Goal: Task Accomplishment & Management: Manage account settings

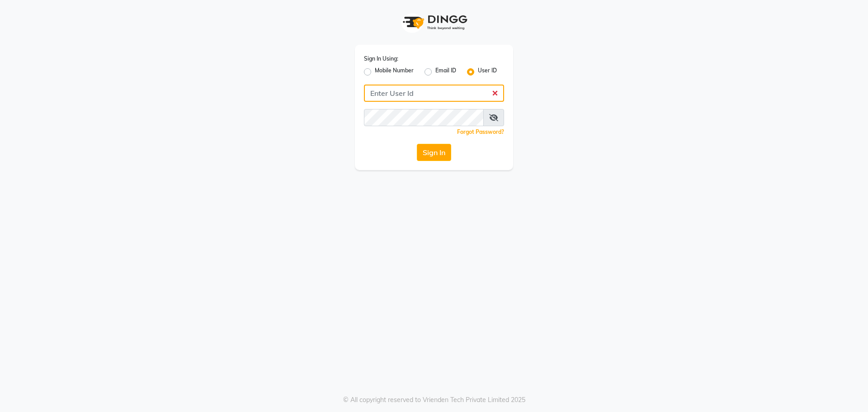
click at [457, 95] on input "Username" at bounding box center [434, 93] width 140 height 17
type input "thegoodskin"
click at [417, 144] on button "Sign In" at bounding box center [434, 152] width 34 height 17
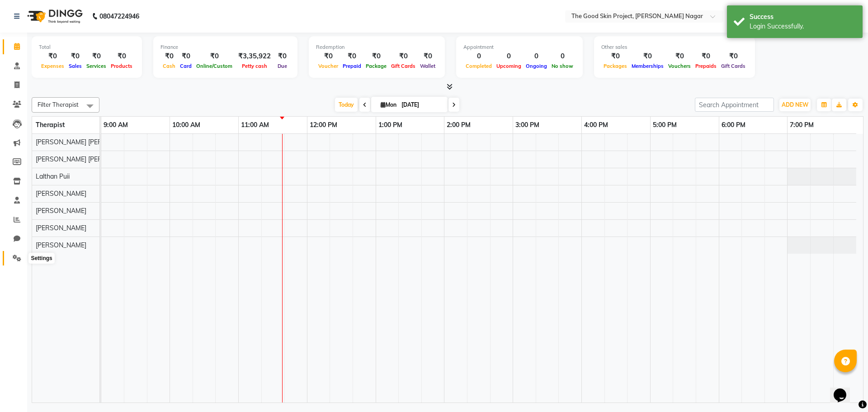
drag, startPoint x: 20, startPoint y: 262, endPoint x: 53, endPoint y: 254, distance: 34.0
click at [20, 262] on span at bounding box center [17, 258] width 16 height 10
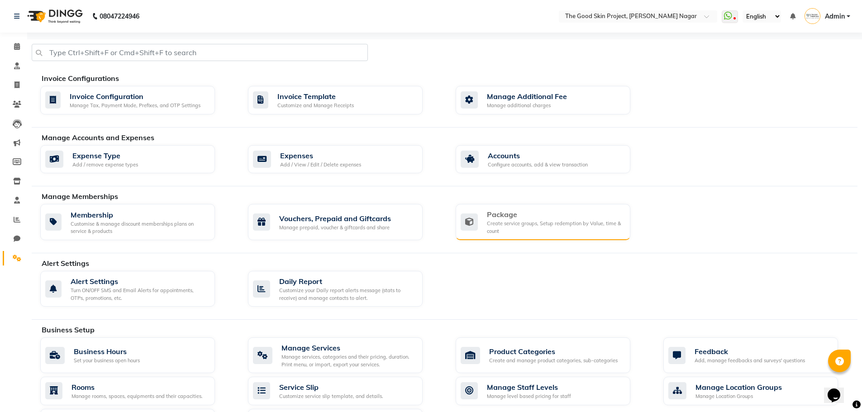
click at [579, 222] on div "Create service groups, Setup redemption by Value, time & count" at bounding box center [555, 227] width 136 height 15
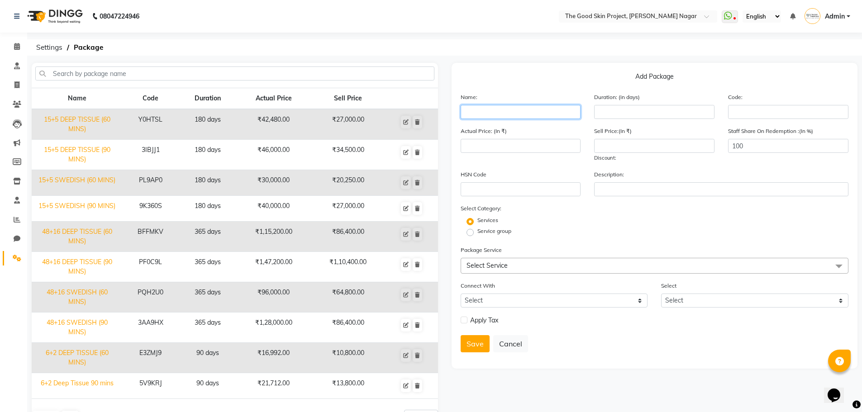
click at [488, 112] on input "text" at bounding box center [520, 112] width 120 height 14
click at [503, 266] on span "Select Service" at bounding box center [486, 265] width 41 height 8
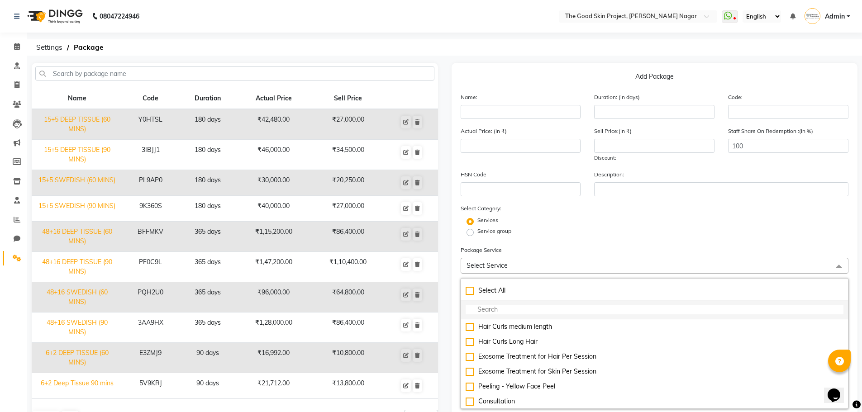
click at [502, 312] on input "multiselect-search" at bounding box center [654, 309] width 378 height 9
click at [213, 62] on div "08047224946 Select Location × The Good Skin Project, Vartak Nagar WhatsApp Stat…" at bounding box center [431, 258] width 862 height 517
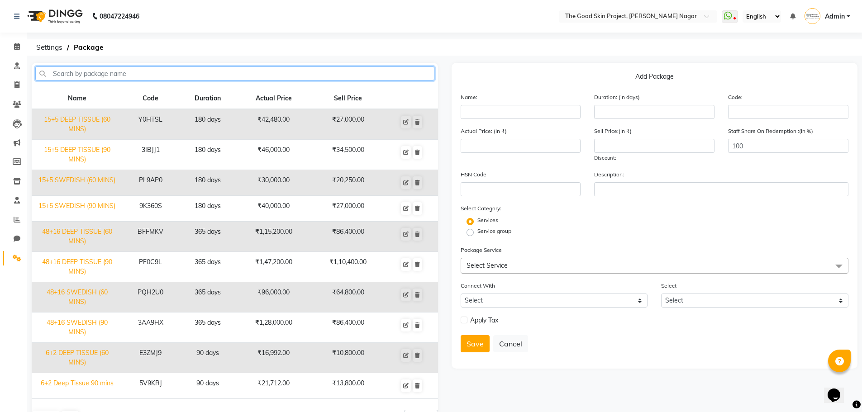
click at [202, 76] on input "text" at bounding box center [234, 73] width 399 height 14
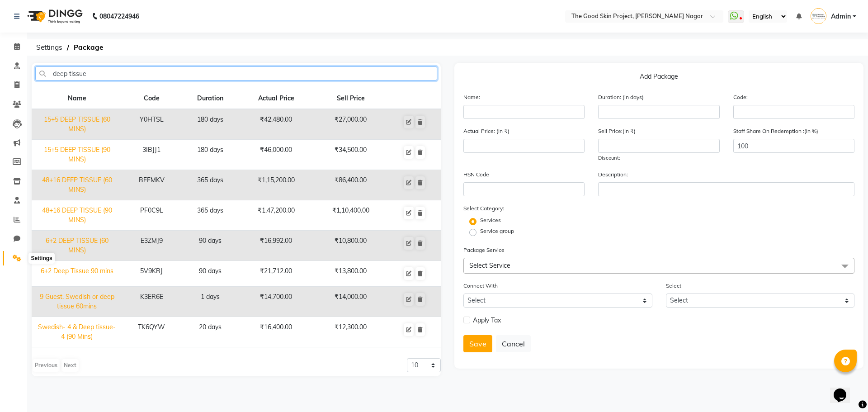
type input "deep tissue"
click at [18, 258] on icon at bounding box center [17, 258] width 9 height 7
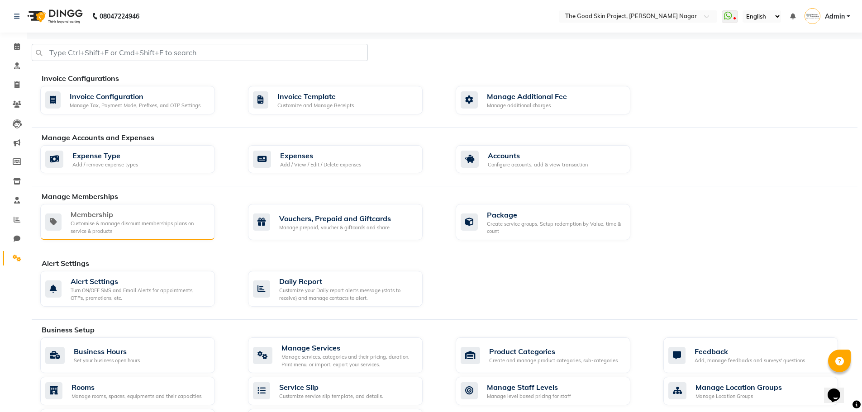
click at [145, 217] on div "Membership" at bounding box center [139, 214] width 137 height 11
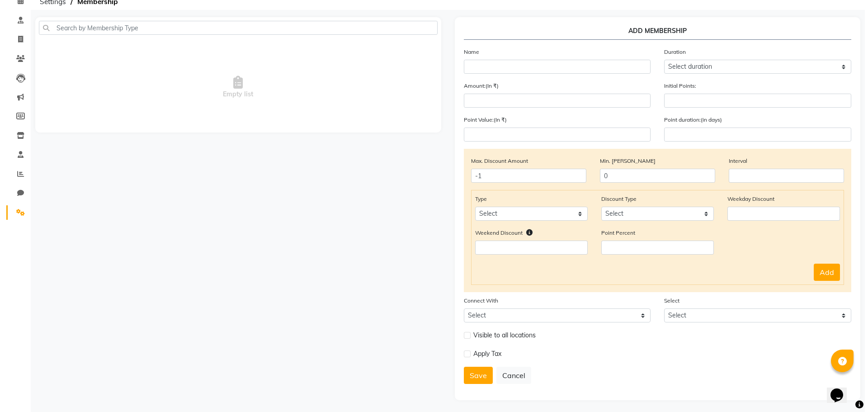
scroll to position [47, 0]
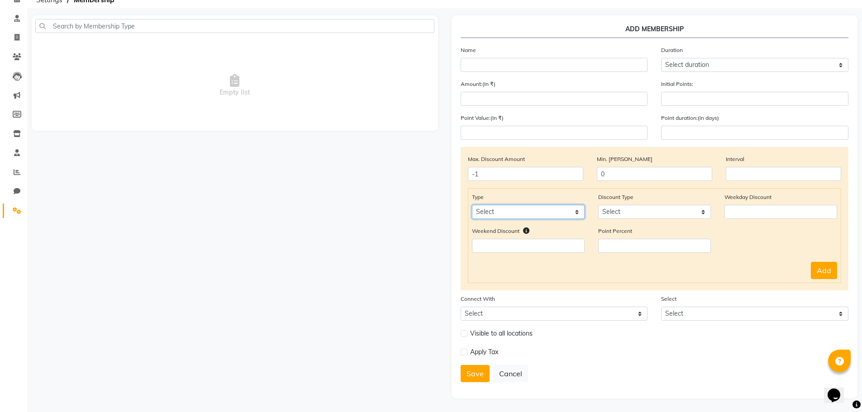
click at [540, 209] on select "Select Service Product Package Prepaid Voucher" at bounding box center [528, 212] width 113 height 14
select select "package"
click at [472, 205] on select "Select Service Product Package Prepaid Voucher" at bounding box center [528, 212] width 113 height 14
click at [625, 208] on select "Select Percent Flat" at bounding box center [654, 212] width 113 height 14
select select "Percent"
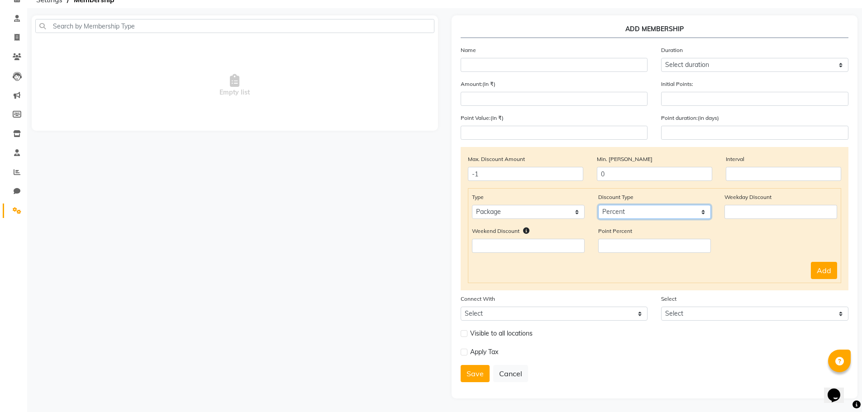
click at [598, 205] on select "Select Percent Flat" at bounding box center [654, 212] width 113 height 14
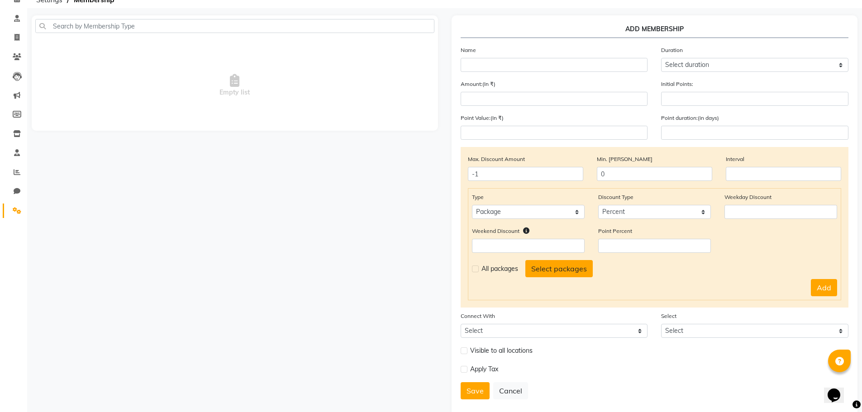
click at [563, 269] on button "Select packages" at bounding box center [558, 268] width 67 height 17
click at [758, 204] on div "Weekday Discount" at bounding box center [780, 205] width 126 height 27
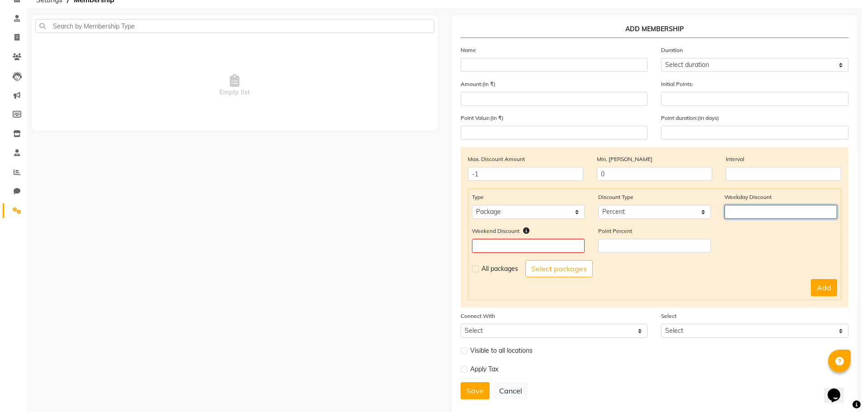
click at [757, 207] on input "number" at bounding box center [780, 212] width 113 height 14
type input "0"
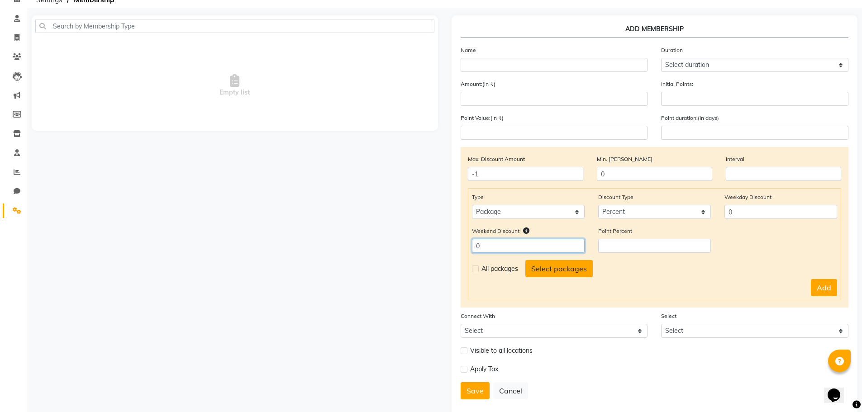
type input "0"
click at [573, 267] on button "Select packages" at bounding box center [558, 268] width 67 height 17
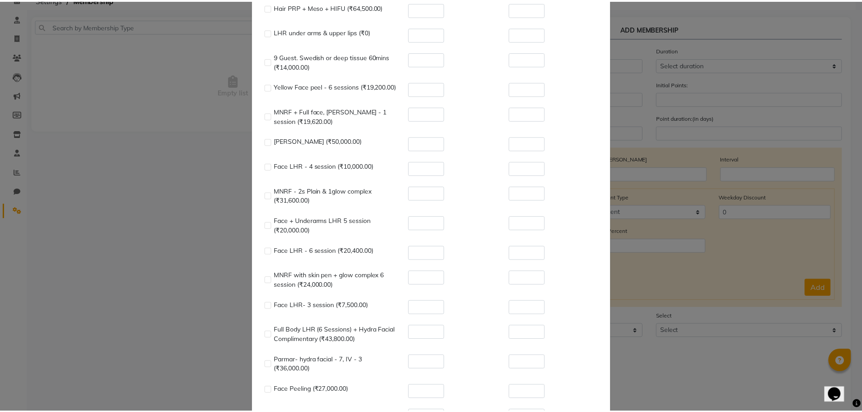
scroll to position [1372, 0]
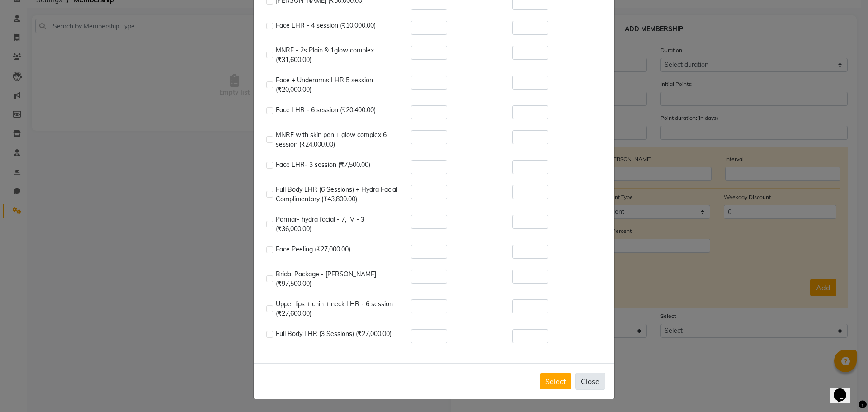
click at [594, 376] on button "Close" at bounding box center [590, 381] width 30 height 17
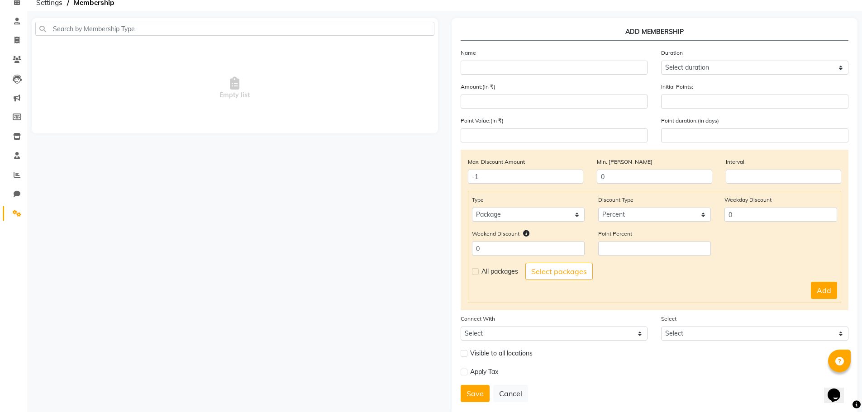
scroll to position [0, 0]
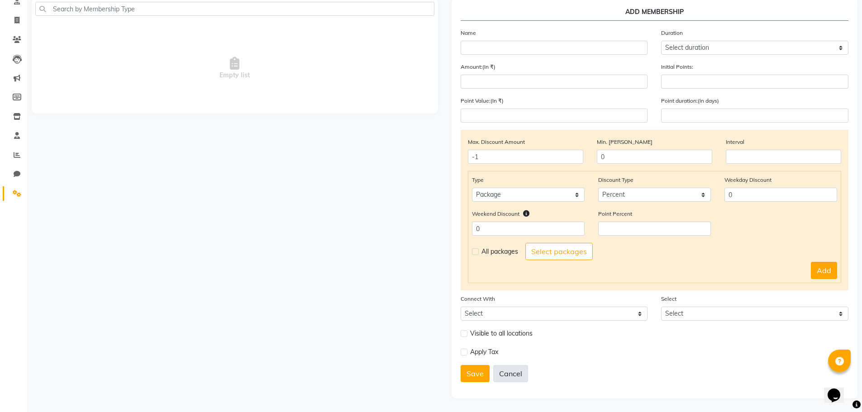
click at [508, 375] on button "Cancel" at bounding box center [510, 373] width 35 height 17
select select
type input "-1"
type input "0"
select select
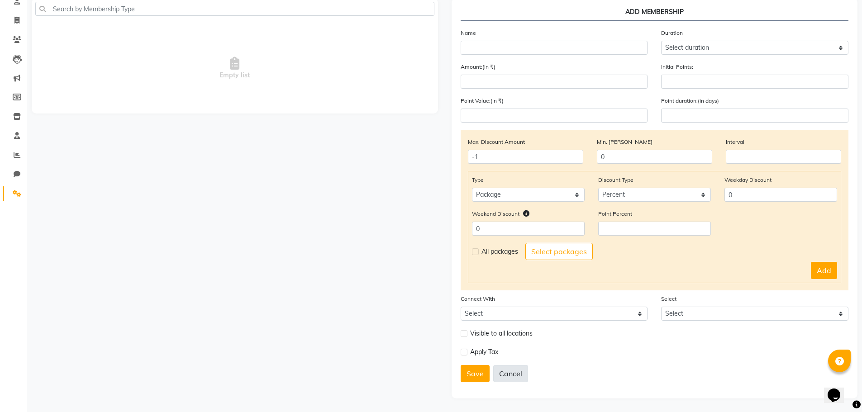
select select
checkbox input "false"
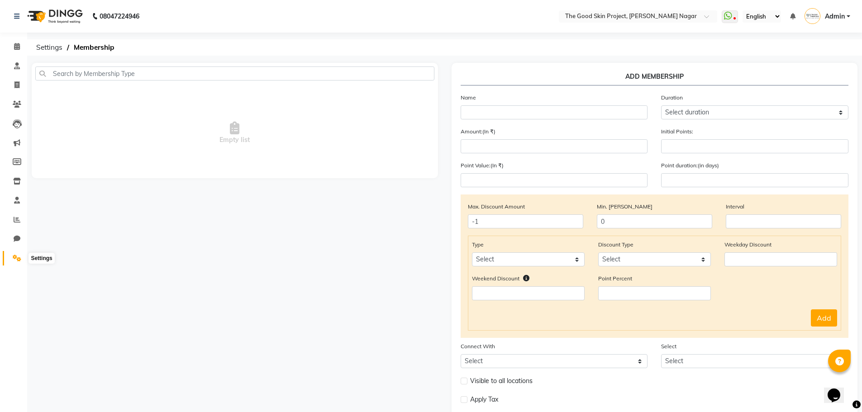
click at [17, 257] on icon at bounding box center [17, 258] width 9 height 7
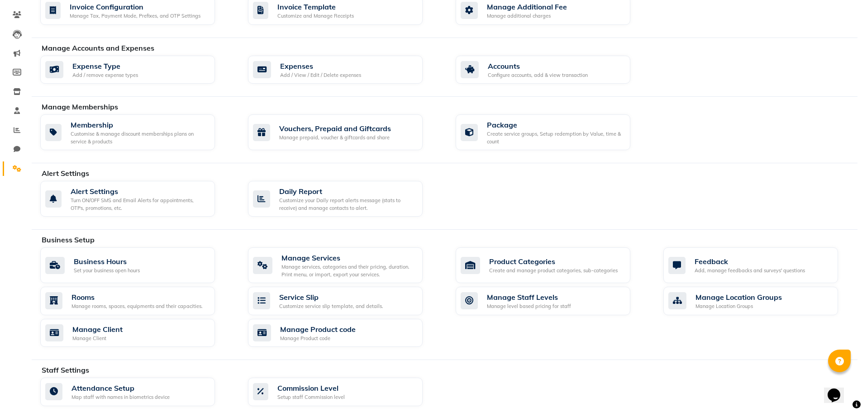
scroll to position [90, 0]
click at [516, 142] on div "Create service groups, Setup redemption by Value, time & count" at bounding box center [555, 136] width 136 height 15
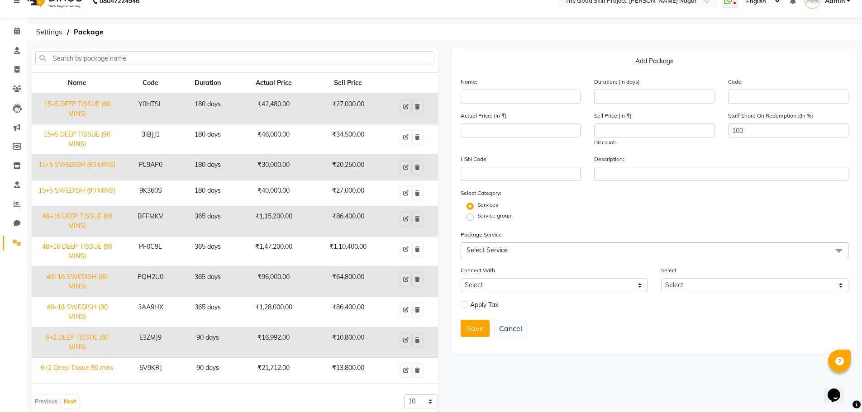
scroll to position [29, 0]
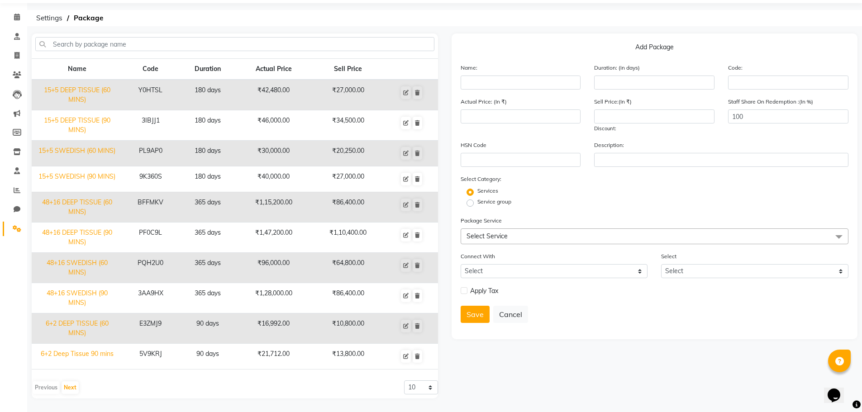
click at [483, 233] on span "Select Service" at bounding box center [486, 236] width 41 height 8
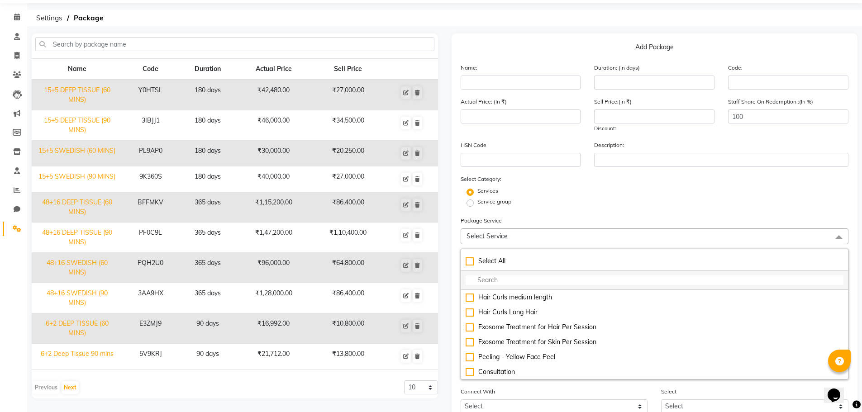
click at [513, 280] on input "multiselect-search" at bounding box center [654, 279] width 378 height 9
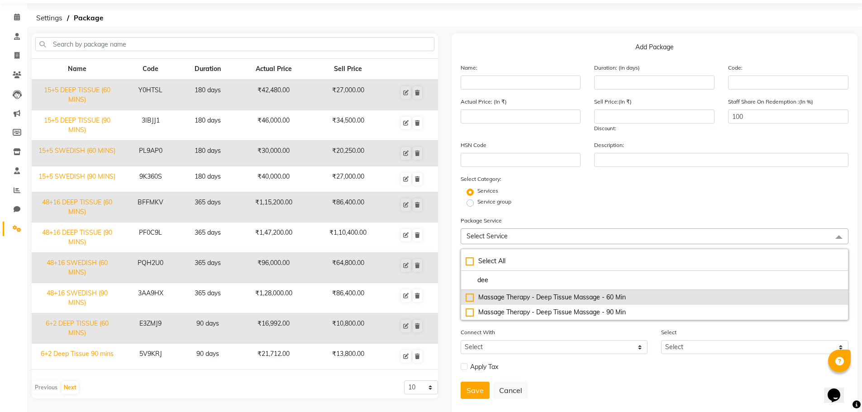
type input "dee"
click at [512, 296] on div "Massage Therapy - Deep Tissue Massage - 60 Min" at bounding box center [654, 297] width 378 height 9
type input "1800"
checkbox input "true"
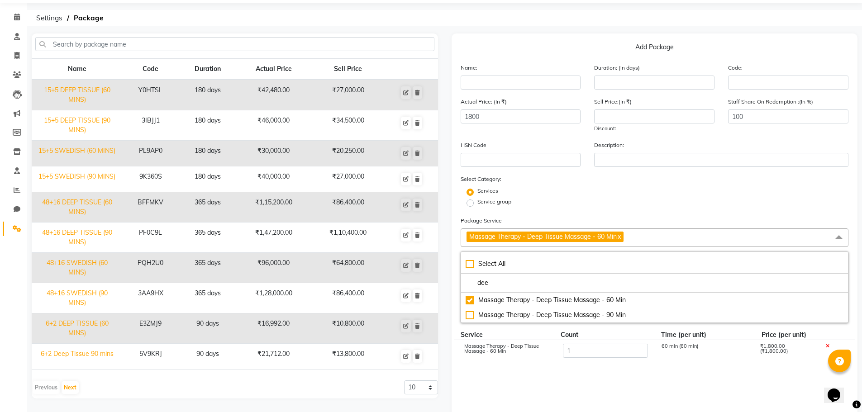
click at [557, 200] on div "Service group" at bounding box center [655, 203] width 402 height 11
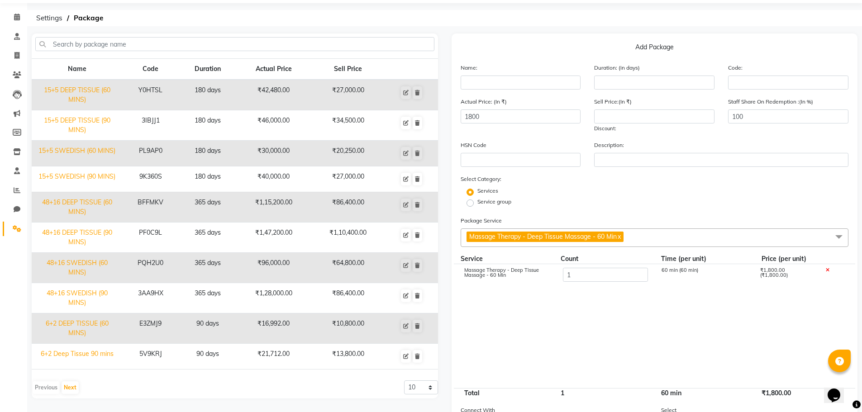
click at [681, 237] on span "Massage Therapy - Deep Tissue Massage - 60 Min x" at bounding box center [654, 237] width 388 height 19
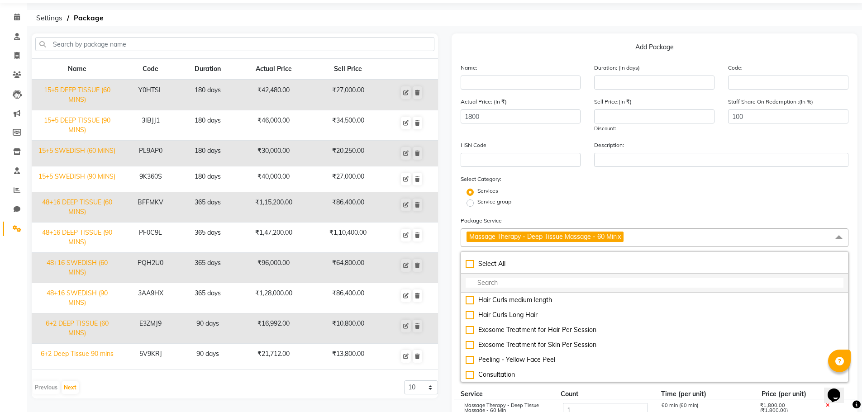
click at [494, 284] on input "multiselect-search" at bounding box center [654, 282] width 378 height 9
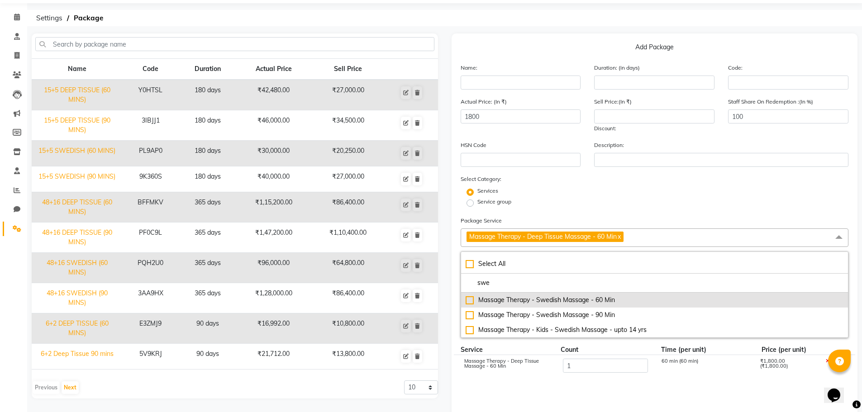
type input "swe"
click at [494, 300] on div "Massage Therapy - Swedish Massage - 60 Min" at bounding box center [654, 299] width 378 height 9
type input "3300"
checkbox input "true"
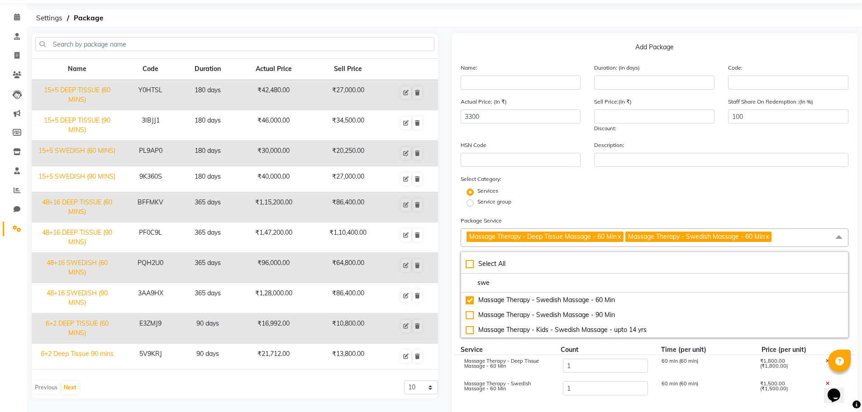
click at [691, 205] on div "Service group" at bounding box center [655, 203] width 402 height 11
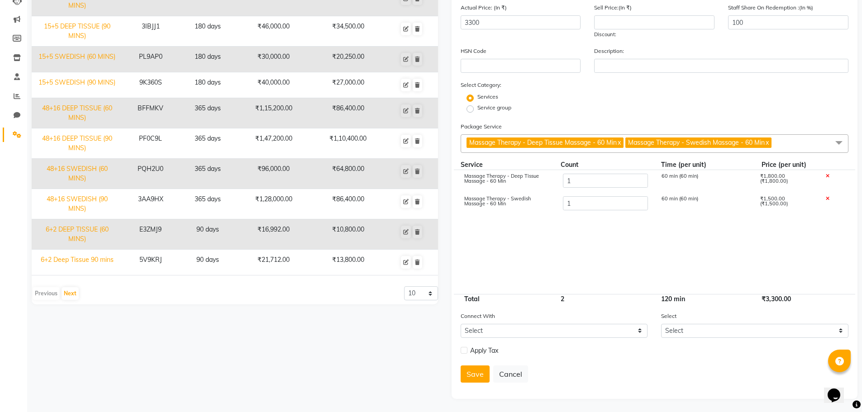
scroll to position [124, 0]
click at [786, 142] on span "Massage Therapy - Deep Tissue Massage - 60 Min x Massage Therapy - Swedish Mass…" at bounding box center [654, 143] width 388 height 19
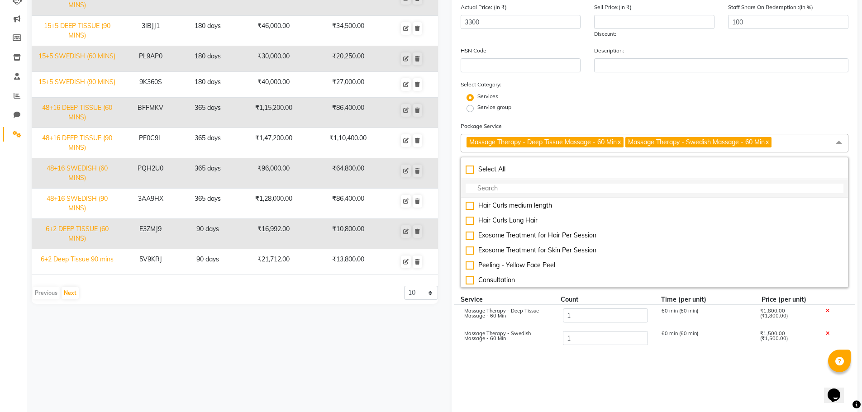
click at [517, 190] on input "multiselect-search" at bounding box center [654, 188] width 378 height 9
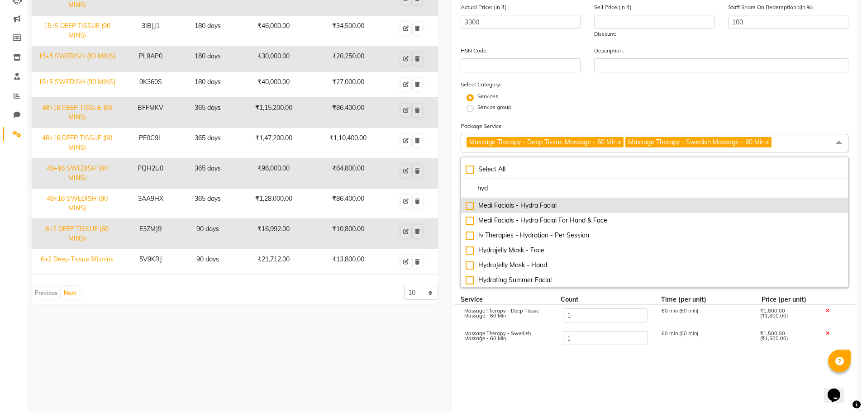
type input "hyd"
click at [469, 206] on div "Medi Facials - Hydra Facial" at bounding box center [654, 205] width 378 height 9
type input "6300"
checkbox input "true"
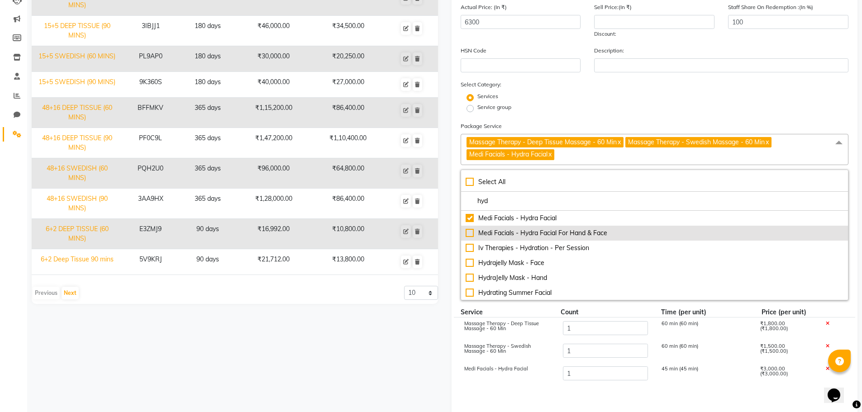
click at [471, 232] on div "Medi Facials - Hydra Facial For Hand & Face" at bounding box center [654, 232] width 378 height 9
type input "13300"
checkbox input "true"
click at [469, 233] on div "Medi Facials - Hydra Facial For Hand & Face" at bounding box center [654, 232] width 378 height 9
type input "6300"
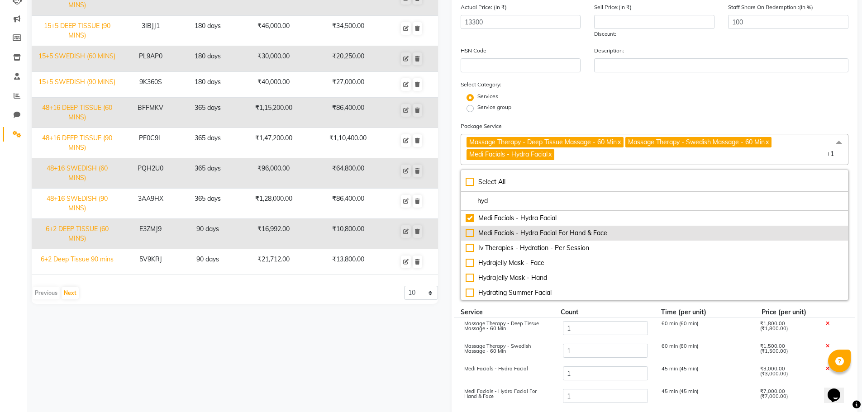
checkbox input "false"
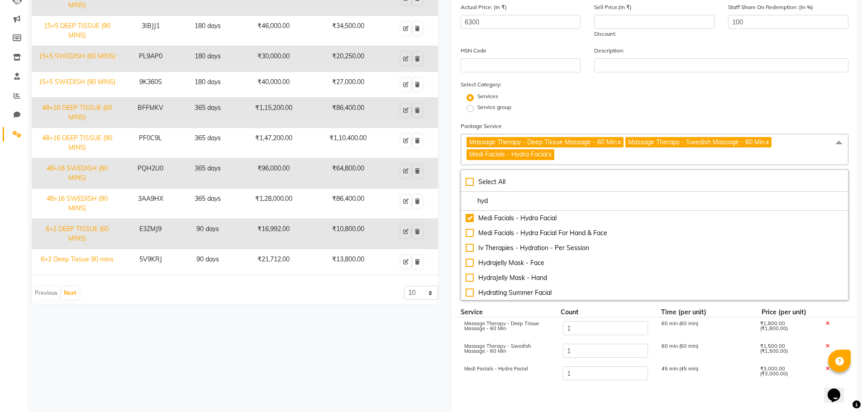
click at [550, 350] on div "Massage Therapy - Swedish Massage - 60 Min" at bounding box center [506, 351] width 99 height 15
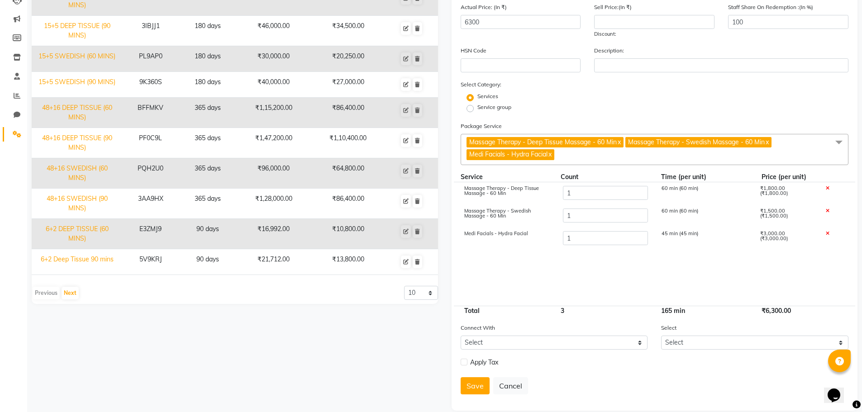
click at [577, 150] on span "Massage Therapy - Deep Tissue Massage - 60 Min x Massage Therapy - Swedish Mass…" at bounding box center [654, 149] width 388 height 31
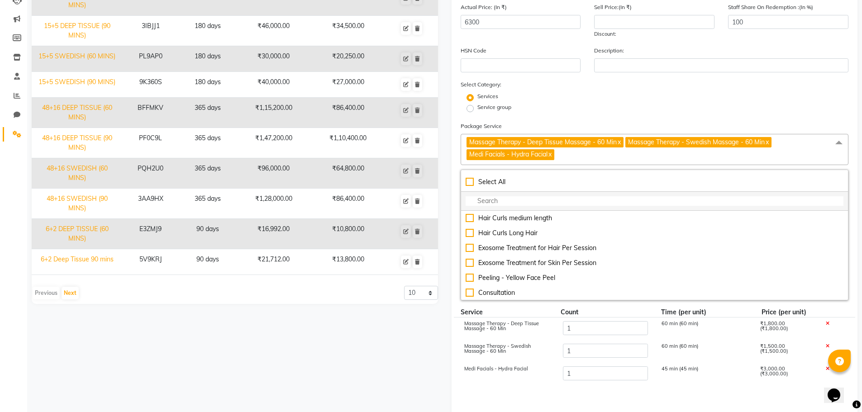
click at [507, 199] on input "multiselect-search" at bounding box center [654, 200] width 378 height 9
type input "g"
type input "b"
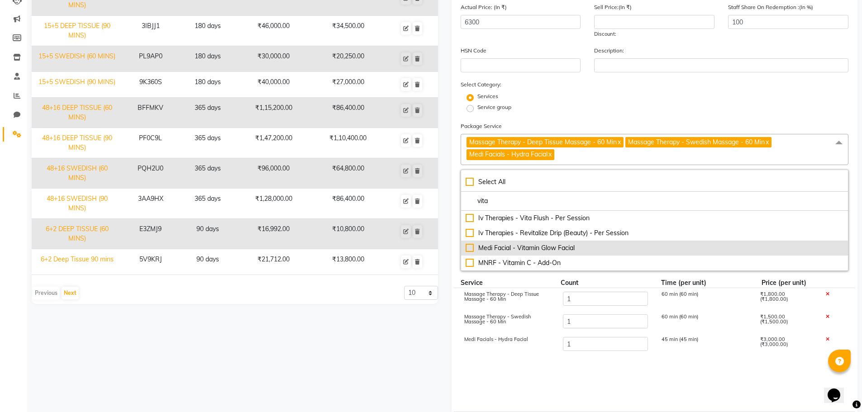
type input "vita"
click at [499, 247] on div "Medi Facial - Vitamin Glow Facial" at bounding box center [654, 247] width 378 height 9
type input "10600"
checkbox input "true"
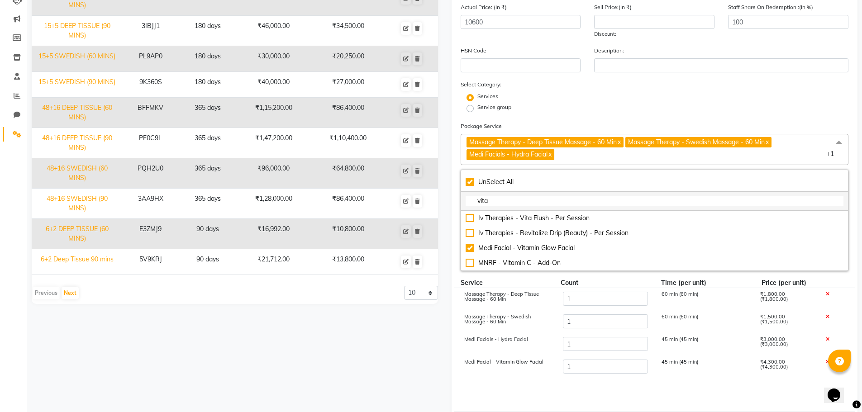
click at [503, 199] on input "vita" at bounding box center [654, 200] width 378 height 9
checkbox input "false"
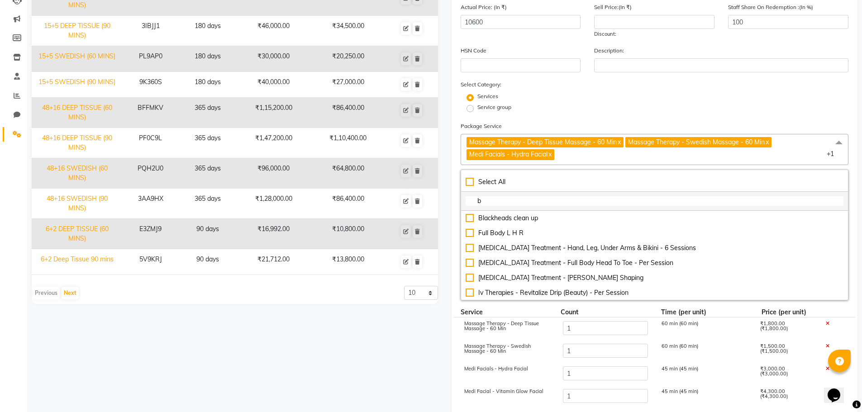
type input "bo"
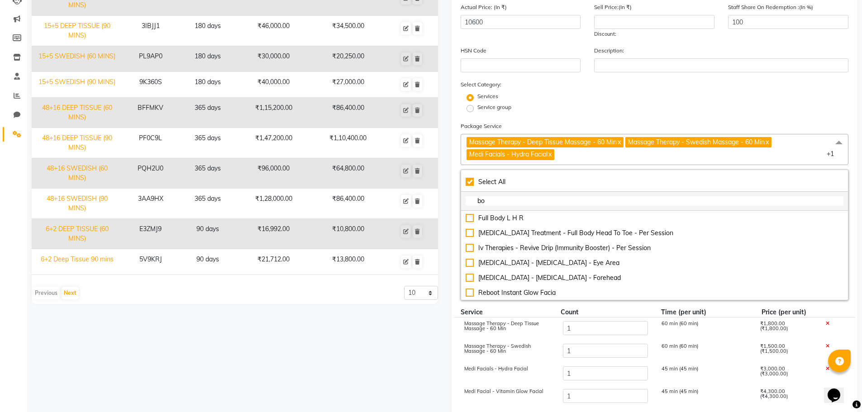
checkbox input "true"
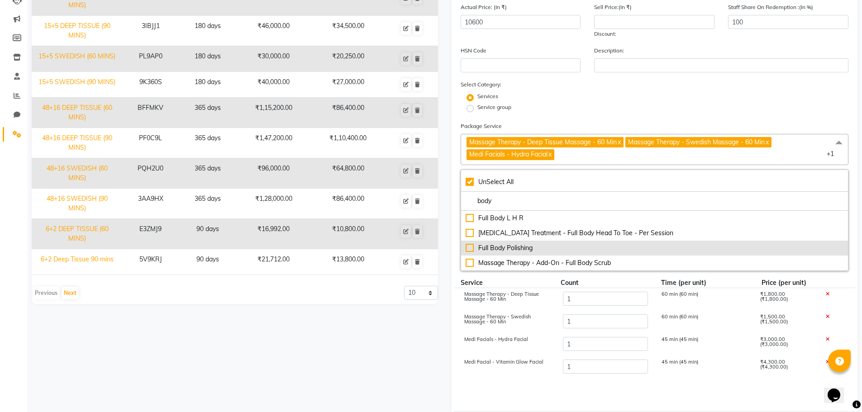
type input "body"
click at [470, 249] on div "Full Body Polishing" at bounding box center [654, 247] width 378 height 9
type input "25600"
checkbox input "false"
checkbox input "true"
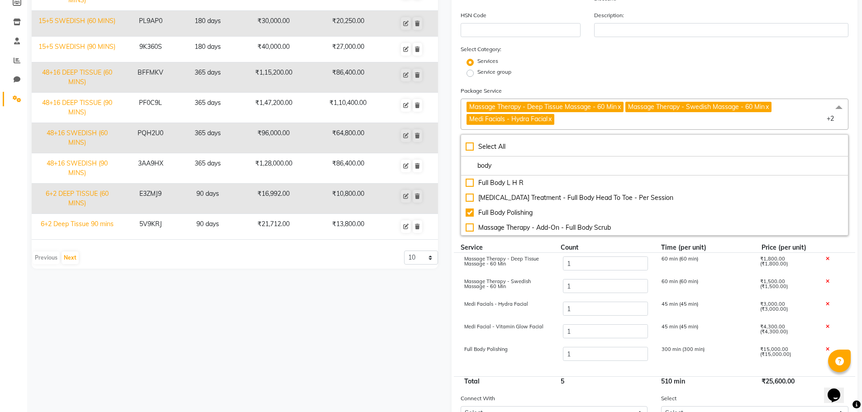
scroll to position [169, 0]
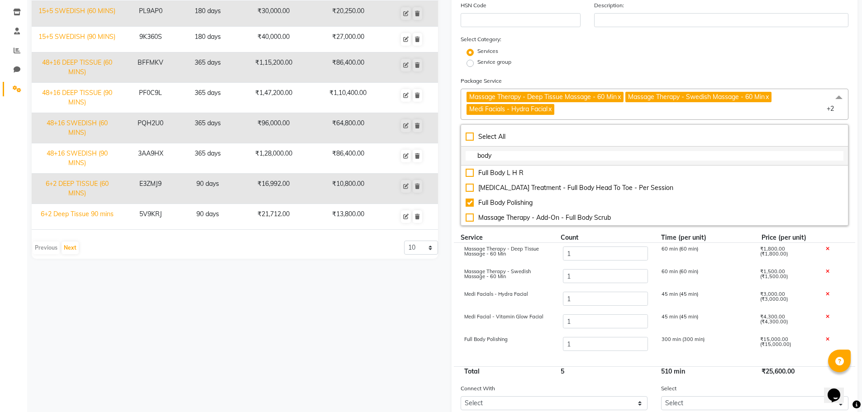
click at [508, 156] on input "body" at bounding box center [654, 155] width 378 height 9
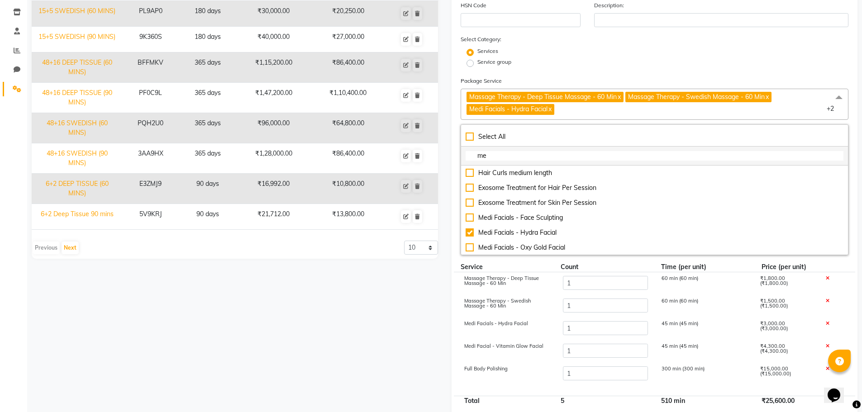
type input "m"
type input "h"
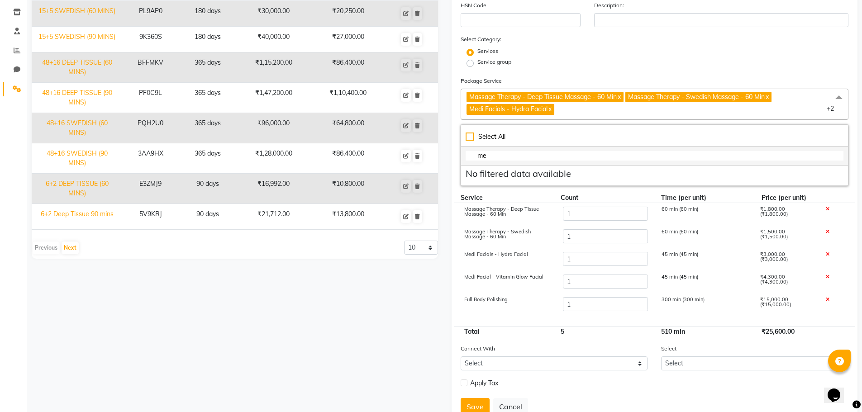
type input "m"
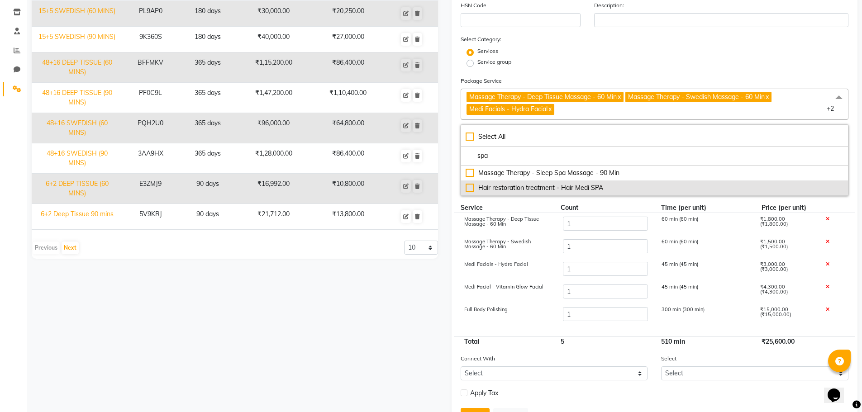
type input "spa"
click at [471, 188] on div "Hair restoration treatment - Hair Medi SPA" at bounding box center [654, 187] width 378 height 9
type input "30100"
checkbox input "true"
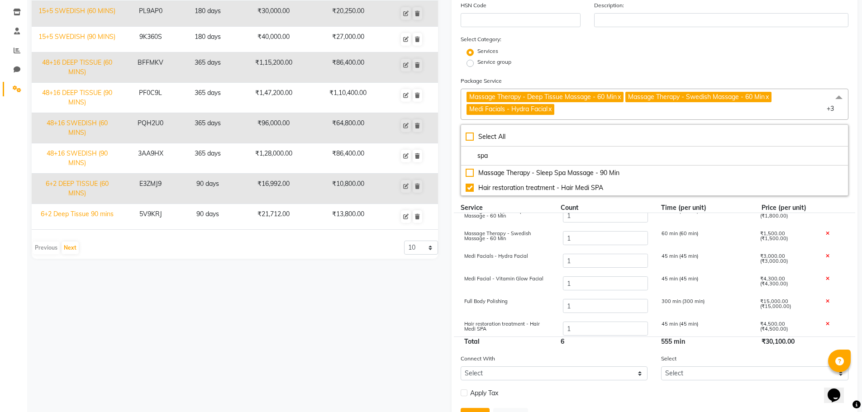
scroll to position [12, 0]
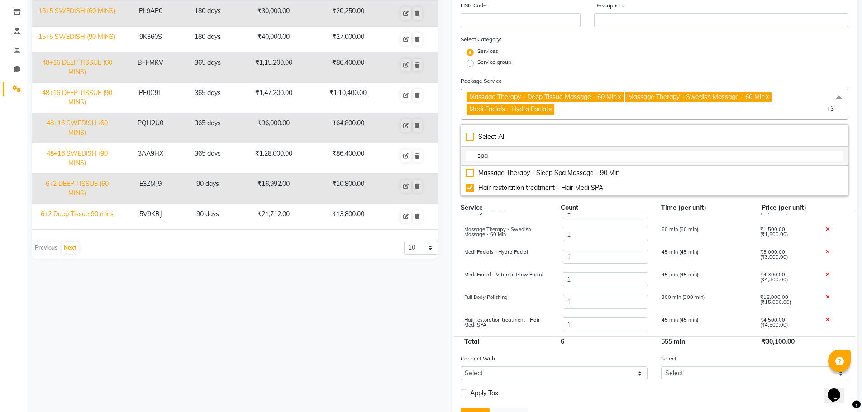
click at [496, 156] on input "spa" at bounding box center [654, 155] width 378 height 9
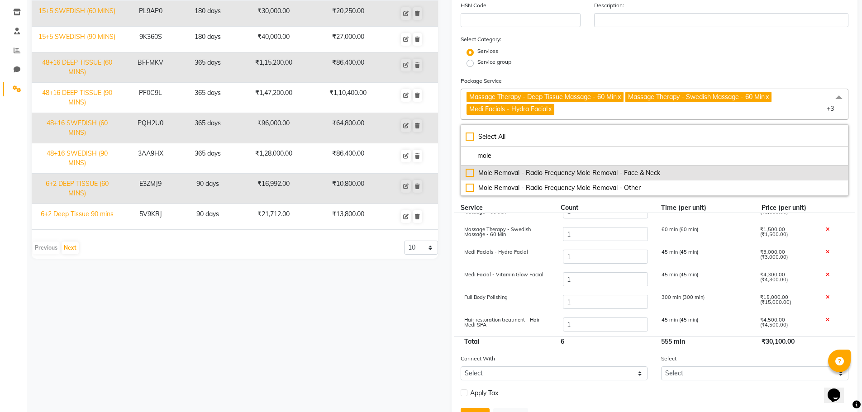
type input "mole"
click at [489, 173] on div "Mole Removal - Radio Frequency Mole Removal - Face & Neck" at bounding box center [654, 172] width 378 height 9
type input "35100"
checkbox input "true"
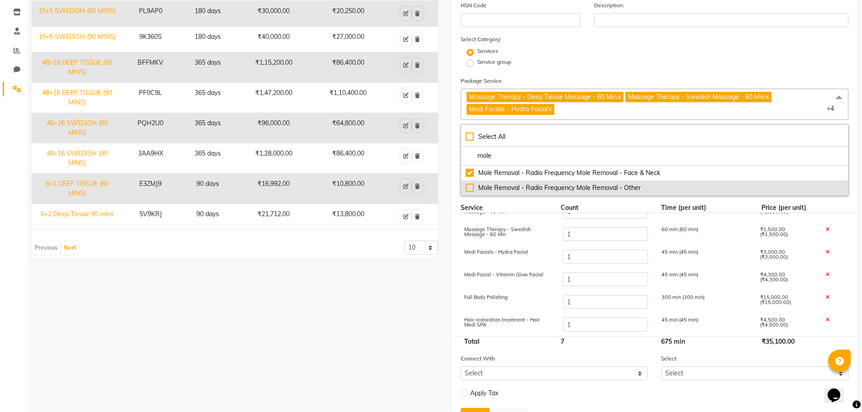
click at [476, 189] on div "Mole Removal - Radio Frequency Mole Removal - Other" at bounding box center [654, 187] width 378 height 9
type input "40100"
checkbox input "true"
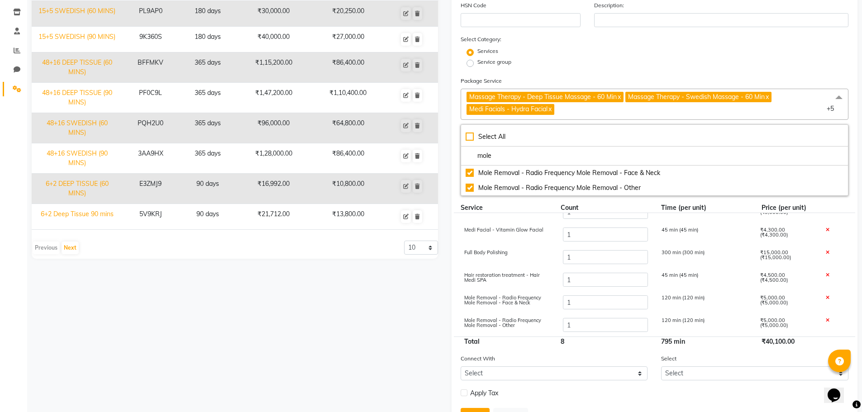
scroll to position [57, 0]
click at [486, 155] on input "mole" at bounding box center [654, 155] width 378 height 9
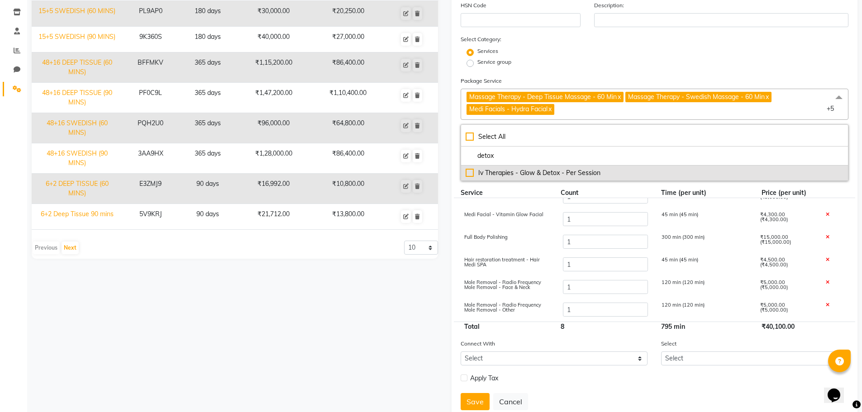
type input "detox"
click at [498, 173] on div "Iv Therapies - Glow & Detox - Per Session" at bounding box center [654, 172] width 378 height 9
type input "47100"
checkbox input "true"
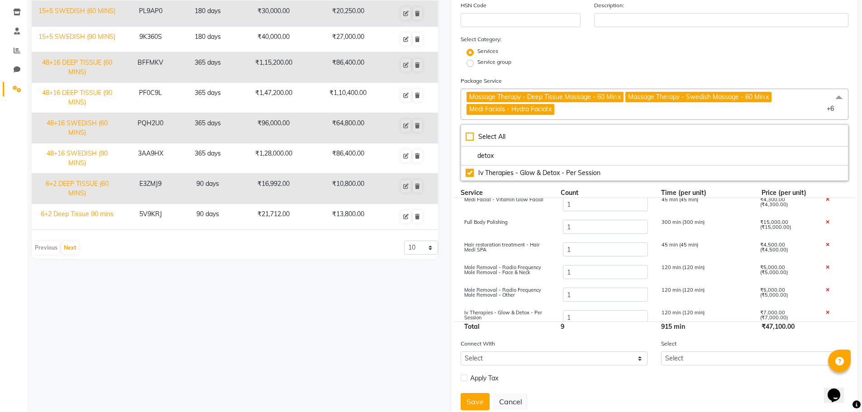
scroll to position [80, 0]
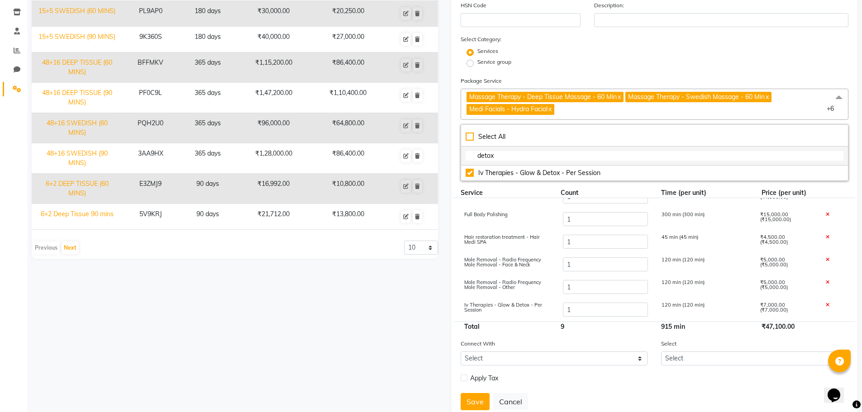
click at [499, 156] on input "detox" at bounding box center [654, 155] width 378 height 9
type input "s"
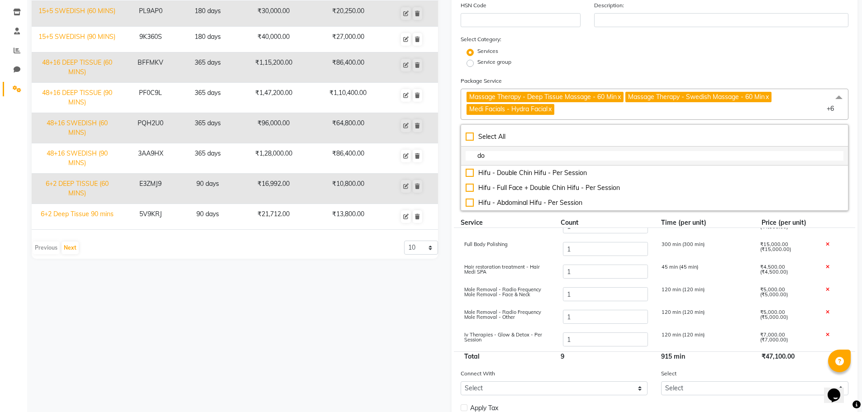
type input "d"
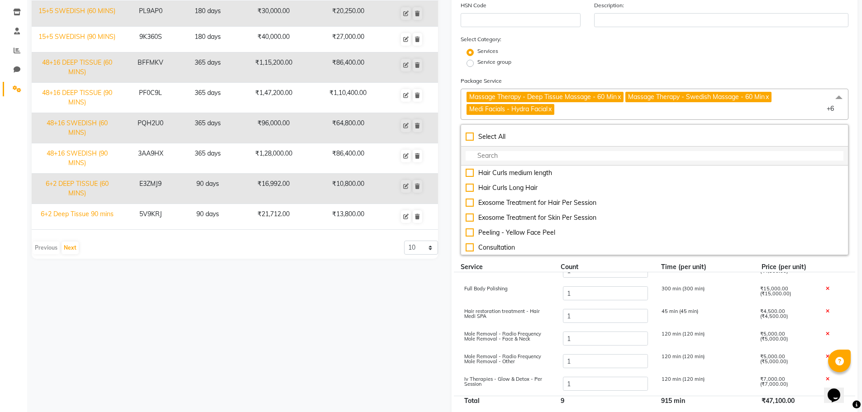
type input "d"
checkbox input "true"
type input "de"
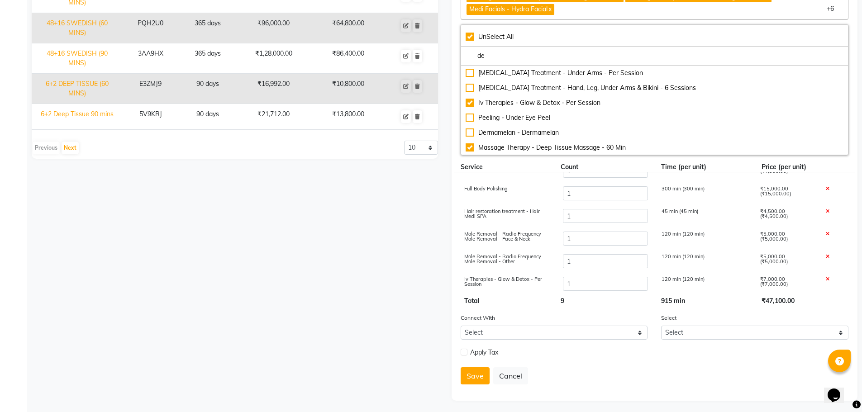
scroll to position [271, 0]
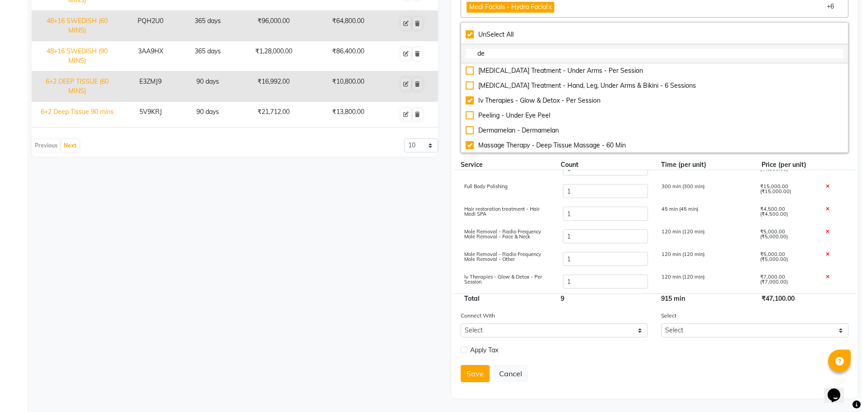
click at [495, 57] on input "de" at bounding box center [654, 53] width 378 height 9
checkbox input "false"
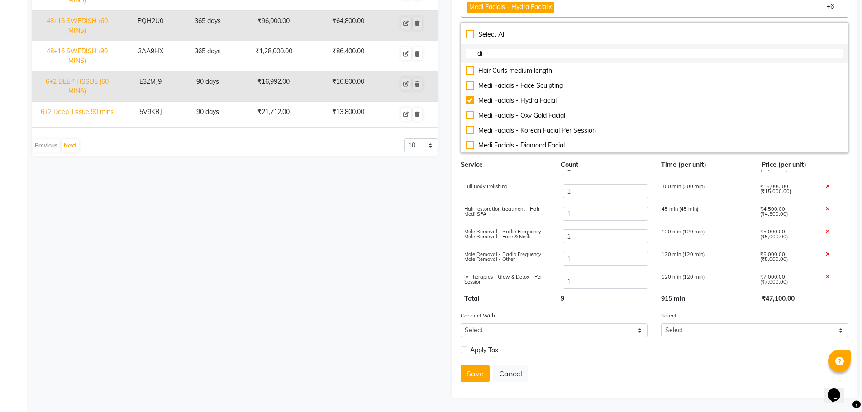
type input "d"
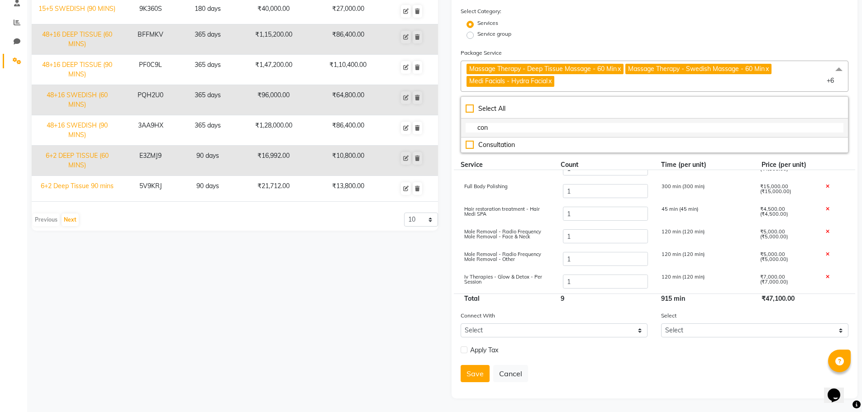
scroll to position [197, 0]
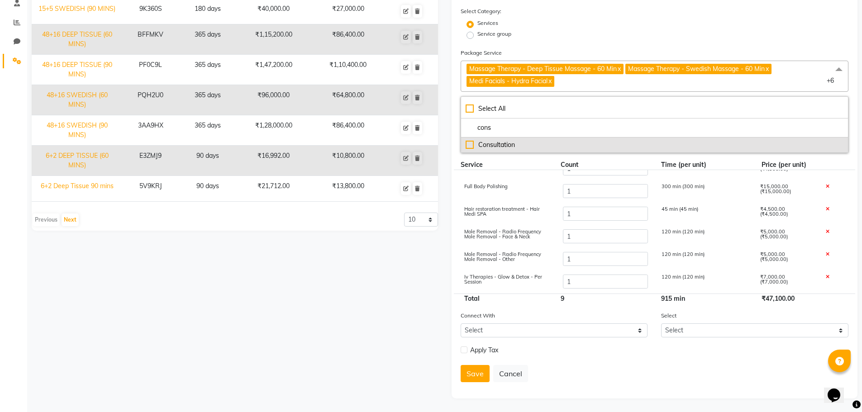
type input "cons"
click at [473, 144] on div "Consultation" at bounding box center [654, 144] width 378 height 9
type input "48100"
checkbox input "true"
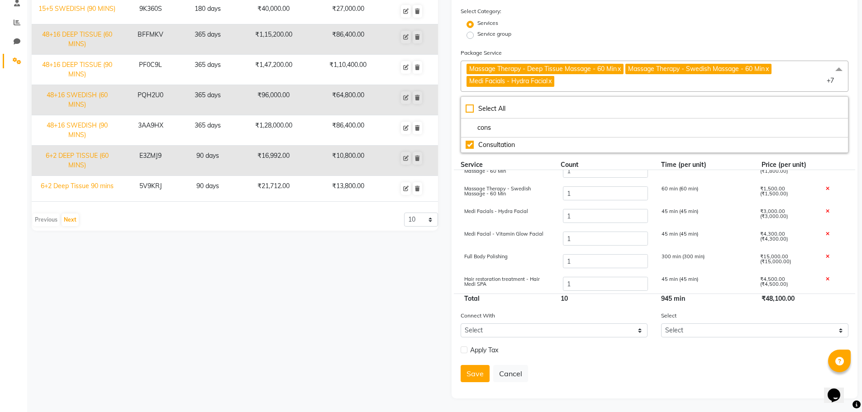
scroll to position [0, 0]
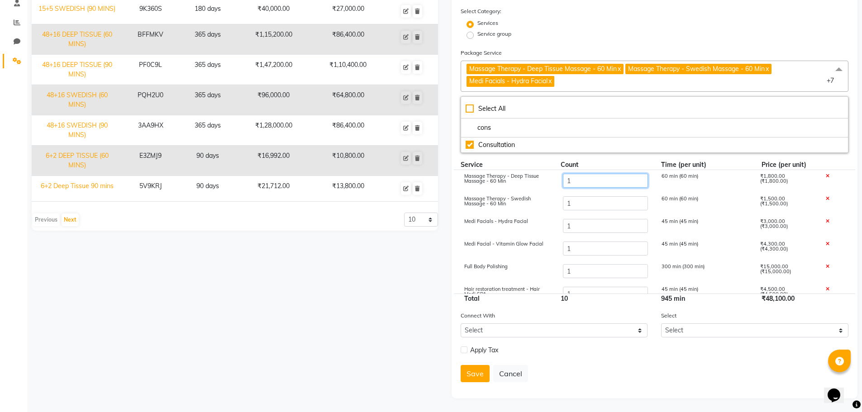
click at [574, 181] on input "1" at bounding box center [604, 181] width 85 height 14
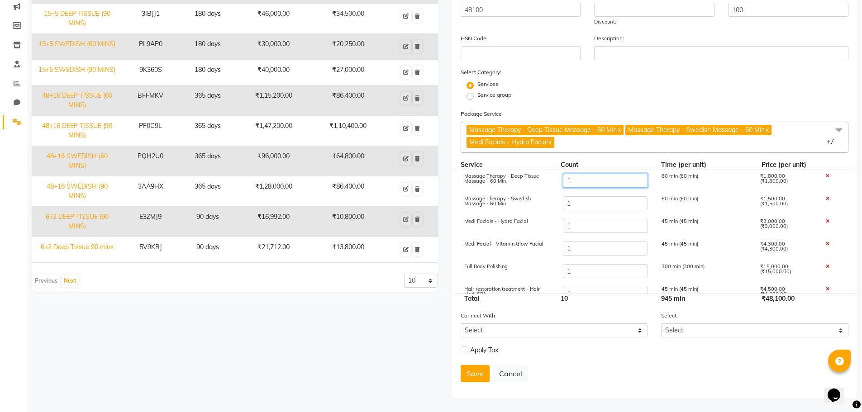
click at [574, 181] on input "1" at bounding box center [604, 181] width 85 height 14
type input "4"
type input "53500"
click at [588, 204] on input "1" at bounding box center [604, 203] width 85 height 14
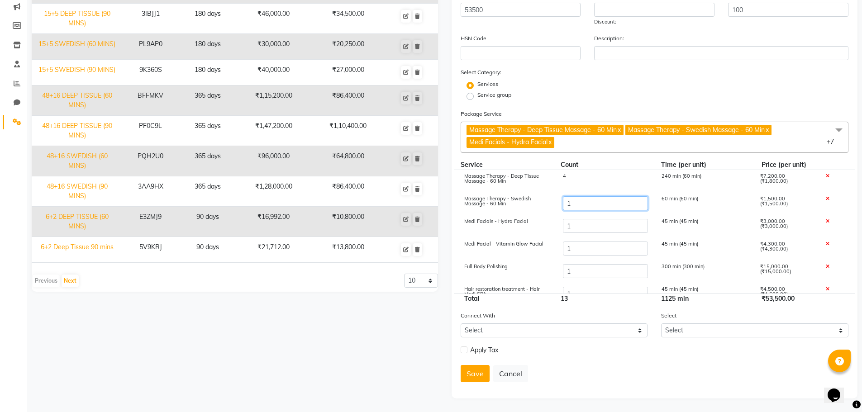
click at [588, 204] on input "1" at bounding box center [604, 203] width 85 height 14
click at [588, 205] on input "1" at bounding box center [604, 203] width 85 height 14
type input "4"
type input "58000"
click at [587, 226] on input "1" at bounding box center [604, 226] width 85 height 14
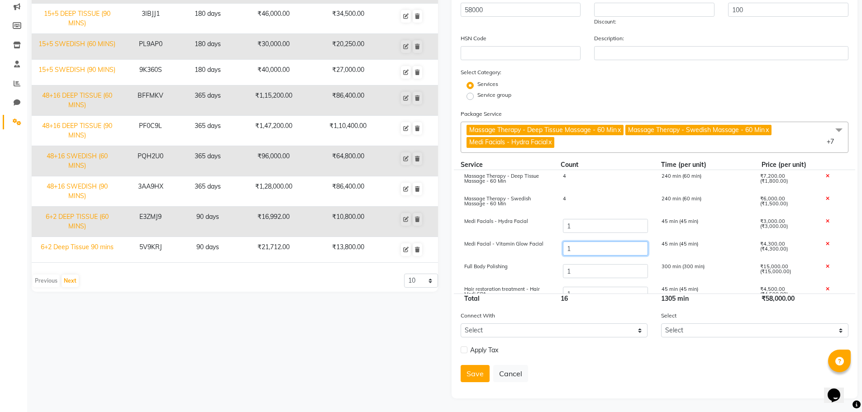
click at [585, 249] on input "1" at bounding box center [604, 248] width 85 height 14
type input "0"
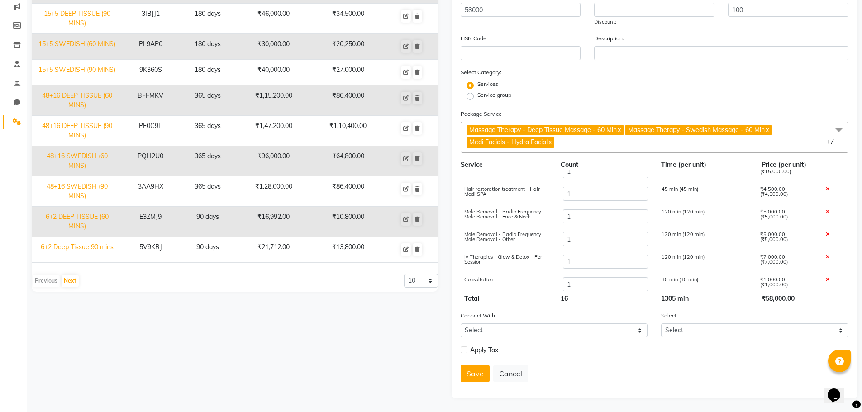
scroll to position [103, 0]
type input "53700"
click at [589, 263] on input "1" at bounding box center [604, 259] width 85 height 14
type input "2"
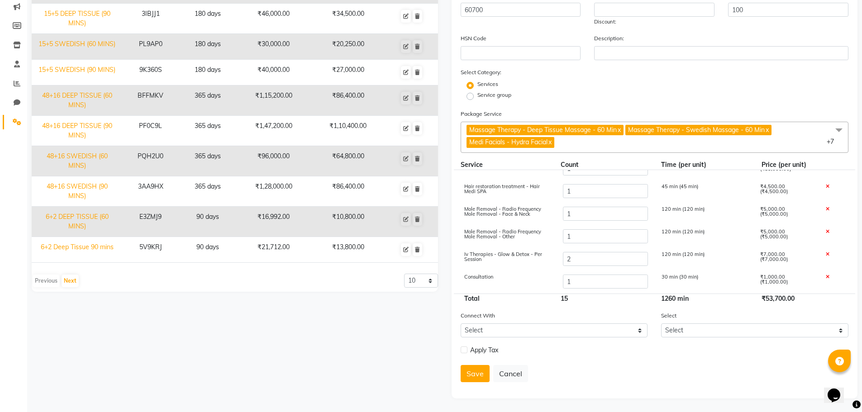
click at [551, 260] on div "Iv Therapies - Glow & Detox - Per Session" at bounding box center [506, 259] width 99 height 15
click at [703, 142] on span "Massage Therapy - Deep Tissue Massage - 60 Min x Massage Therapy - Swedish Mass…" at bounding box center [654, 137] width 388 height 31
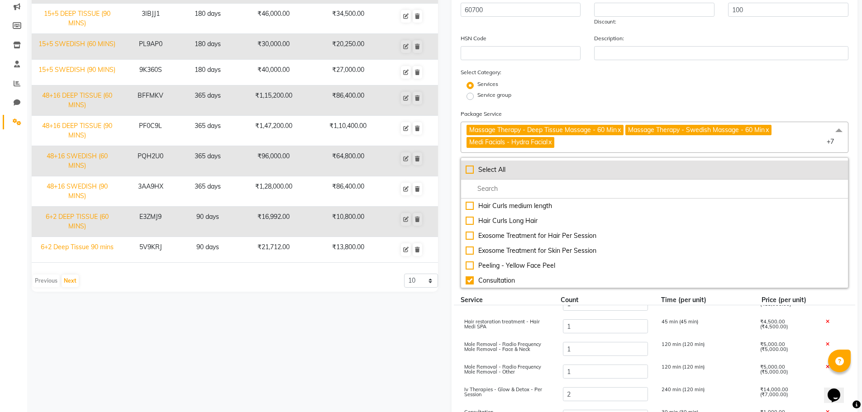
click at [469, 171] on div "Select All" at bounding box center [654, 169] width 378 height 9
type input "808052"
checkbox input "true"
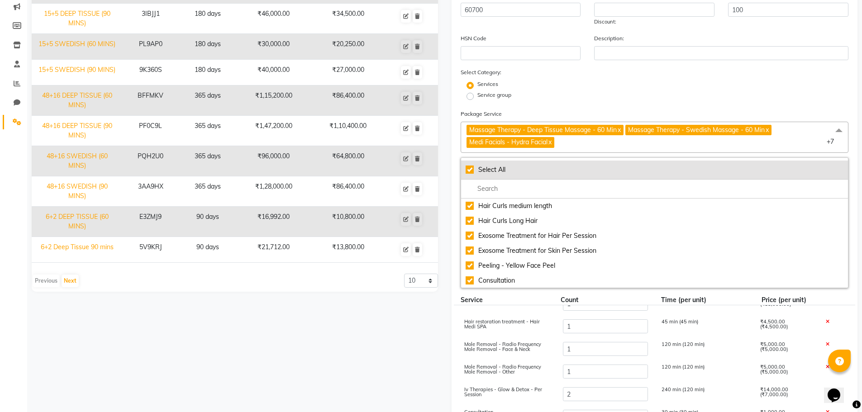
checkbox input "true"
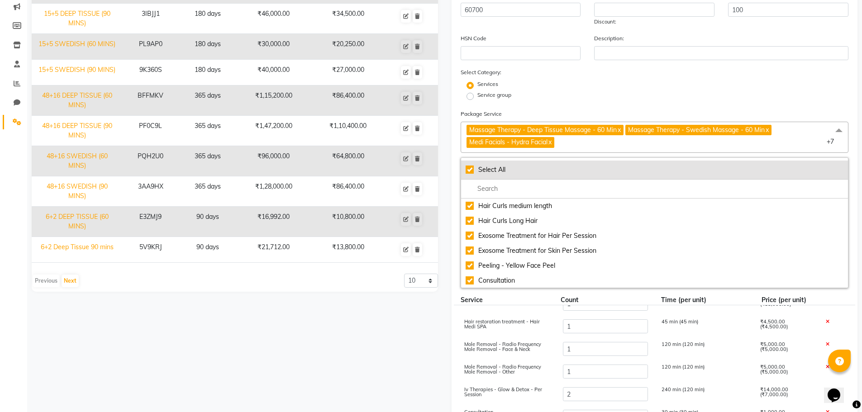
checkbox input "true"
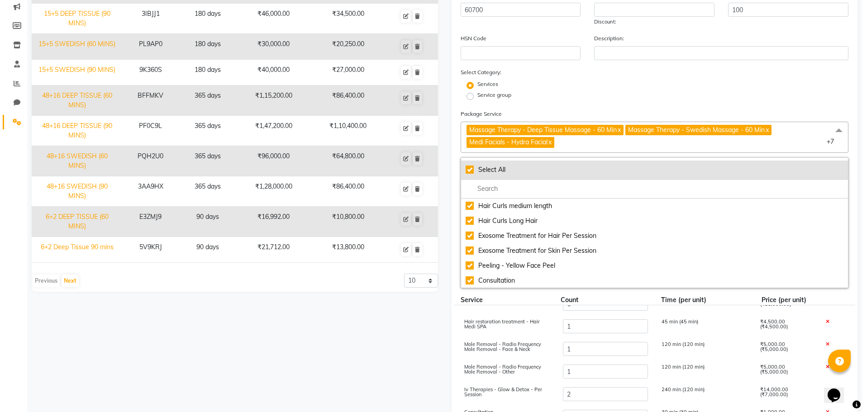
checkbox input "true"
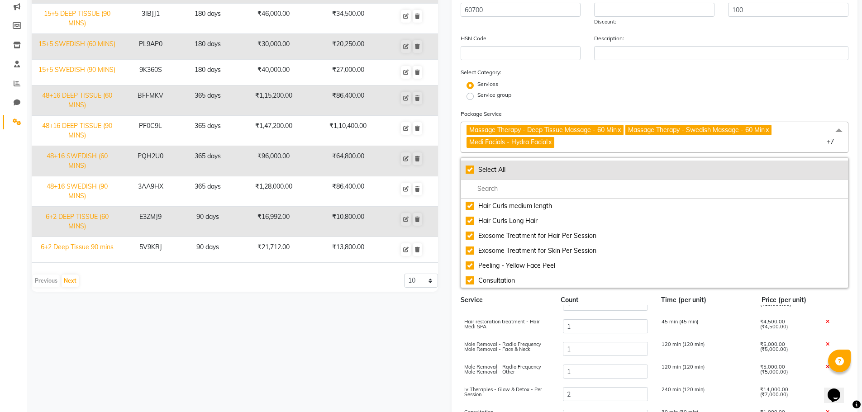
checkbox input "true"
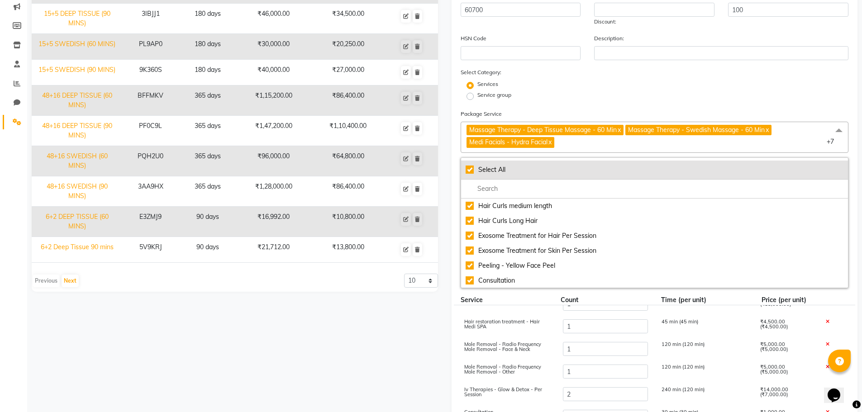
checkbox input "true"
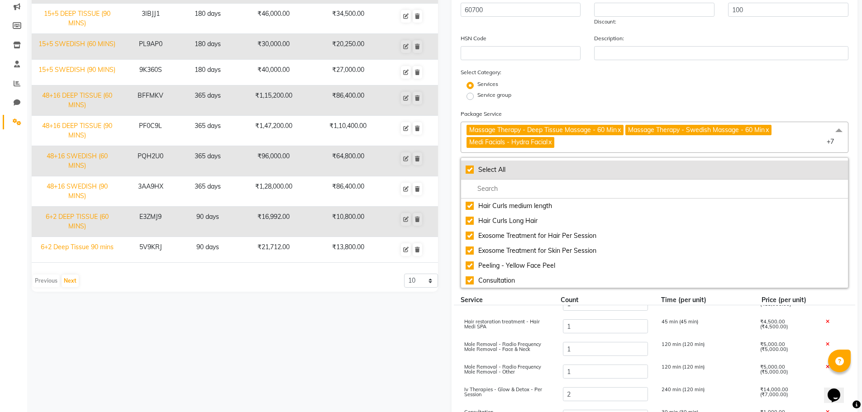
checkbox input "true"
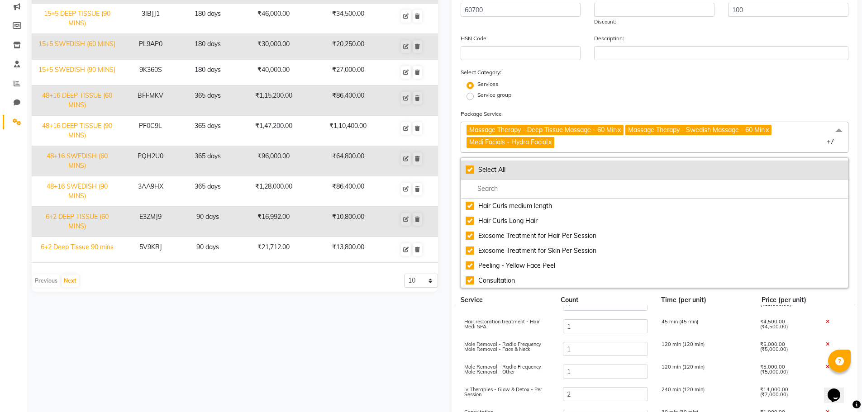
checkbox input "true"
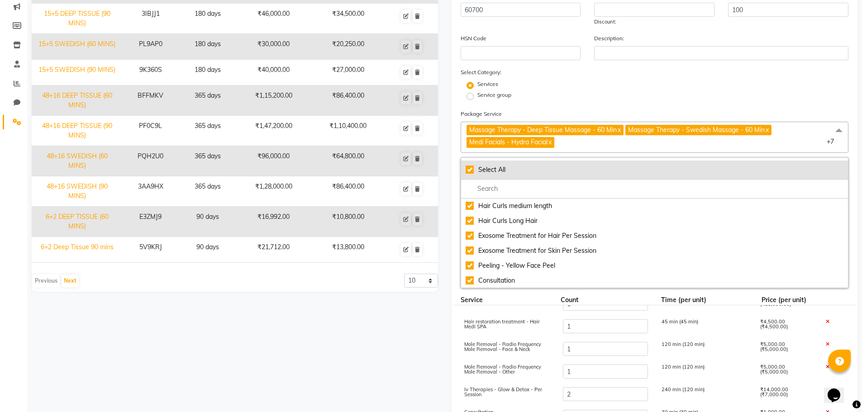
checkbox input "true"
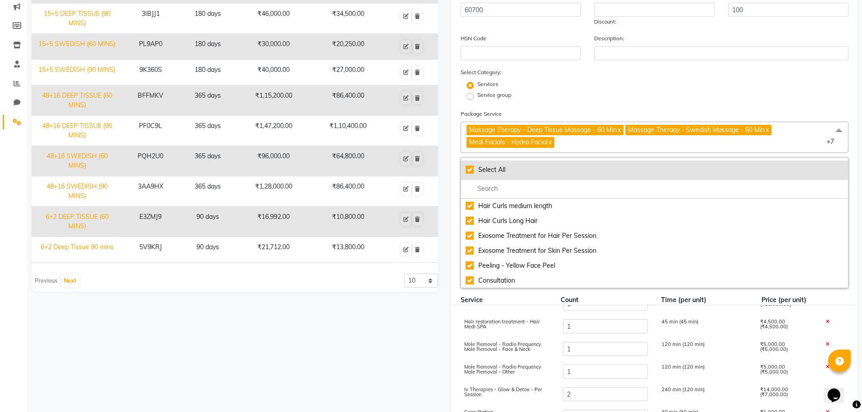
checkbox input "true"
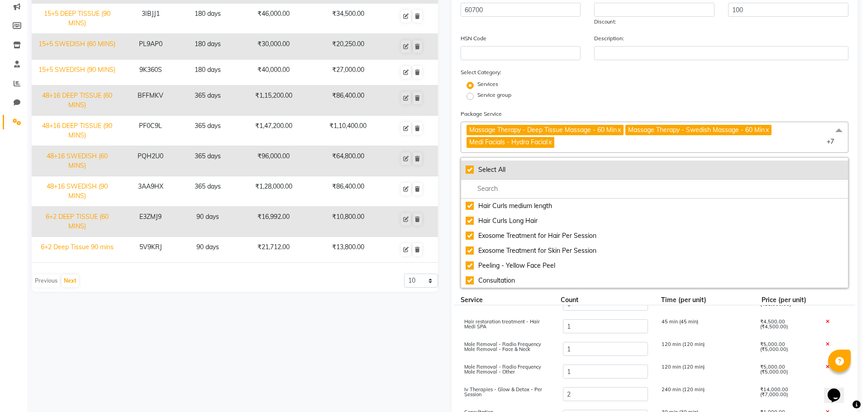
checkbox input "true"
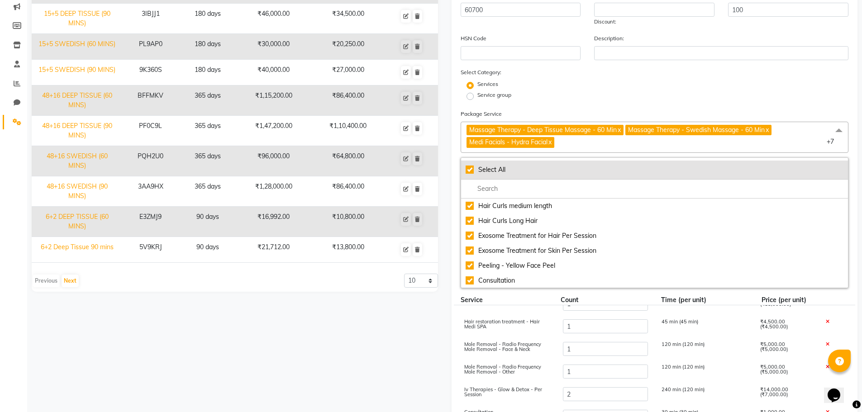
checkbox input "true"
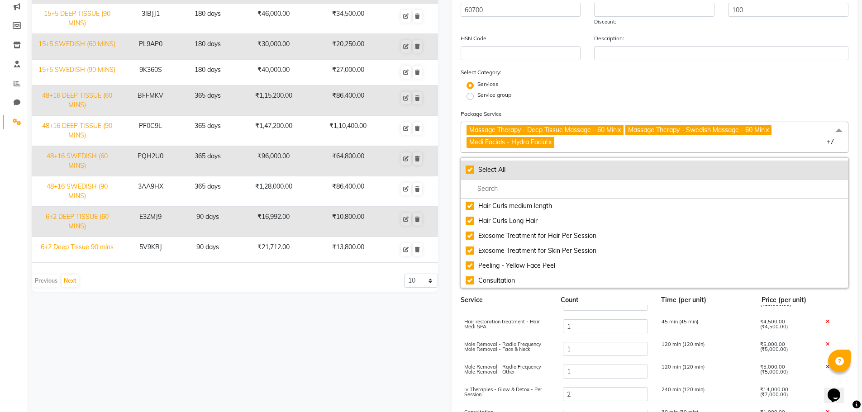
checkbox input "true"
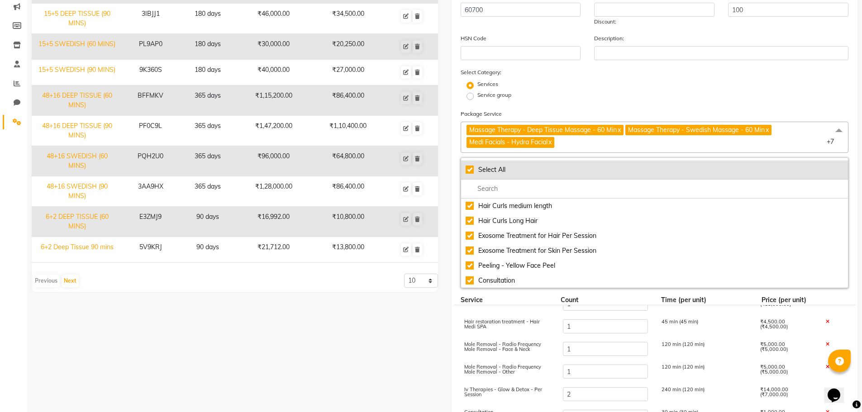
checkbox input "true"
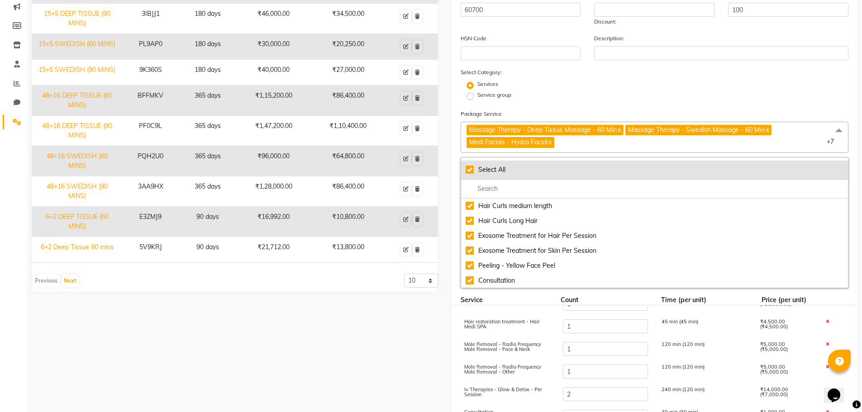
checkbox input "true"
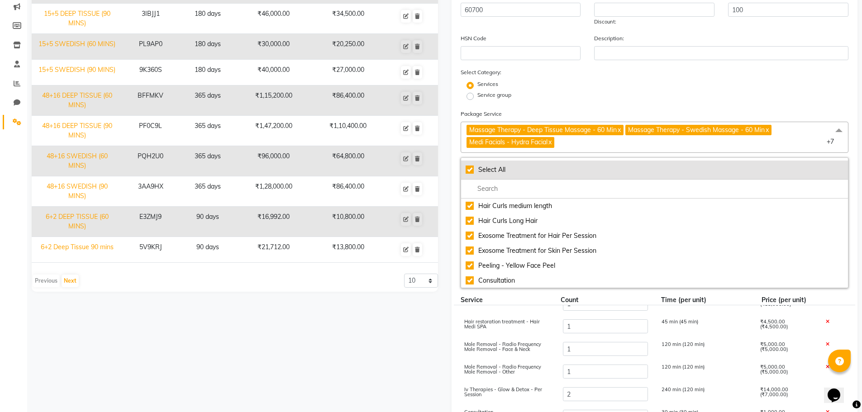
checkbox input "true"
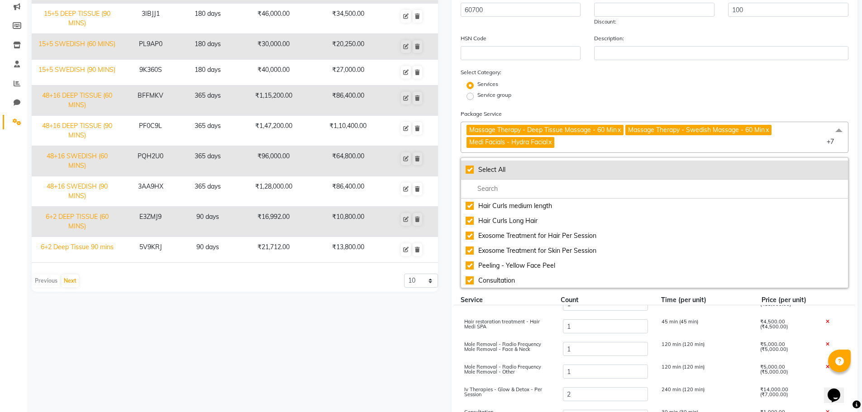
checkbox input "true"
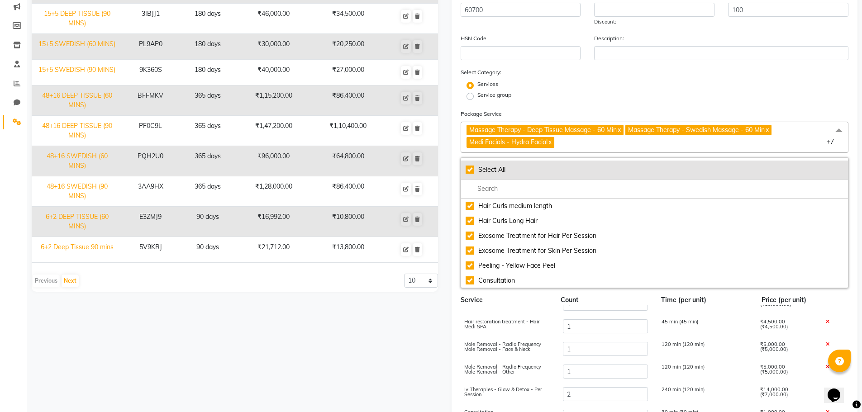
checkbox input "true"
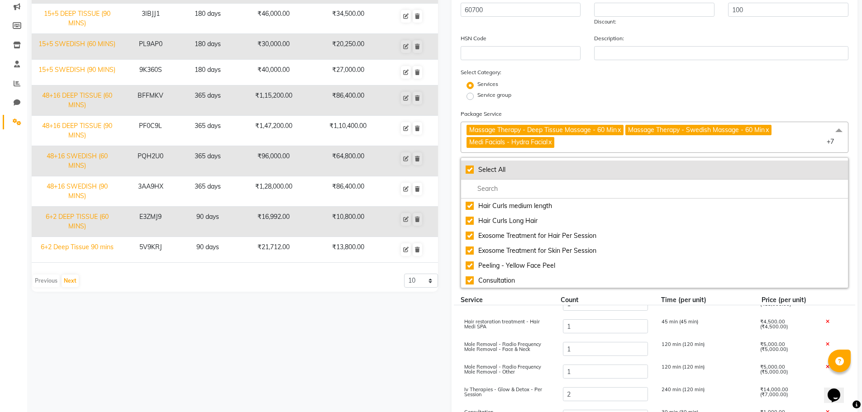
checkbox input "true"
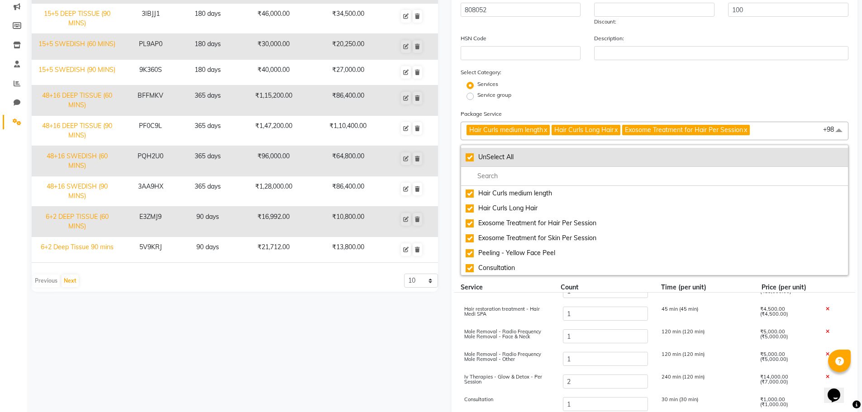
click at [473, 156] on div "UnSelect All" at bounding box center [654, 156] width 378 height 9
checkbox input "false"
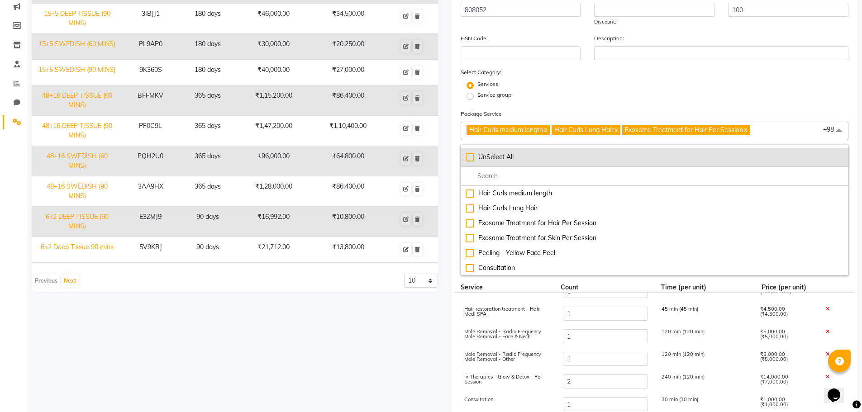
checkbox input "false"
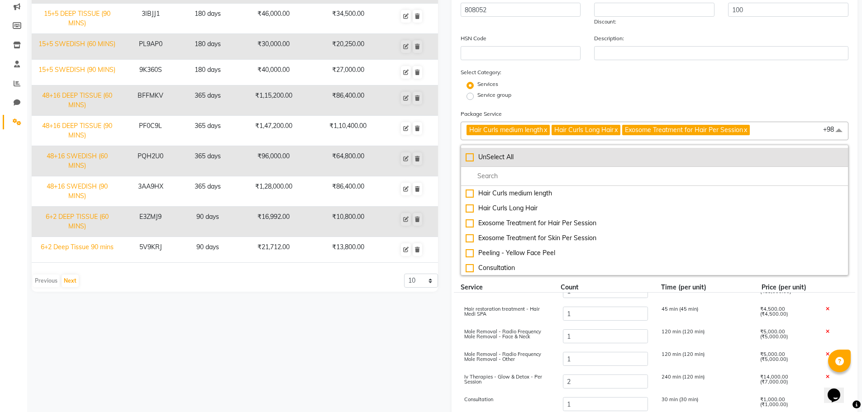
checkbox input "false"
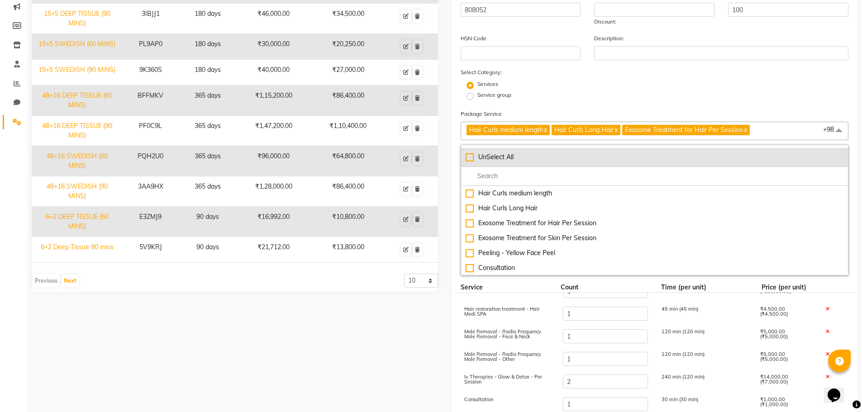
checkbox input "false"
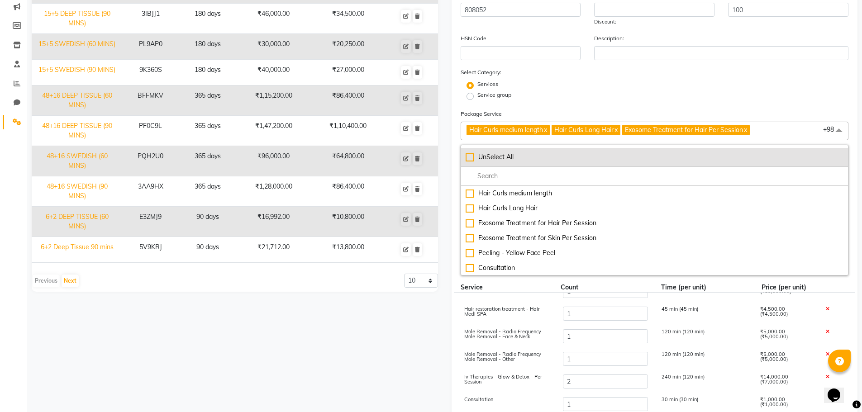
checkbox input "false"
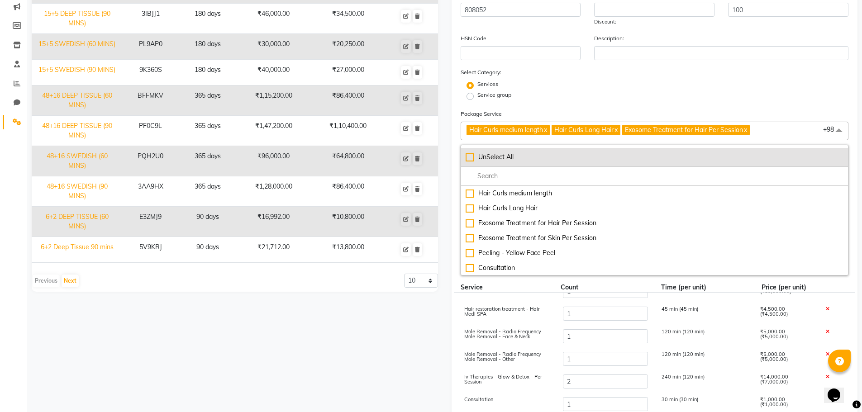
checkbox input "false"
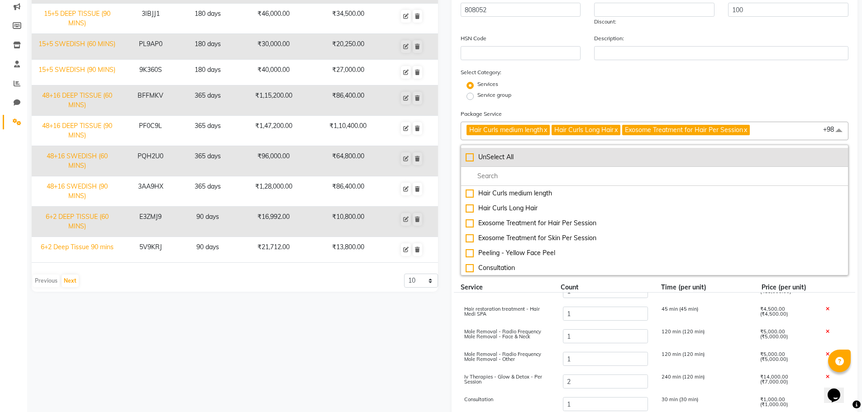
checkbox input "false"
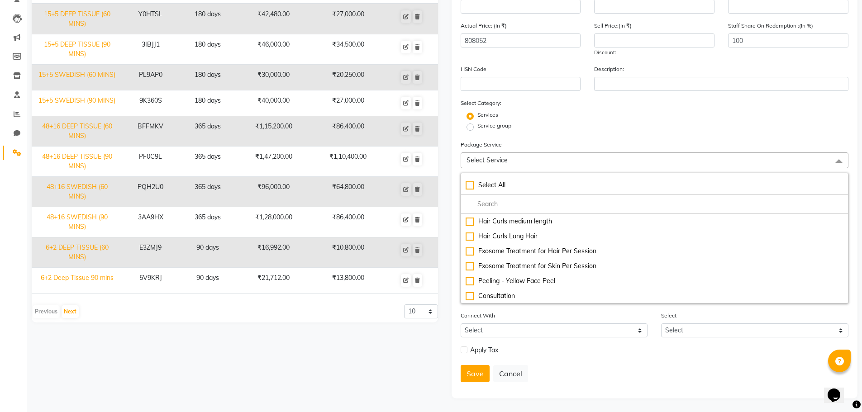
click at [531, 143] on div "Package Service Select Service Select All Hair Curls medium length Hair Curls L…" at bounding box center [654, 222] width 388 height 164
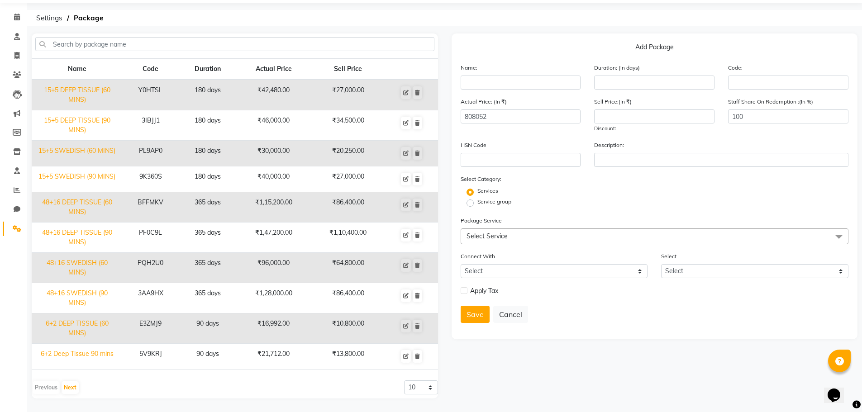
scroll to position [29, 0]
click at [497, 232] on span "Select Service" at bounding box center [486, 236] width 41 height 8
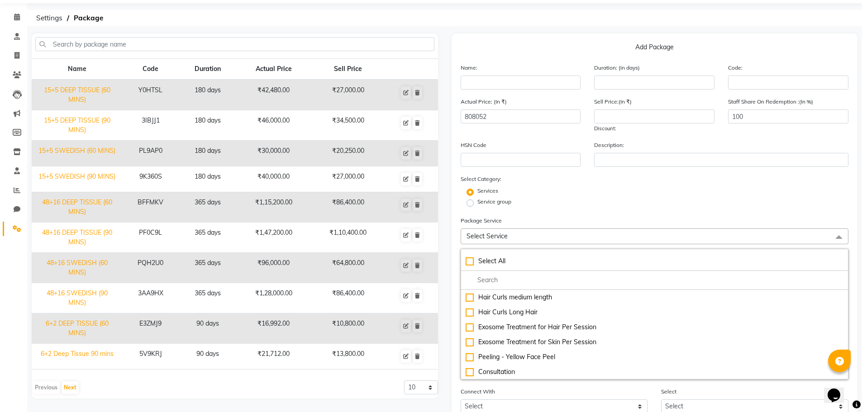
click at [497, 232] on span "Select Service" at bounding box center [654, 236] width 388 height 16
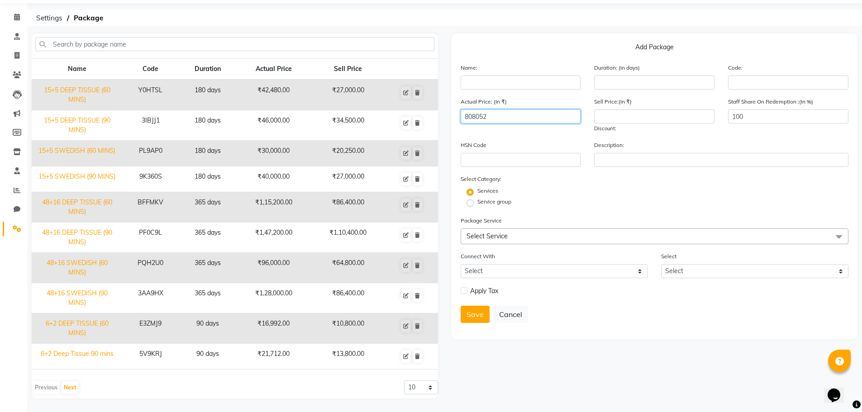
click at [483, 119] on input "808052" at bounding box center [520, 116] width 120 height 14
click at [537, 207] on div "Service group" at bounding box center [655, 203] width 402 height 11
click at [542, 238] on span "Select Service" at bounding box center [654, 236] width 388 height 16
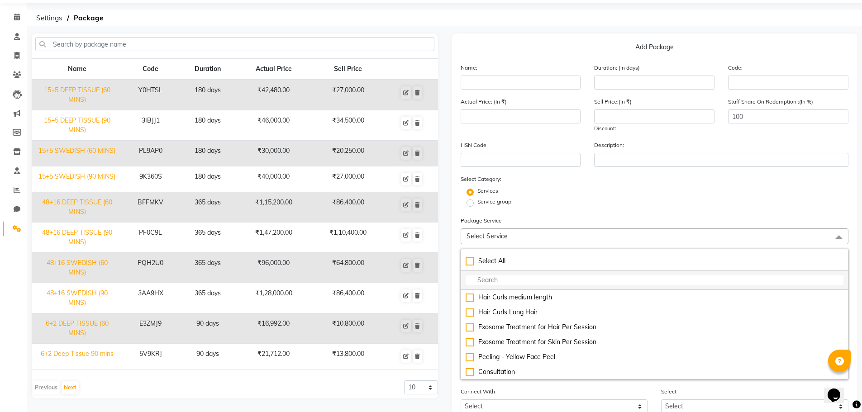
click at [517, 271] on li at bounding box center [654, 280] width 387 height 19
click at [516, 276] on input "multiselect-search" at bounding box center [654, 279] width 378 height 9
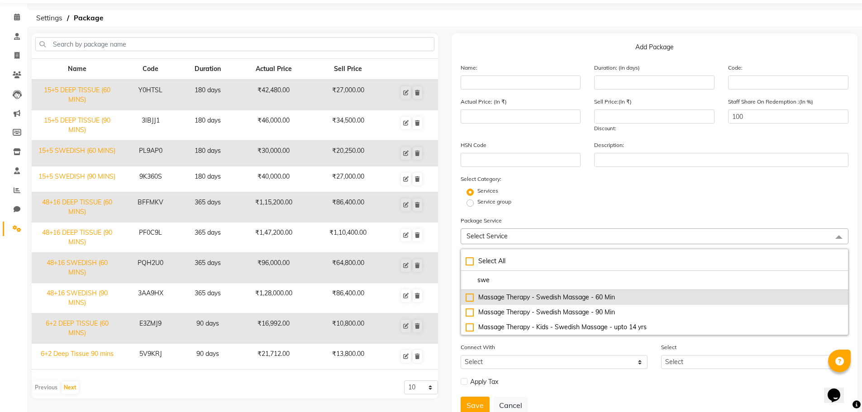
click at [469, 297] on div "Massage Therapy - Swedish Massage - 60 Min" at bounding box center [654, 297] width 378 height 9
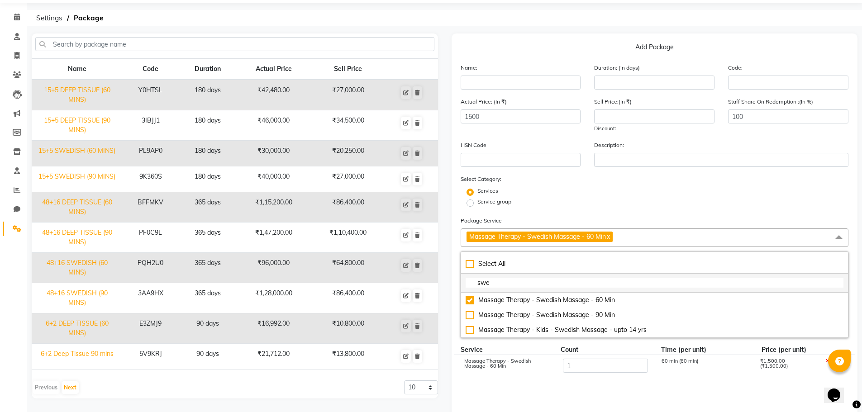
click at [501, 281] on input "swe" at bounding box center [654, 282] width 378 height 9
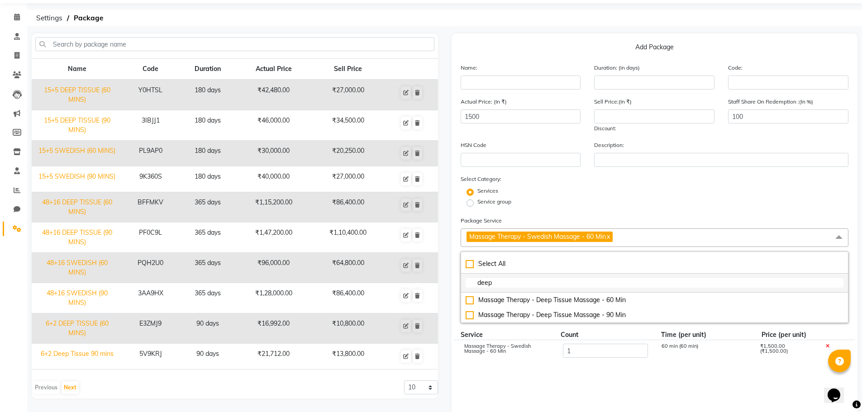
click at [503, 283] on input "deep" at bounding box center [654, 282] width 378 height 9
click at [502, 283] on input "deep" at bounding box center [654, 282] width 378 height 9
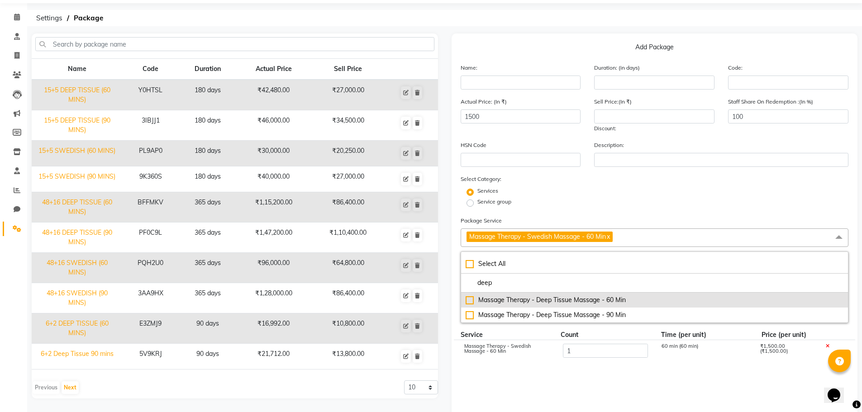
click at [471, 298] on div "Massage Therapy - Deep Tissue Massage - 60 Min" at bounding box center [654, 299] width 378 height 9
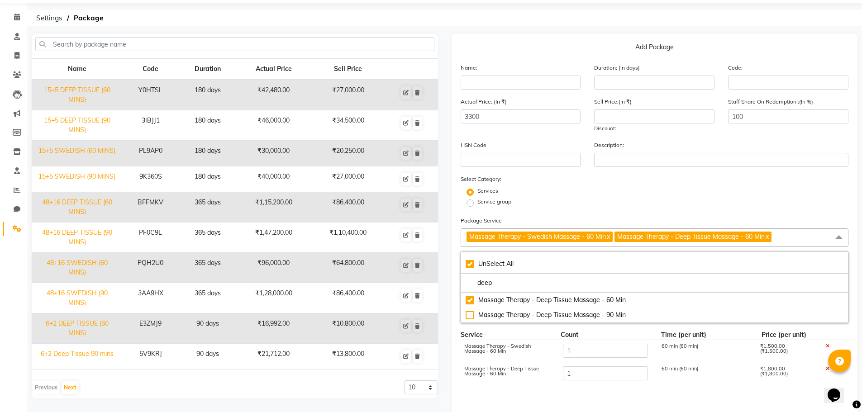
click at [611, 213] on form "Name: Duration: (in days) Code: Actual Price: (In ₹) 3300 Sell Price:(In ₹) Dis…" at bounding box center [654, 311] width 388 height 497
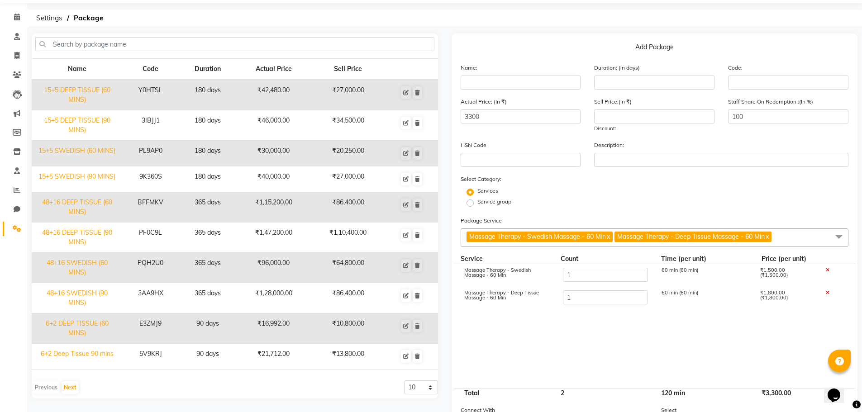
click at [786, 237] on span "Massage Therapy - Swedish Massage - 60 Min x Massage Therapy - Deep Tissue Mass…" at bounding box center [654, 237] width 388 height 19
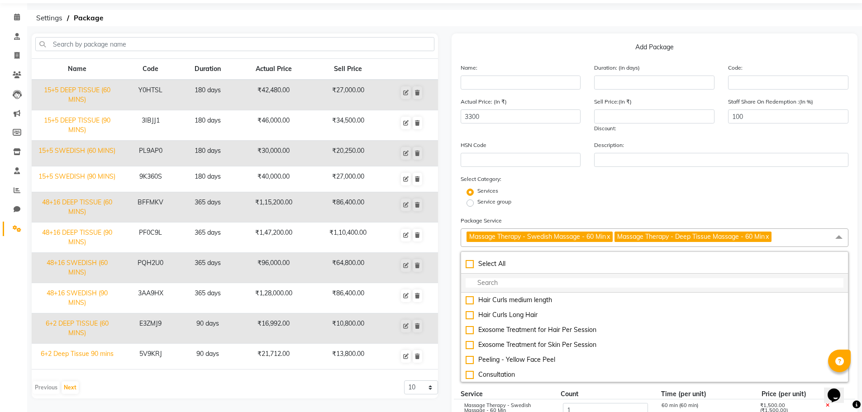
click at [535, 277] on li at bounding box center [654, 283] width 387 height 19
click at [527, 284] on input "multiselect-search" at bounding box center [654, 282] width 378 height 9
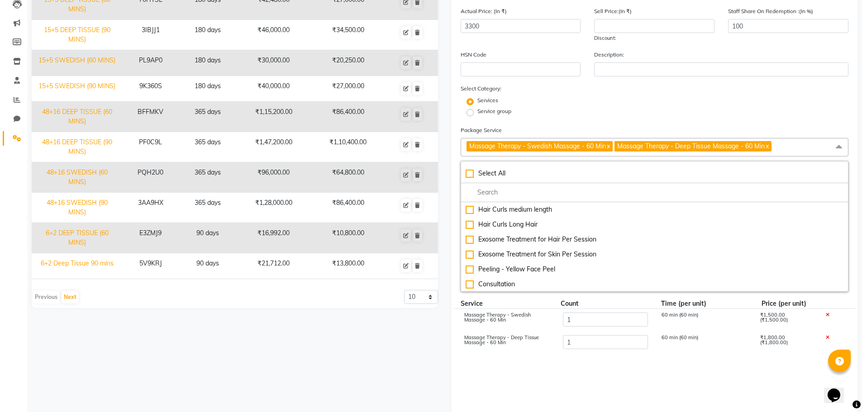
scroll to position [165, 0]
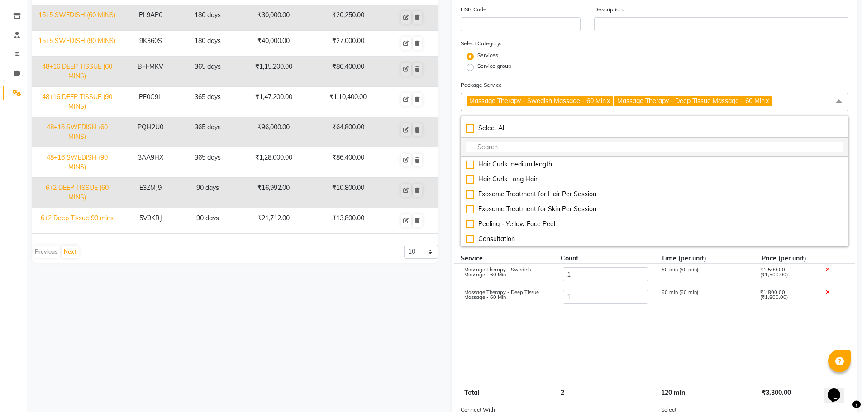
click at [493, 149] on input "multiselect-search" at bounding box center [654, 146] width 378 height 9
click at [583, 278] on input "1" at bounding box center [604, 274] width 85 height 14
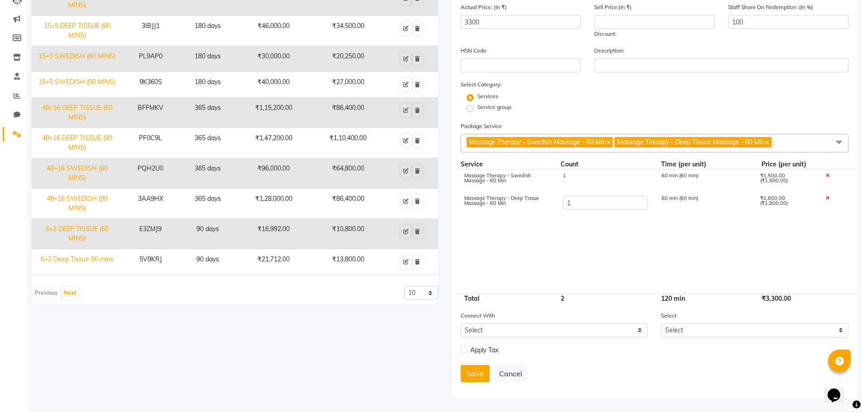
click at [583, 278] on cdk-virtual-scroll-viewport "Massage Therapy - Swedish Massage - 60 Min 1 60 min (60 min) ₹1,500.00 (₹1,500.…" at bounding box center [654, 231] width 388 height 123
click at [789, 145] on span "Massage Therapy - Swedish Massage - 60 Min x Massage Therapy - Deep Tissue Mass…" at bounding box center [654, 143] width 388 height 19
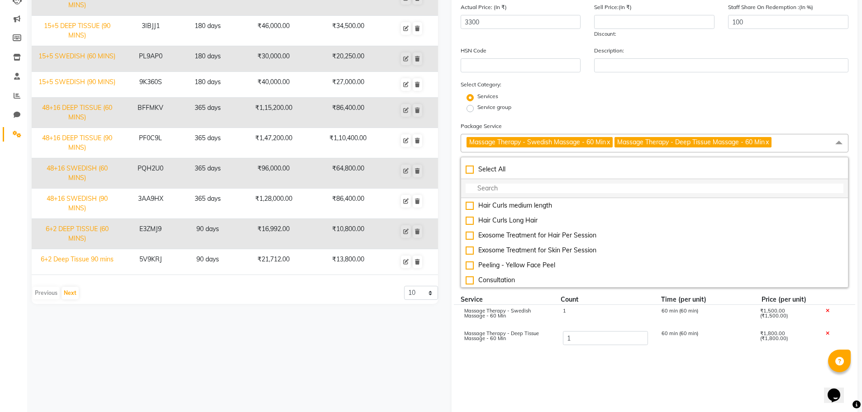
click at [583, 185] on input "multiselect-search" at bounding box center [654, 188] width 378 height 9
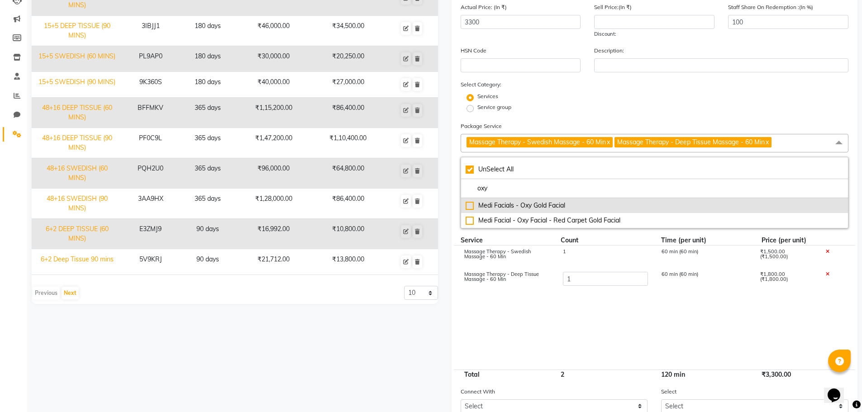
click at [475, 204] on div "Medi Facials - Oxy Gold Facial" at bounding box center [654, 205] width 378 height 9
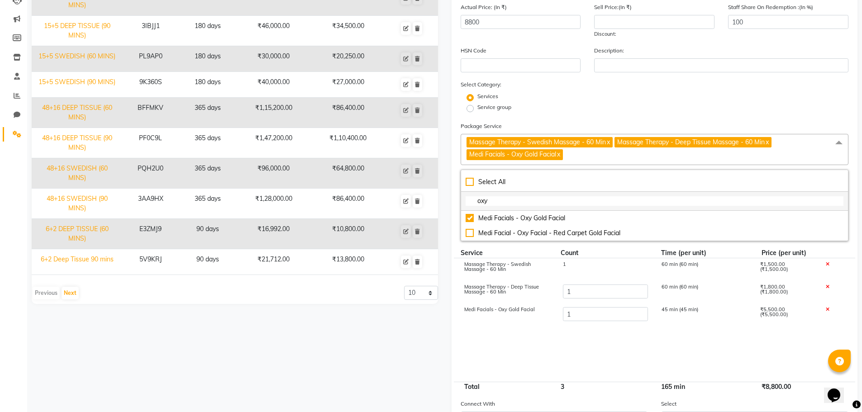
click at [498, 203] on input "oxy" at bounding box center [654, 200] width 378 height 9
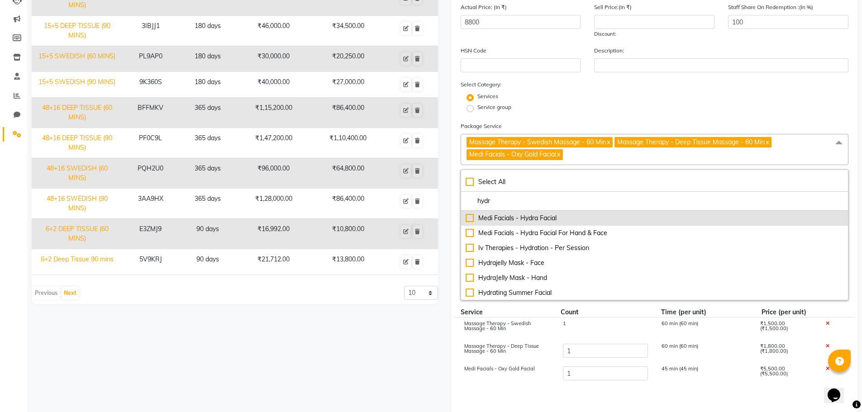
click at [502, 215] on div "Medi Facials - Hydra Facial" at bounding box center [654, 217] width 378 height 9
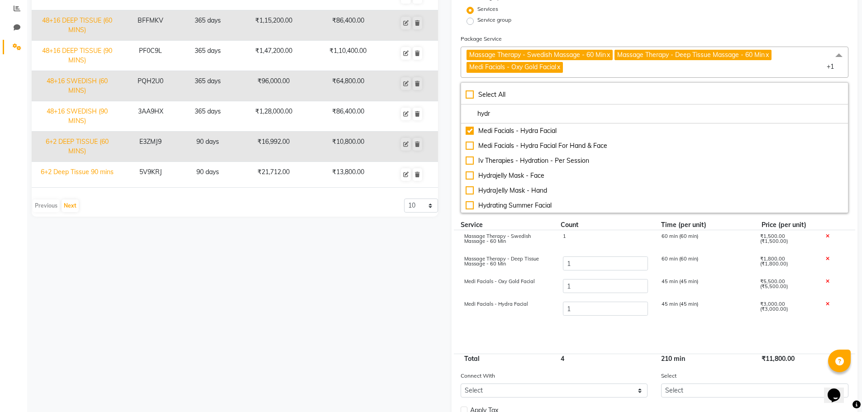
scroll to position [214, 0]
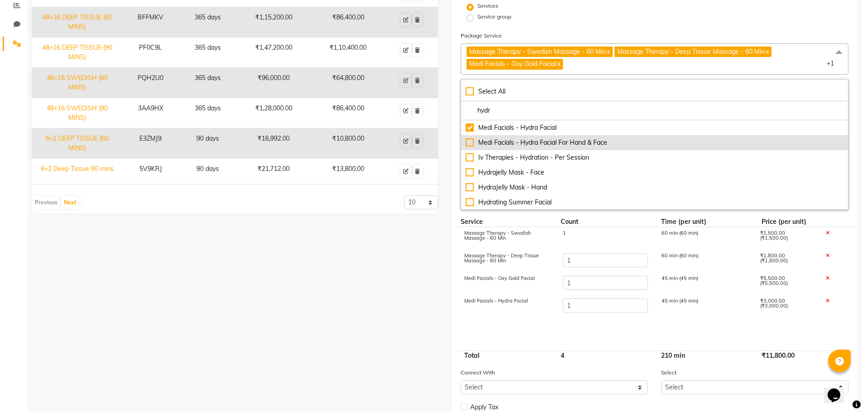
click at [476, 145] on div "Medi Facials - Hydra Facial For Hand & Face" at bounding box center [654, 142] width 378 height 9
click at [472, 143] on div "Medi Facials - Hydra Facial For Hand & Face" at bounding box center [654, 142] width 378 height 9
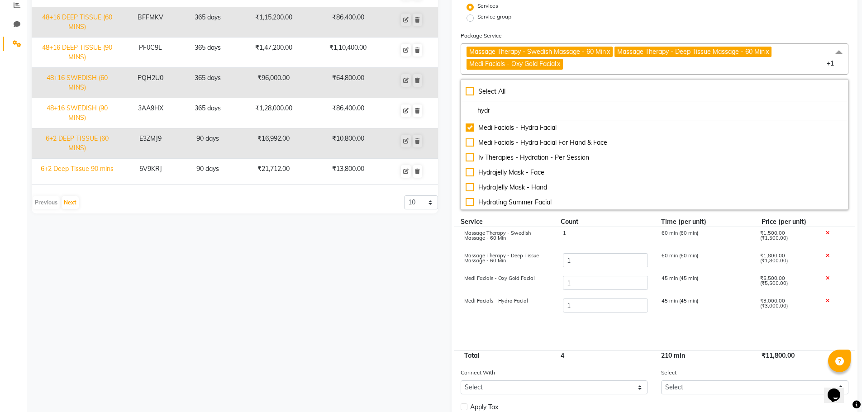
click at [550, 295] on div "Medi Facials - Hydra Facial 1 45 min (45 min) ₹3,000.00 (₹3,000.00)" at bounding box center [655, 306] width 402 height 23
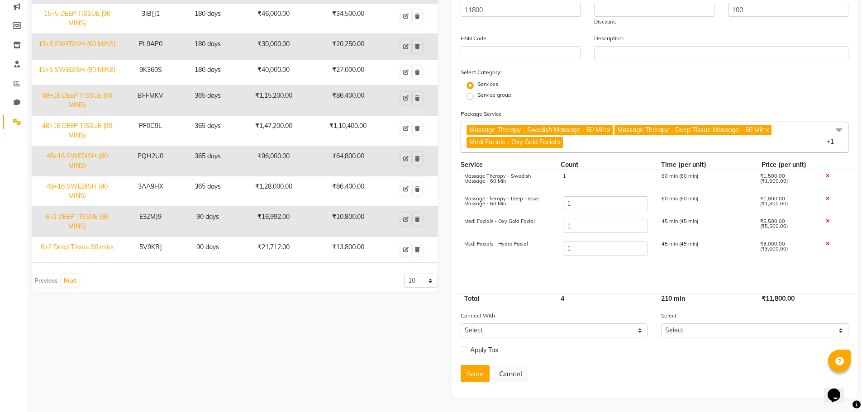
click at [587, 146] on span "Massage Therapy - Swedish Massage - 60 Min x Massage Therapy - Deep Tissue Mass…" at bounding box center [654, 137] width 388 height 31
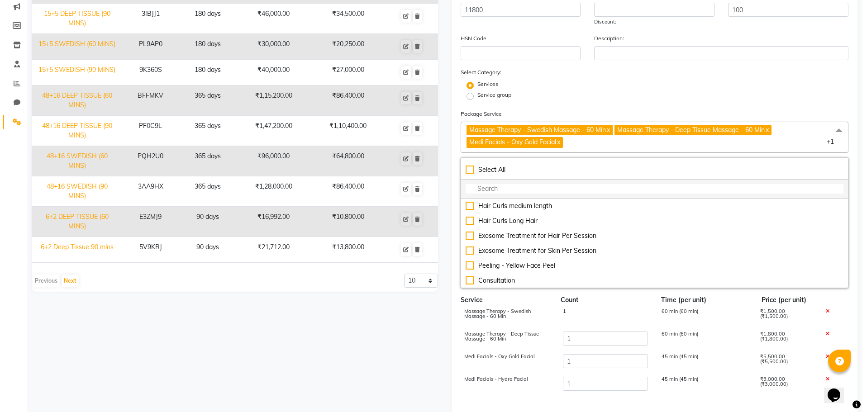
click at [509, 190] on input "multiselect-search" at bounding box center [654, 188] width 378 height 9
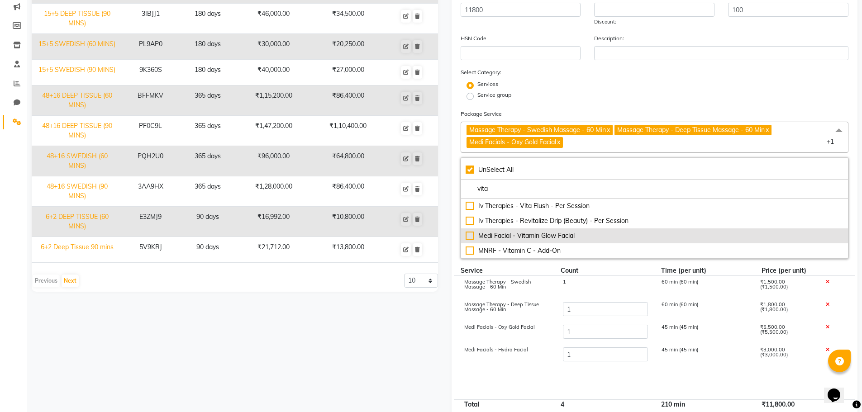
click at [534, 231] on div "Medi Facial - Vitamin Glow Facial" at bounding box center [654, 235] width 378 height 9
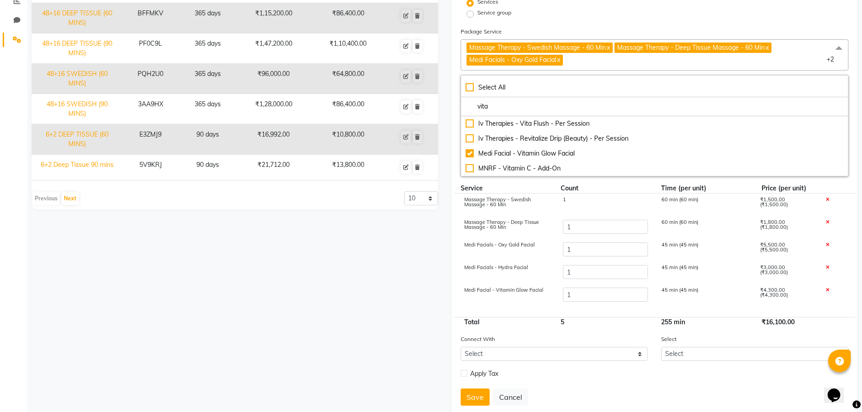
scroll to position [242, 0]
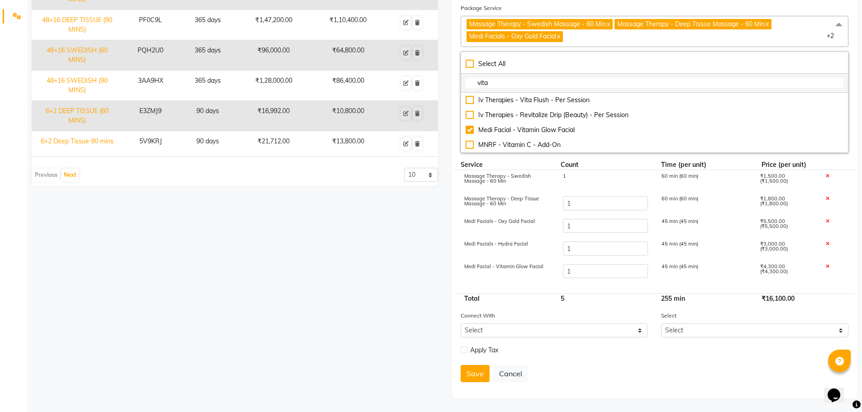
click at [515, 84] on input "vita" at bounding box center [654, 82] width 378 height 9
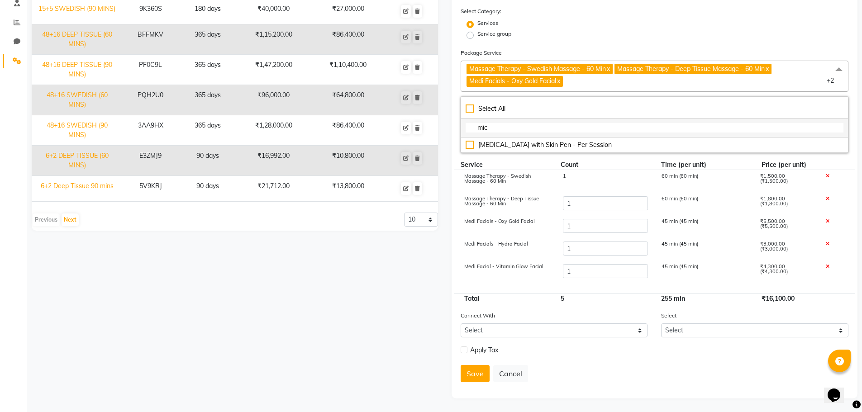
scroll to position [197, 0]
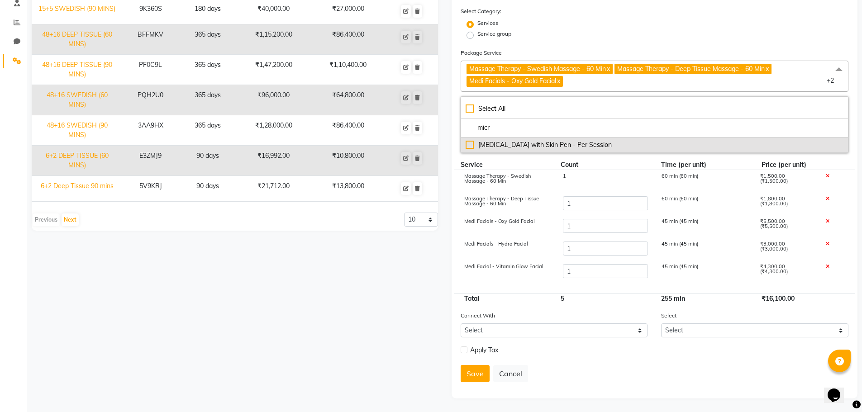
click at [507, 144] on div "[MEDICAL_DATA] with Skin Pen - Per Session" at bounding box center [654, 144] width 378 height 9
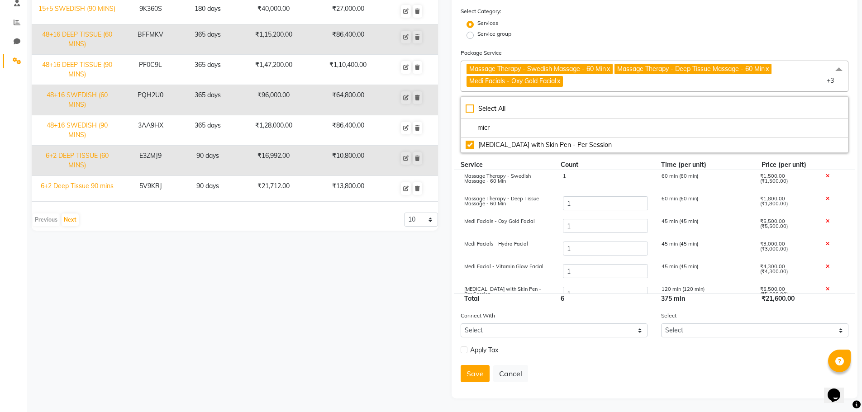
scroll to position [12, 0]
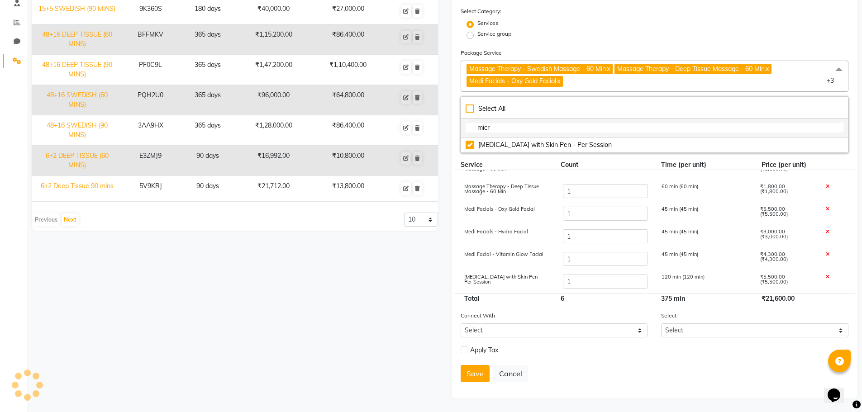
click at [500, 127] on input "micr" at bounding box center [654, 127] width 378 height 9
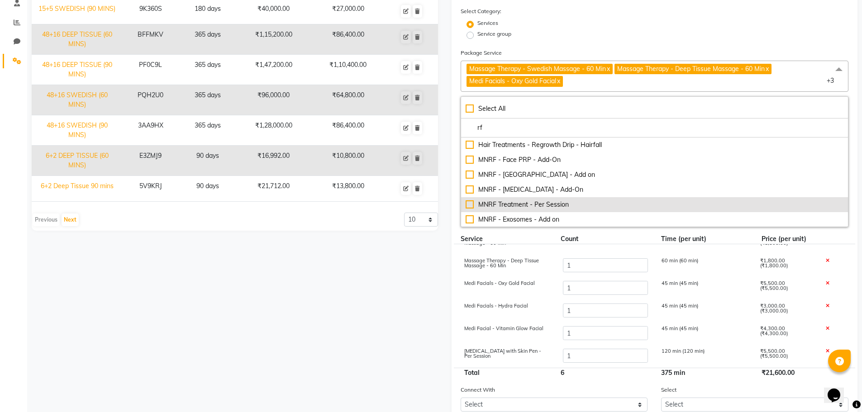
scroll to position [15, 0]
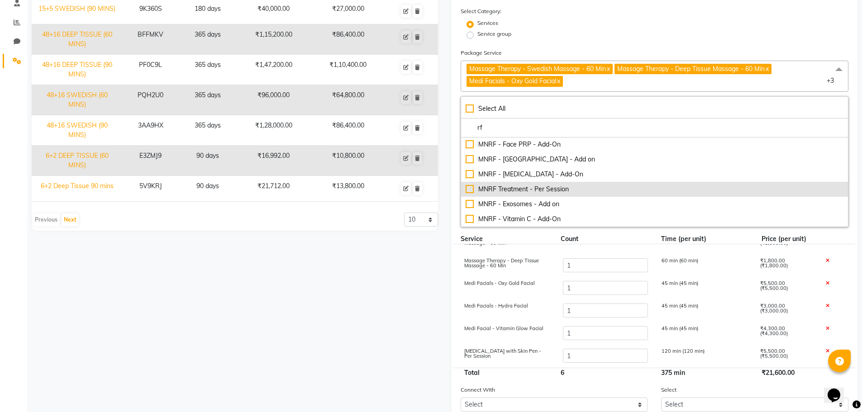
click at [527, 187] on div "MNRF Treatment - Per Session" at bounding box center [654, 189] width 378 height 9
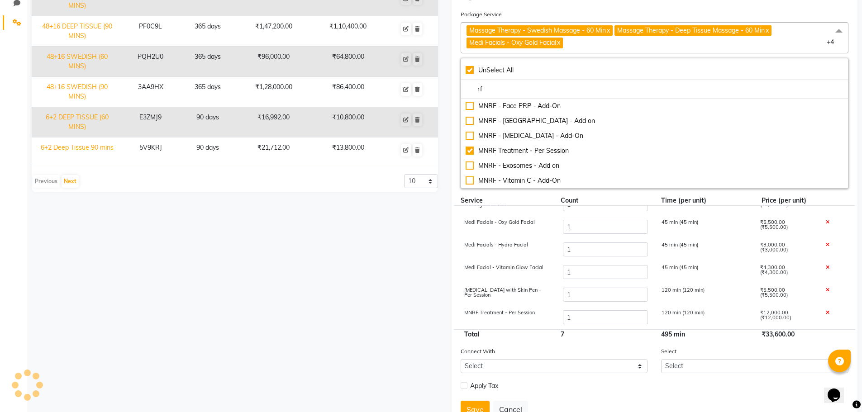
scroll to position [271, 0]
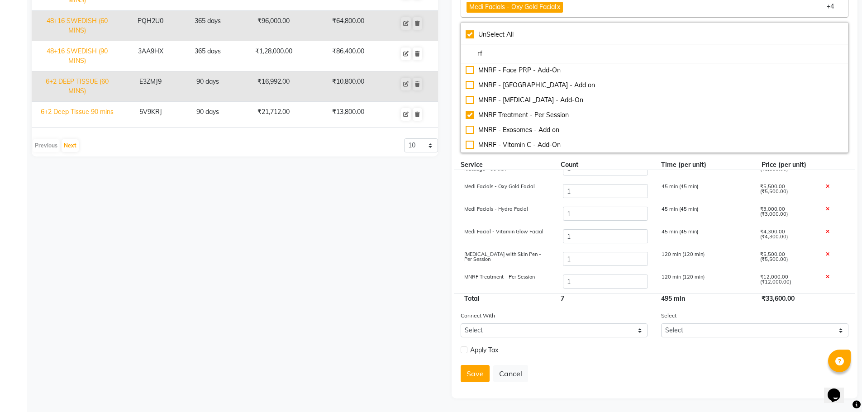
click at [825, 254] on icon at bounding box center [827, 254] width 4 height 5
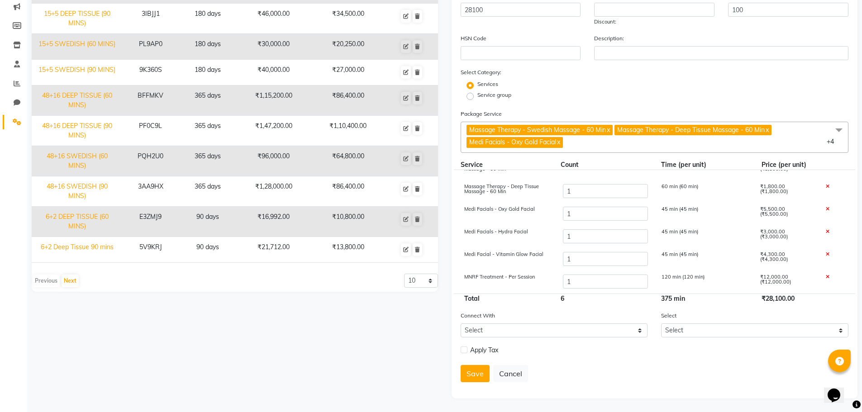
scroll to position [12, 0]
click at [588, 143] on span "Massage Therapy - Swedish Massage - 60 Min x Massage Therapy - Deep Tissue Mass…" at bounding box center [654, 137] width 388 height 31
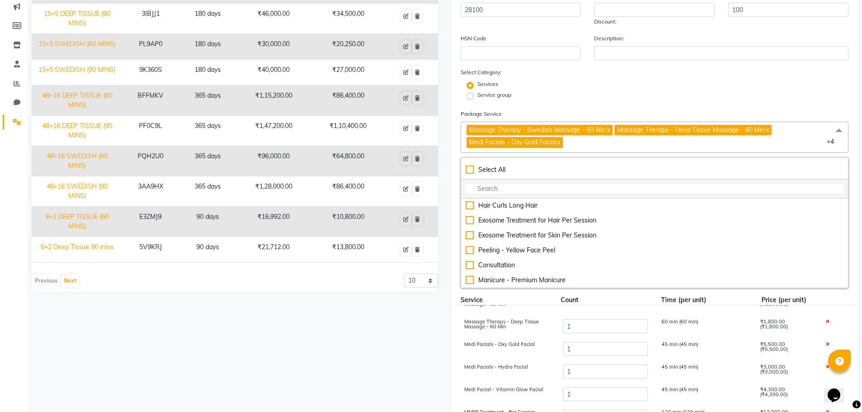
click at [501, 187] on input "multiselect-search" at bounding box center [654, 188] width 378 height 9
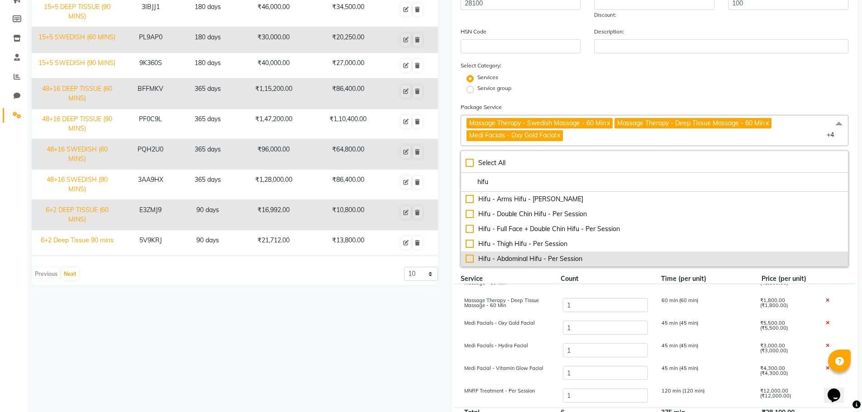
scroll to position [136, 0]
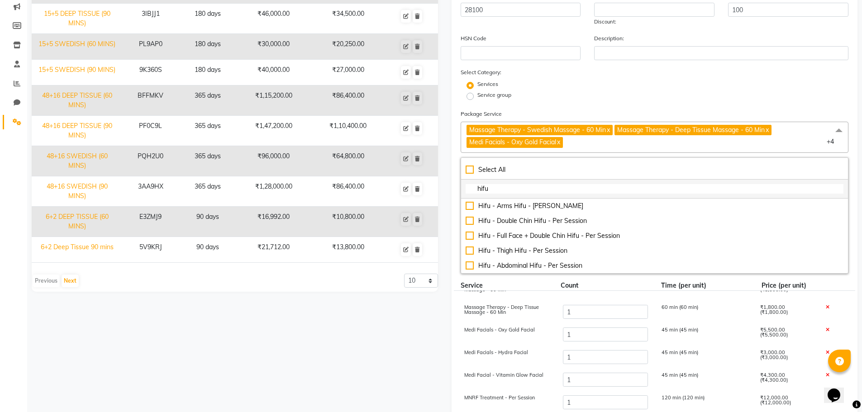
click at [498, 188] on input "hifu" at bounding box center [654, 188] width 378 height 9
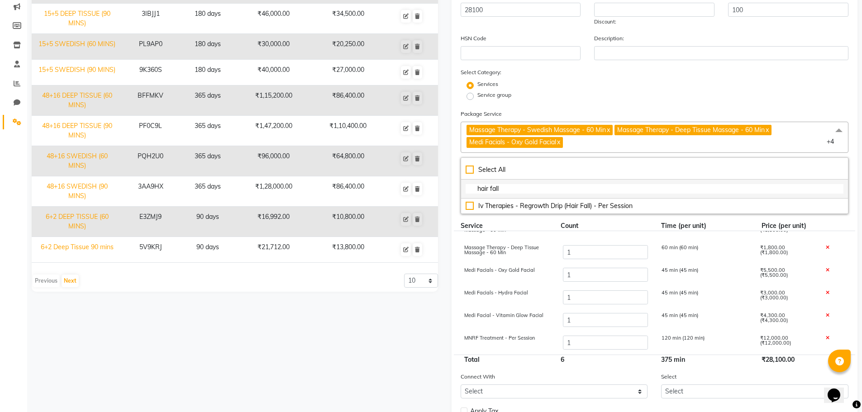
click at [495, 192] on input "hair fall" at bounding box center [654, 188] width 378 height 9
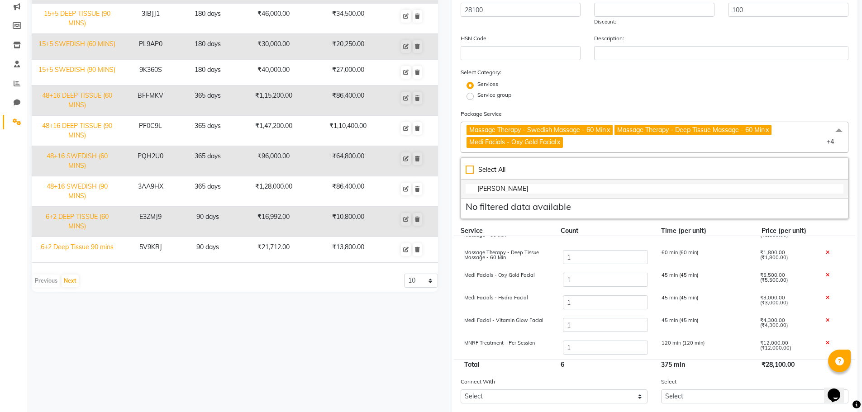
click at [519, 190] on input "ana" at bounding box center [654, 188] width 378 height 9
click at [509, 191] on input "cli" at bounding box center [654, 188] width 378 height 9
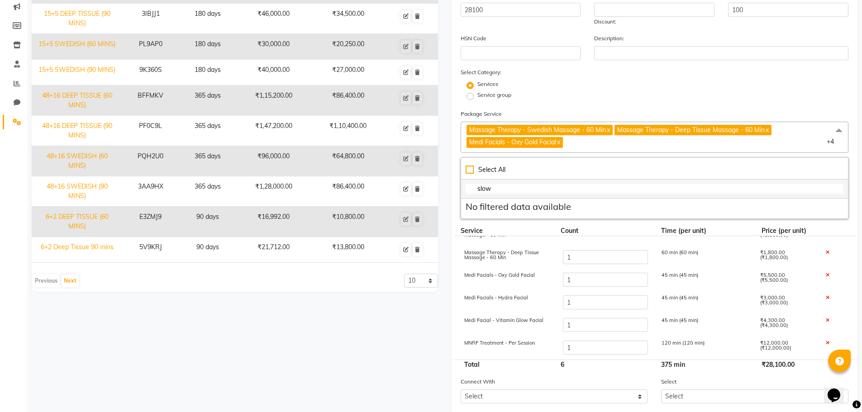
click at [509, 191] on input "slow" at bounding box center [654, 188] width 378 height 9
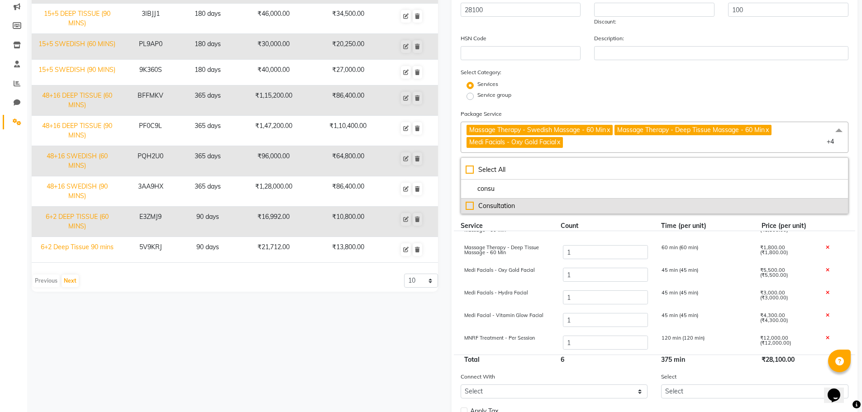
click at [476, 212] on li "Consultation" at bounding box center [654, 206] width 387 height 15
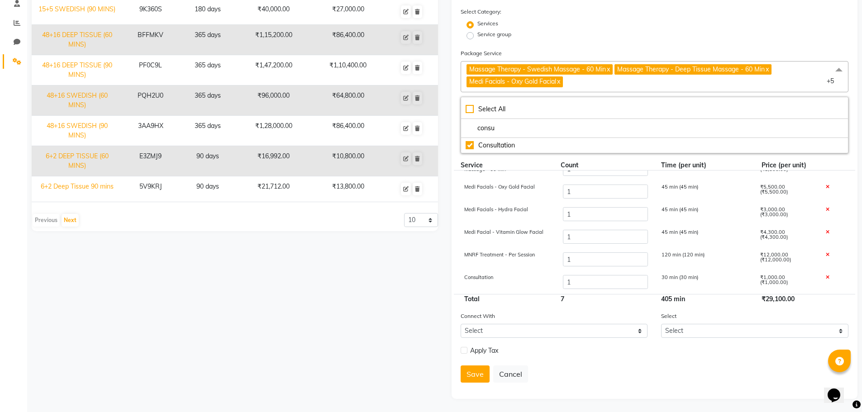
scroll to position [197, 0]
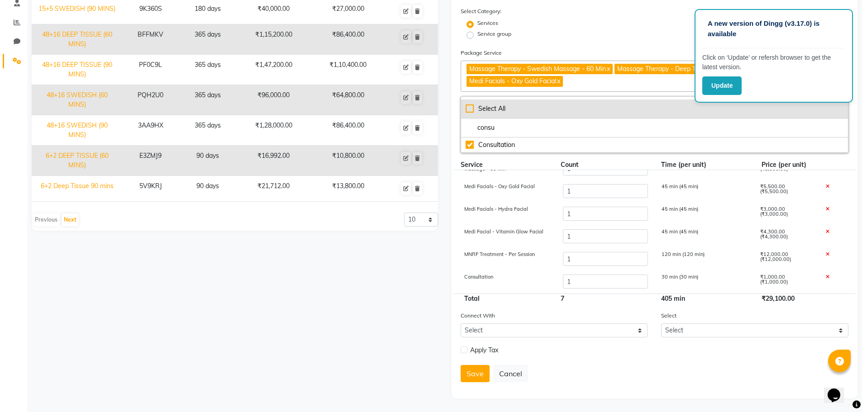
click at [470, 110] on div "Select All" at bounding box center [654, 108] width 378 height 9
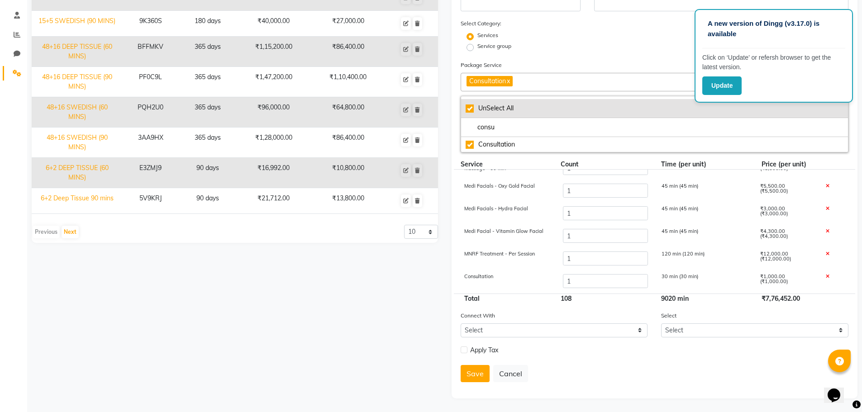
scroll to position [185, 0]
click at [470, 110] on div "UnSelect All" at bounding box center [654, 108] width 378 height 9
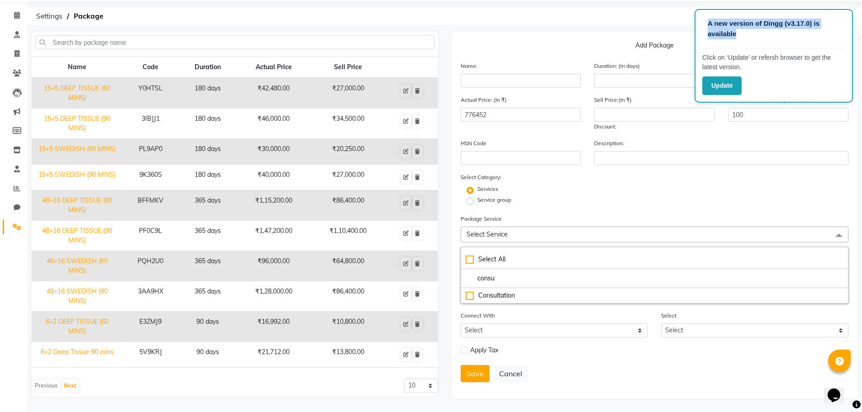
drag, startPoint x: 739, startPoint y: 36, endPoint x: 708, endPoint y: 26, distance: 31.9
click at [708, 26] on p "A new version of Dingg (v3.17.0) is available" at bounding box center [773, 29] width 132 height 20
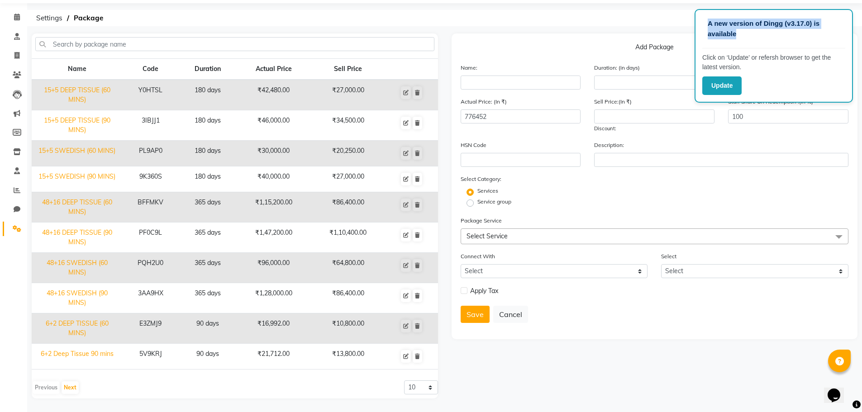
copy p "A new version of Dingg (v3.17.0) is available"
click at [542, 251] on form "Name: Duration: (in days) Code: Actual Price: (In ₹) 776452 Sell Price:(In ₹) D…" at bounding box center [654, 196] width 388 height 267
click at [531, 237] on span "Select Service" at bounding box center [654, 236] width 388 height 16
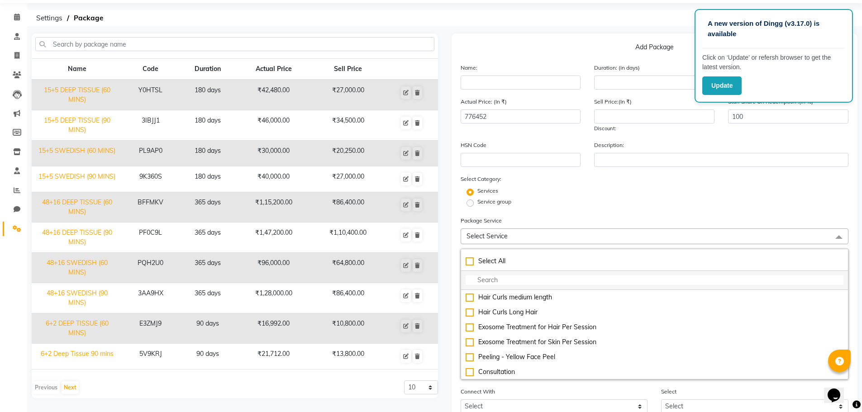
click at [507, 280] on input "multiselect-search" at bounding box center [654, 279] width 378 height 9
click at [493, 282] on input "multiselect-search" at bounding box center [654, 279] width 378 height 9
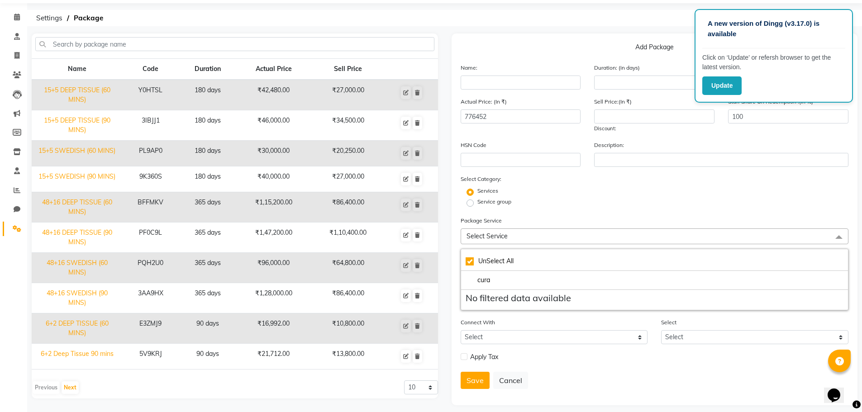
click at [493, 236] on span "Select Service" at bounding box center [486, 236] width 41 height 8
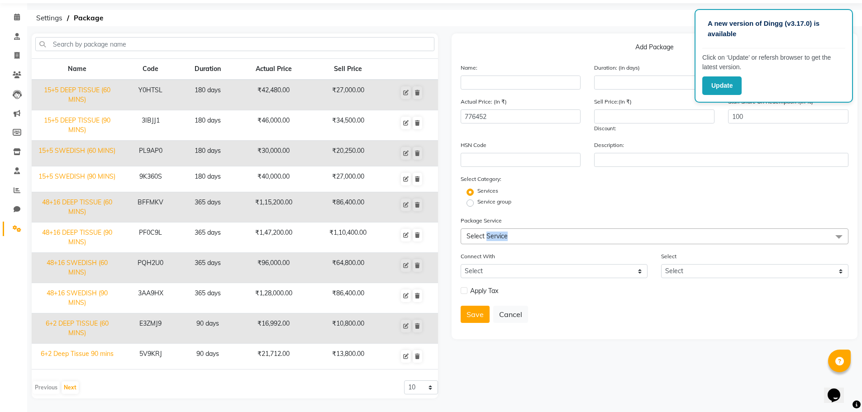
click at [493, 236] on span "Select Service" at bounding box center [486, 236] width 41 height 8
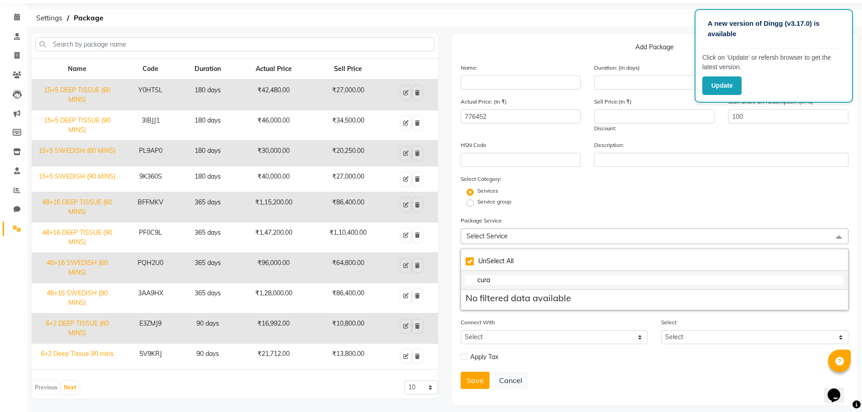
drag, startPoint x: 491, startPoint y: 287, endPoint x: 485, endPoint y: 280, distance: 9.0
click at [491, 287] on li "cura" at bounding box center [654, 280] width 387 height 19
click at [485, 279] on input "cura" at bounding box center [654, 279] width 378 height 9
click at [491, 284] on input "meso" at bounding box center [654, 279] width 378 height 9
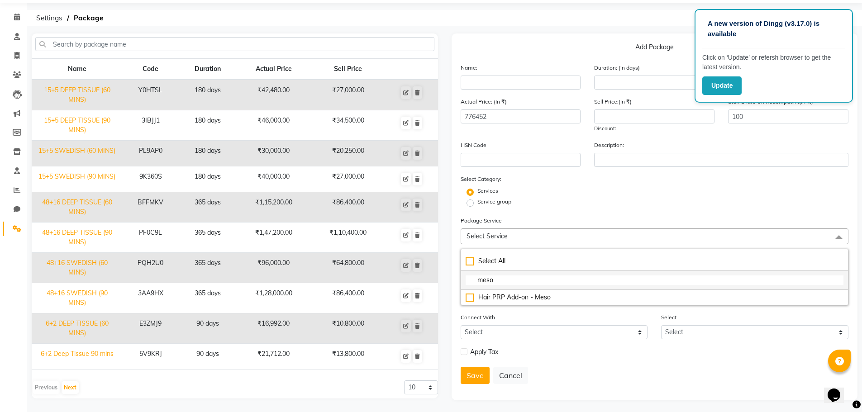
click at [491, 284] on input "meso" at bounding box center [654, 279] width 378 height 9
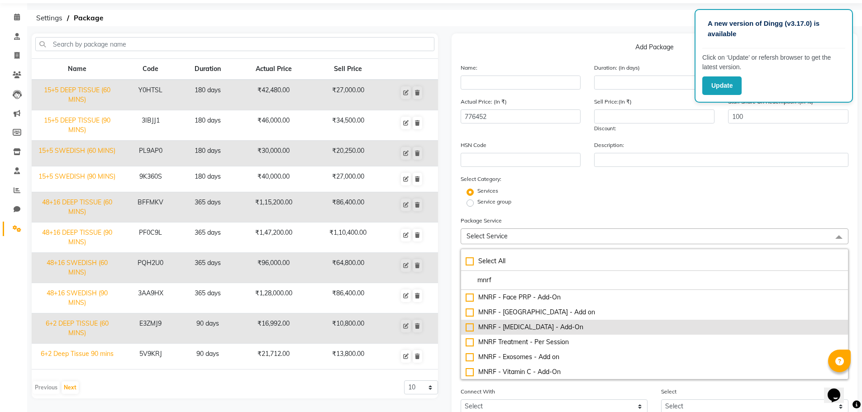
scroll to position [0, 0]
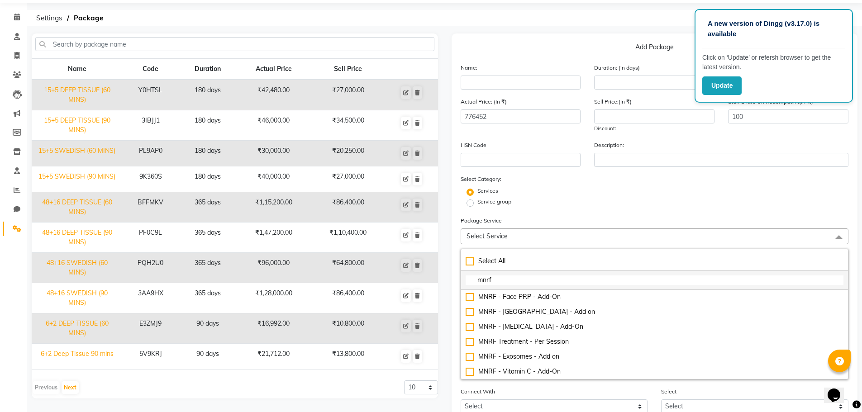
click at [504, 278] on input "mnrf" at bounding box center [654, 279] width 378 height 9
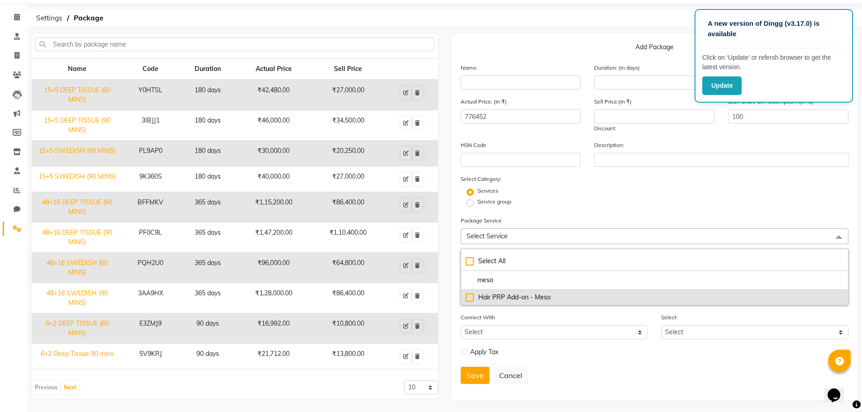
click at [499, 300] on div "Hair PRP Add-on - Meso" at bounding box center [654, 297] width 378 height 9
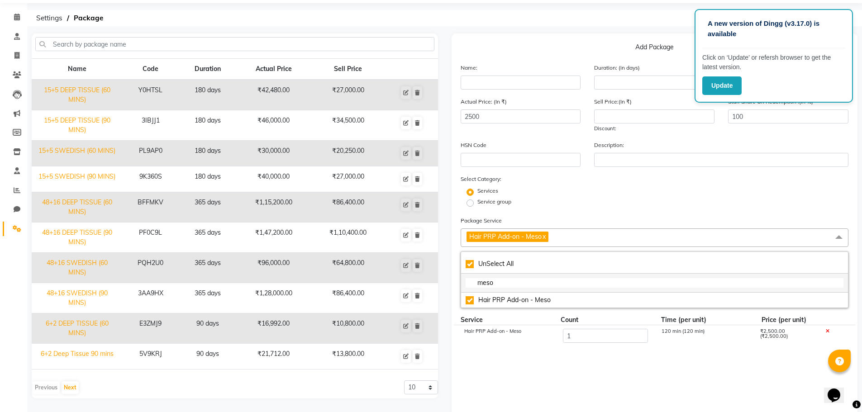
click at [504, 285] on input "meso" at bounding box center [654, 282] width 378 height 9
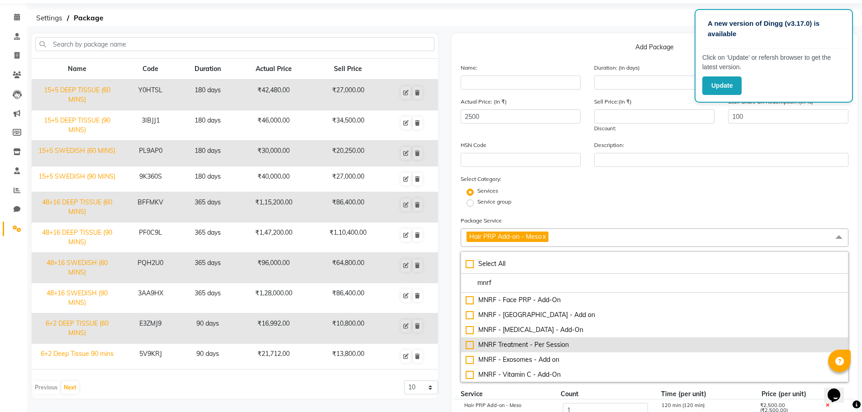
click at [500, 345] on div "MNRF Treatment - Per Session" at bounding box center [654, 344] width 378 height 9
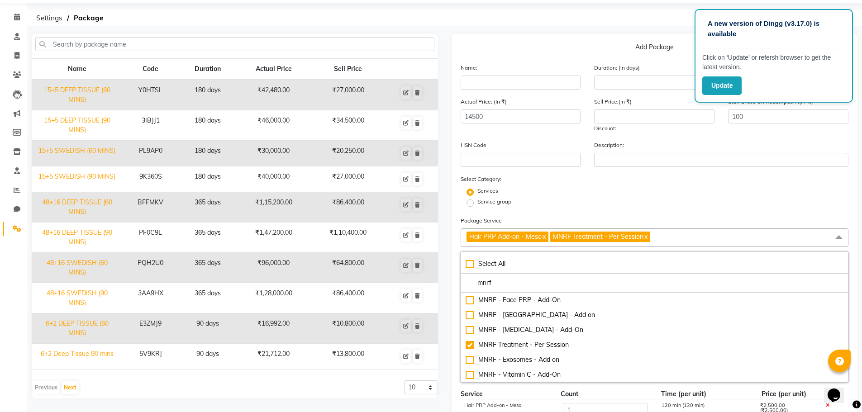
click at [597, 205] on div "Service group" at bounding box center [655, 203] width 402 height 11
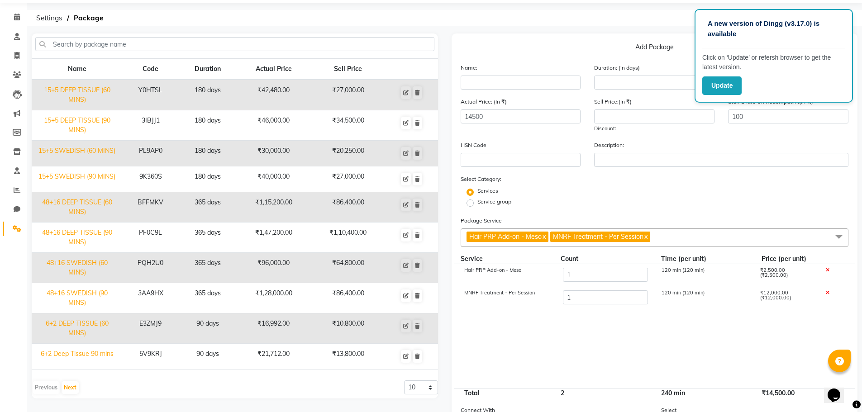
click at [675, 238] on span "Hair PRP Add-on - Meso x MNRF Treatment - Per Session x" at bounding box center [654, 237] width 388 height 19
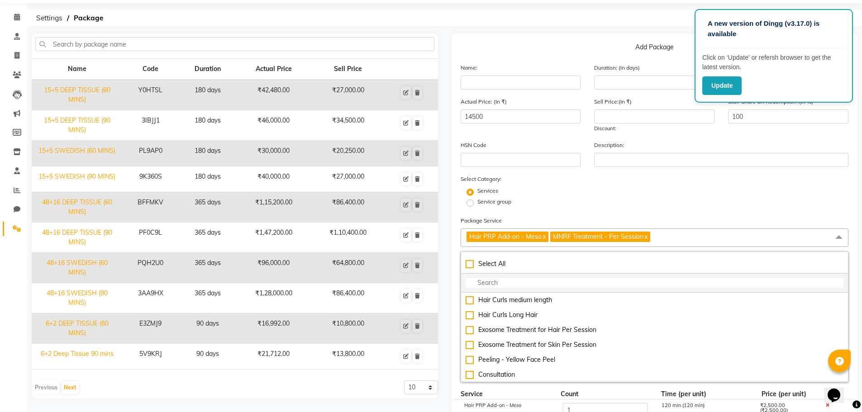
click at [594, 278] on input "multiselect-search" at bounding box center [654, 282] width 378 height 9
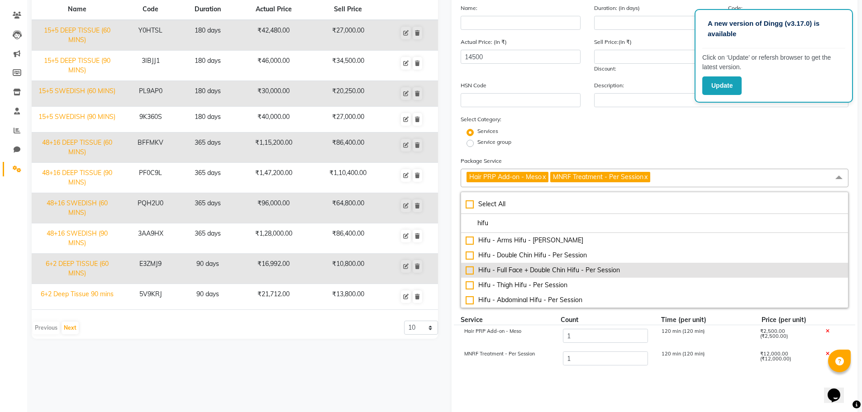
scroll to position [120, 0]
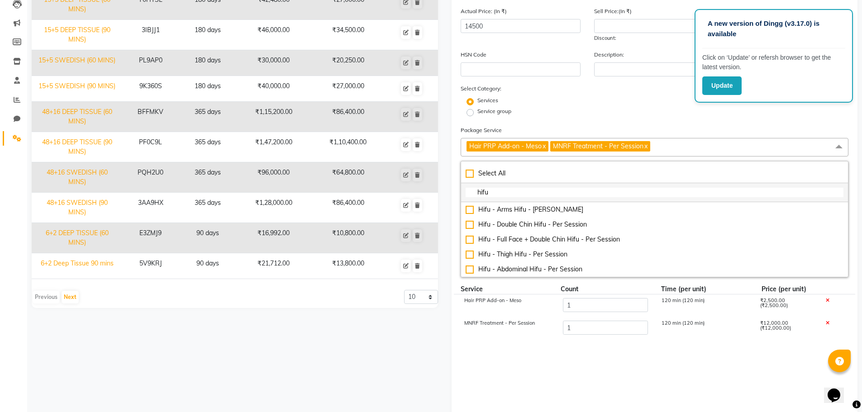
click at [483, 190] on input "hifu" at bounding box center [654, 192] width 378 height 9
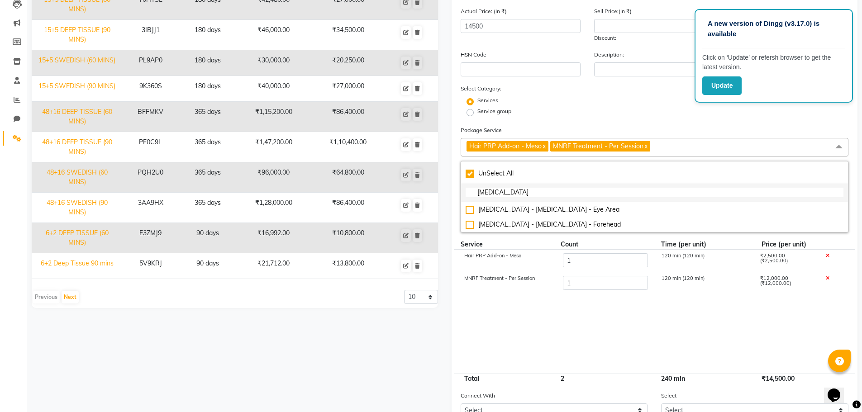
click at [496, 191] on input "botox" at bounding box center [654, 192] width 378 height 9
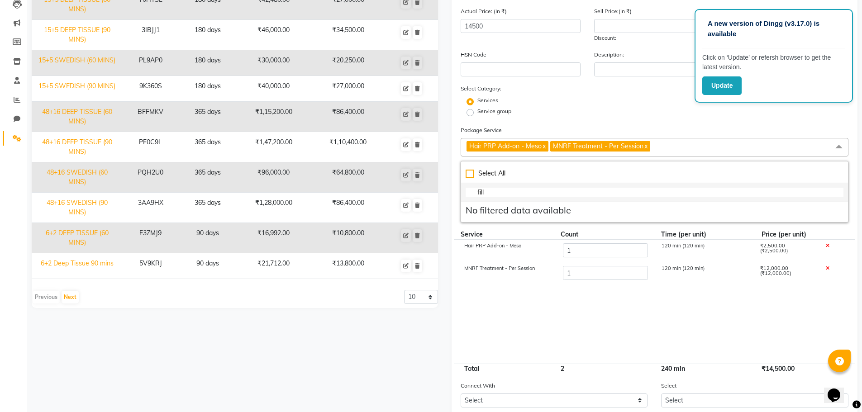
click at [496, 191] on input "fill" at bounding box center [654, 192] width 378 height 9
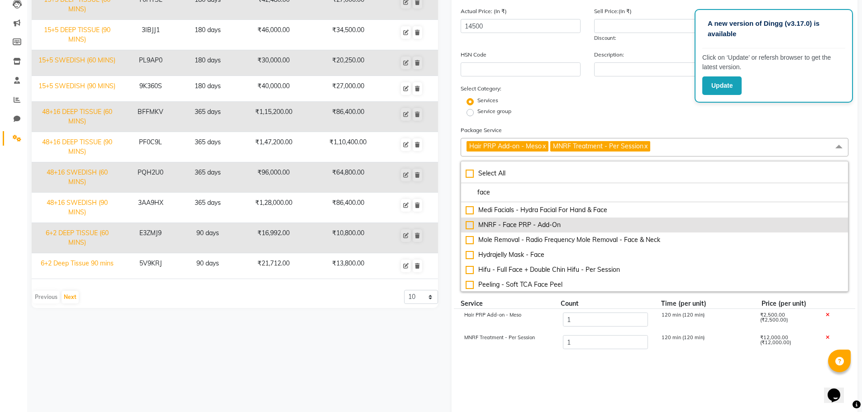
scroll to position [45, 0]
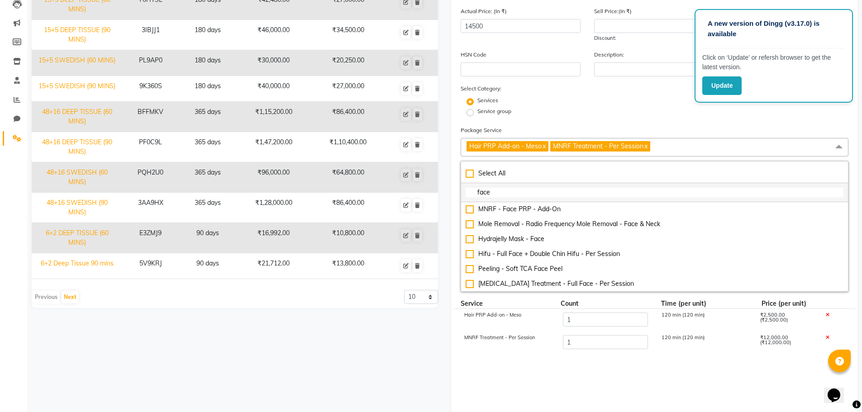
click at [516, 192] on input "face" at bounding box center [654, 192] width 378 height 9
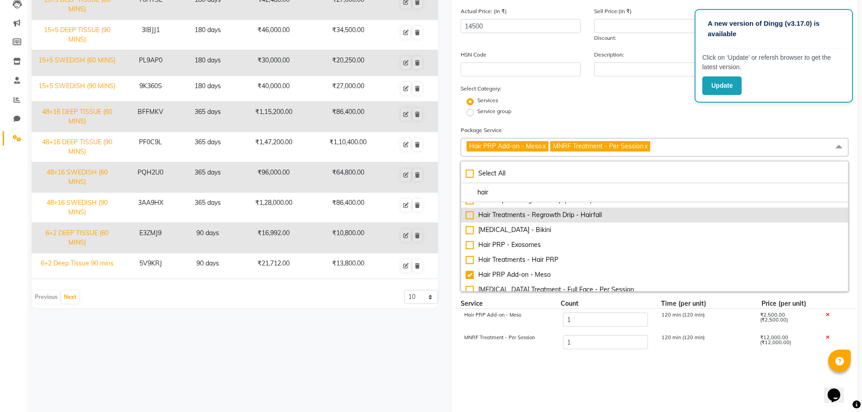
scroll to position [210, 0]
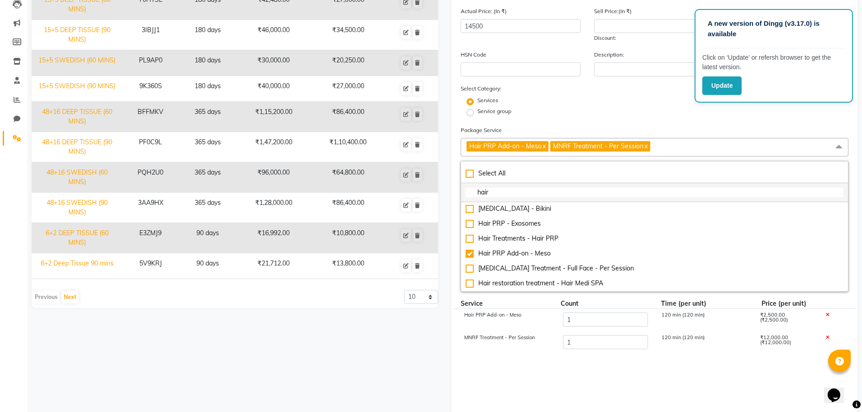
click at [495, 191] on input "hair" at bounding box center [654, 192] width 378 height 9
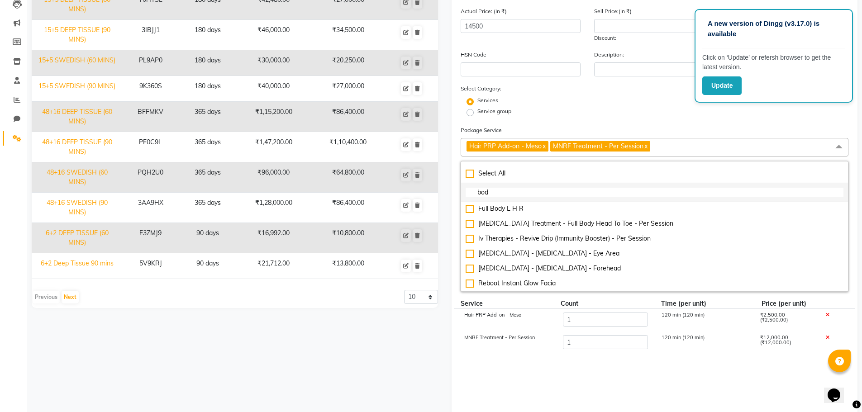
scroll to position [0, 0]
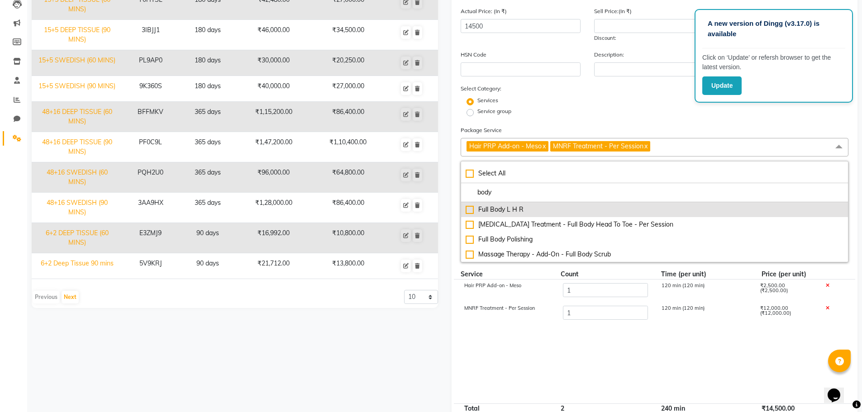
click at [494, 210] on div "Full Body L H R" at bounding box center [654, 209] width 378 height 9
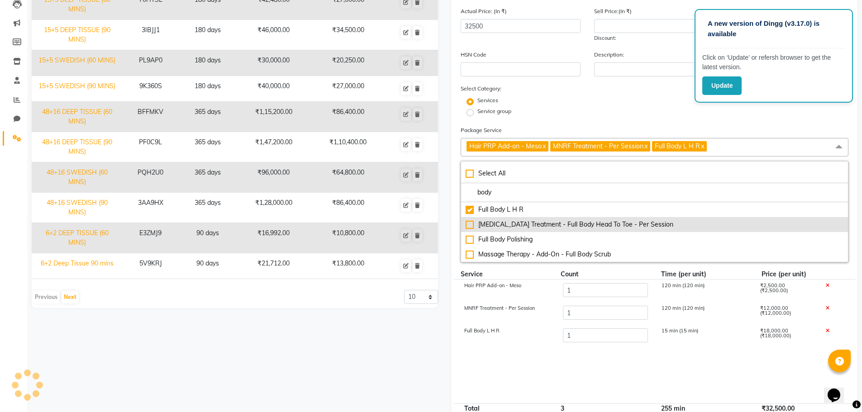
click at [497, 224] on div "[MEDICAL_DATA] Treatment - Full Body Head To Toe - Per Session" at bounding box center [654, 224] width 378 height 9
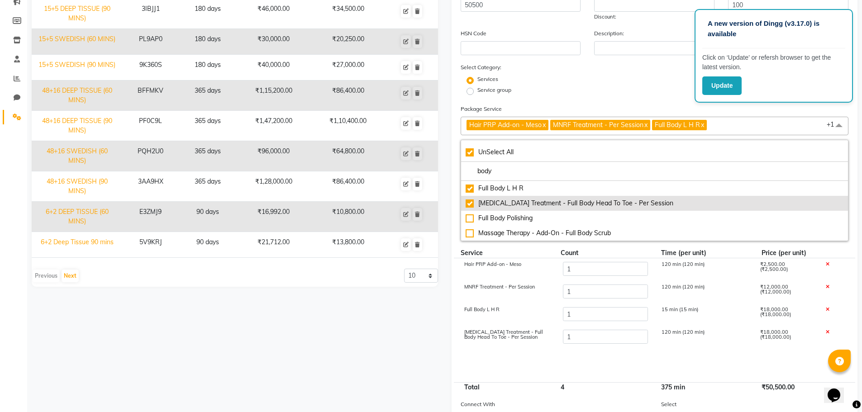
scroll to position [120, 0]
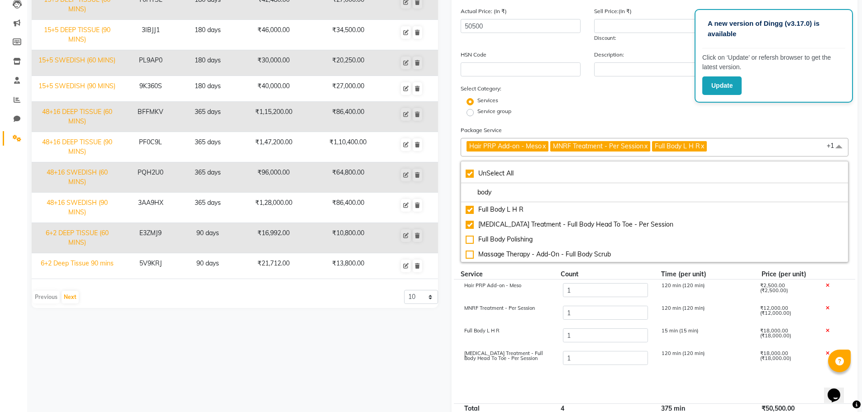
click at [511, 335] on div "Full Body L H R" at bounding box center [506, 335] width 99 height 15
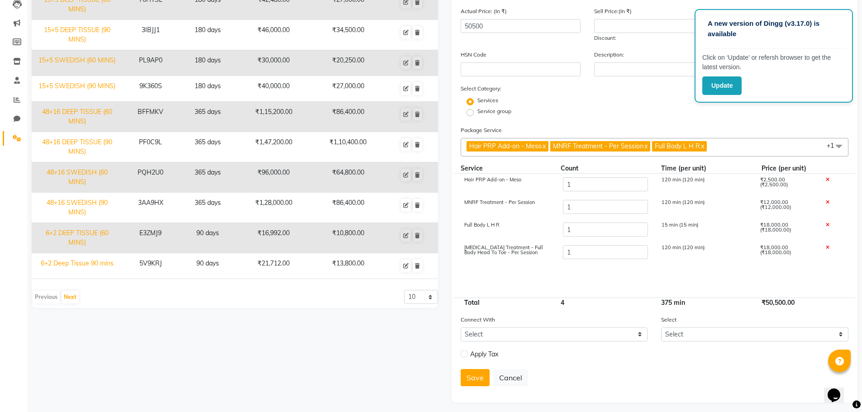
click at [740, 148] on span "Hair PRP Add-on - Meso x MNRF Treatment - Per Session x Full Body L H R x Laser…" at bounding box center [654, 147] width 388 height 19
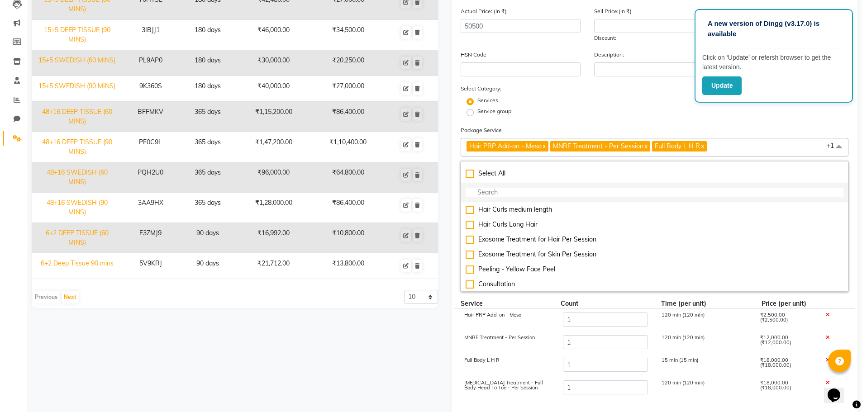
click at [587, 188] on input "multiselect-search" at bounding box center [654, 192] width 378 height 9
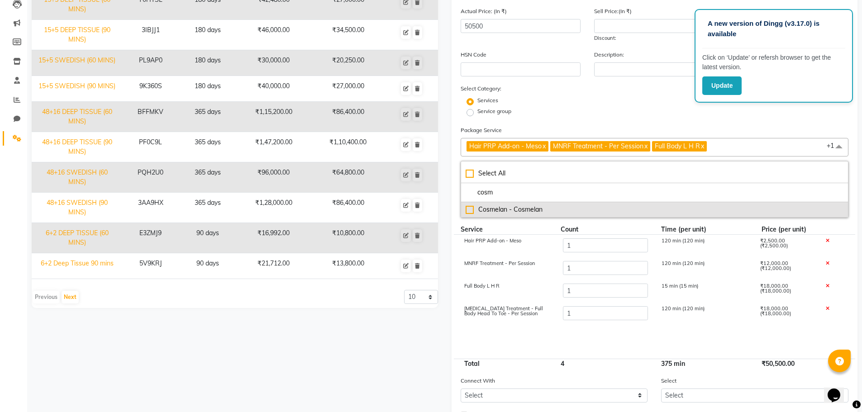
click at [471, 209] on div "Cosmelan - Cosmelan" at bounding box center [654, 209] width 378 height 9
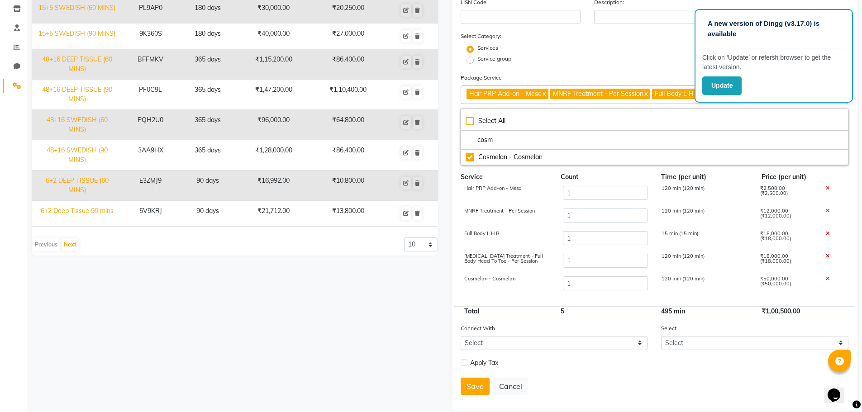
scroll to position [185, 0]
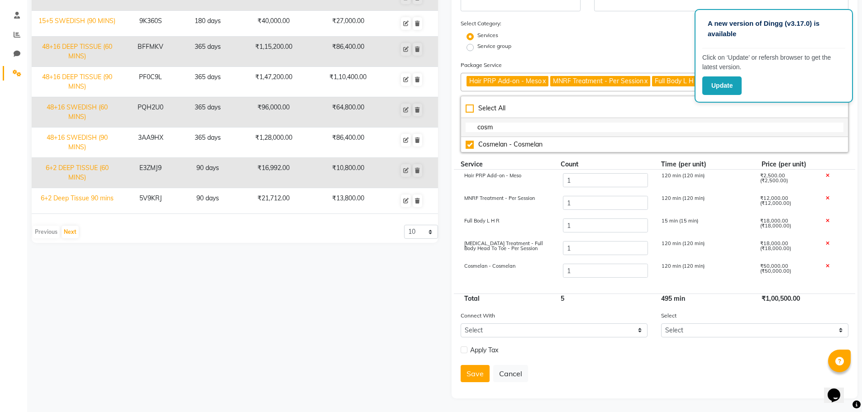
click at [477, 131] on input "cosm" at bounding box center [654, 127] width 378 height 9
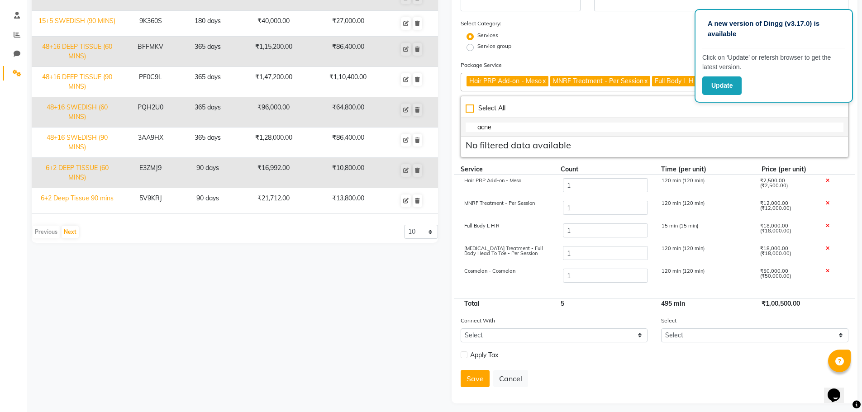
click at [487, 134] on li "acne" at bounding box center [654, 127] width 387 height 19
click at [488, 128] on input "acne" at bounding box center [654, 127] width 378 height 9
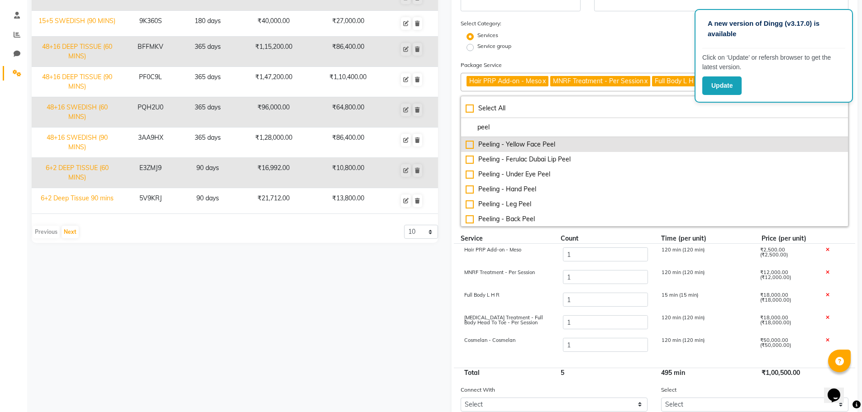
click at [479, 144] on div "Peeling - Yellow Face Peel" at bounding box center [654, 144] width 378 height 9
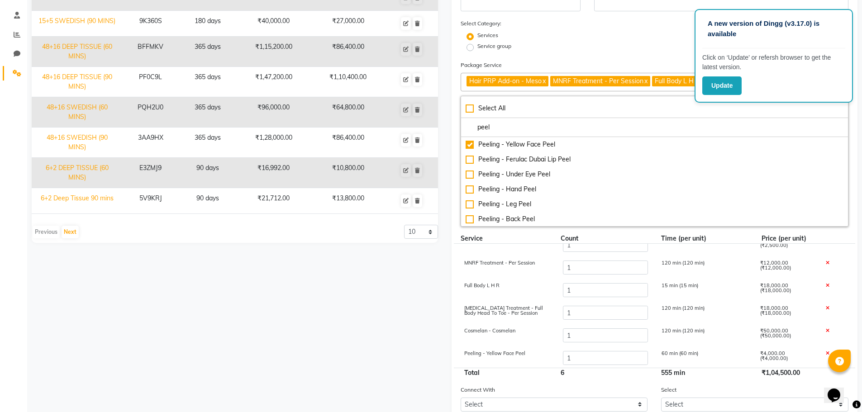
scroll to position [12, 0]
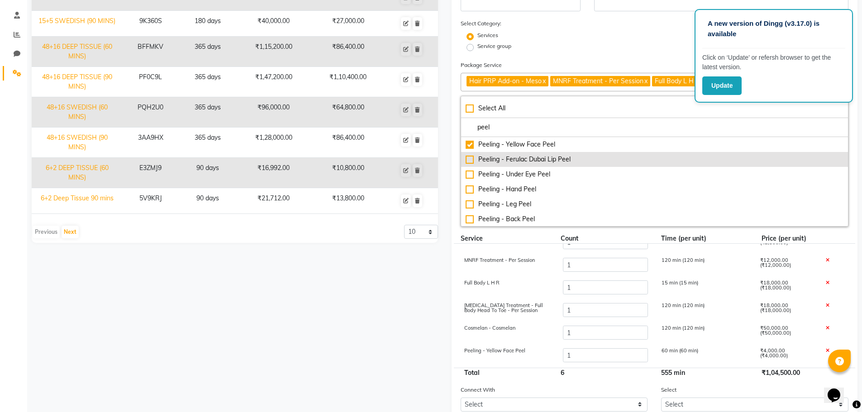
click at [472, 162] on div "Peeling - Ferulac Dubai Lip Peel" at bounding box center [654, 159] width 378 height 9
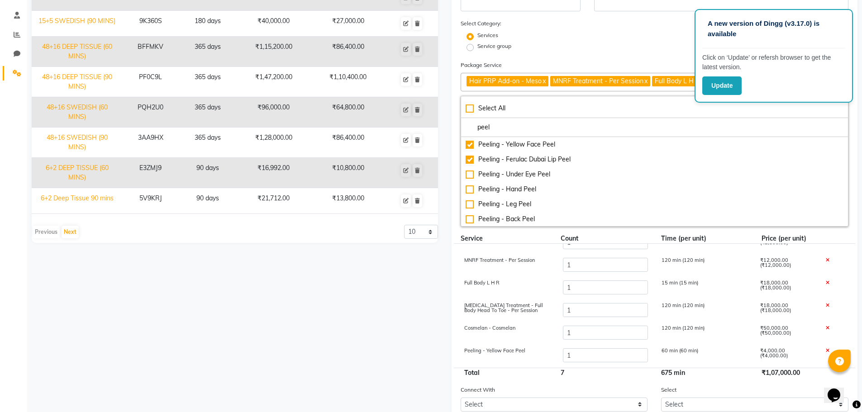
scroll to position [35, 0]
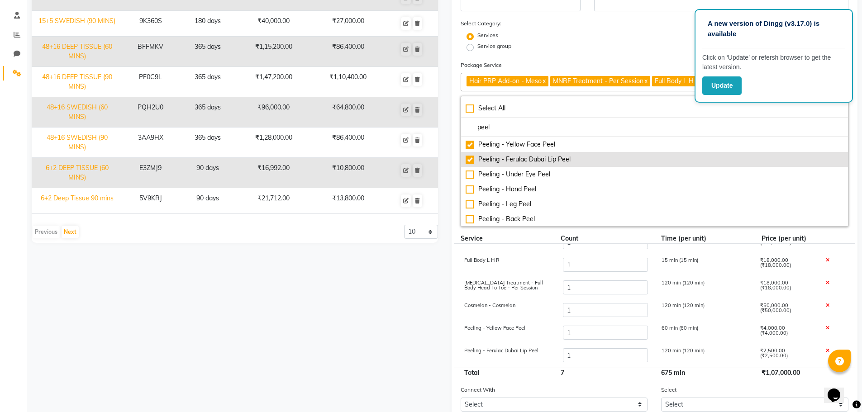
click at [469, 161] on div "Peeling - Ferulac Dubai Lip Peel" at bounding box center [654, 159] width 378 height 9
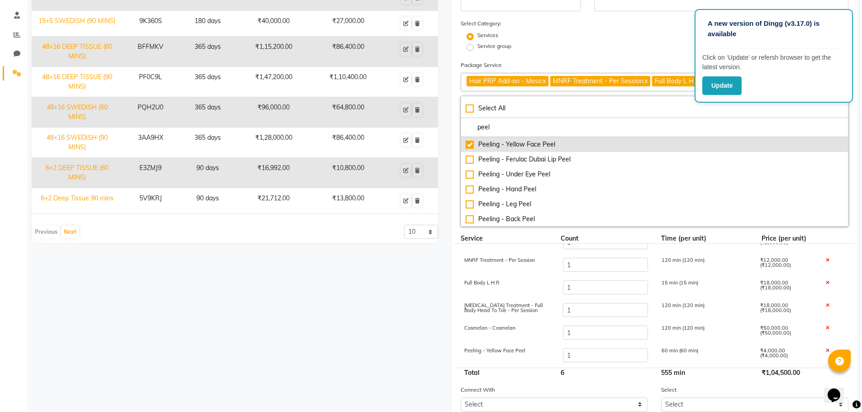
click at [469, 146] on div "Peeling - Yellow Face Peel" at bounding box center [654, 144] width 378 height 9
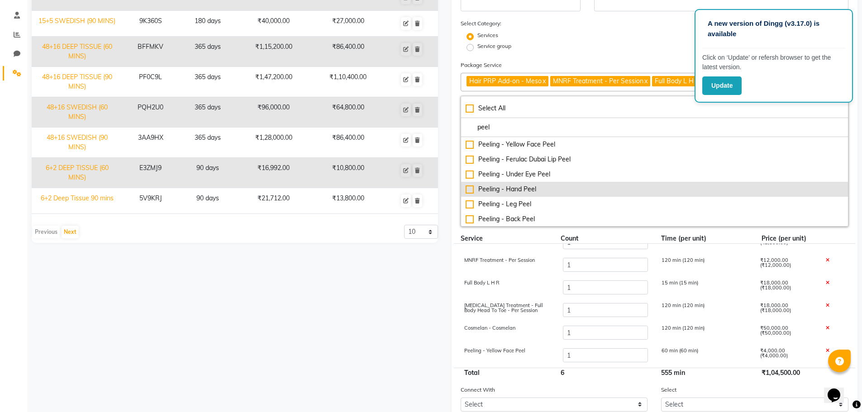
scroll to position [0, 0]
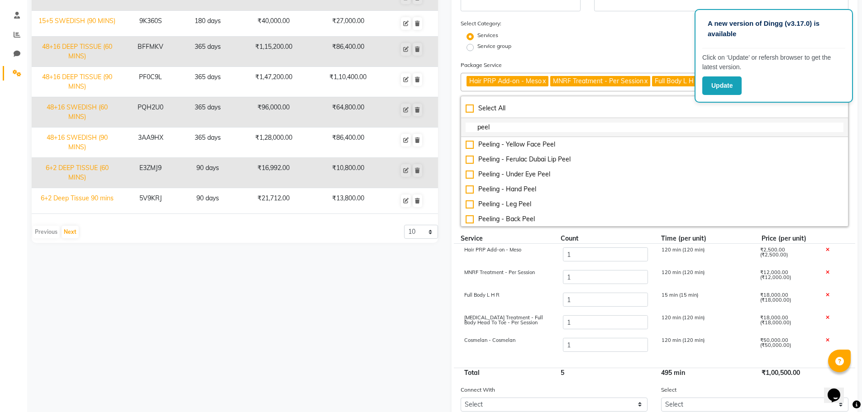
click at [495, 124] on input "peel" at bounding box center [654, 127] width 378 height 9
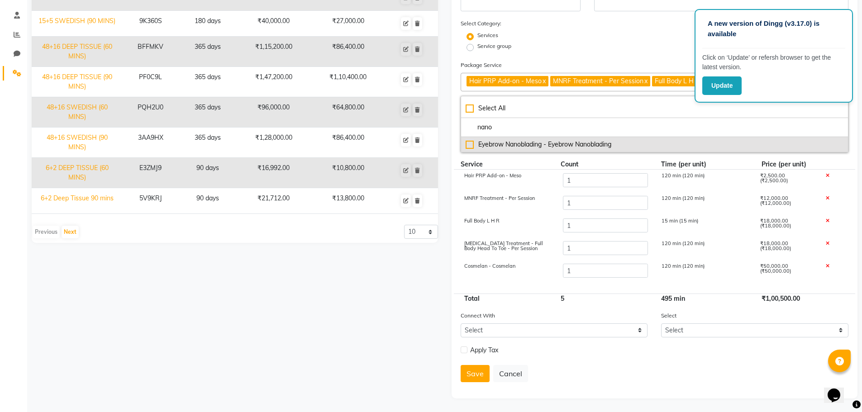
click at [512, 147] on div "Eyebrow Nanoblading - Eyebrow Nanoblading" at bounding box center [654, 144] width 378 height 9
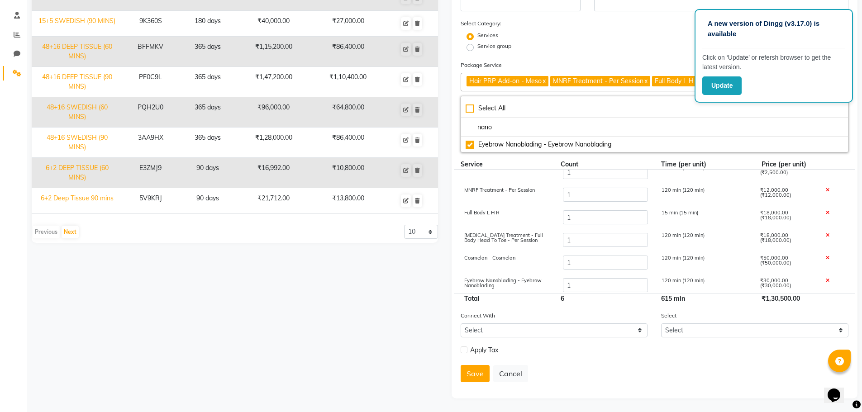
scroll to position [12, 0]
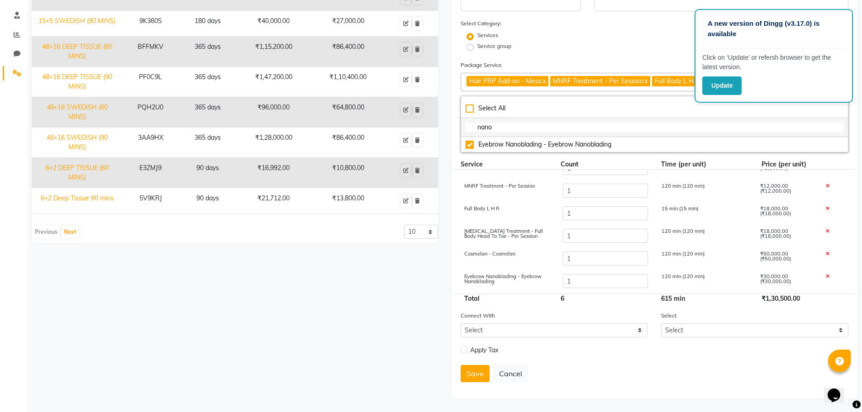
click at [491, 128] on input "nano" at bounding box center [654, 127] width 378 height 9
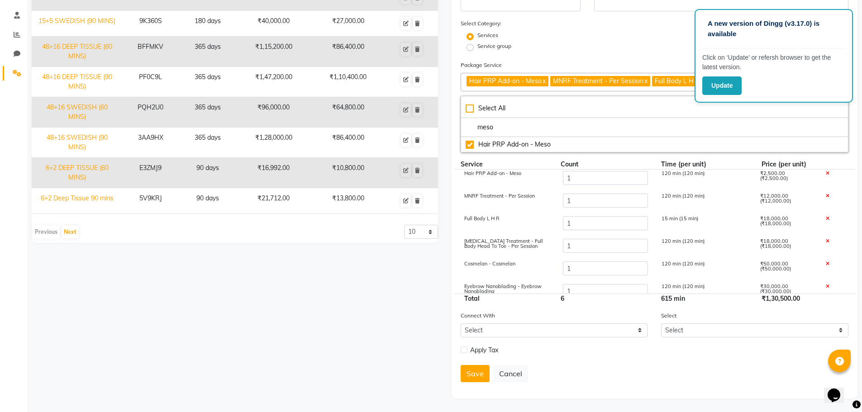
scroll to position [0, 0]
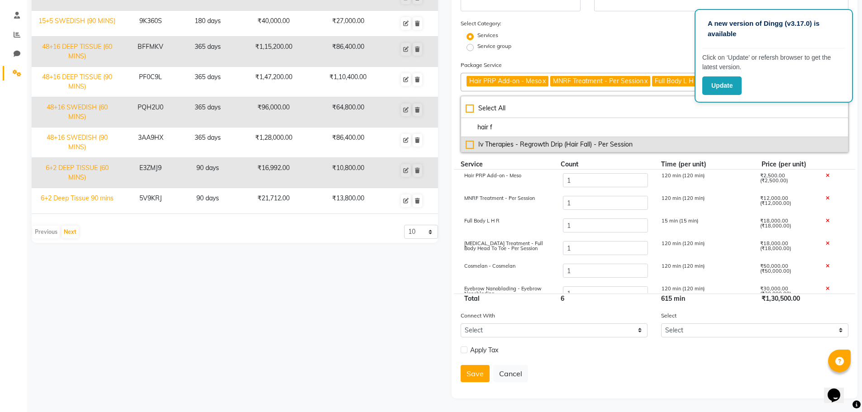
click at [527, 147] on div "Iv Therapies - Regrowth Drip (Hair Fall) - Per Session" at bounding box center [654, 144] width 378 height 9
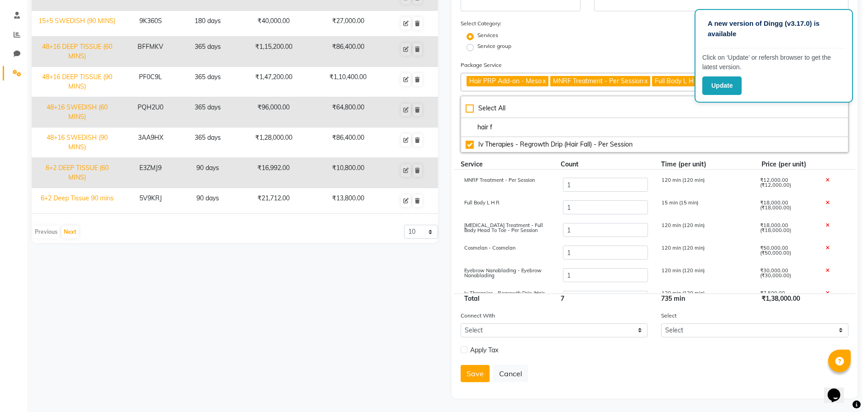
scroll to position [35, 0]
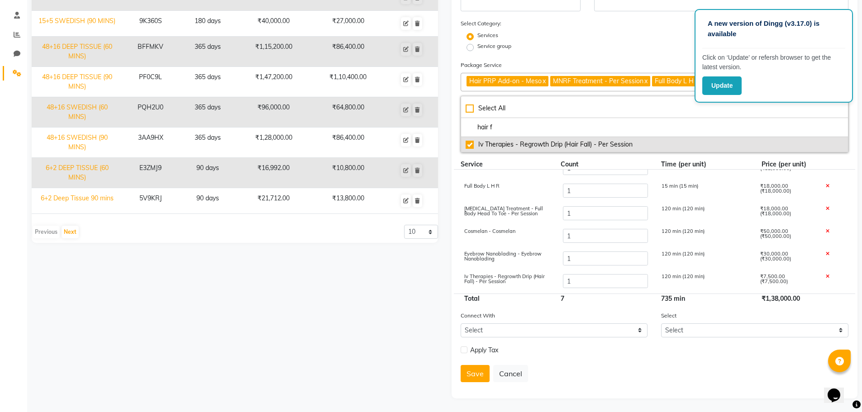
click at [471, 145] on div "Iv Therapies - Regrowth Drip (Hair Fall) - Per Session" at bounding box center [654, 144] width 378 height 9
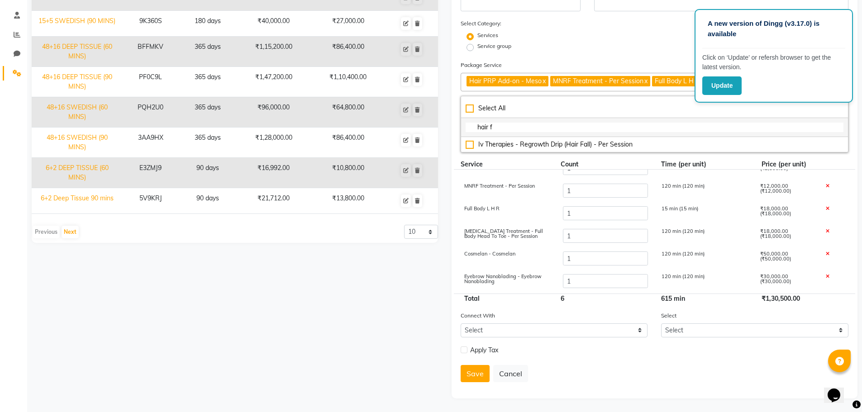
click at [505, 126] on input "hair f" at bounding box center [654, 127] width 378 height 9
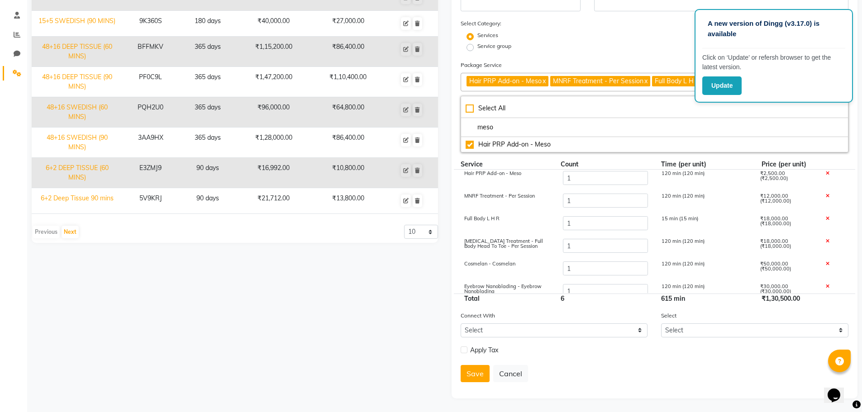
scroll to position [0, 0]
click at [497, 124] on input "meso" at bounding box center [654, 127] width 378 height 9
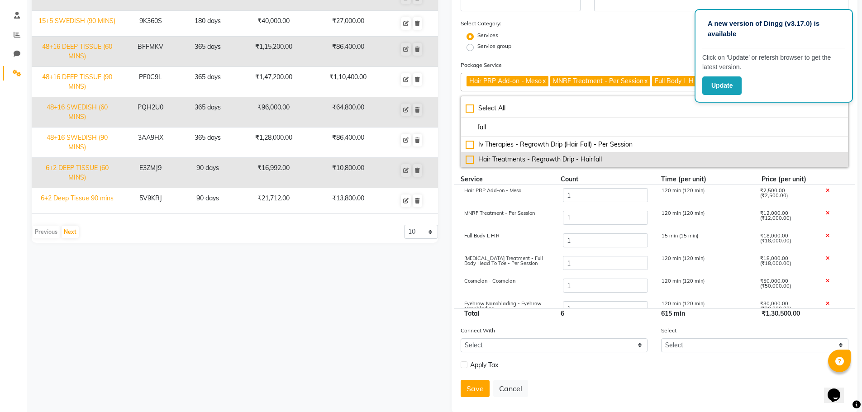
click at [526, 153] on li "Hair Treatments - Regrowth Drip - Hairfall" at bounding box center [654, 159] width 387 height 15
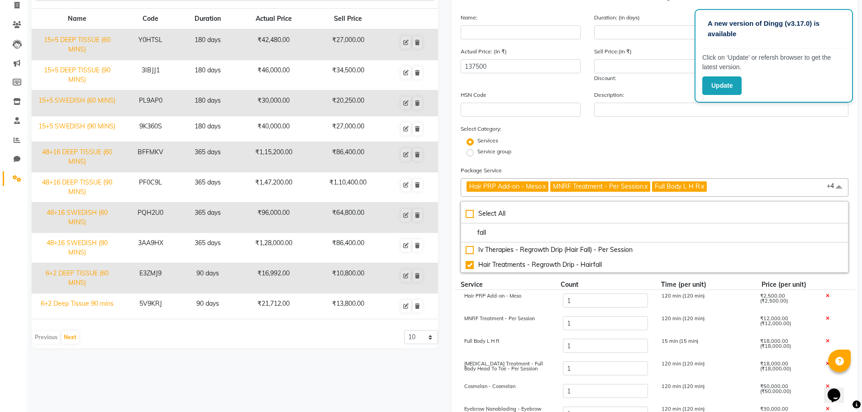
scroll to position [90, 0]
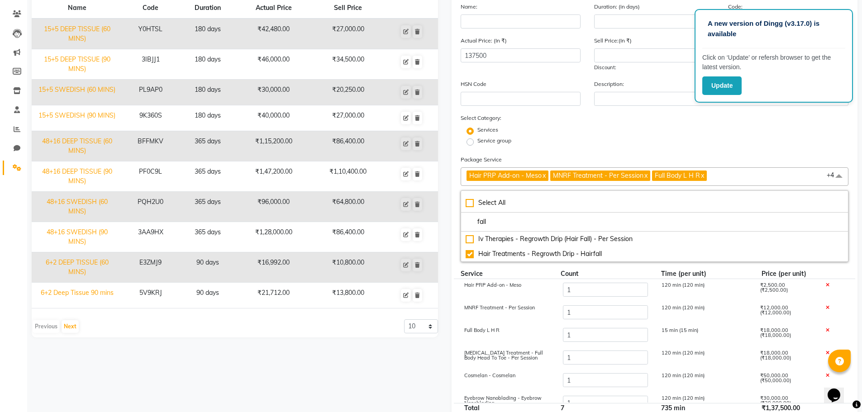
click at [800, 175] on span "Hair PRP Add-on - Meso x MNRF Treatment - Per Session x Full Body L H R x Laser…" at bounding box center [654, 176] width 388 height 19
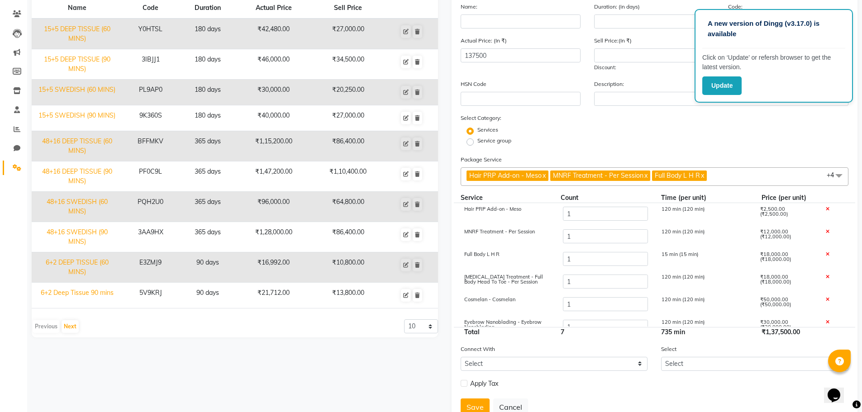
click at [548, 174] on span "Hair PRP Add-on - Meso x" at bounding box center [507, 175] width 82 height 10
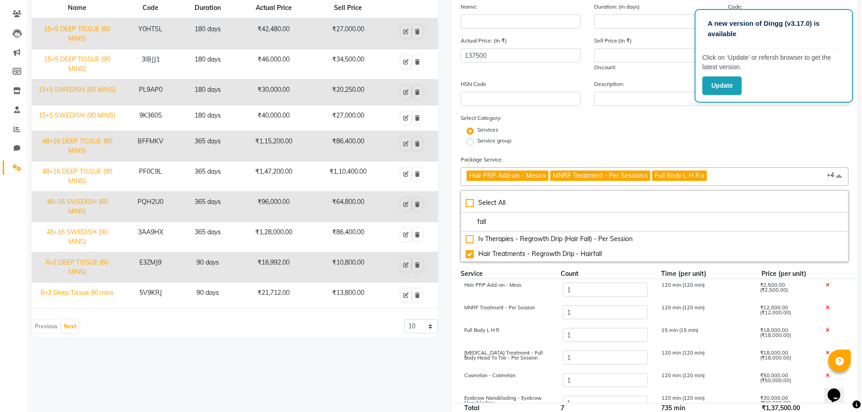
click at [545, 175] on link "x" at bounding box center [543, 175] width 4 height 8
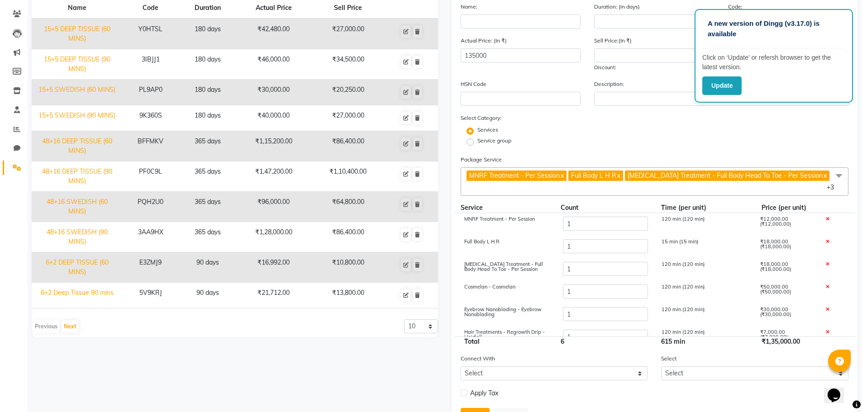
click at [546, 175] on span "MNRF Treatment - Per Session" at bounding box center [514, 175] width 90 height 8
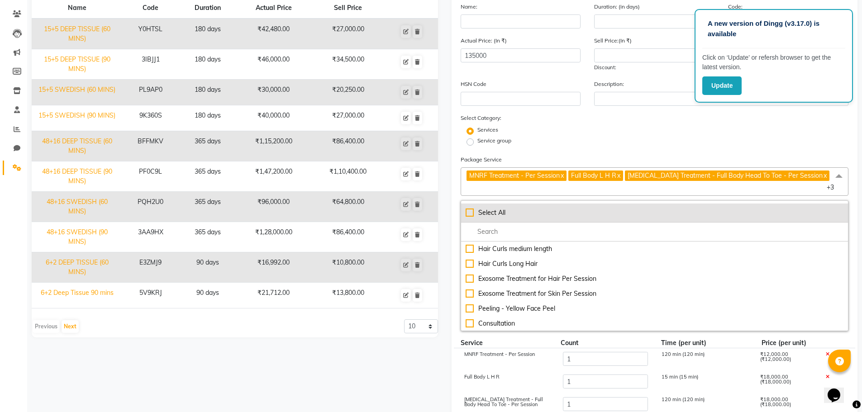
click at [470, 215] on div "Select All" at bounding box center [654, 212] width 378 height 9
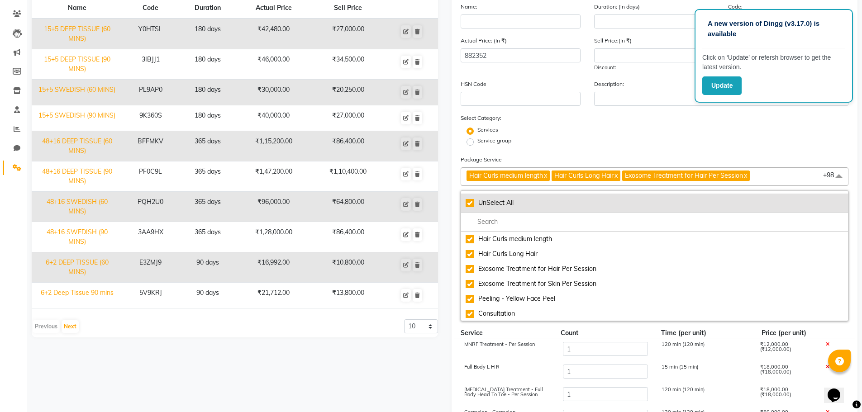
click at [471, 206] on div "UnSelect All" at bounding box center [654, 202] width 378 height 9
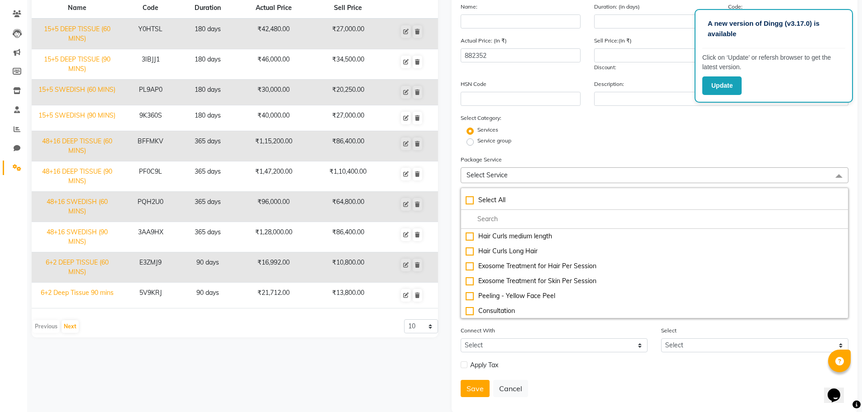
click at [534, 149] on form "Name: Duration: (in days) Code: Actual Price: (In ₹) 882352 Sell Price:(In ₹) D…" at bounding box center [654, 203] width 388 height 402
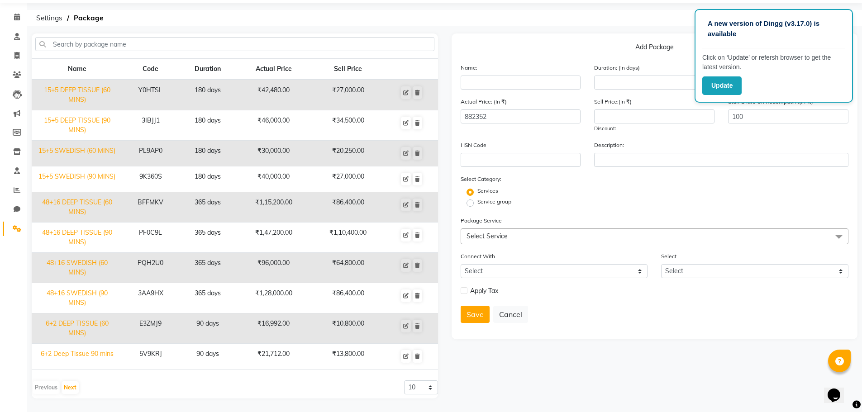
click at [491, 229] on span "Select Service" at bounding box center [654, 236] width 388 height 16
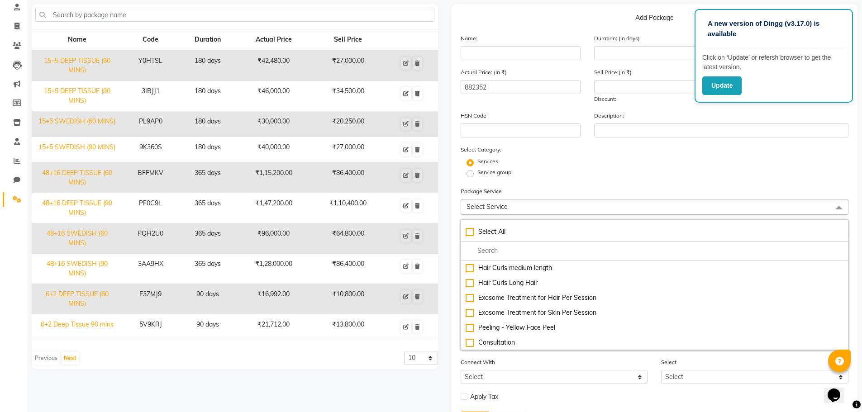
scroll to position [105, 0]
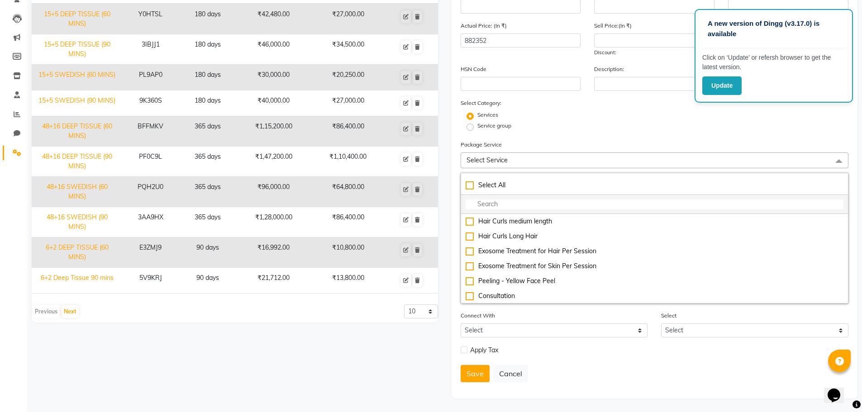
click at [498, 201] on input "multiselect-search" at bounding box center [654, 203] width 378 height 9
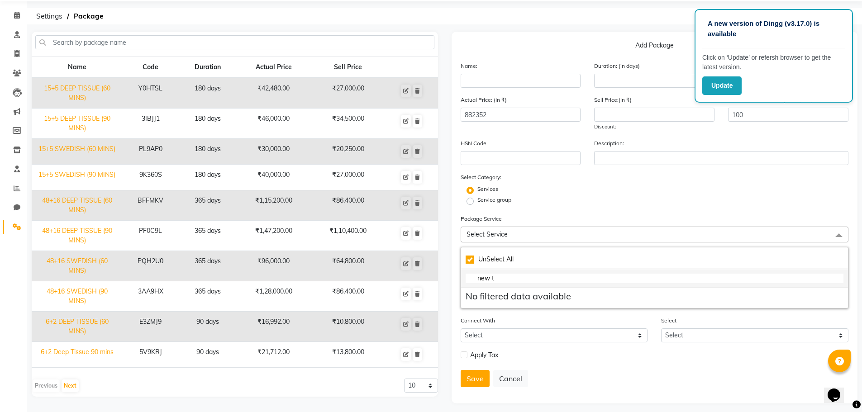
scroll to position [36, 0]
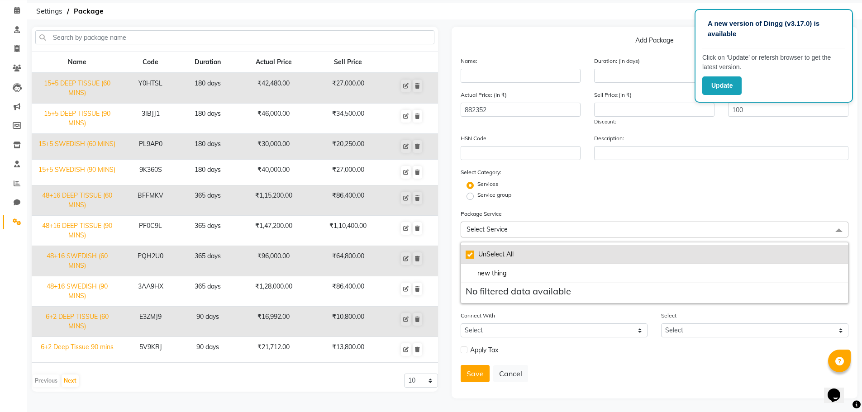
click at [469, 256] on div "UnSelect All" at bounding box center [654, 254] width 378 height 9
click at [470, 255] on div "UnSelect All" at bounding box center [654, 254] width 378 height 9
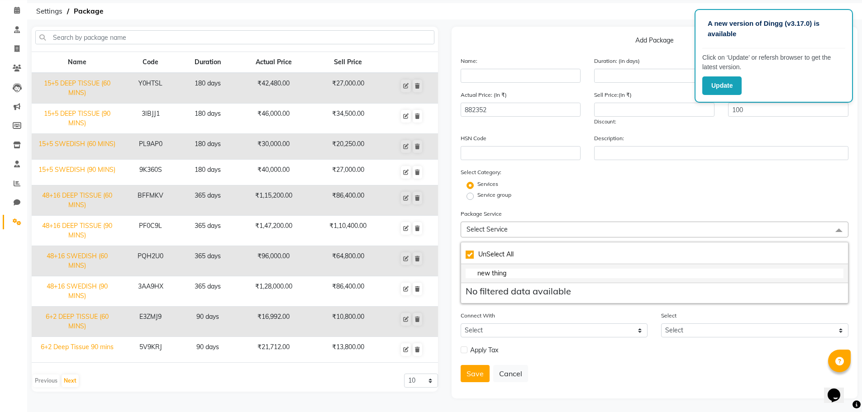
click at [510, 273] on input "new thing" at bounding box center [654, 273] width 378 height 9
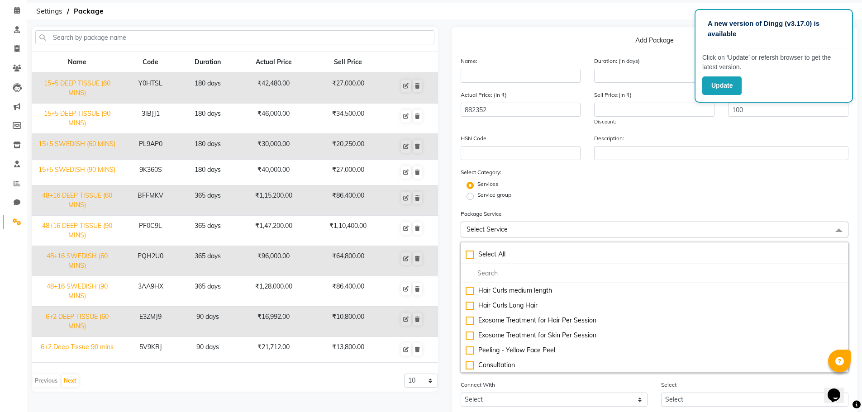
click at [530, 199] on div "Service group" at bounding box center [655, 196] width 402 height 11
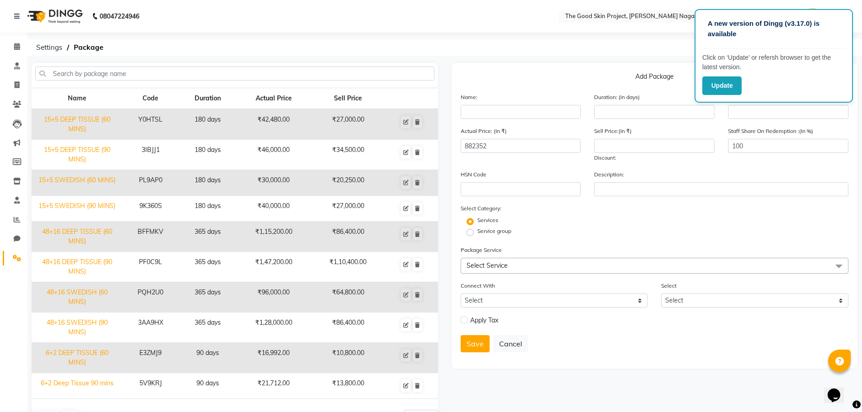
scroll to position [29, 0]
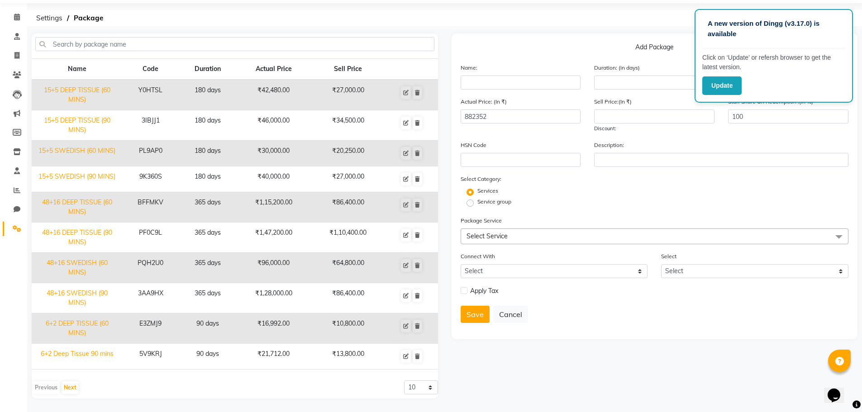
click at [486, 235] on span "Select Service" at bounding box center [486, 236] width 41 height 8
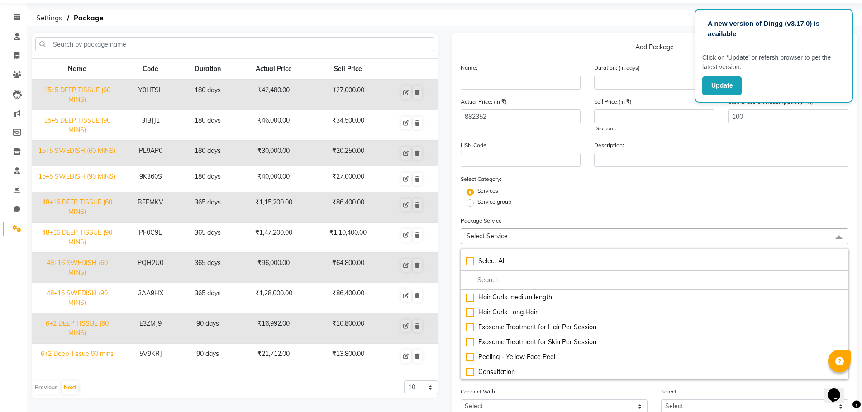
click at [8, 228] on link "Settings" at bounding box center [14, 229] width 22 height 15
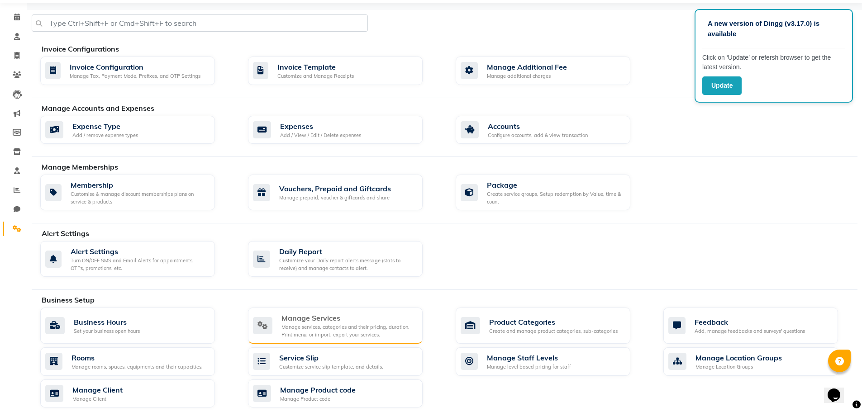
click at [340, 322] on div "Manage Services" at bounding box center [348, 317] width 134 height 11
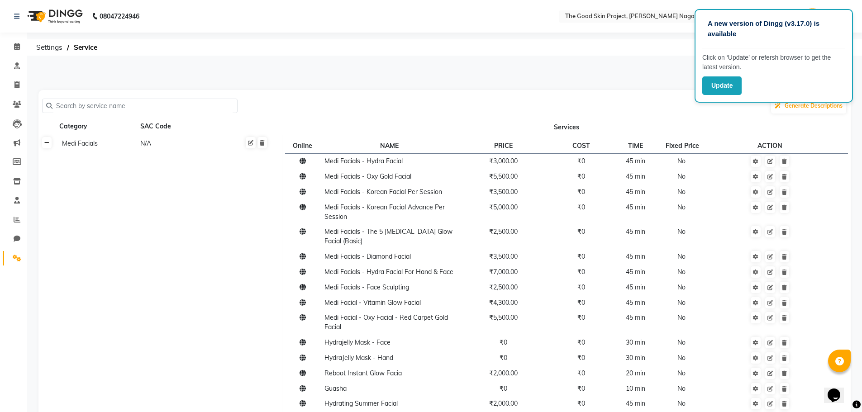
click at [46, 146] on icon at bounding box center [46, 142] width 5 height 5
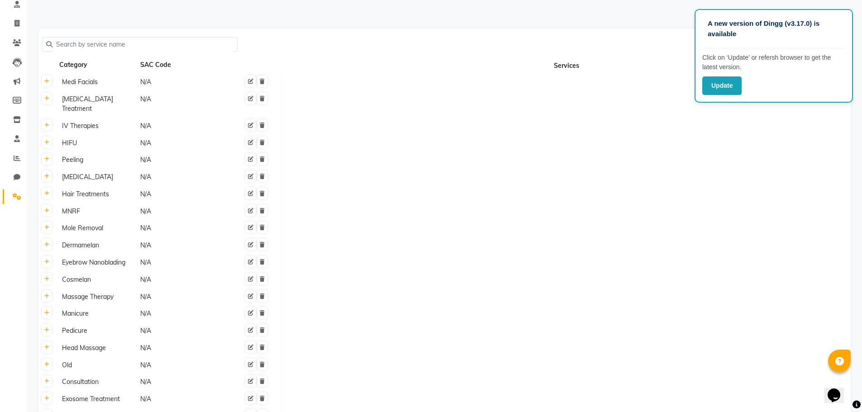
scroll to position [194, 0]
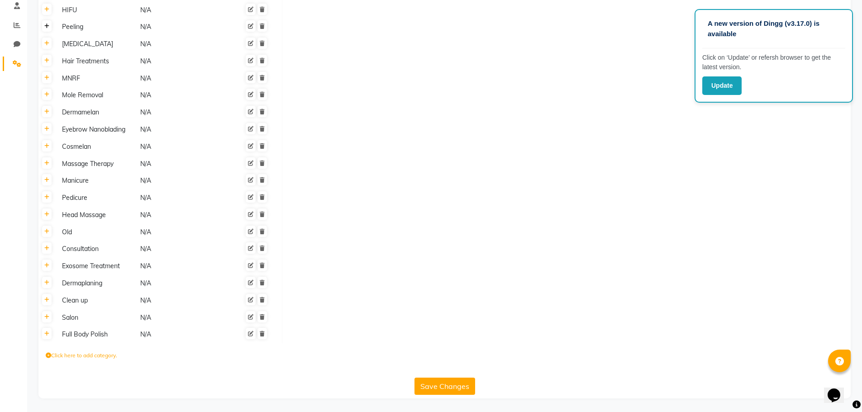
click at [49, 26] on icon at bounding box center [46, 26] width 5 height 5
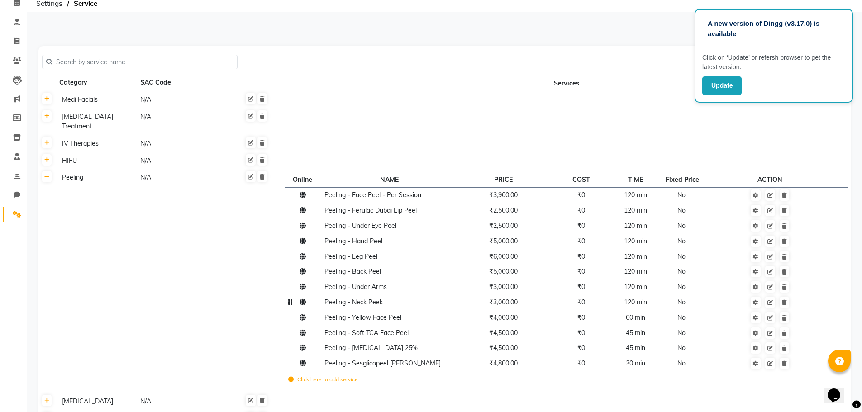
scroll to position [104, 0]
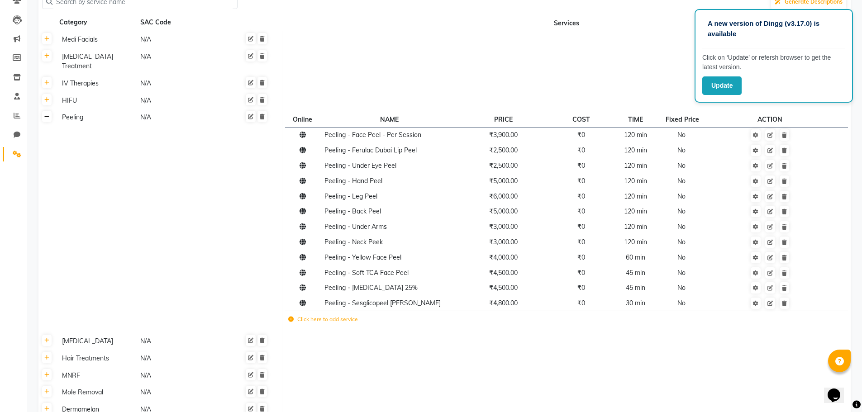
click at [46, 120] on link at bounding box center [46, 116] width 9 height 11
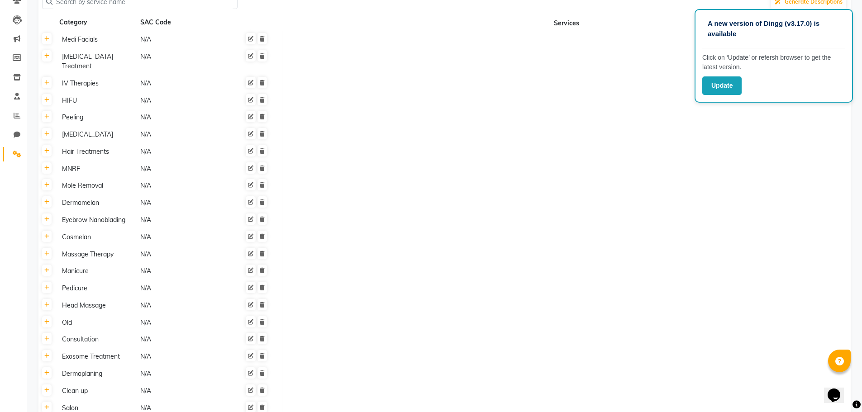
scroll to position [194, 0]
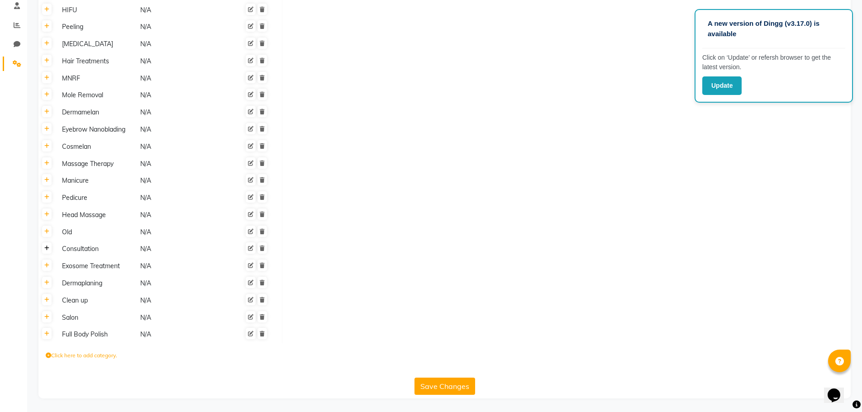
click at [46, 250] on icon at bounding box center [46, 248] width 5 height 5
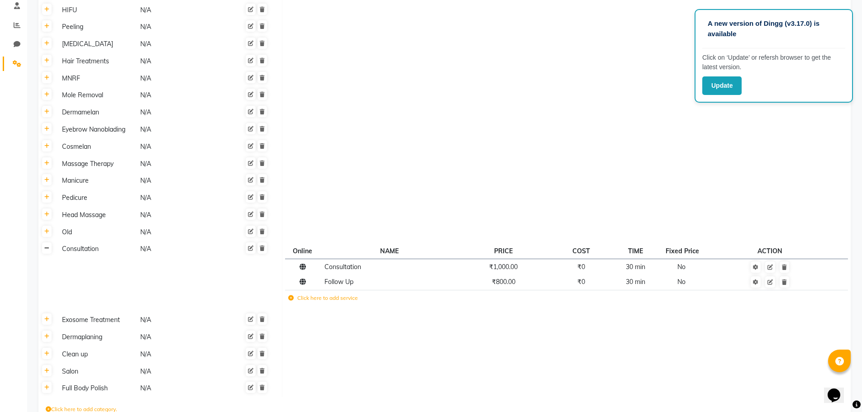
click at [46, 250] on icon at bounding box center [46, 248] width 5 height 5
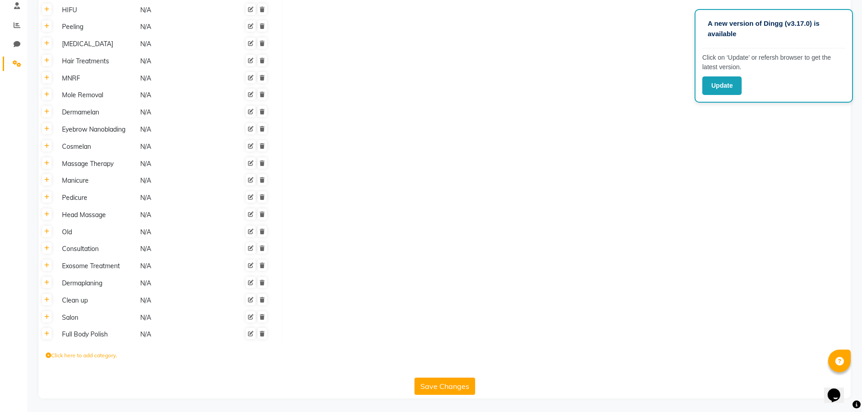
click at [52, 301] on th at bounding box center [46, 300] width 17 height 17
click at [46, 299] on icon at bounding box center [46, 299] width 5 height 5
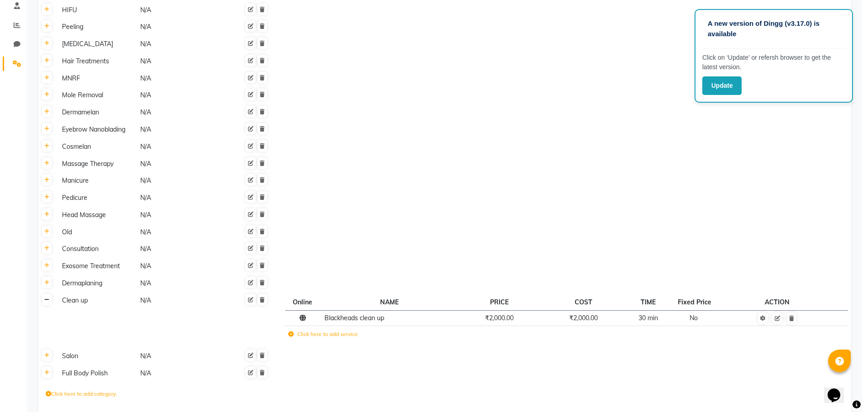
click at [46, 299] on icon at bounding box center [46, 299] width 5 height 5
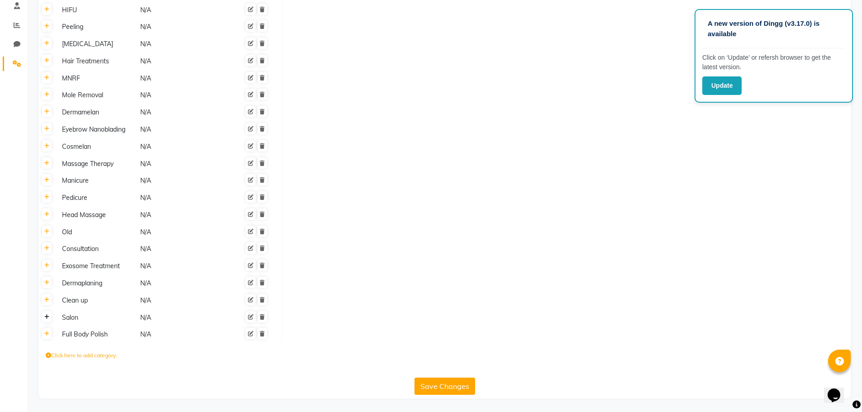
click at [48, 322] on link at bounding box center [46, 316] width 9 height 11
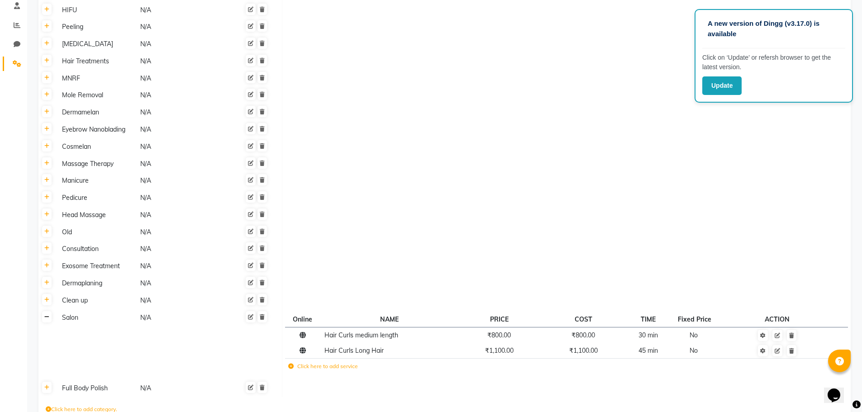
click at [48, 321] on link at bounding box center [46, 316] width 9 height 11
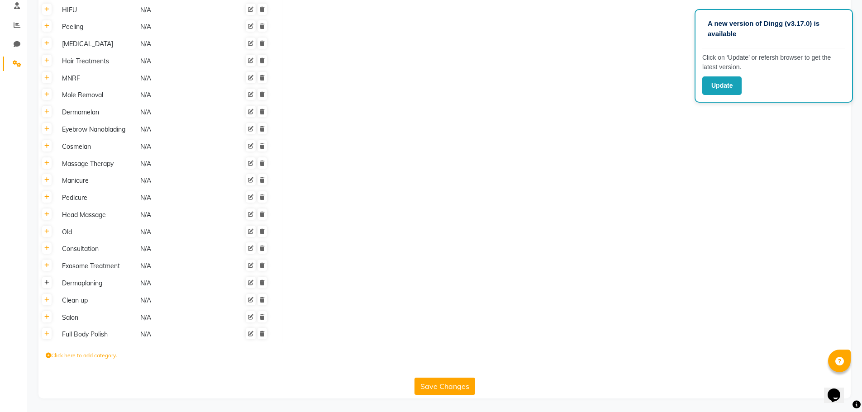
click at [49, 287] on link at bounding box center [46, 282] width 9 height 11
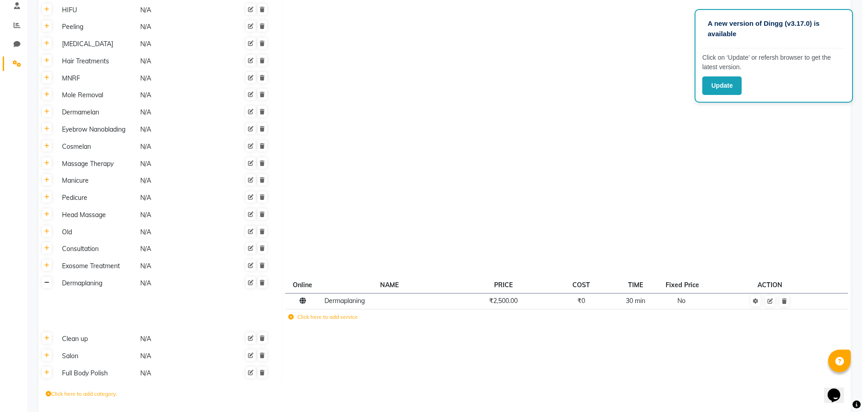
click at [48, 287] on link at bounding box center [46, 282] width 9 height 11
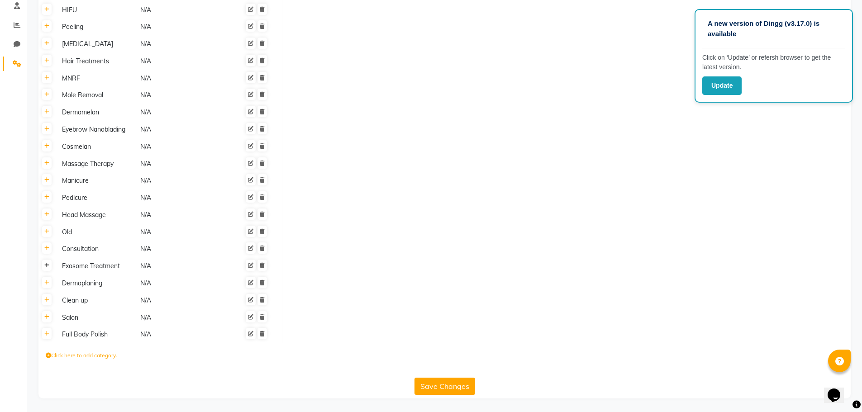
click at [47, 267] on icon at bounding box center [46, 265] width 5 height 5
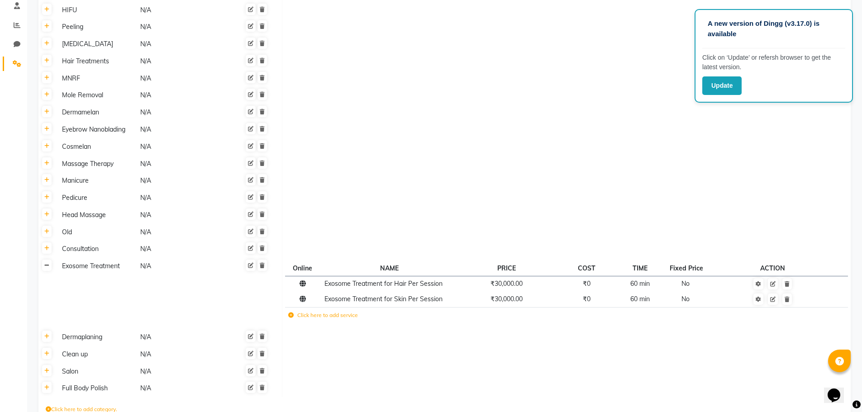
click at [47, 267] on icon at bounding box center [46, 265] width 5 height 5
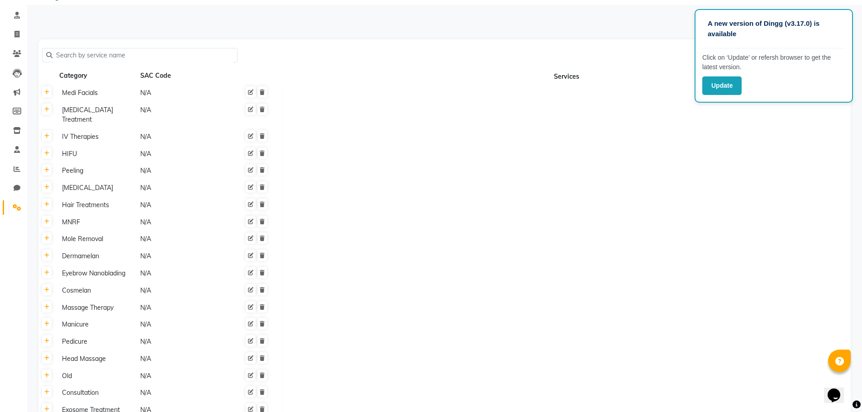
scroll to position [0, 0]
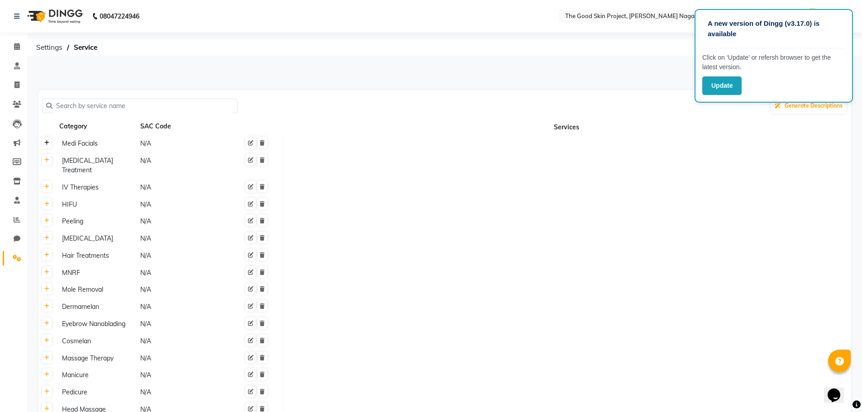
click at [50, 147] on link at bounding box center [46, 142] width 9 height 11
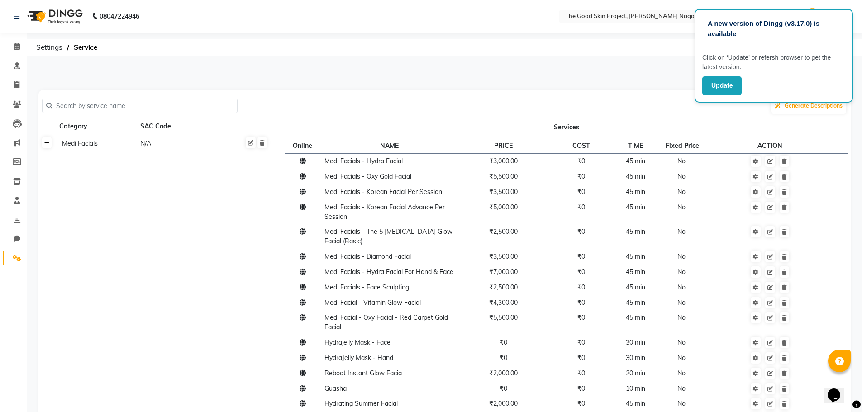
click at [50, 147] on link at bounding box center [46, 142] width 9 height 11
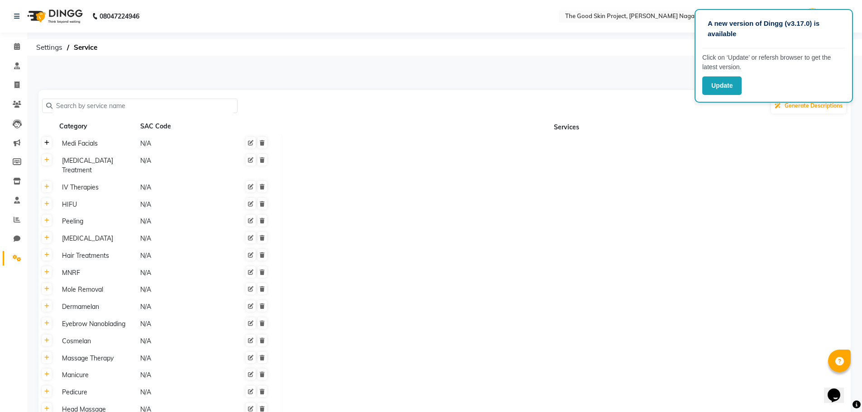
click at [46, 142] on icon at bounding box center [46, 142] width 5 height 5
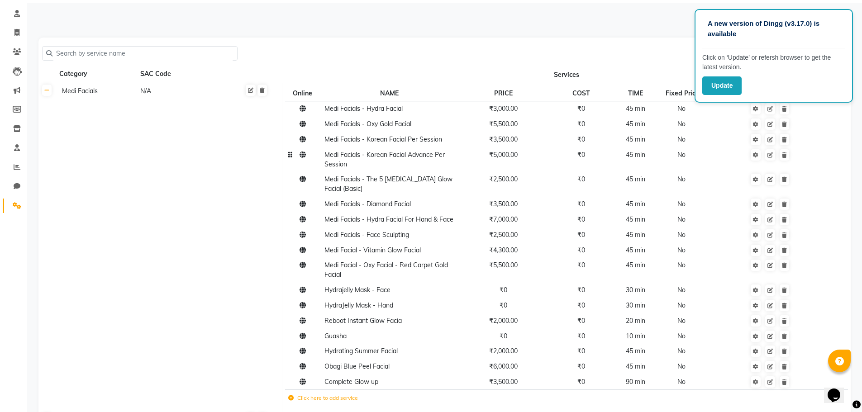
scroll to position [317, 0]
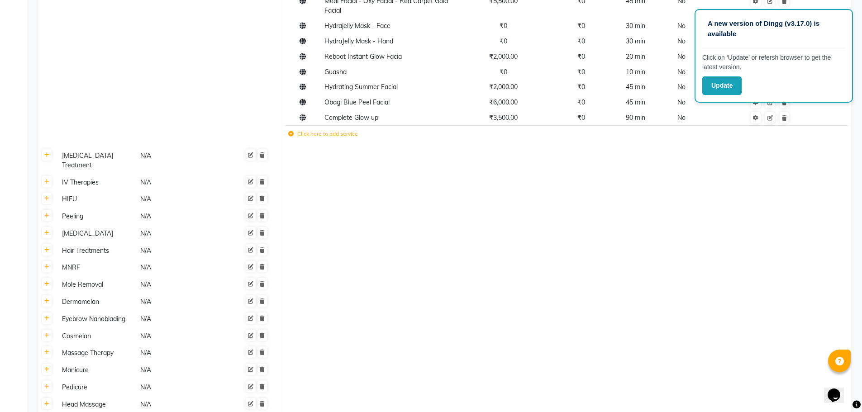
click at [330, 133] on label "Click here to add service" at bounding box center [323, 134] width 70 height 8
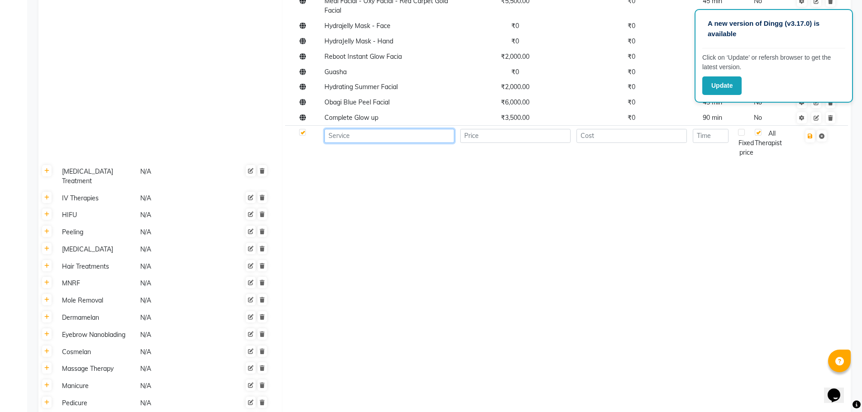
click at [330, 133] on input at bounding box center [389, 136] width 130 height 14
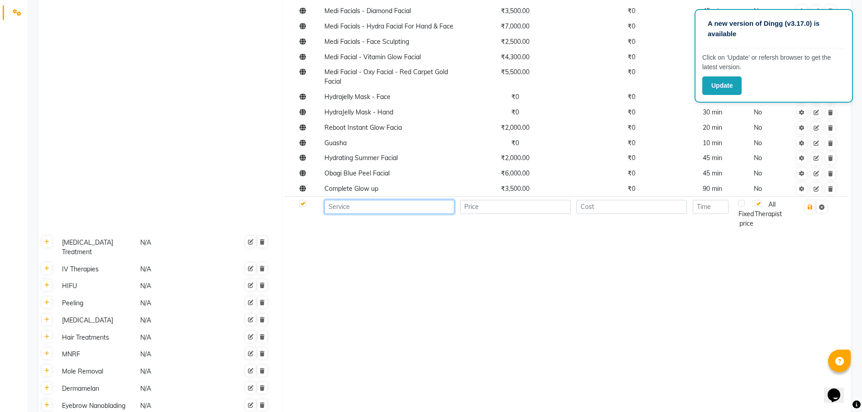
scroll to position [181, 0]
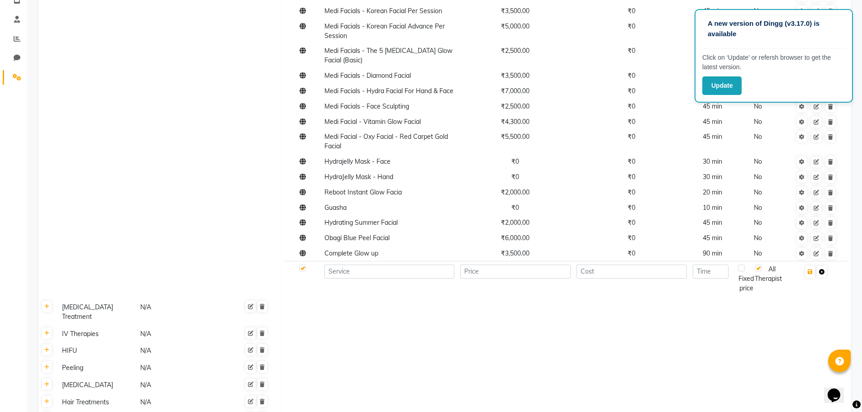
click at [824, 273] on icon at bounding box center [821, 271] width 5 height 5
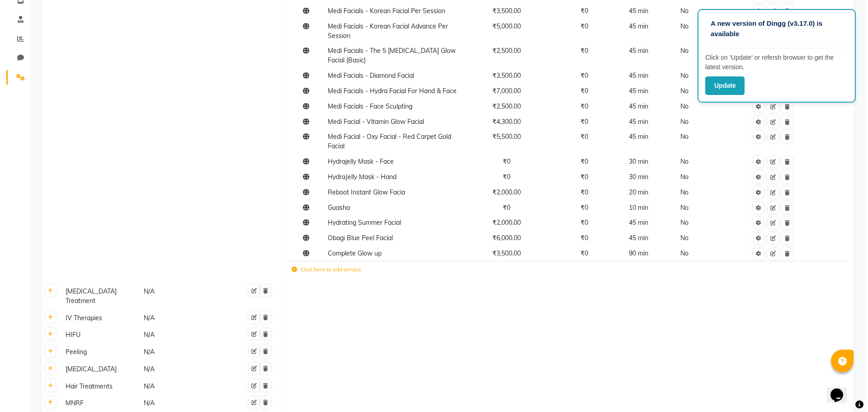
scroll to position [0, 0]
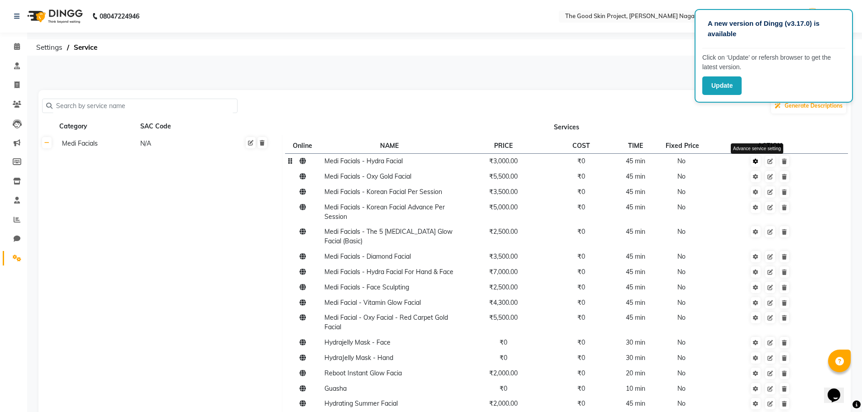
click at [758, 164] on icon at bounding box center [755, 161] width 5 height 5
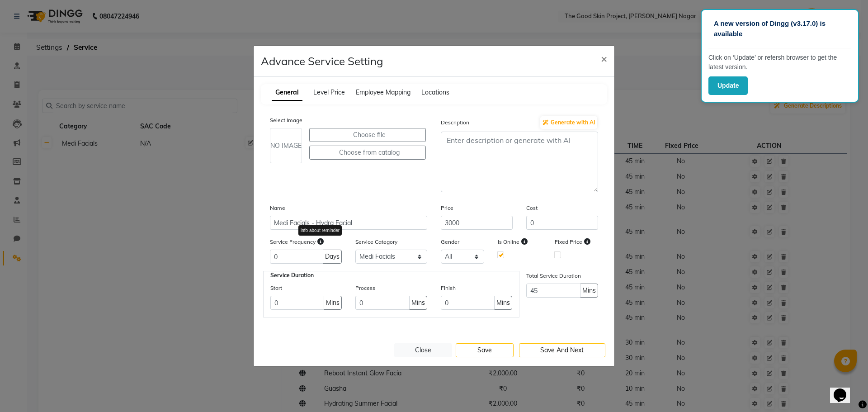
click at [321, 242] on icon at bounding box center [320, 241] width 6 height 6
click at [325, 91] on span "Level Price" at bounding box center [329, 92] width 32 height 8
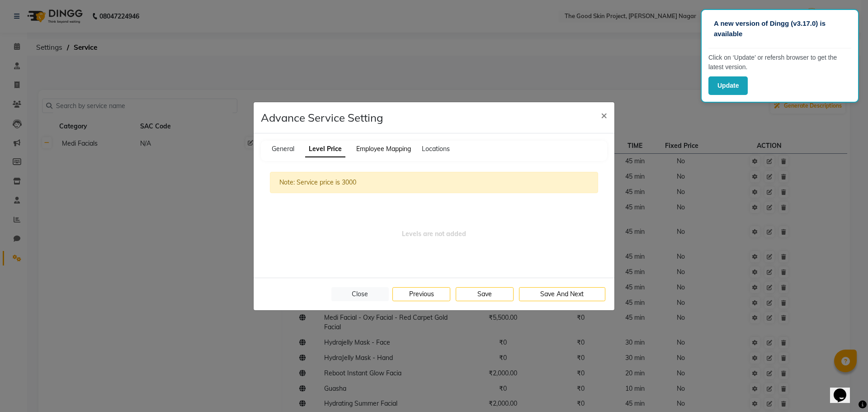
click at [393, 148] on span "Employee Mapping" at bounding box center [383, 149] width 55 height 8
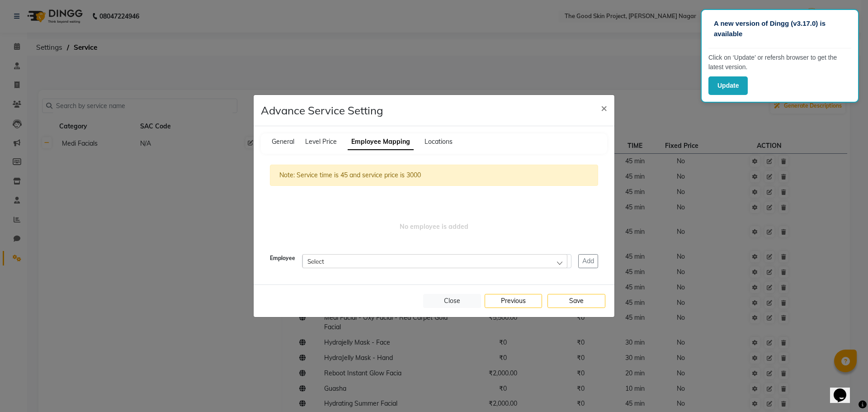
click at [360, 257] on div "Select" at bounding box center [435, 261] width 265 height 14
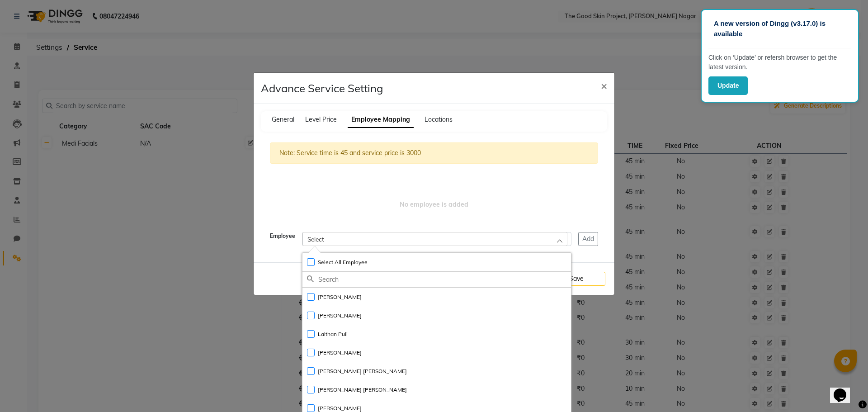
scroll to position [34, 0]
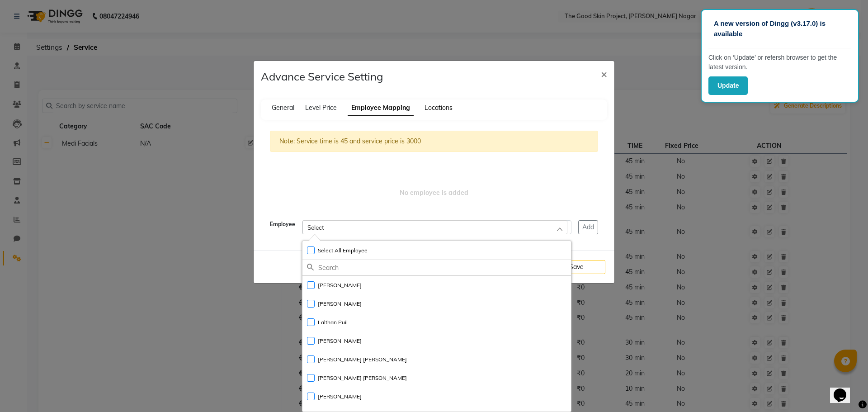
click at [436, 104] on span "Locations" at bounding box center [439, 108] width 28 height 8
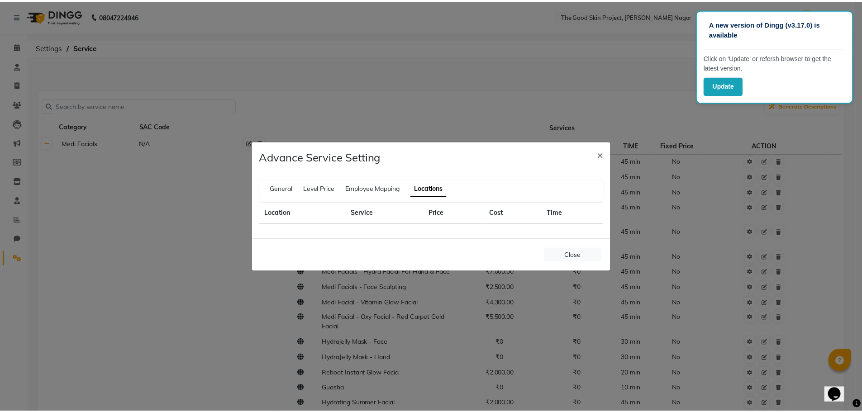
scroll to position [0, 0]
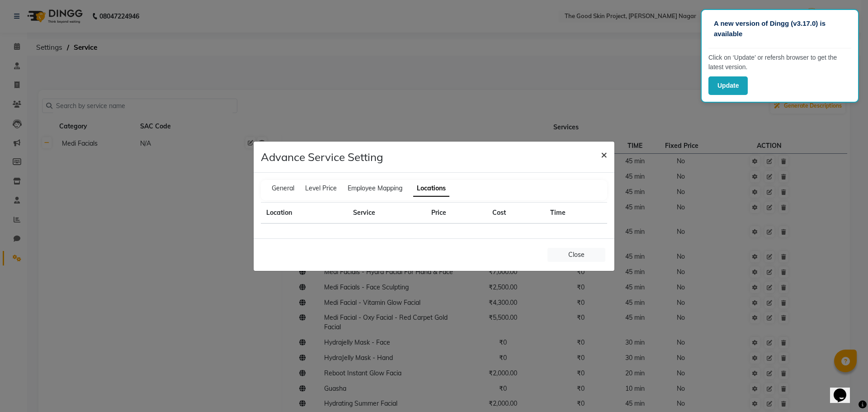
click at [607, 154] on span "×" at bounding box center [604, 154] width 6 height 14
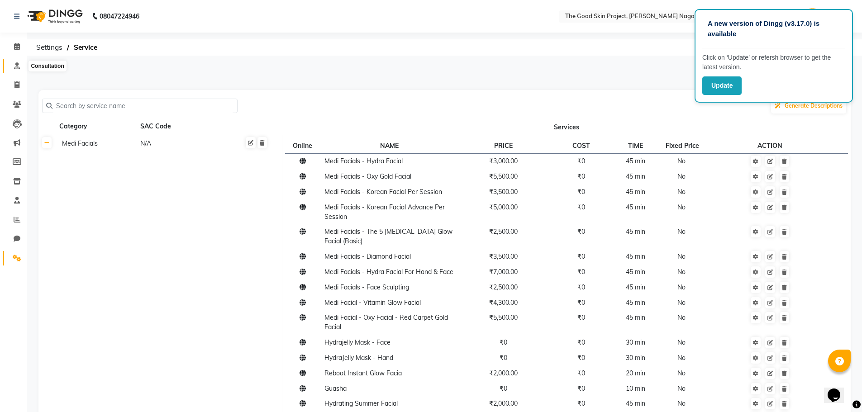
click at [16, 64] on icon at bounding box center [17, 65] width 6 height 7
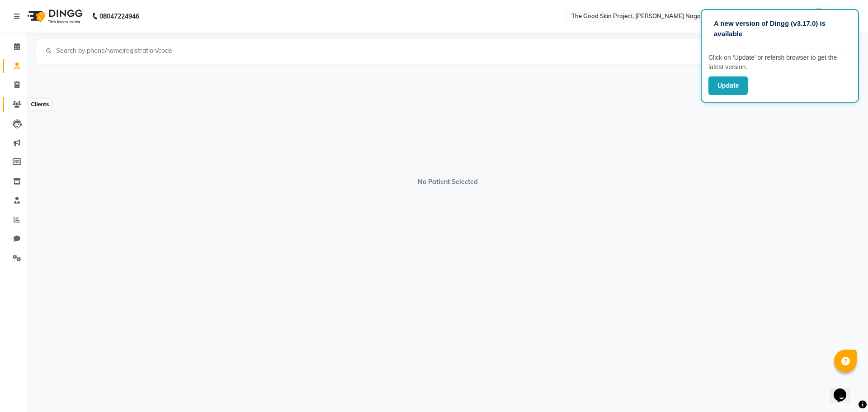
click at [12, 106] on span at bounding box center [17, 104] width 16 height 10
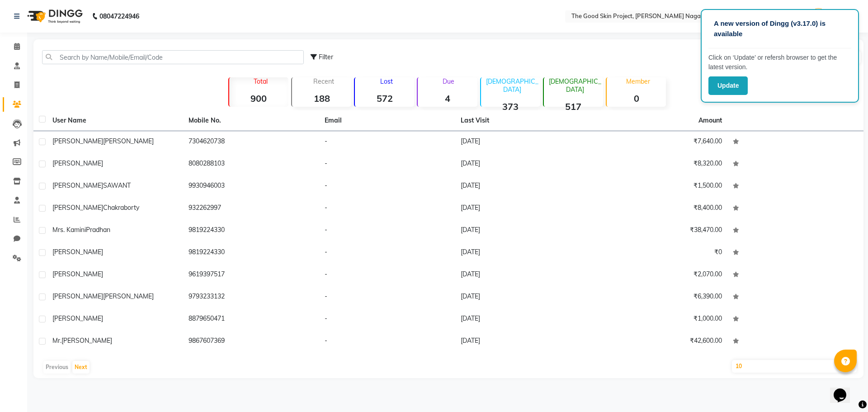
click at [314, 55] on icon at bounding box center [314, 57] width 6 height 6
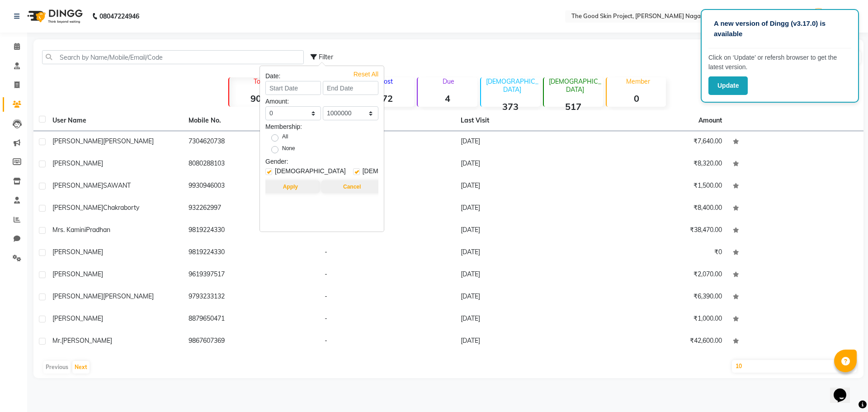
click at [631, 55] on div "Filter Import Add Client" at bounding box center [586, 57] width 551 height 28
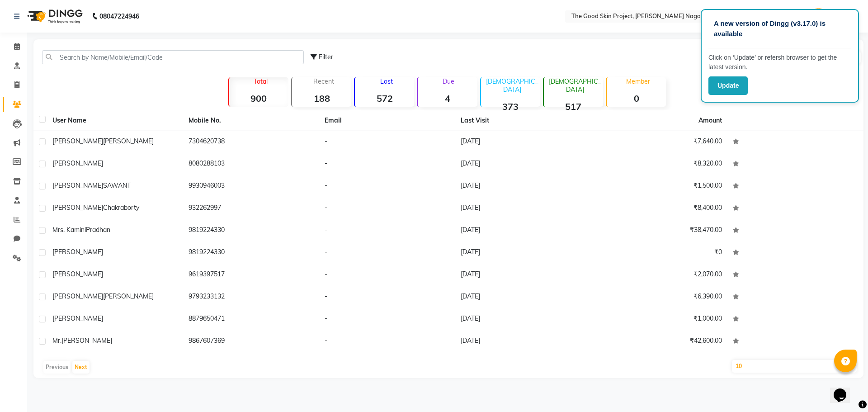
click at [850, 360] on div at bounding box center [845, 361] width 23 height 23
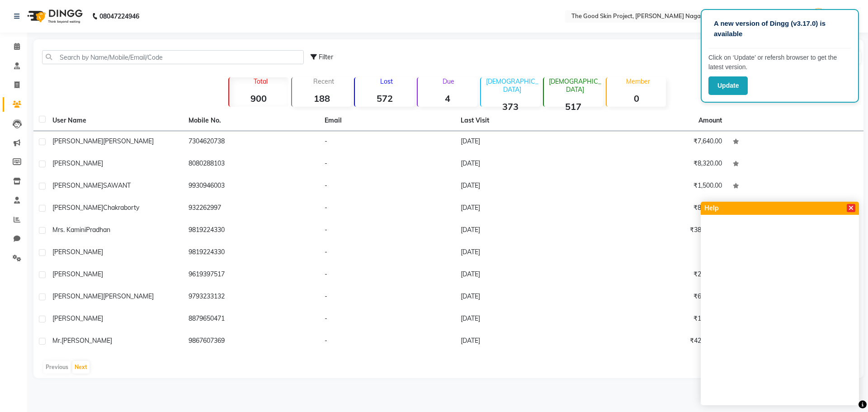
click at [852, 207] on icon at bounding box center [851, 208] width 5 height 6
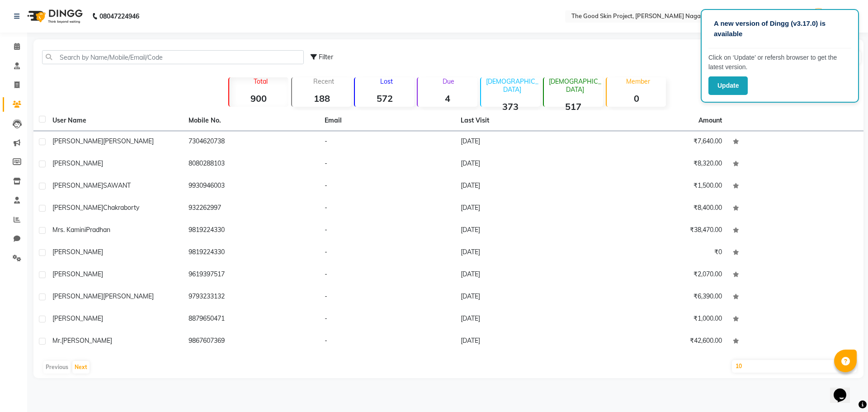
click at [847, 390] on icon "Chat widget" at bounding box center [840, 395] width 13 height 14
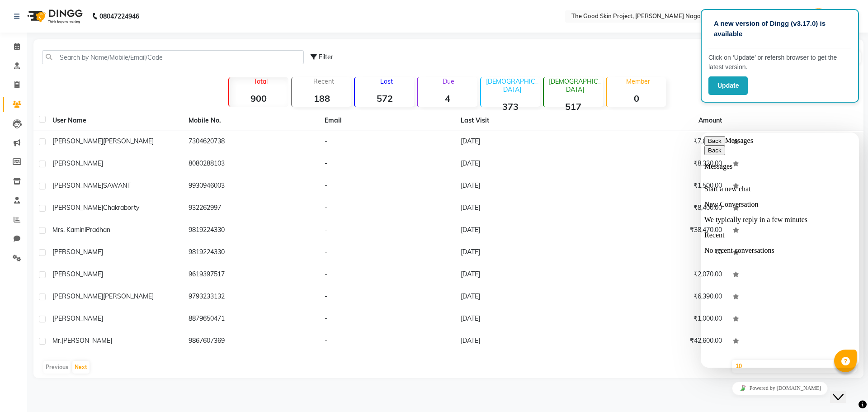
click at [639, 375] on div "User Name Mobile No. Email Last Visit Amount shreeya Poddar 7304620738 - 31-08-…" at bounding box center [448, 244] width 830 height 268
click at [710, 146] on button "Back" at bounding box center [715, 140] width 21 height 9
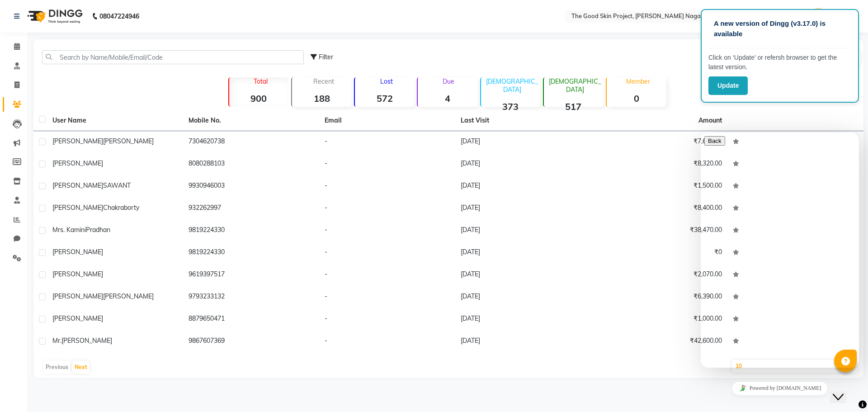
click at [837, 392] on div "Close Chat This icon closes the chat window." at bounding box center [838, 397] width 11 height 11
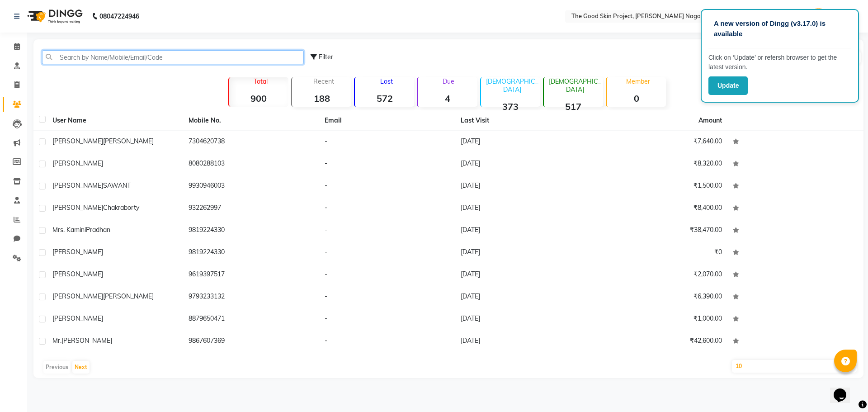
click at [272, 53] on input "text" at bounding box center [173, 57] width 262 height 14
click at [330, 53] on span "Filter" at bounding box center [326, 57] width 14 height 8
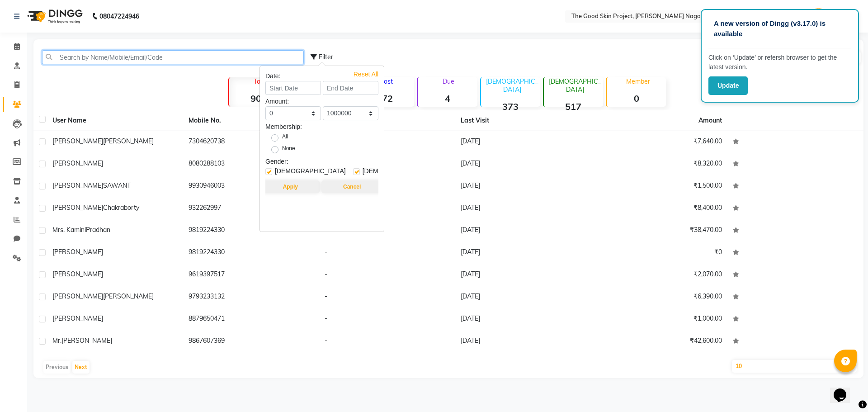
click at [235, 51] on input "text" at bounding box center [173, 57] width 262 height 14
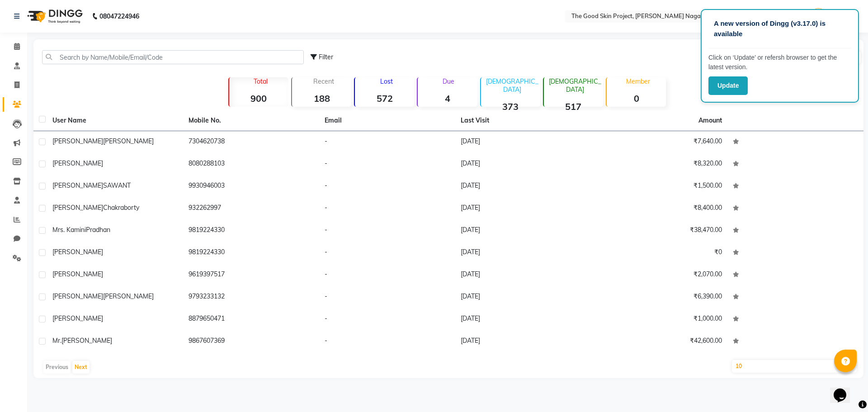
click at [331, 57] on span "Filter" at bounding box center [326, 57] width 14 height 8
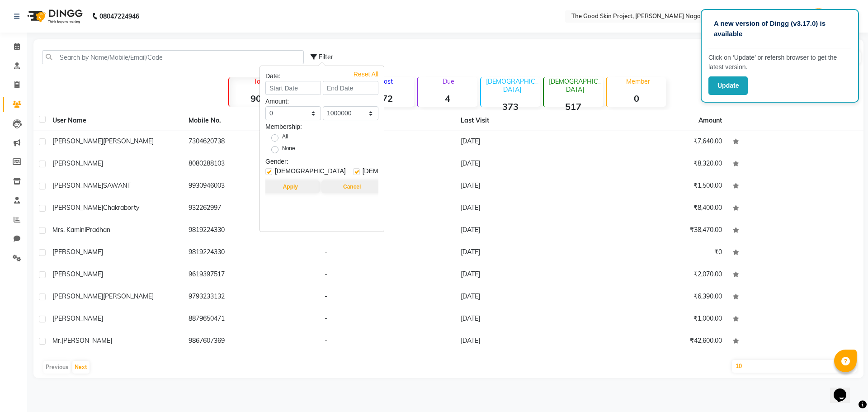
click at [372, 43] on div "Filter Import Add Client" at bounding box center [586, 57] width 551 height 28
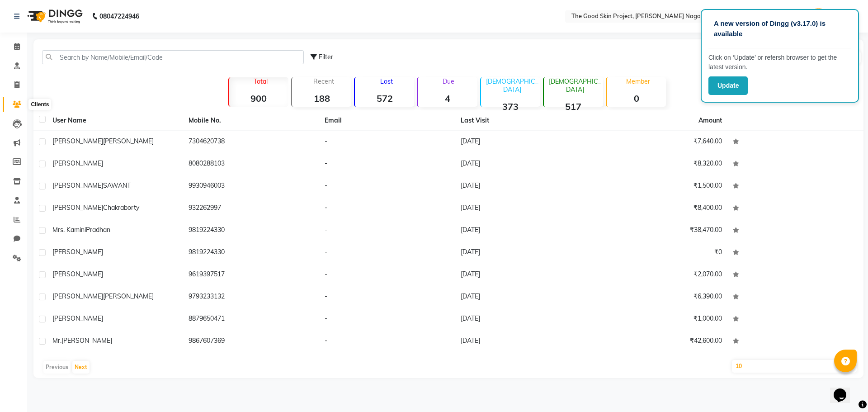
click at [12, 103] on span at bounding box center [17, 104] width 16 height 10
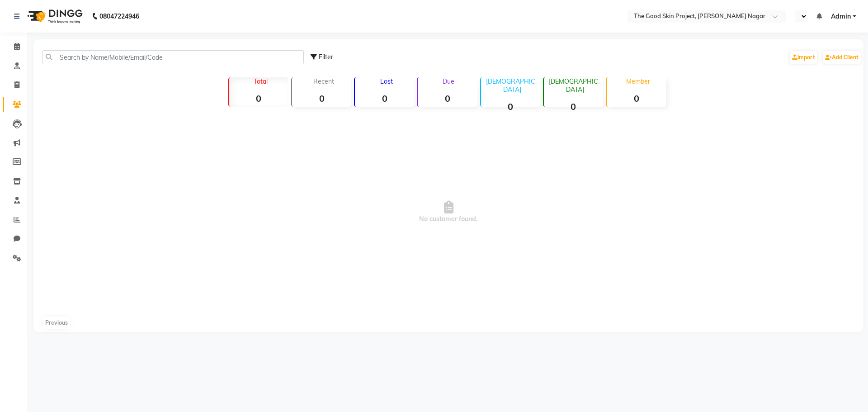
select select "en"
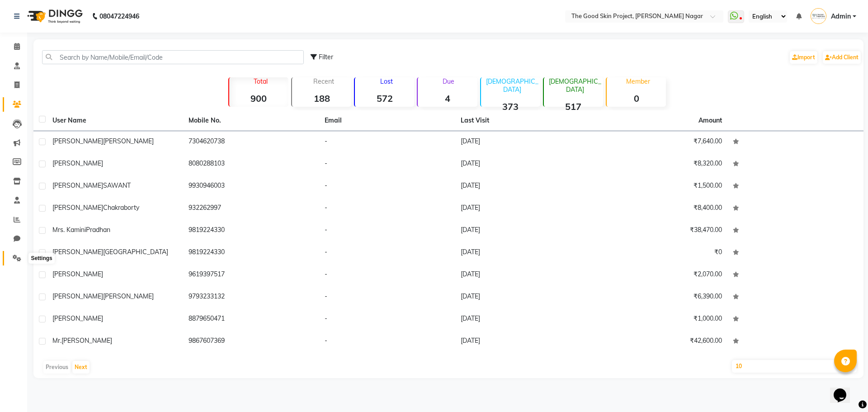
click at [15, 258] on icon at bounding box center [17, 258] width 9 height 7
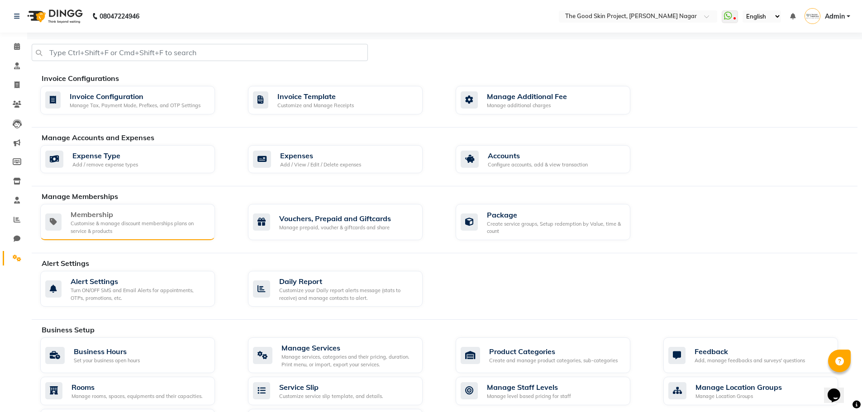
click at [132, 227] on div "Customise & manage discount memberships plans on service & products" at bounding box center [139, 227] width 137 height 15
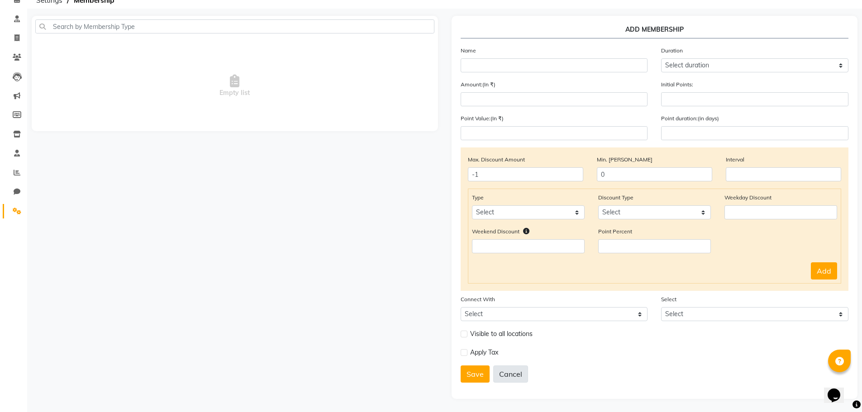
scroll to position [47, 0]
click at [504, 373] on button "Cancel" at bounding box center [510, 373] width 35 height 17
select select
type input "-1"
type input "0"
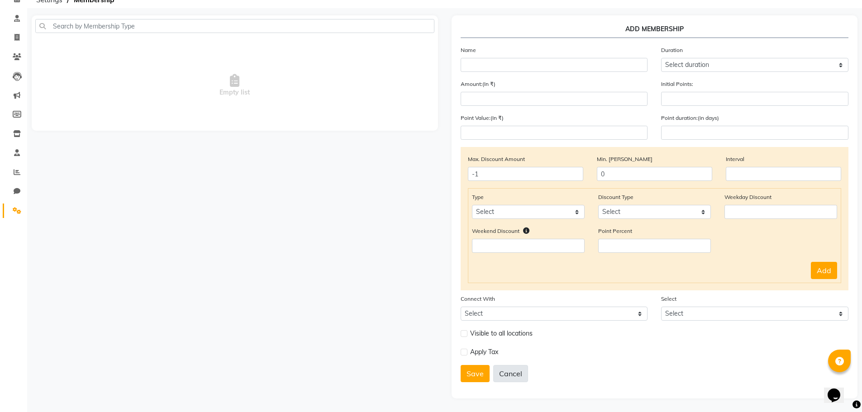
select select
checkbox input "false"
click at [23, 210] on span at bounding box center [17, 211] width 16 height 10
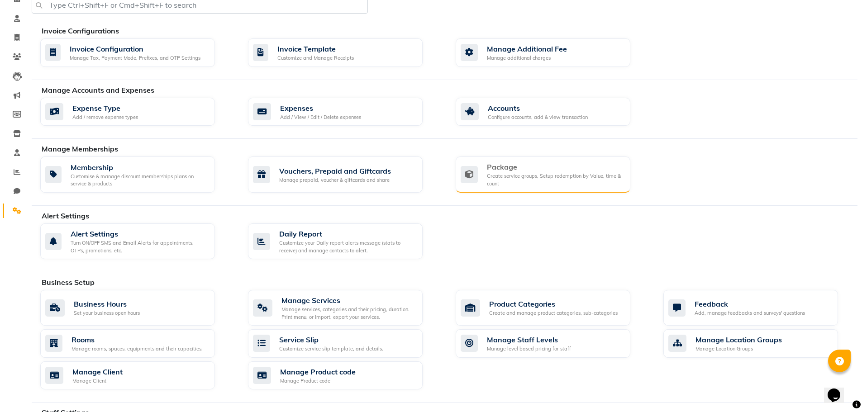
click at [538, 187] on div "Package Create service groups, Setup redemption by Value, time & count" at bounding box center [542, 174] width 175 height 36
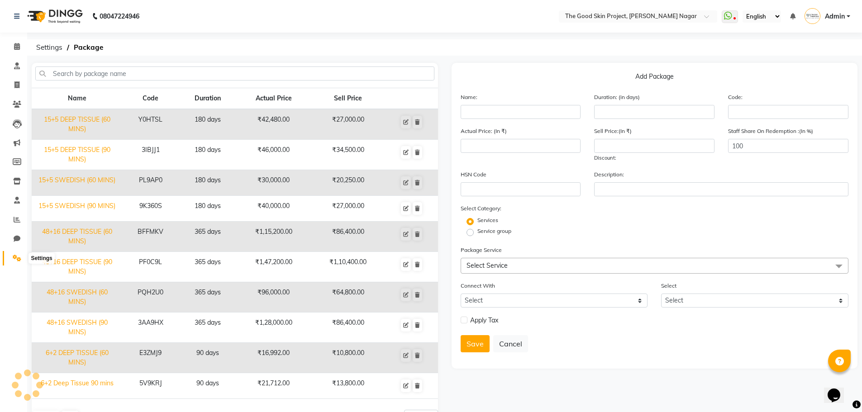
click at [12, 256] on span at bounding box center [17, 258] width 16 height 10
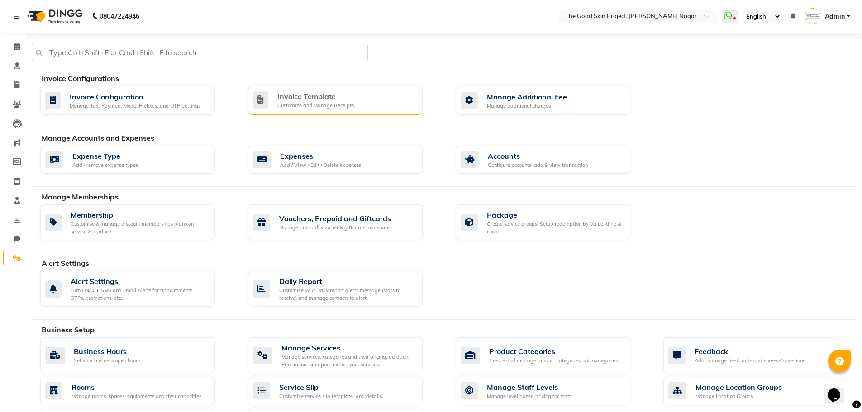
click at [290, 103] on div "Customize and Manage Receipts" at bounding box center [315, 106] width 76 height 8
select select "A4"
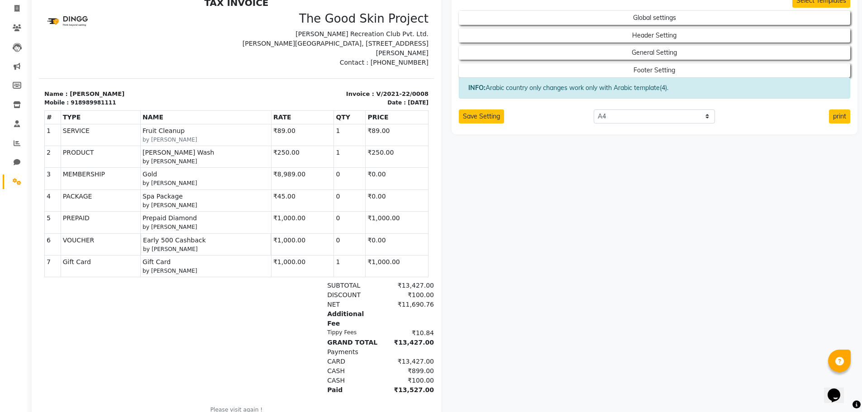
scroll to position [17, 0]
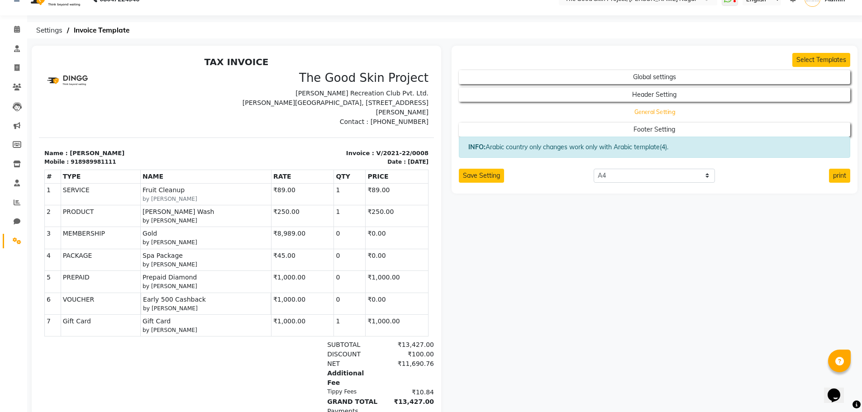
click at [592, 110] on button "General Setting" at bounding box center [654, 112] width 352 height 13
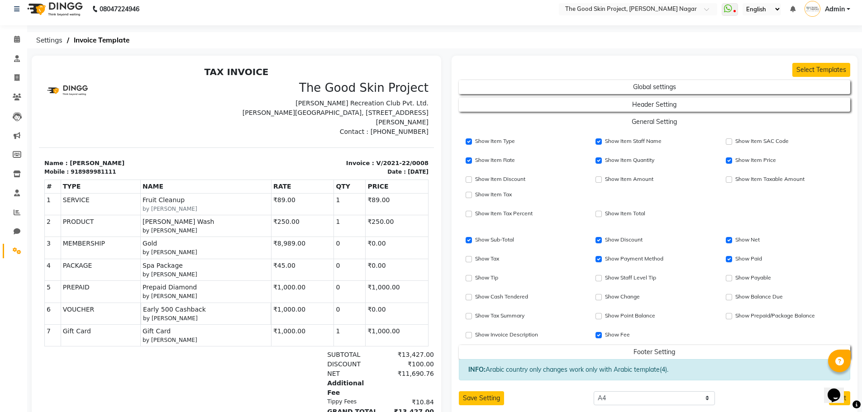
scroll to position [0, 0]
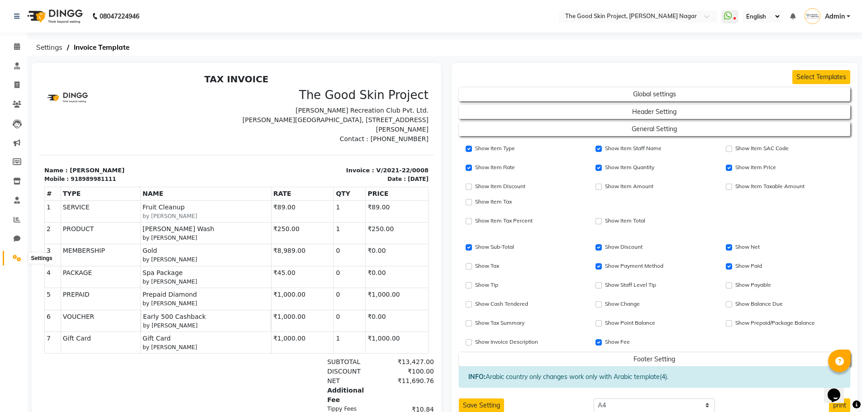
click at [11, 254] on span at bounding box center [17, 258] width 16 height 10
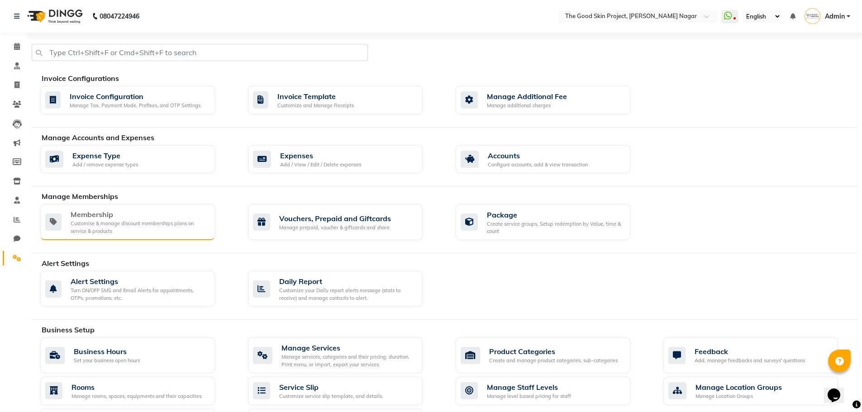
click at [121, 212] on div "Membership" at bounding box center [139, 214] width 137 height 11
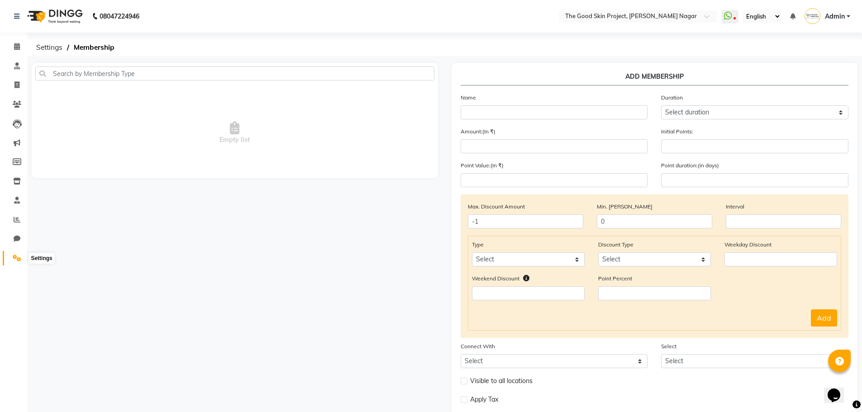
click at [9, 256] on span at bounding box center [17, 258] width 16 height 10
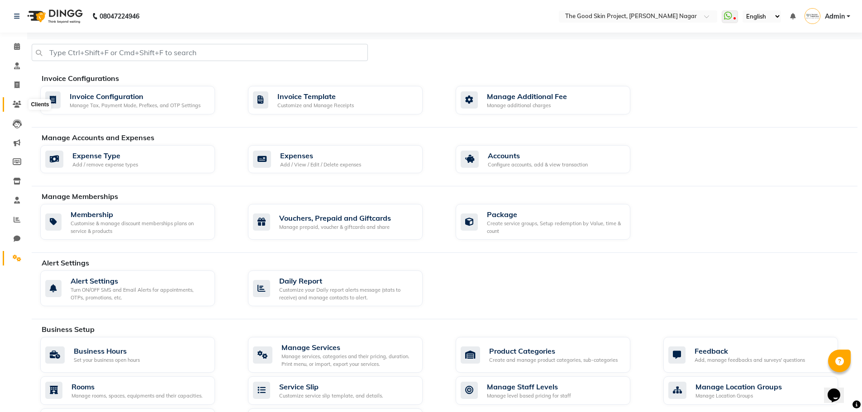
click at [16, 108] on span at bounding box center [17, 104] width 16 height 10
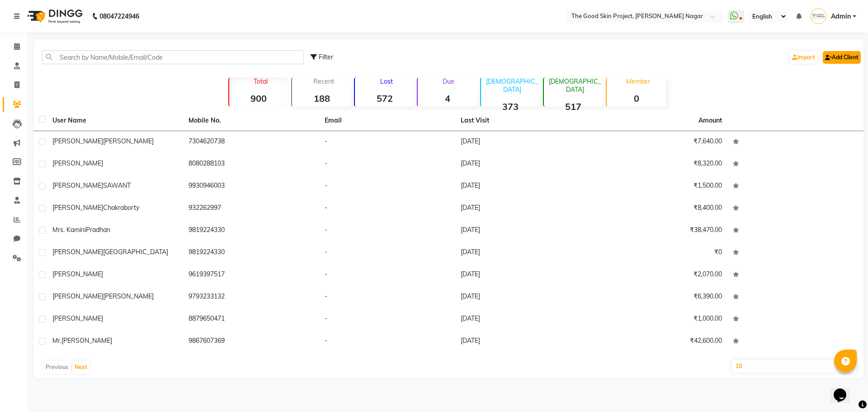
click at [854, 59] on link "Add Client" at bounding box center [842, 57] width 38 height 13
select select "22"
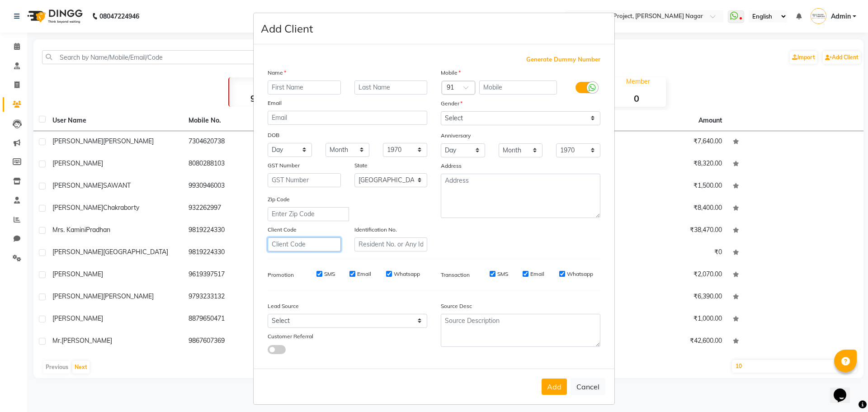
click at [293, 246] on input "text" at bounding box center [304, 244] width 73 height 14
drag, startPoint x: 298, startPoint y: 229, endPoint x: 256, endPoint y: 227, distance: 41.2
click at [256, 227] on div "Generate Dummy Number Name Email DOB Day 01 02 03 04 05 06 07 08 09 10 11 12 13…" at bounding box center [434, 206] width 361 height 324
click at [304, 227] on div "Client Code" at bounding box center [304, 238] width 87 height 27
click at [402, 245] on input "text" at bounding box center [391, 244] width 73 height 14
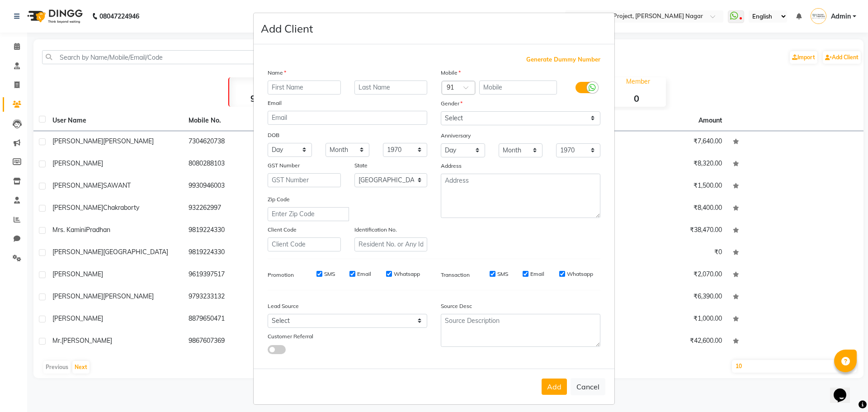
click at [399, 229] on div "Identification No." at bounding box center [391, 238] width 87 height 27
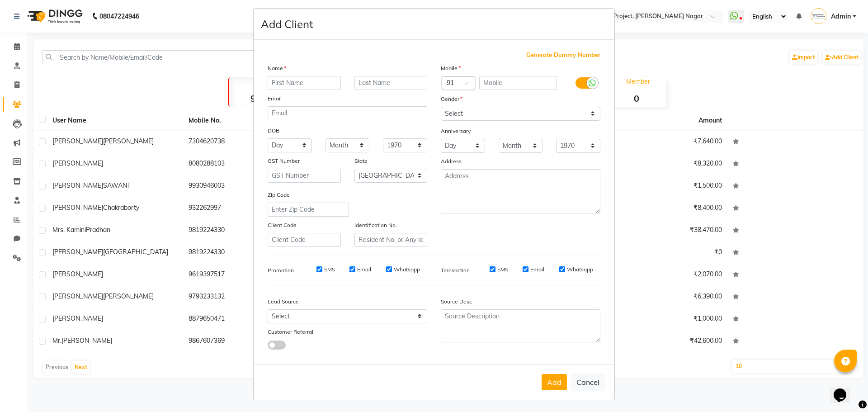
scroll to position [5, 0]
click at [274, 342] on span at bounding box center [277, 344] width 18 height 9
click at [268, 346] on input "checkbox" at bounding box center [268, 346] width 0 height 0
click at [274, 342] on span at bounding box center [277, 344] width 18 height 9
click at [268, 346] on input "checkbox" at bounding box center [268, 346] width 0 height 0
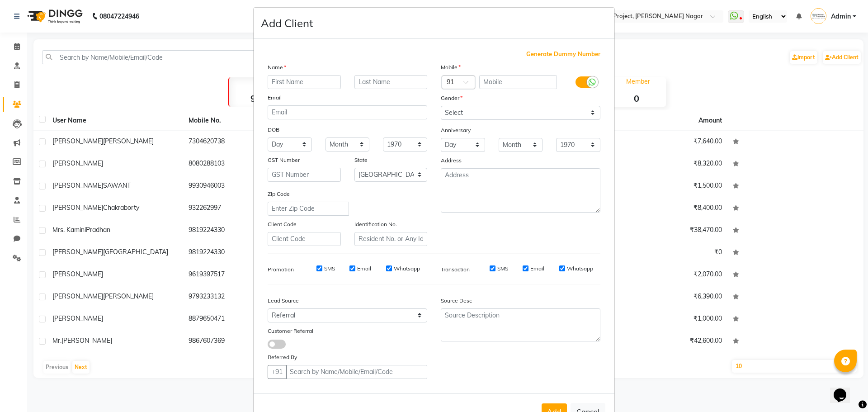
select select "null"
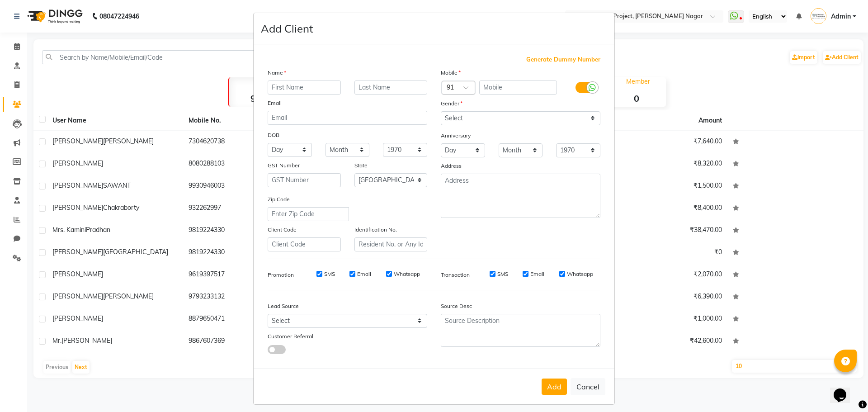
click at [334, 308] on div "Lead Source" at bounding box center [304, 307] width 87 height 13
click at [333, 315] on select "Select Walk-in Referral Internet Friend Word of Mouth Advertisement Facebook Ju…" at bounding box center [348, 321] width 160 height 14
click at [369, 357] on div "Generate Dummy Number Name Email DOB Day 01 02 03 04 05 06 07 08 09 10 11 12 13…" at bounding box center [434, 208] width 346 height 306
click at [581, 87] on label at bounding box center [586, 87] width 20 height 11
click at [0, 0] on input "checkbox" at bounding box center [0, 0] width 0 height 0
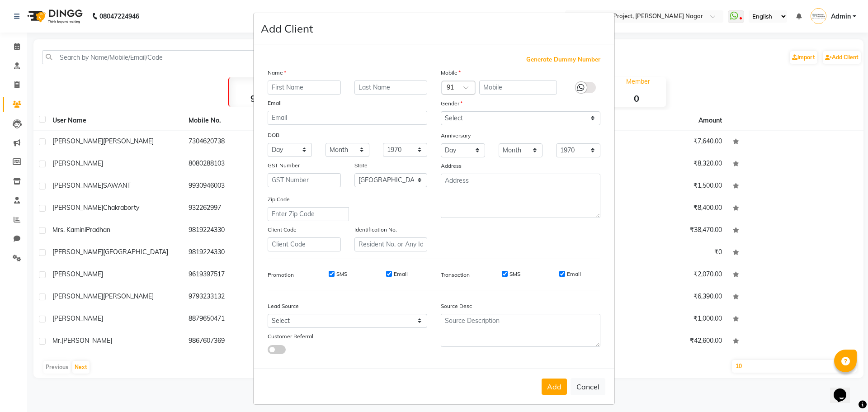
click at [581, 87] on icon at bounding box center [581, 88] width 7 height 8
click at [0, 0] on input "checkbox" at bounding box center [0, 0] width 0 height 0
click at [581, 87] on label at bounding box center [586, 87] width 20 height 11
click at [0, 0] on input "checkbox" at bounding box center [0, 0] width 0 height 0
click at [507, 230] on div "Mobile Country Code × 91 Gender Select [DEMOGRAPHIC_DATA] [DEMOGRAPHIC_DATA] Ot…" at bounding box center [520, 160] width 173 height 184
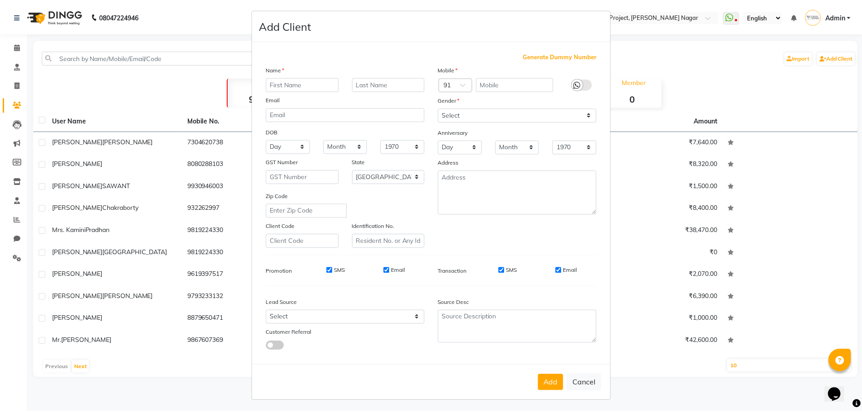
scroll to position [5, 0]
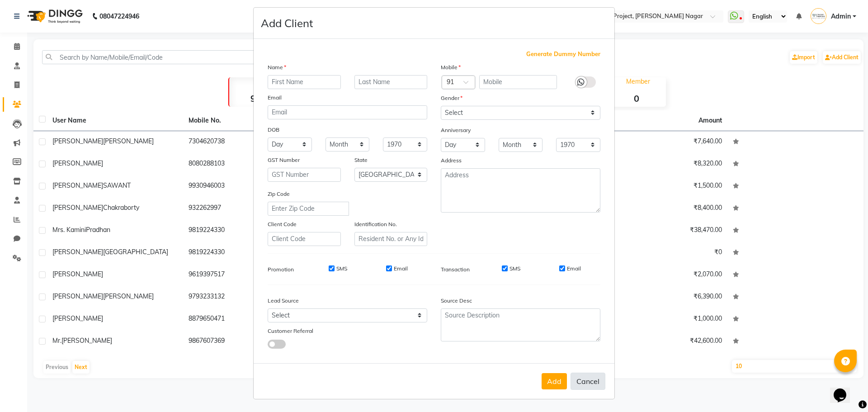
click at [584, 376] on button "Cancel" at bounding box center [588, 381] width 35 height 17
select select
select select "null"
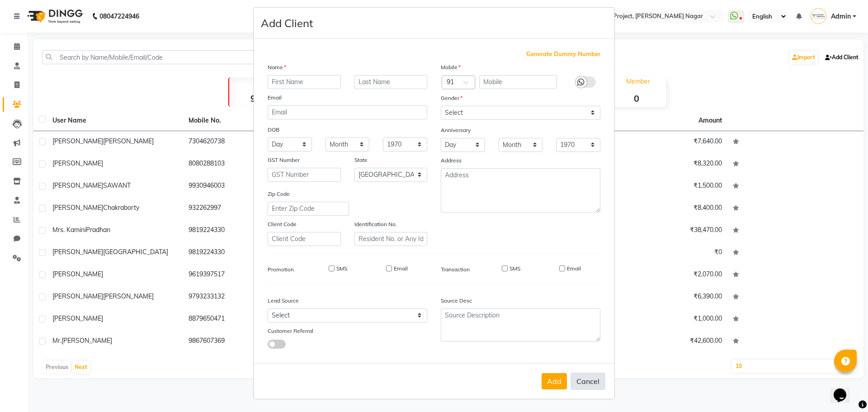
select select
checkbox input "false"
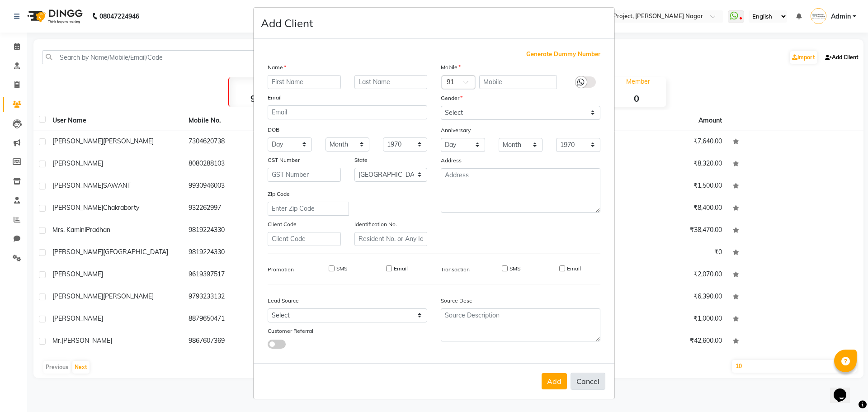
checkbox input "false"
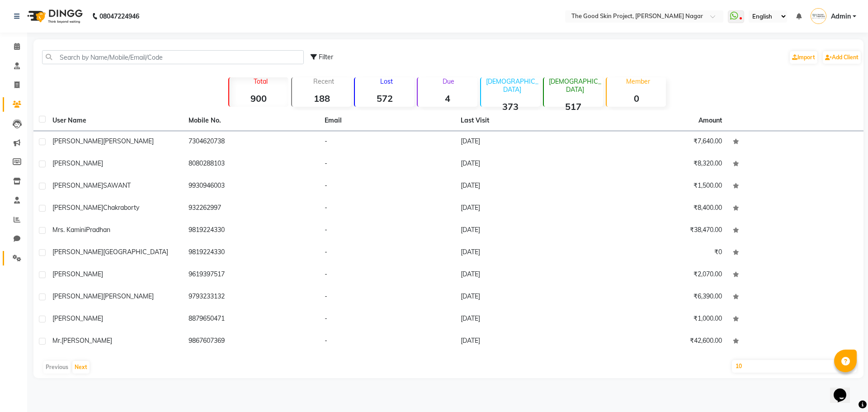
click at [23, 256] on span at bounding box center [17, 258] width 16 height 10
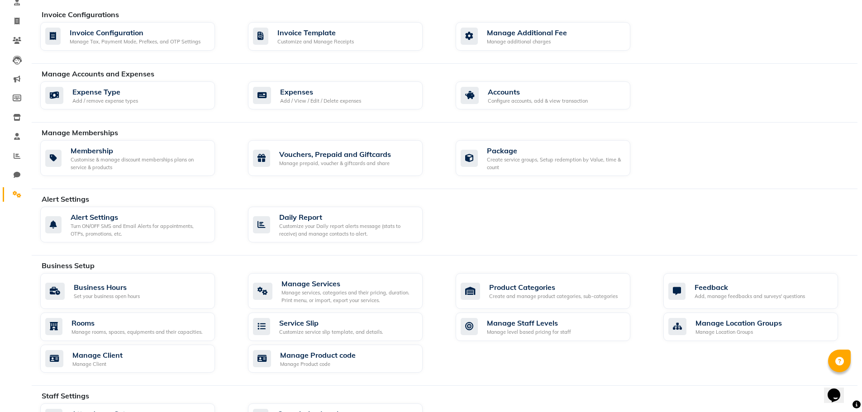
scroll to position [226, 0]
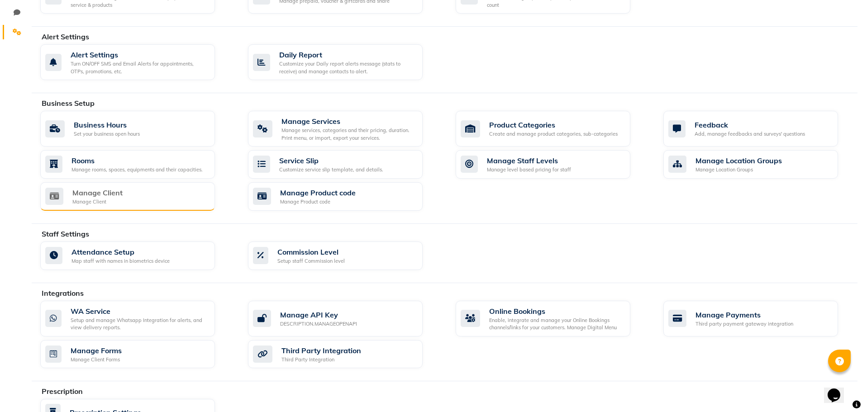
click at [113, 190] on div "Manage Client" at bounding box center [97, 192] width 50 height 11
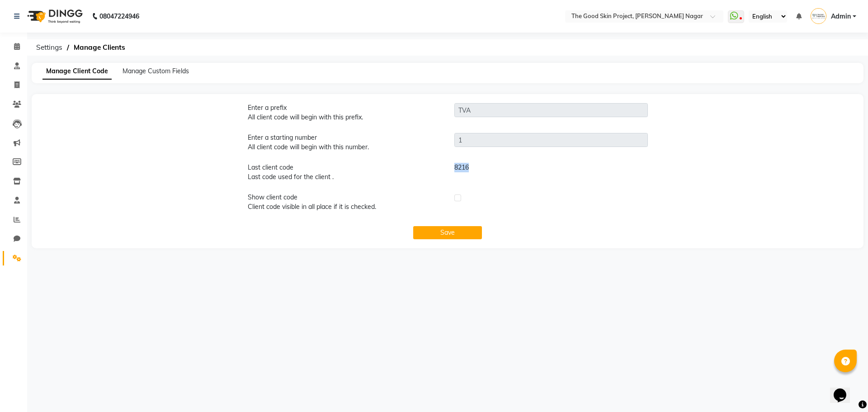
drag, startPoint x: 453, startPoint y: 168, endPoint x: 471, endPoint y: 168, distance: 18.5
click at [471, 168] on div "8216" at bounding box center [551, 176] width 207 height 26
click at [149, 71] on span "Manage Custom Fields" at bounding box center [156, 71] width 66 height 8
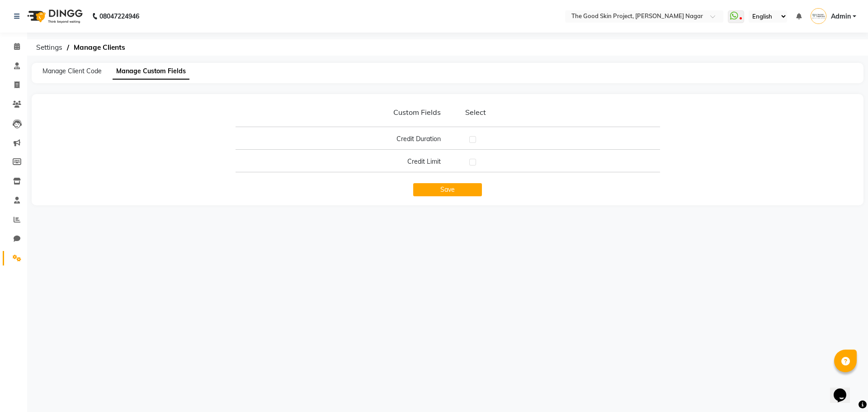
click at [470, 115] on p "Select" at bounding box center [552, 112] width 194 height 11
click at [495, 112] on p "Select" at bounding box center [552, 112] width 194 height 11
click at [473, 112] on p "Select" at bounding box center [552, 112] width 194 height 11
click at [486, 124] on div "Select" at bounding box center [551, 116] width 207 height 18
click at [476, 112] on p "Select" at bounding box center [552, 112] width 194 height 11
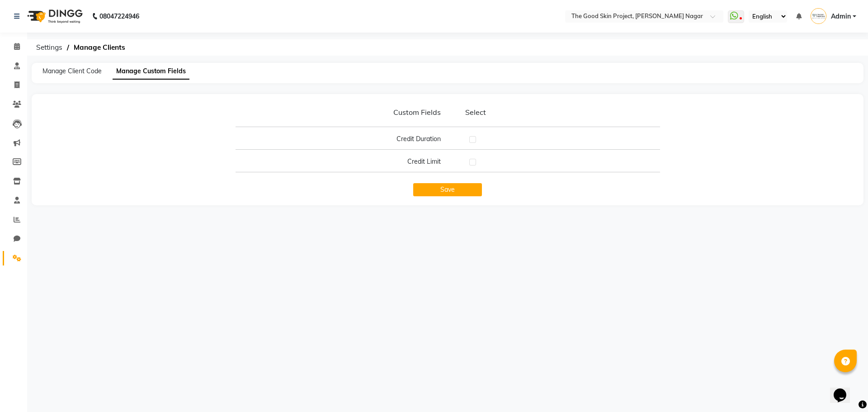
click at [472, 138] on label at bounding box center [472, 139] width 7 height 7
click at [472, 138] on input "checkbox" at bounding box center [472, 140] width 6 height 6
click at [472, 138] on label at bounding box center [472, 139] width 7 height 7
click at [472, 138] on input "checkbox" at bounding box center [472, 140] width 6 height 6
checkbox input "false"
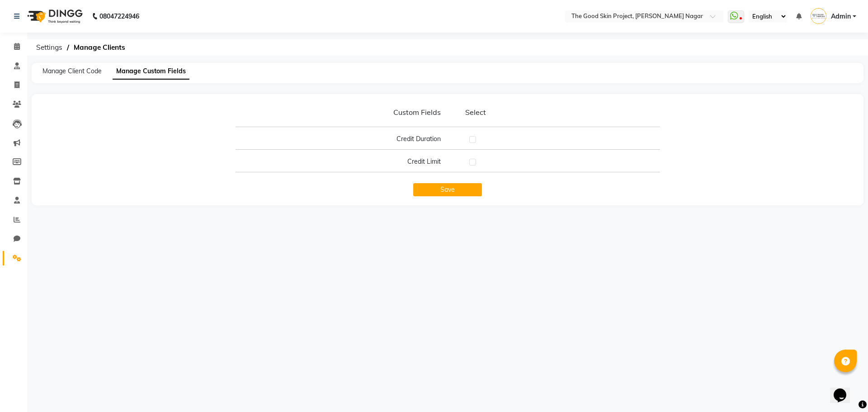
click at [473, 163] on label at bounding box center [472, 162] width 7 height 7
click at [473, 163] on input "checkbox" at bounding box center [472, 163] width 6 height 6
click at [473, 163] on label at bounding box center [472, 162] width 7 height 7
click at [473, 163] on input "checkbox" at bounding box center [472, 163] width 6 height 6
checkbox input "false"
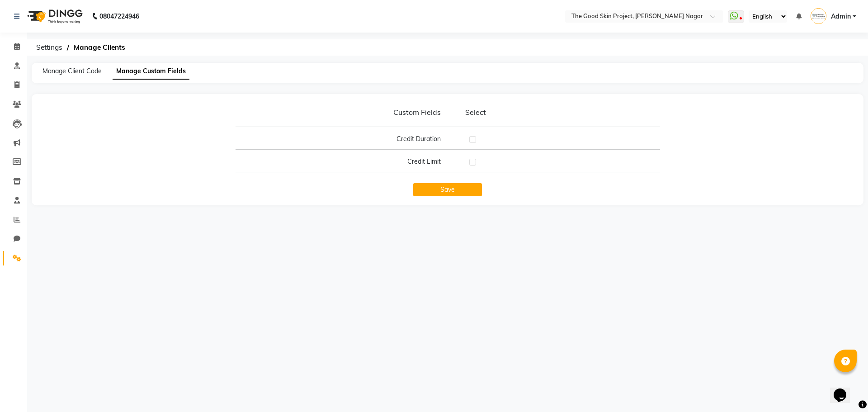
click at [470, 114] on p "Select" at bounding box center [552, 112] width 194 height 11
click at [418, 112] on p "Custom Fields" at bounding box center [345, 112] width 194 height 11
click at [313, 133] on div "Custom Fields Select" at bounding box center [448, 121] width 828 height 28
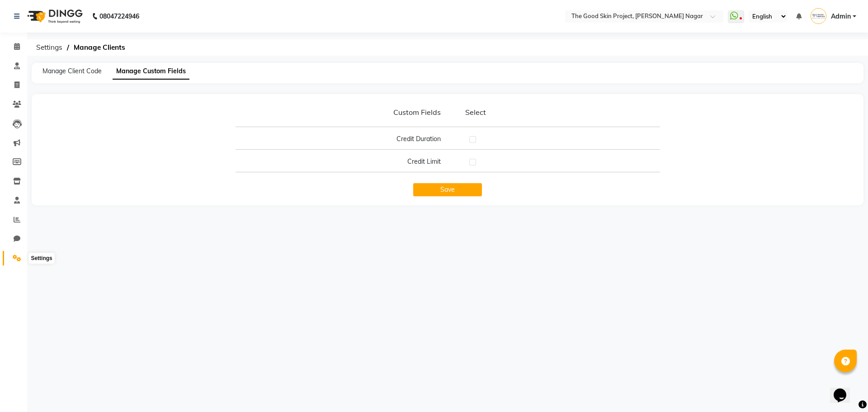
click at [12, 258] on span at bounding box center [17, 258] width 16 height 10
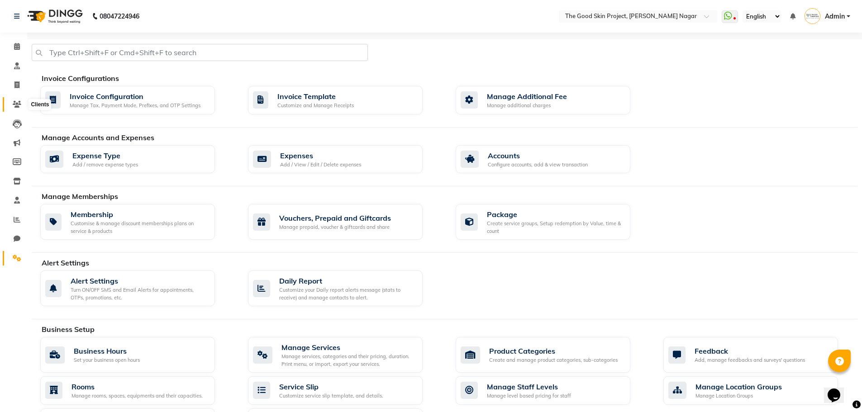
click at [19, 103] on icon at bounding box center [17, 104] width 9 height 7
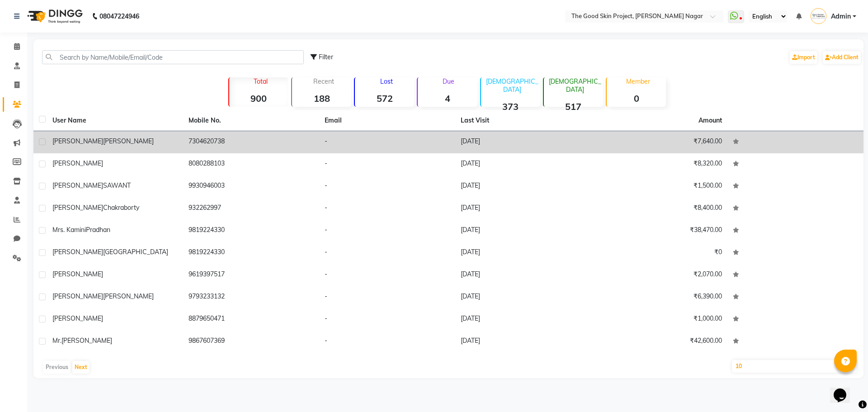
click at [81, 135] on td "[PERSON_NAME]" at bounding box center [115, 142] width 136 height 22
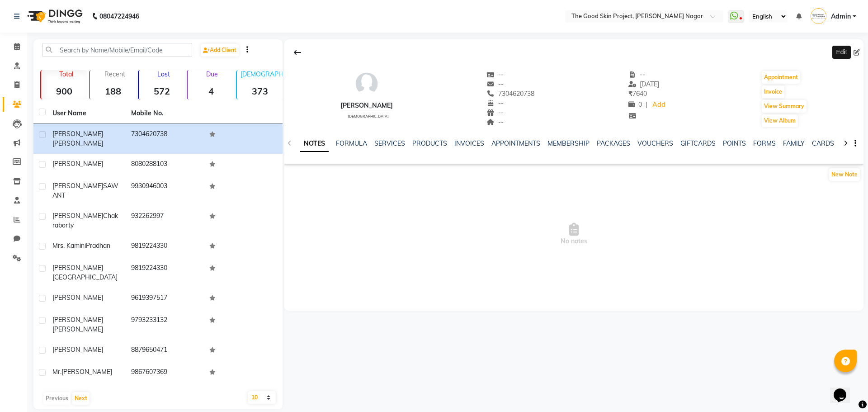
click at [856, 55] on icon at bounding box center [857, 52] width 6 height 6
select select "22"
select select "[DEMOGRAPHIC_DATA]"
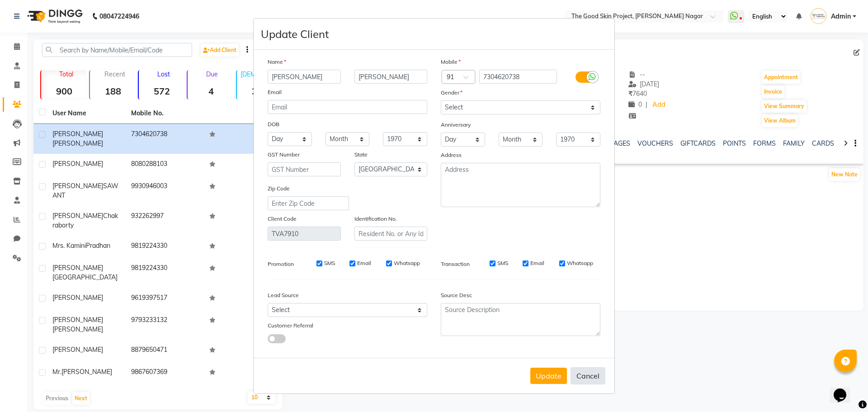
click at [592, 374] on button "Cancel" at bounding box center [588, 375] width 35 height 17
select select
select select "null"
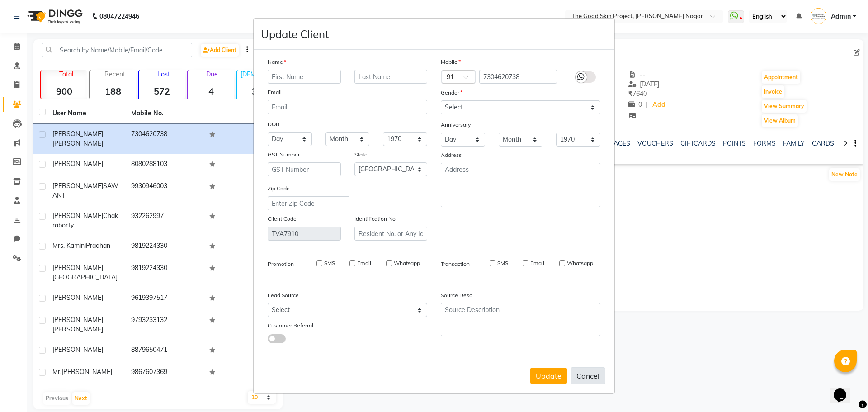
select select
checkbox input "false"
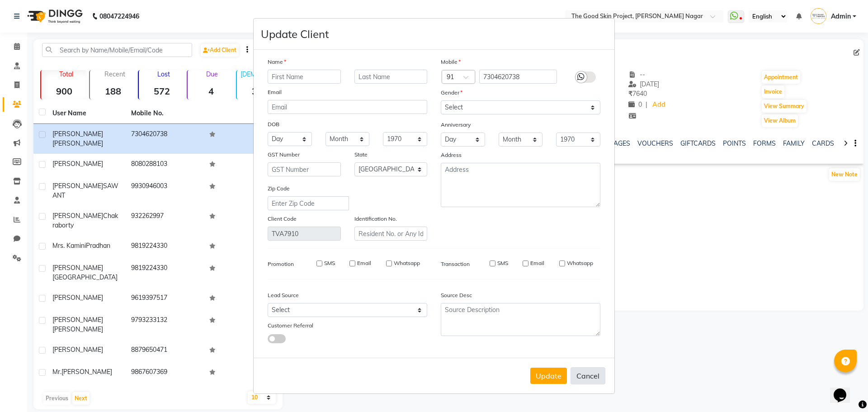
checkbox input "false"
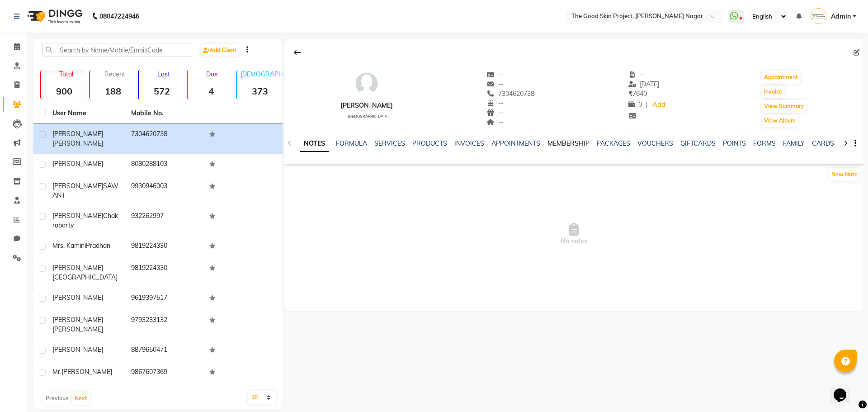
click at [568, 142] on link "MEMBERSHIP" at bounding box center [569, 143] width 42 height 8
click at [568, 142] on link "PACKAGES" at bounding box center [576, 143] width 33 height 8
click at [744, 144] on link "FAMILY" at bounding box center [750, 143] width 22 height 8
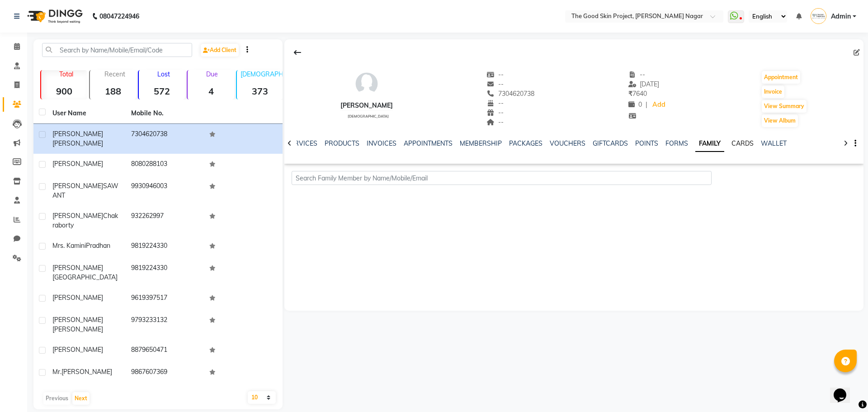
click at [744, 144] on link "CARDS" at bounding box center [743, 143] width 22 height 8
click at [754, 144] on link "WALLET" at bounding box center [767, 143] width 26 height 8
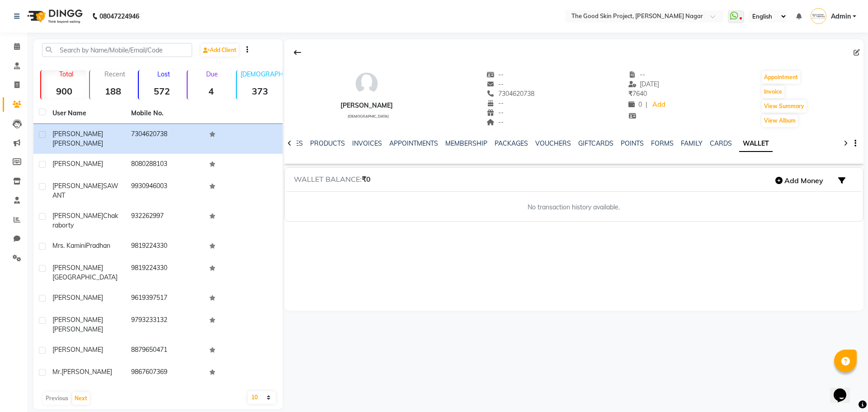
click at [846, 144] on icon at bounding box center [846, 143] width 4 height 6
click at [776, 124] on button "View Album" at bounding box center [780, 120] width 36 height 13
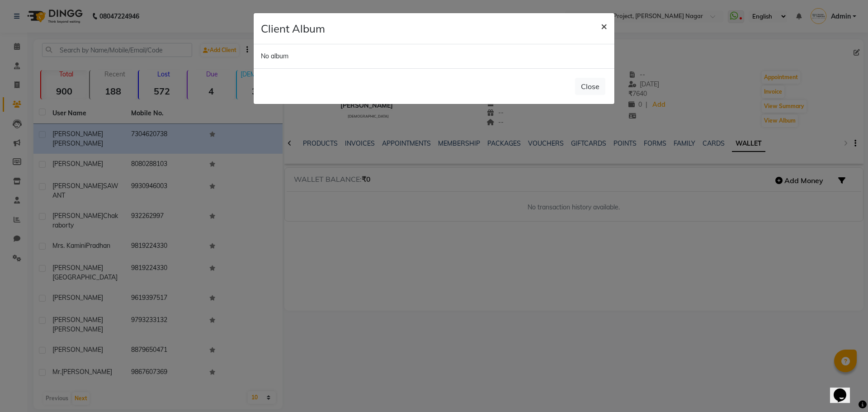
click at [608, 26] on button "×" at bounding box center [604, 25] width 21 height 25
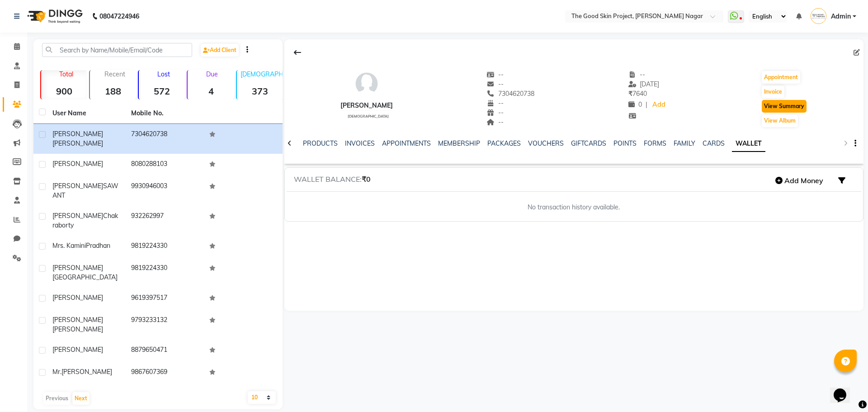
click at [778, 105] on button "View Summary" at bounding box center [784, 106] width 45 height 13
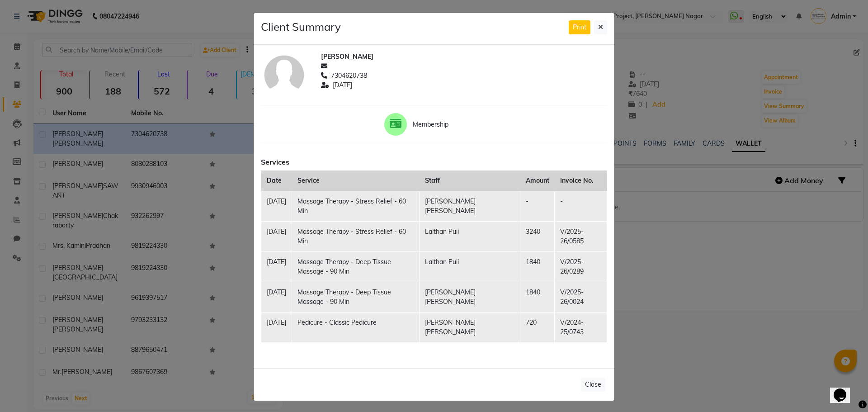
scroll to position [2, 0]
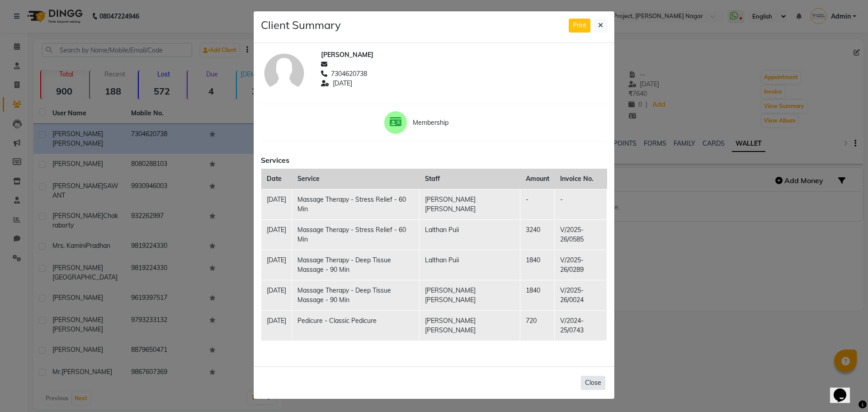
click at [592, 381] on button "Close" at bounding box center [593, 383] width 24 height 14
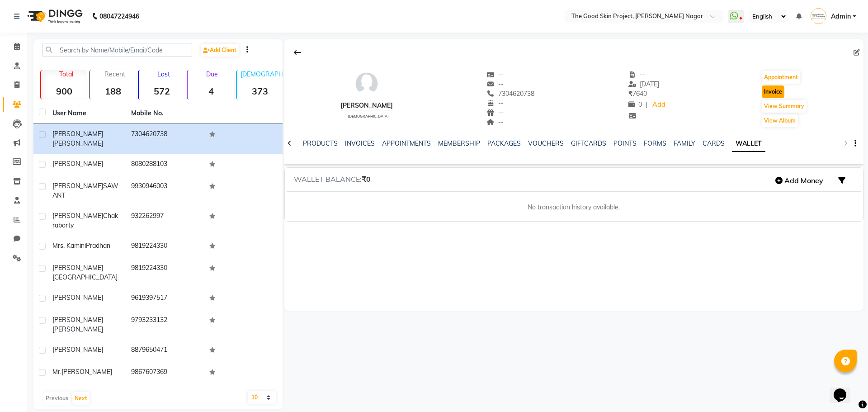
click at [771, 90] on button "Invoice" at bounding box center [773, 91] width 23 height 13
select select "3005"
select select "service"
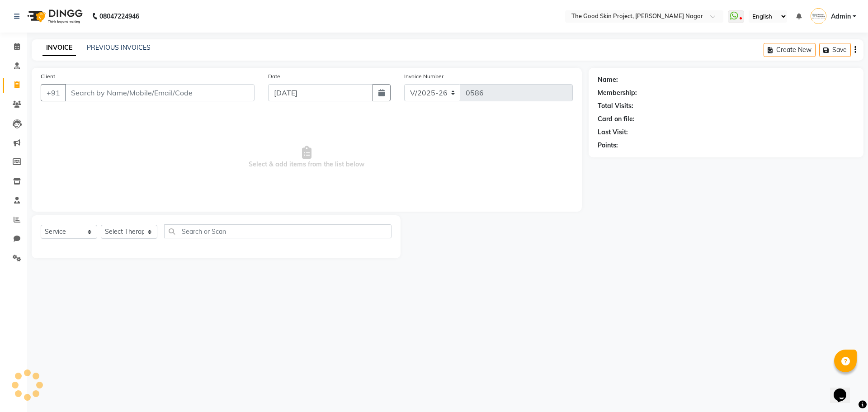
type input "7304620738"
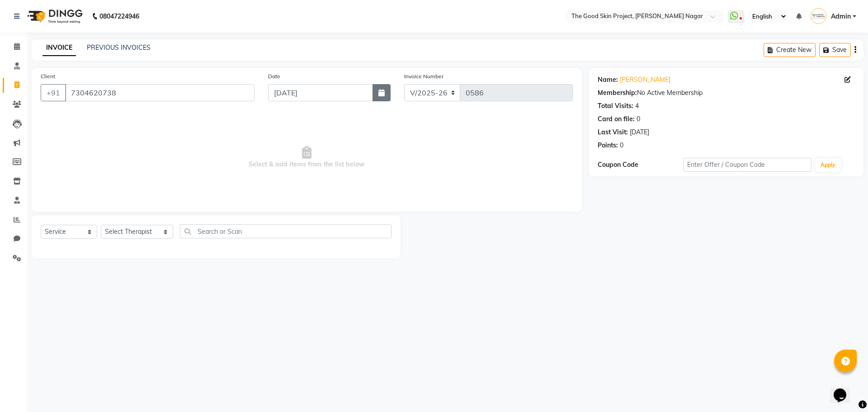
click at [380, 94] on icon "button" at bounding box center [382, 92] width 6 height 7
select select "9"
select select "2025"
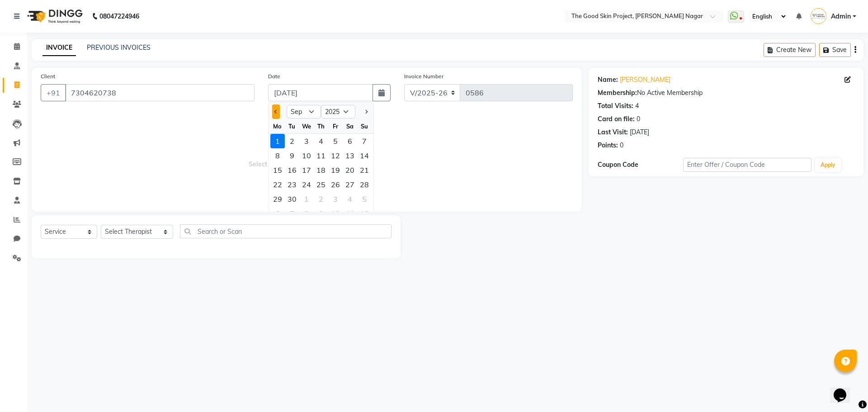
click at [277, 110] on span "Previous month" at bounding box center [277, 112] width 4 height 4
select select "8"
click at [363, 200] on div "31" at bounding box center [364, 199] width 14 height 14
type input "[DATE]"
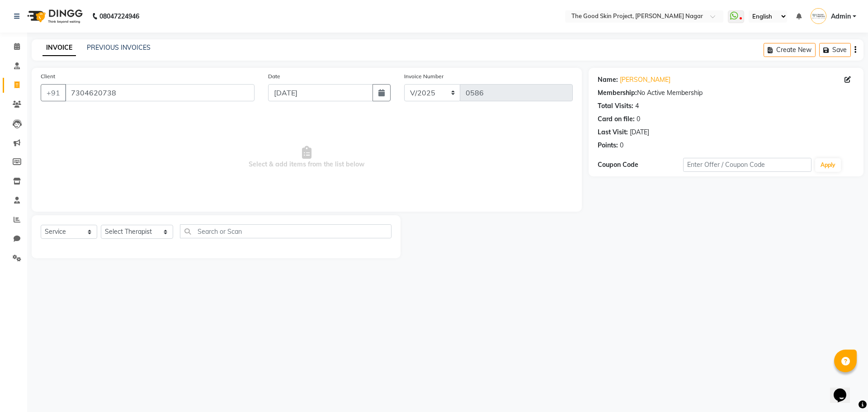
click at [436, 167] on span "Select & add items from the list below" at bounding box center [307, 157] width 532 height 90
click at [379, 86] on button "button" at bounding box center [382, 92] width 18 height 17
select select "8"
select select "2025"
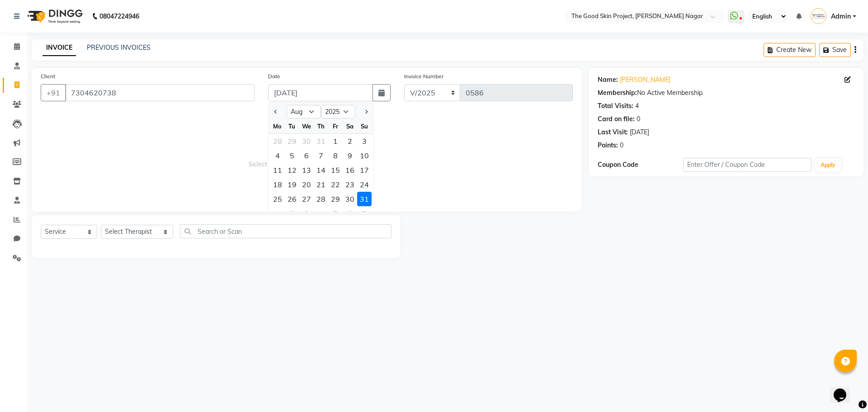
click at [504, 157] on span "Select & add items from the list below" at bounding box center [307, 157] width 532 height 90
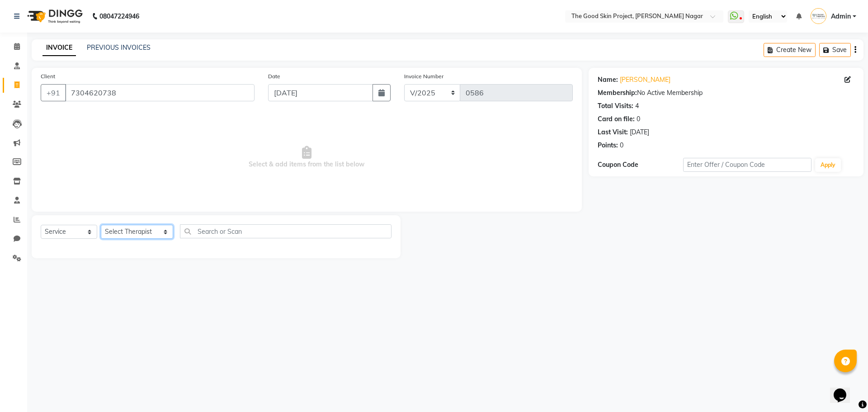
click at [129, 232] on select "Select Therapist [PERSON_NAME] [PERSON_NAME] [PERSON_NAME] Sawant [PERSON_NAME]…" at bounding box center [137, 232] width 72 height 14
click at [76, 232] on select "Select Service Product Membership Package Voucher Prepaid Gift Card" at bounding box center [69, 232] width 57 height 14
click at [41, 225] on select "Select Service Product Membership Package Voucher Prepaid Gift Card" at bounding box center [69, 232] width 57 height 14
click at [80, 232] on select "Select Service Product Membership Package Voucher Prepaid Gift Card" at bounding box center [69, 232] width 57 height 14
select select "package"
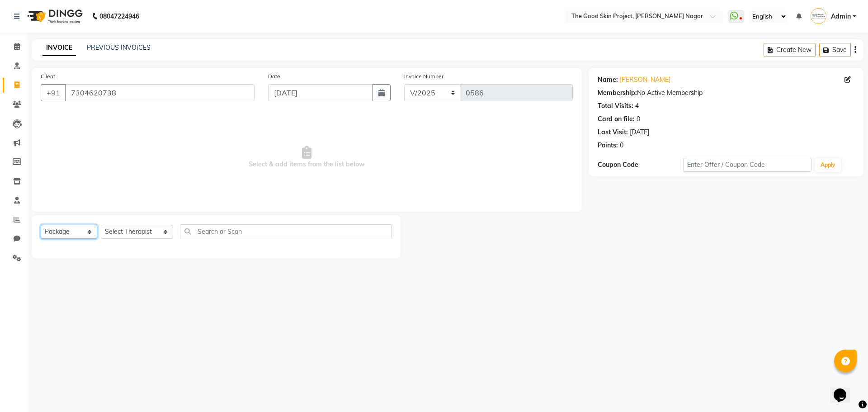
click at [41, 225] on select "Select Service Product Membership Package Voucher Prepaid Gift Card" at bounding box center [69, 232] width 57 height 14
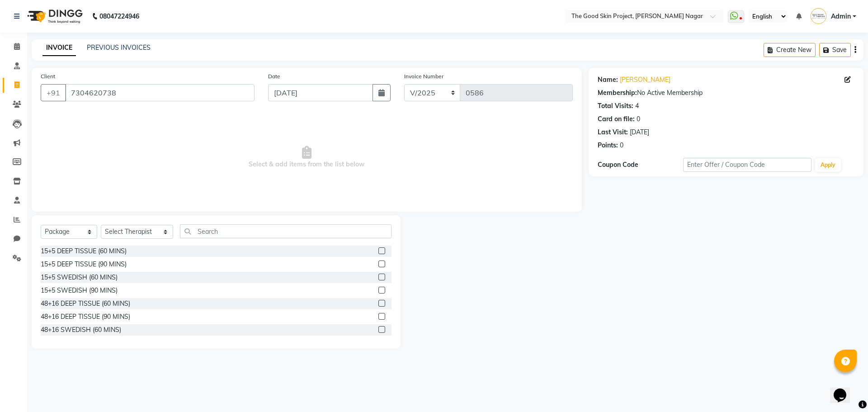
click at [145, 252] on div "15+5 DEEP TISSUE (60 MINS)" at bounding box center [216, 251] width 351 height 11
click at [379, 251] on label at bounding box center [382, 250] width 7 height 7
click at [379, 251] on input "checkbox" at bounding box center [382, 251] width 6 height 6
click at [379, 251] on label at bounding box center [382, 250] width 7 height 7
click at [379, 251] on input "checkbox" at bounding box center [382, 251] width 6 height 6
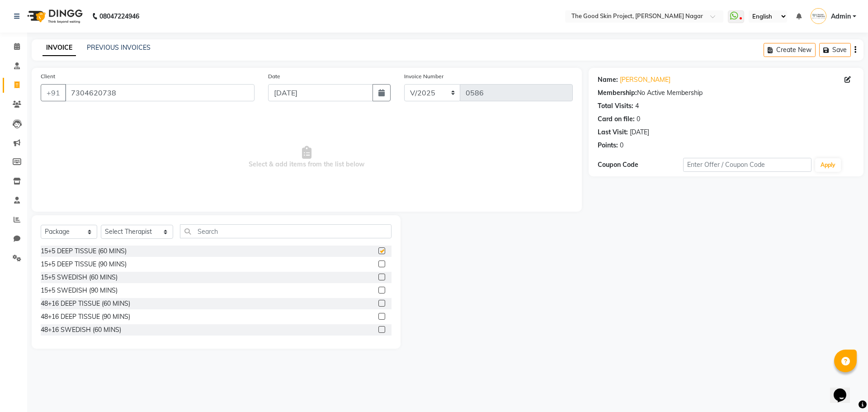
checkbox input "false"
click at [111, 204] on div "Client [PHONE_NUMBER] Date [DATE] Invoice Number V/2025 V/[PHONE_NUMBER] Select…" at bounding box center [307, 140] width 550 height 144
click at [11, 258] on span at bounding box center [17, 258] width 16 height 10
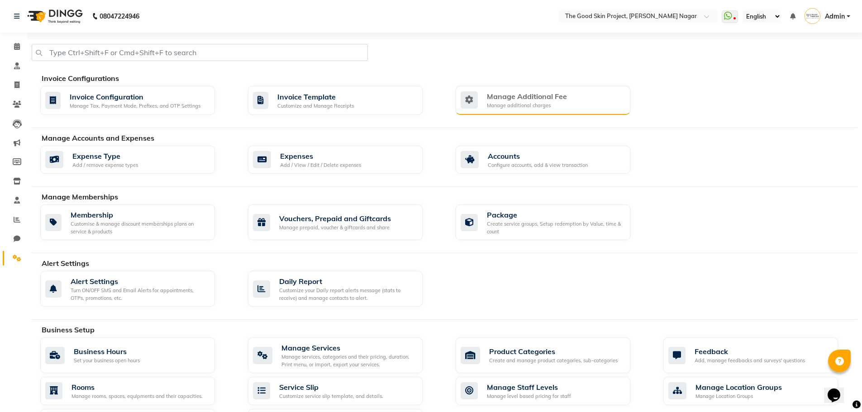
click at [557, 99] on div "Manage Additional Fee" at bounding box center [527, 96] width 80 height 11
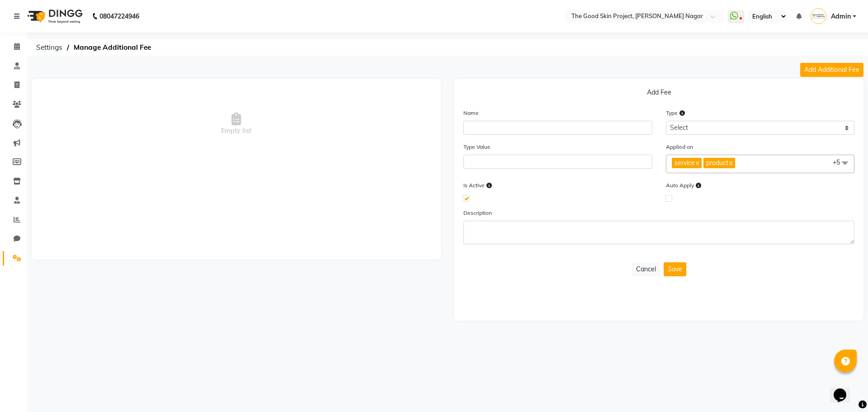
click at [819, 161] on span "service x product x membership x package x prepaid x voucher x giftcard x +5" at bounding box center [760, 164] width 189 height 19
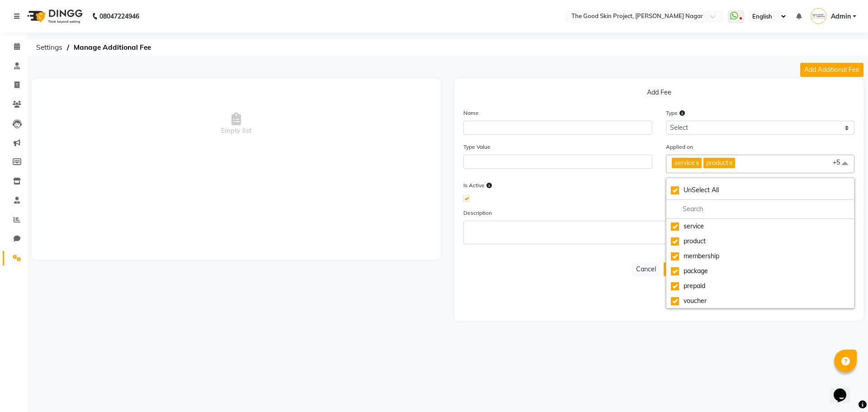
click at [572, 279] on form "Name Type Select Flat Percentage Type Value Applied on service x product x memb…" at bounding box center [659, 210] width 391 height 204
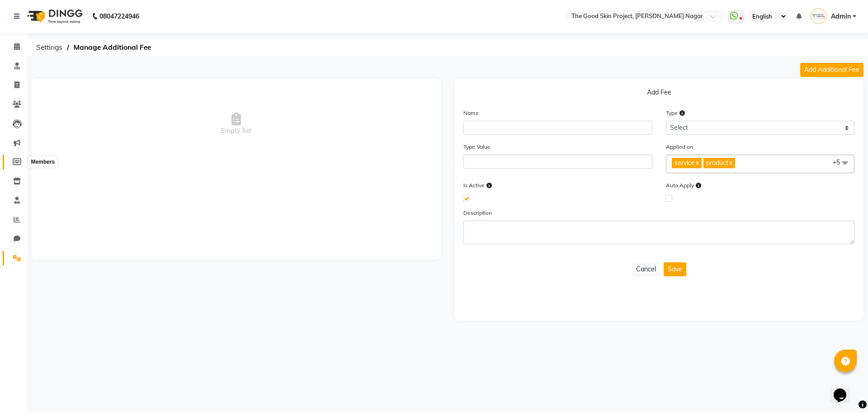
click at [21, 161] on span at bounding box center [17, 162] width 16 height 10
select select
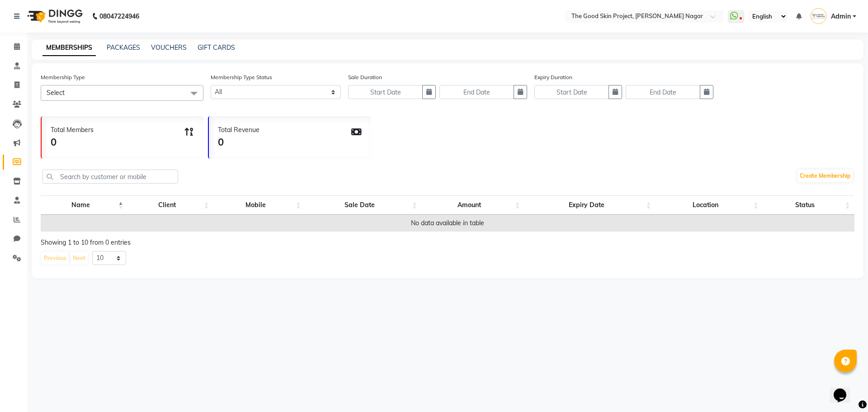
click at [125, 43] on div "MEMBERSHIPS PACKAGES VOUCHERS GIFT CARDS" at bounding box center [448, 49] width 832 height 20
click at [125, 54] on div "MEMBERSHIPS PACKAGES VOUCHERS GIFT CARDS" at bounding box center [448, 49] width 832 height 20
click at [125, 46] on link "PACKAGES" at bounding box center [123, 47] width 33 height 8
select select
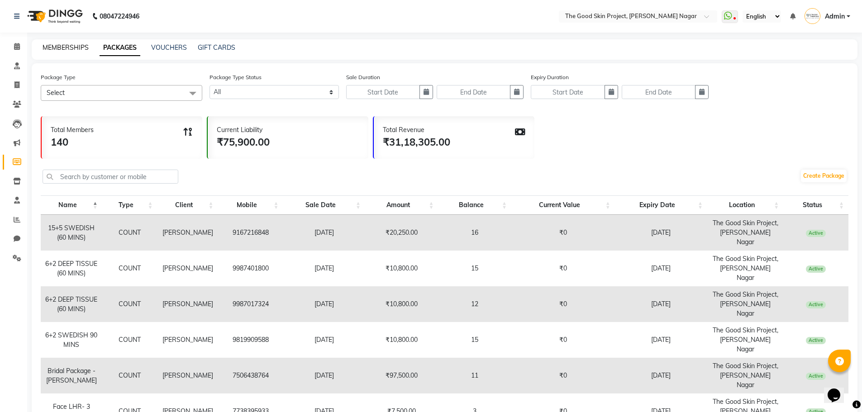
click at [75, 46] on link "MEMBERSHIPS" at bounding box center [66, 47] width 46 height 8
select select
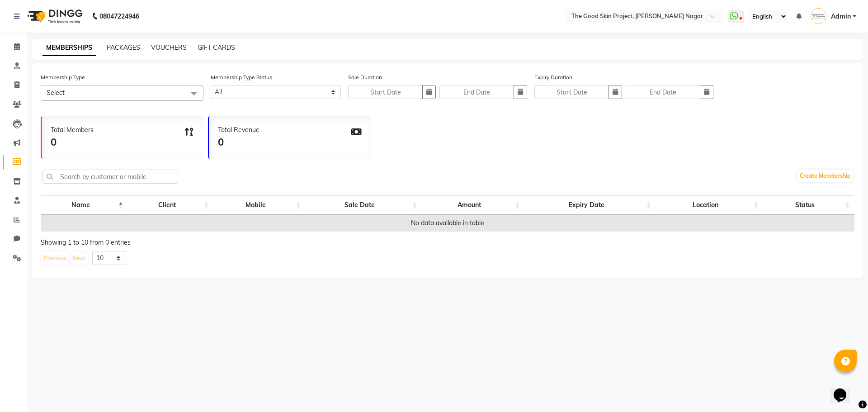
click at [212, 52] on div "MEMBERSHIPS PACKAGES VOUCHERS GIFT CARDS" at bounding box center [448, 49] width 832 height 20
click at [211, 45] on link "GIFT CARDS" at bounding box center [217, 47] width 38 height 8
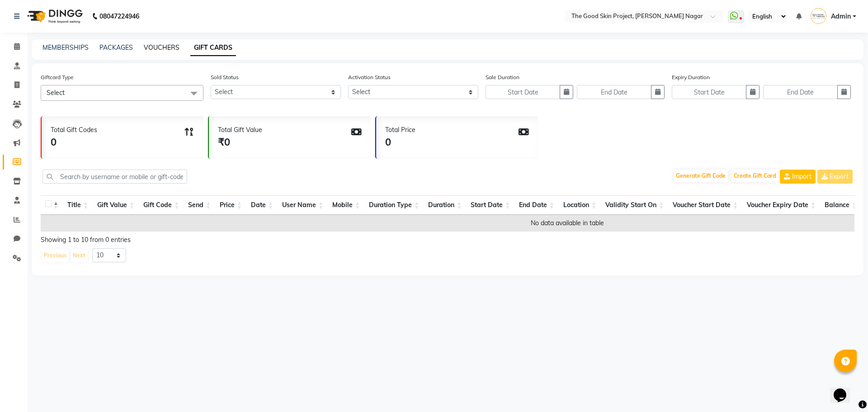
click at [158, 47] on link "VOUCHERS" at bounding box center [162, 47] width 36 height 8
select select
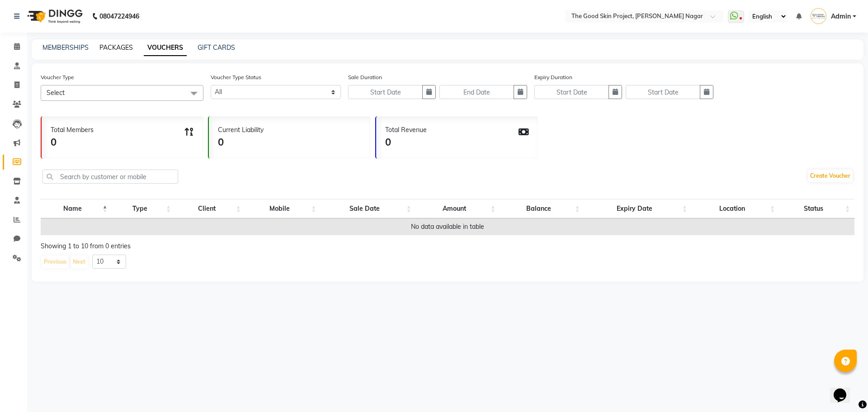
click at [114, 47] on link "PACKAGES" at bounding box center [115, 47] width 33 height 8
select select
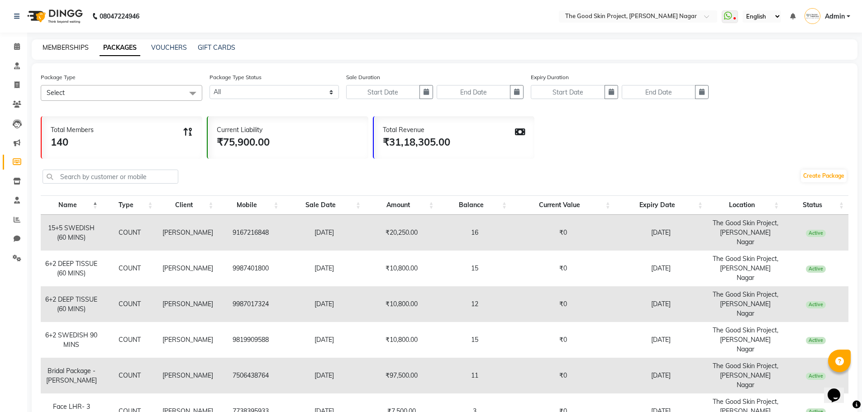
click at [68, 47] on link "MEMBERSHIPS" at bounding box center [66, 47] width 46 height 8
select select
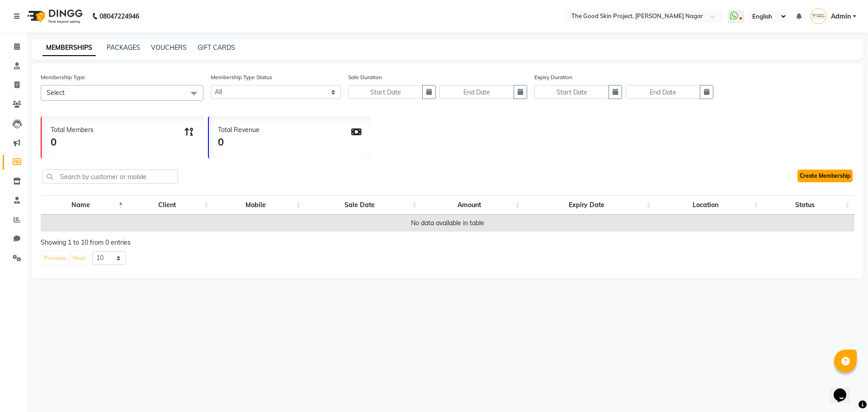
click at [820, 178] on link "Create Membership" at bounding box center [825, 176] width 55 height 13
click at [15, 123] on icon at bounding box center [17, 123] width 9 height 9
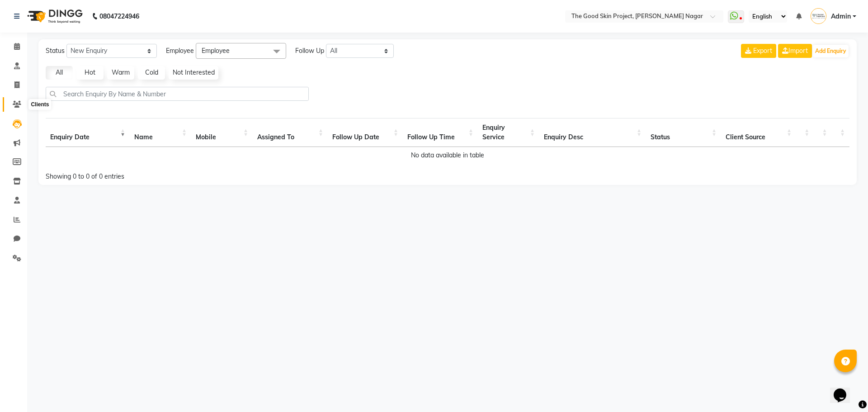
click at [15, 104] on icon at bounding box center [17, 104] width 9 height 7
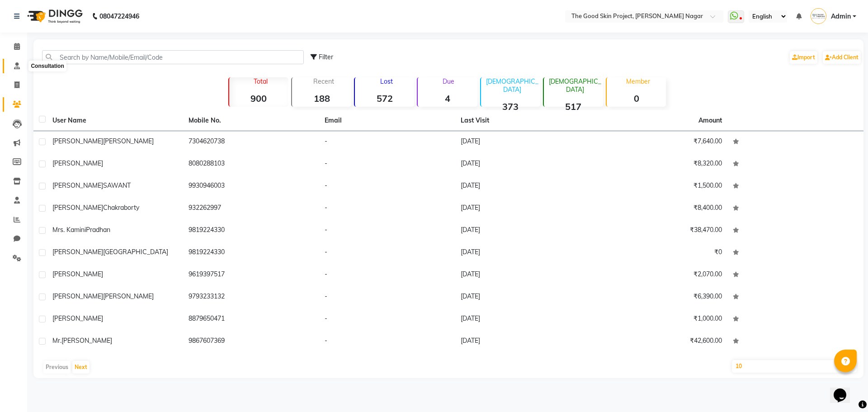
click at [12, 68] on span at bounding box center [17, 66] width 16 height 10
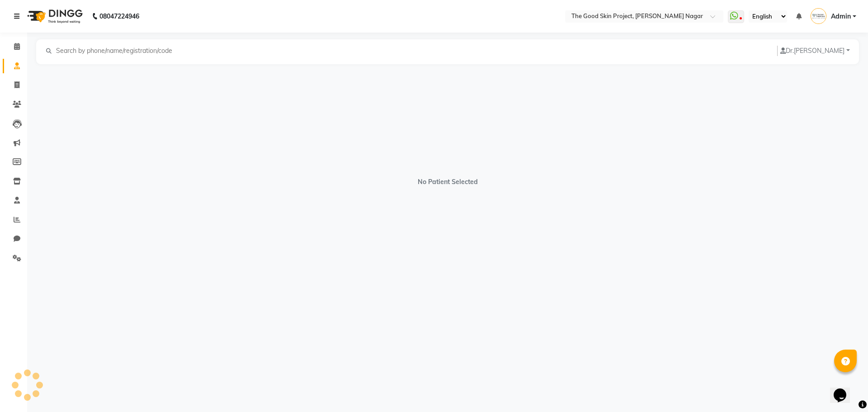
click at [16, 14] on icon at bounding box center [16, 16] width 5 height 6
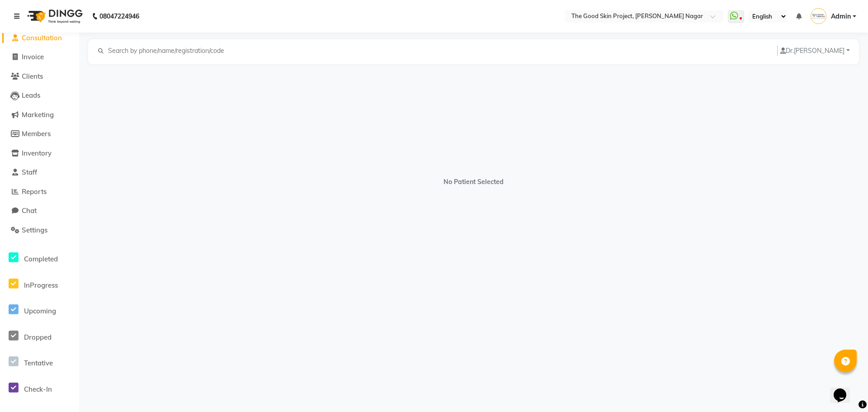
scroll to position [90, 0]
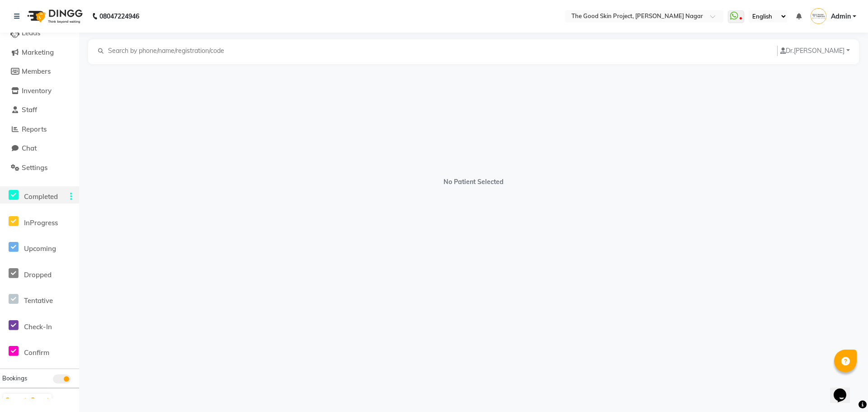
click at [41, 198] on span "Completed" at bounding box center [41, 196] width 34 height 9
click at [73, 197] on div at bounding box center [69, 197] width 20 height 10
click at [69, 197] on div at bounding box center [69, 197] width 20 height 10
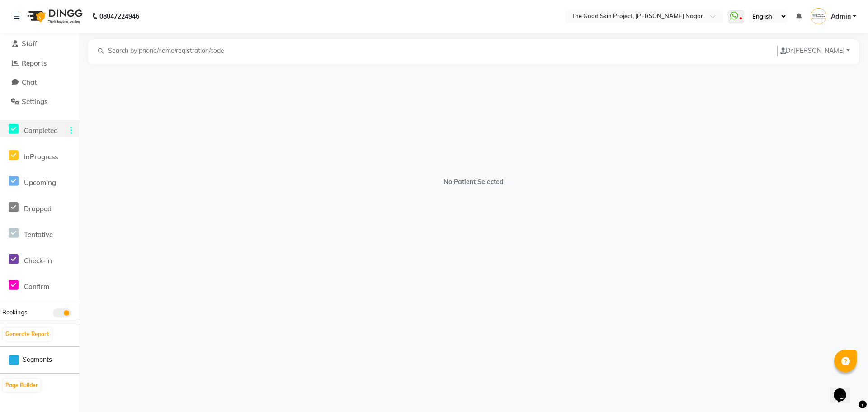
scroll to position [160, 0]
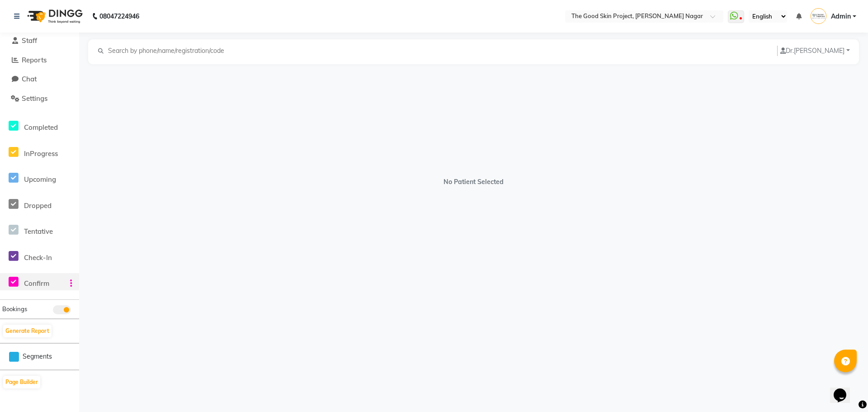
click at [39, 289] on div "Confirm" at bounding box center [20, 281] width 40 height 17
click at [71, 283] on icon at bounding box center [71, 283] width 2 height 0
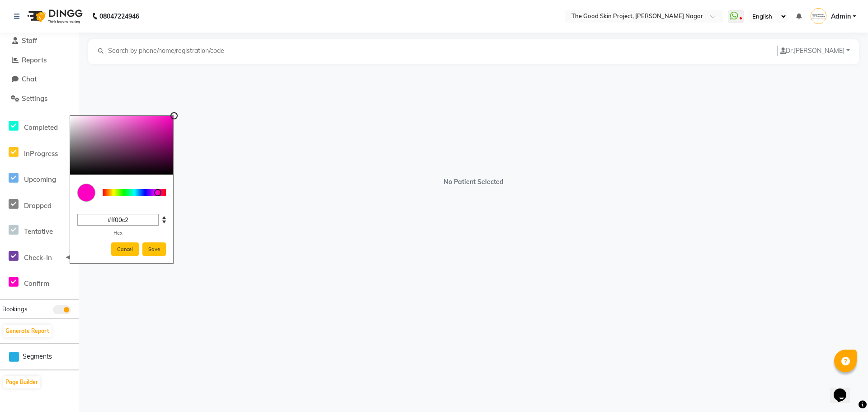
click at [99, 288] on div "No Patient Selected" at bounding box center [473, 177] width 771 height 226
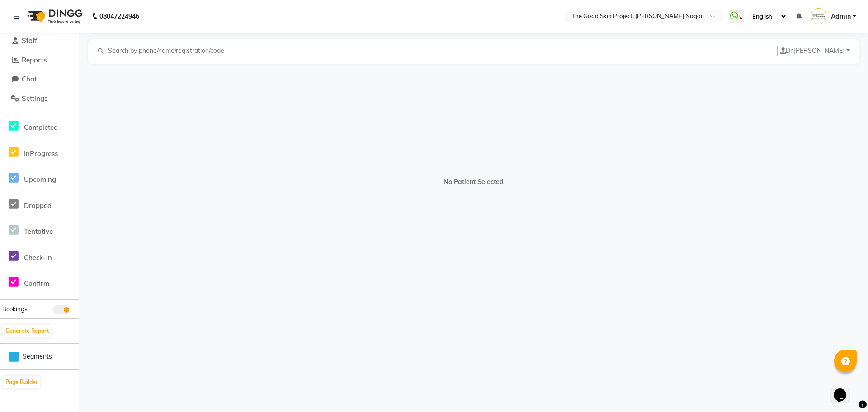
click at [30, 353] on span "Segments" at bounding box center [37, 356] width 29 height 9
click at [33, 381] on button "Page Builder" at bounding box center [21, 382] width 37 height 13
click at [43, 331] on button "Generate Report" at bounding box center [27, 331] width 48 height 13
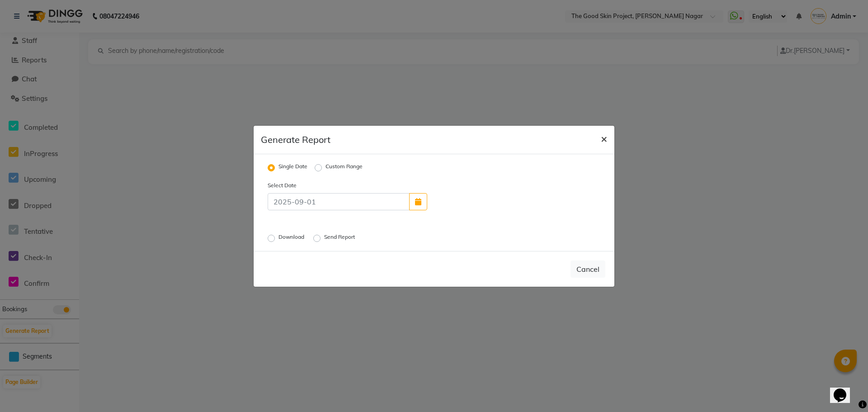
click at [607, 143] on span "×" at bounding box center [604, 139] width 6 height 14
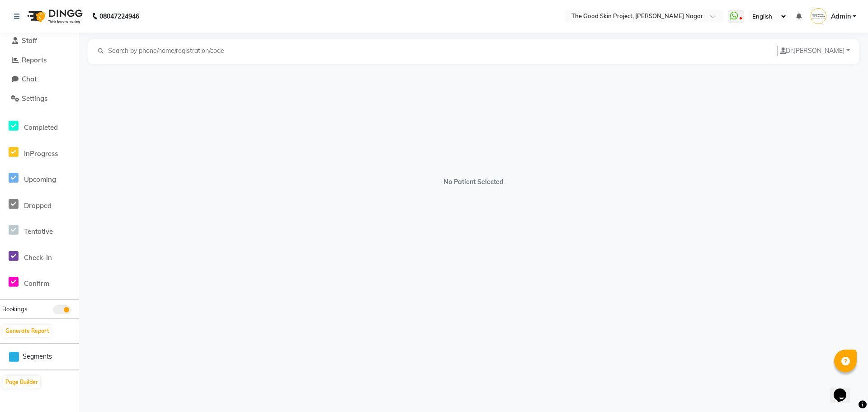
click at [821, 50] on button "Dr. [PERSON_NAME]" at bounding box center [815, 51] width 76 height 10
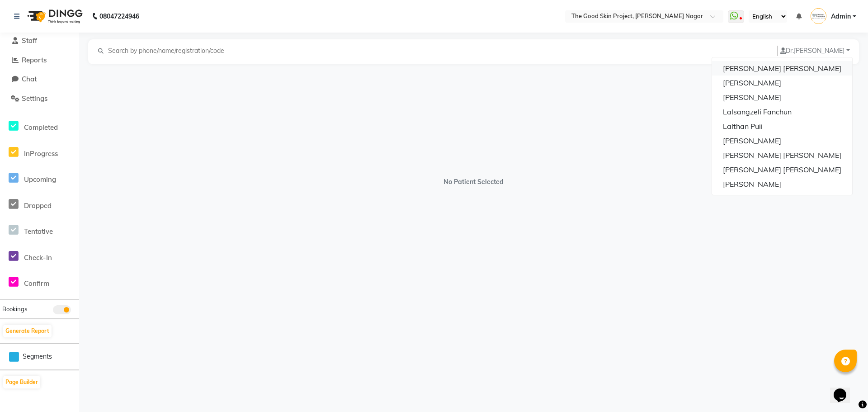
click at [781, 64] on button "[PERSON_NAME] [PERSON_NAME]" at bounding box center [782, 68] width 140 height 14
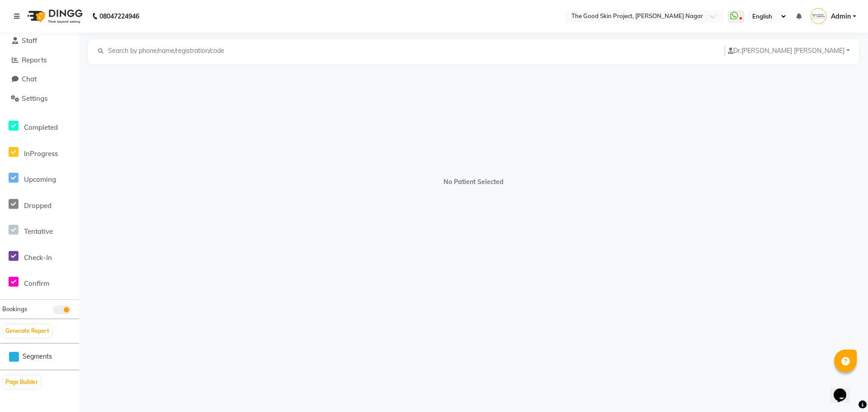
click at [787, 53] on button "[PERSON_NAME] Jadhav" at bounding box center [789, 51] width 128 height 10
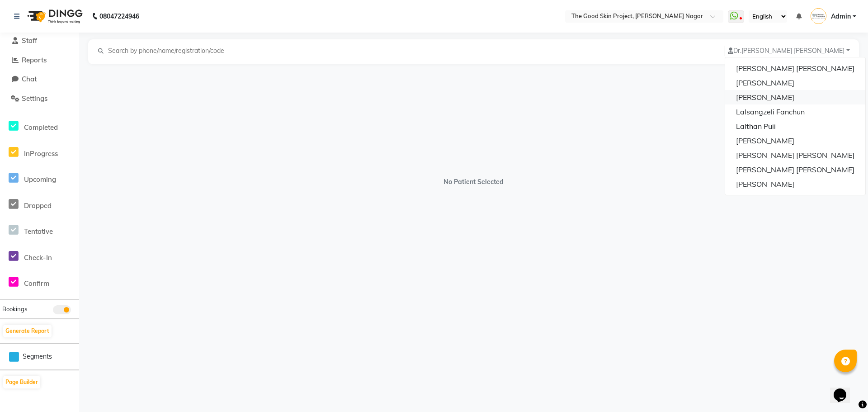
click at [790, 101] on button "[PERSON_NAME]" at bounding box center [795, 97] width 140 height 14
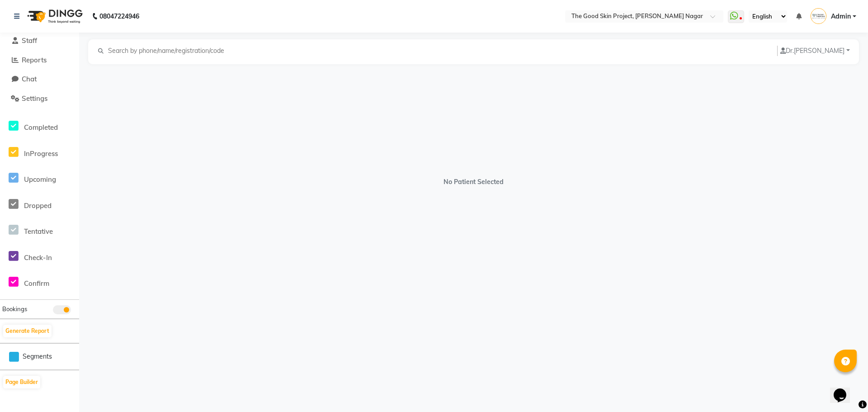
click at [853, 13] on link "Admin" at bounding box center [834, 16] width 46 height 15
click at [242, 128] on div "No Patient Selected" at bounding box center [473, 177] width 771 height 226
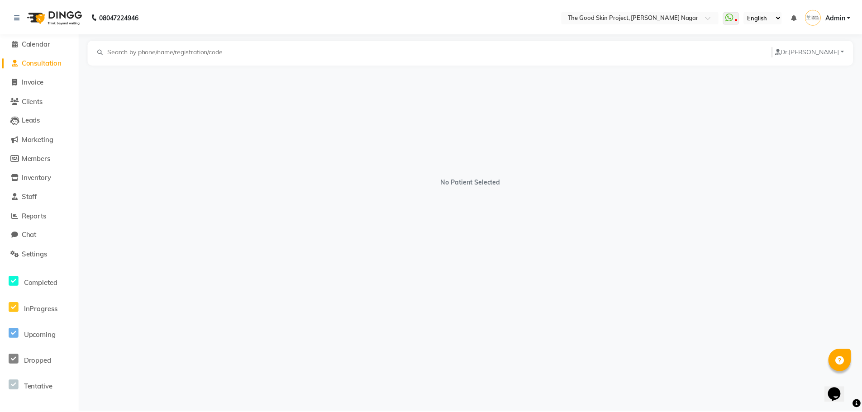
scroll to position [0, 0]
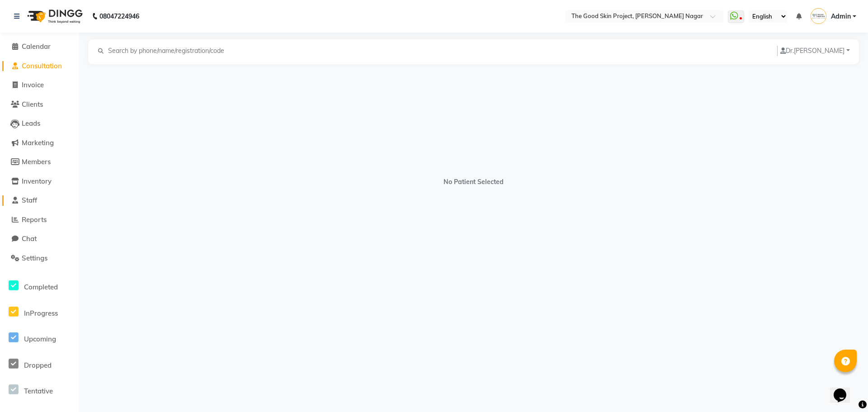
click at [28, 199] on span "Staff" at bounding box center [29, 200] width 15 height 9
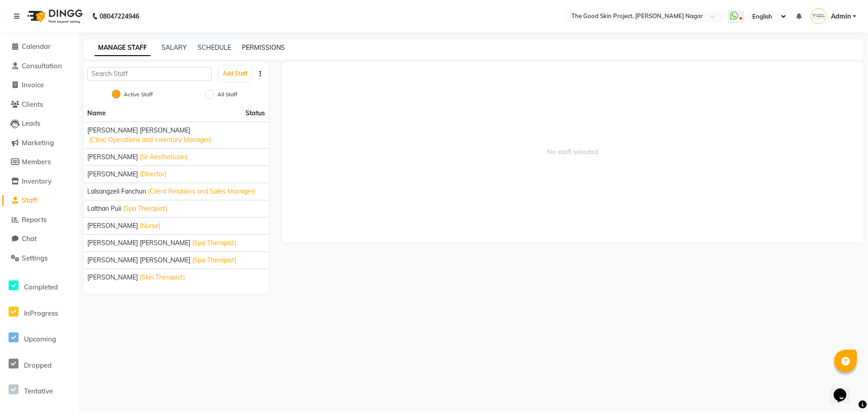
click at [268, 48] on link "PERMISSIONS" at bounding box center [263, 47] width 43 height 8
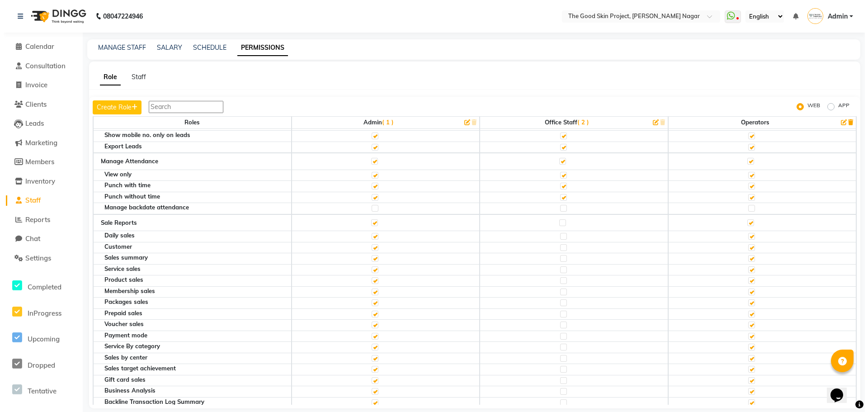
scroll to position [1583, 0]
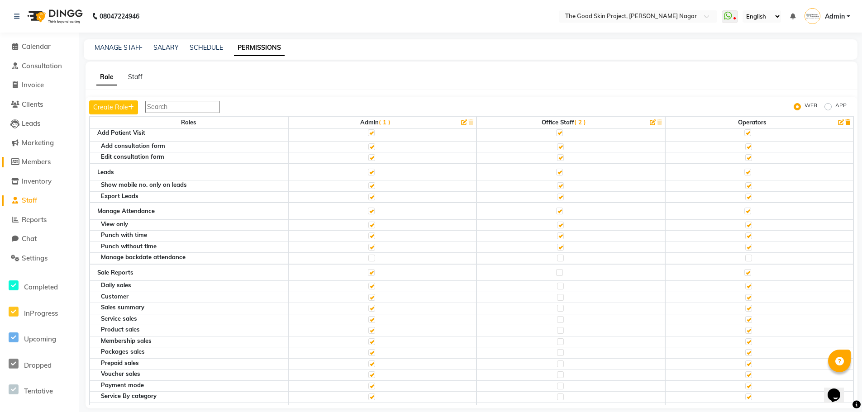
click at [47, 163] on span "Members" at bounding box center [36, 161] width 29 height 9
select select
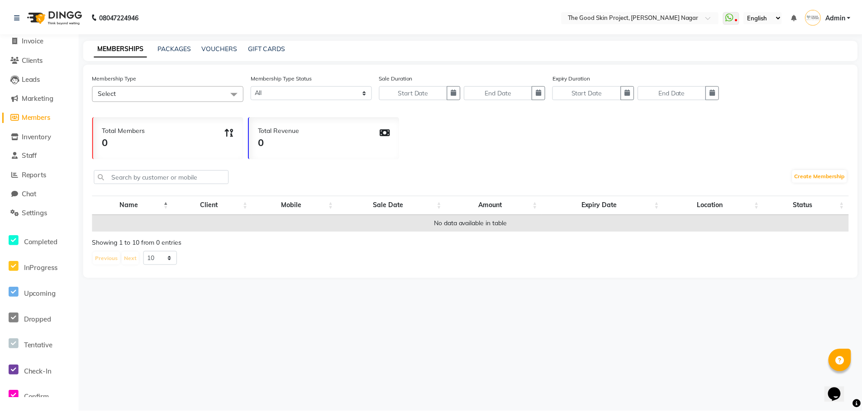
scroll to position [90, 0]
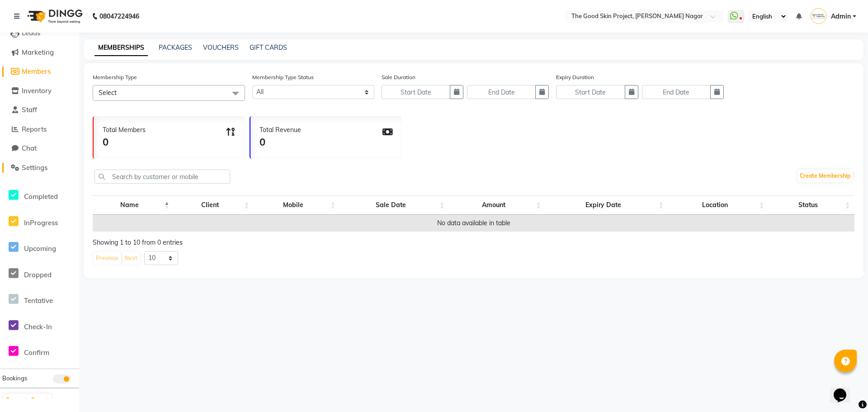
click at [40, 163] on span "Settings" at bounding box center [35, 167] width 26 height 9
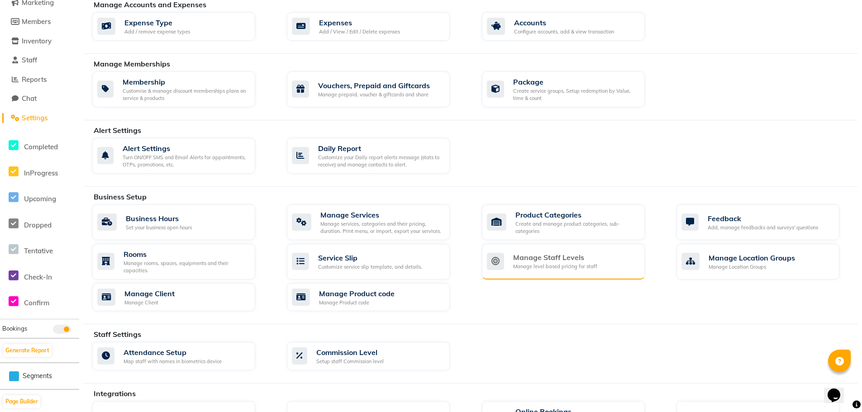
scroll to position [226, 0]
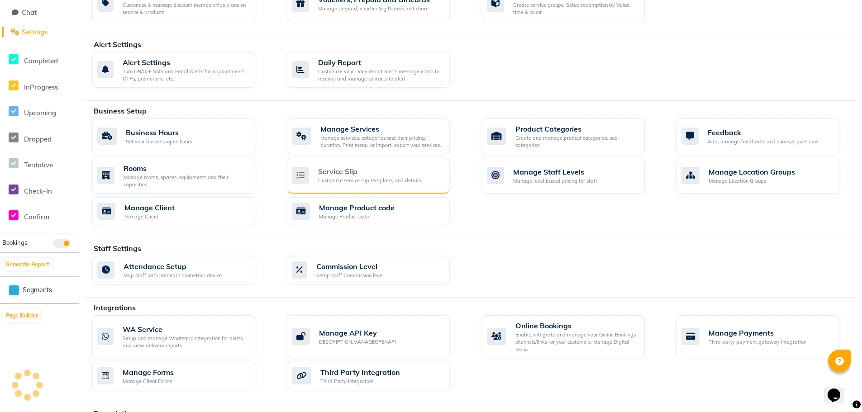
click at [328, 166] on div "Service Slip" at bounding box center [370, 171] width 104 height 11
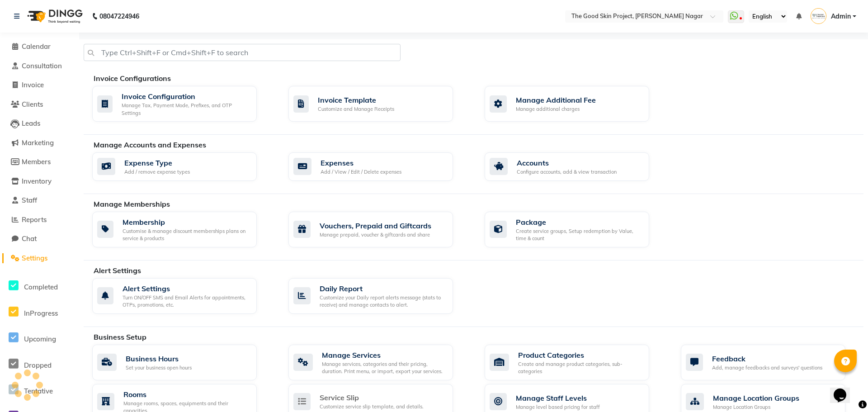
select select
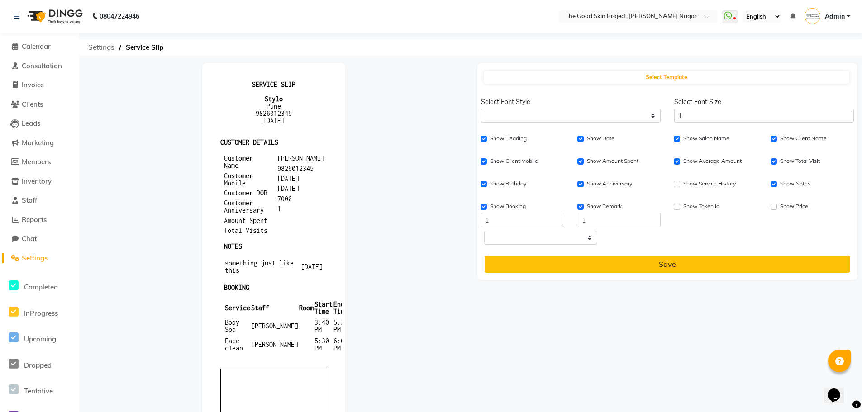
click at [93, 49] on span "Settings" at bounding box center [101, 47] width 35 height 16
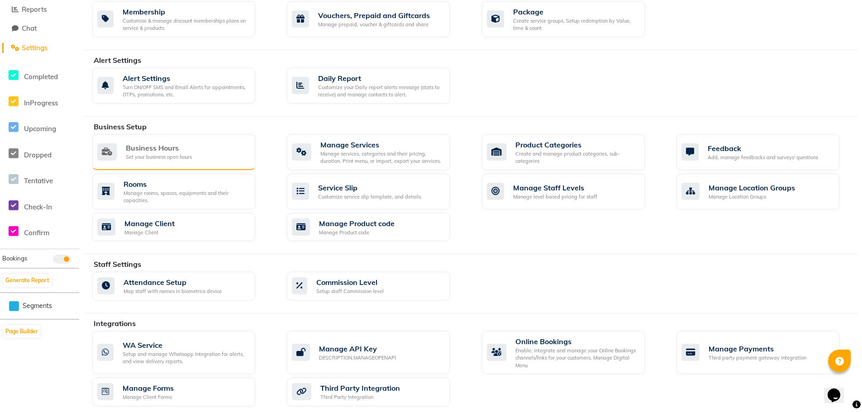
scroll to position [226, 0]
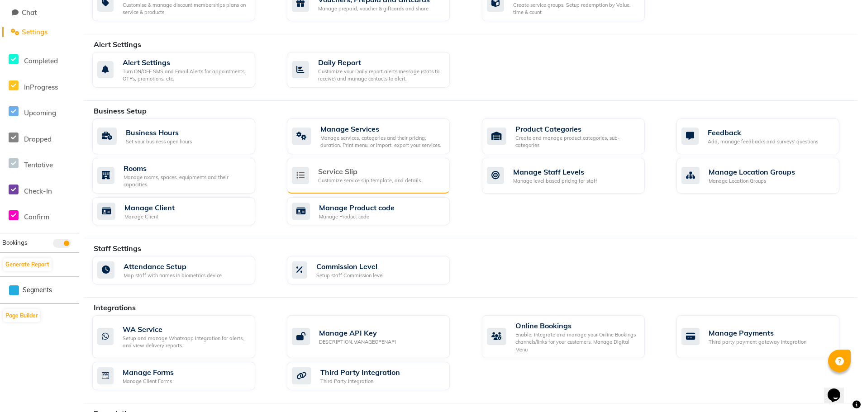
click at [337, 177] on div "Customize service slip template, and details." at bounding box center [370, 181] width 104 height 8
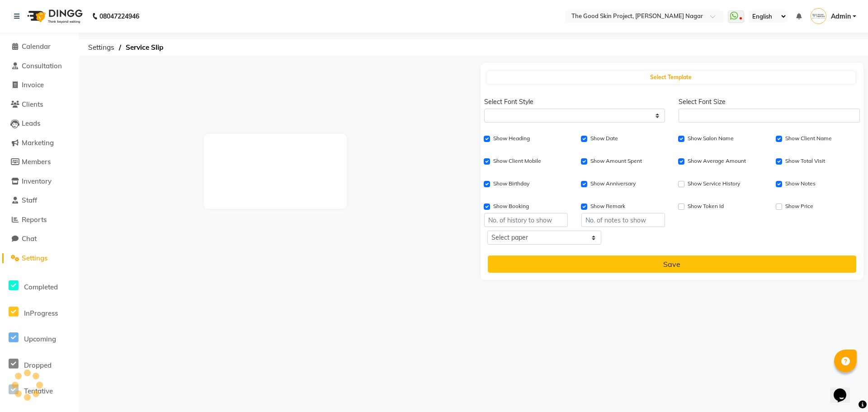
select select
type input "1"
checkbox input "true"
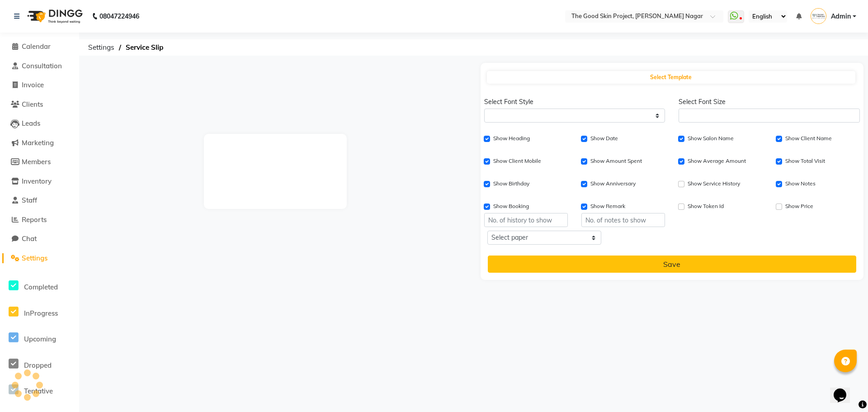
checkbox input "true"
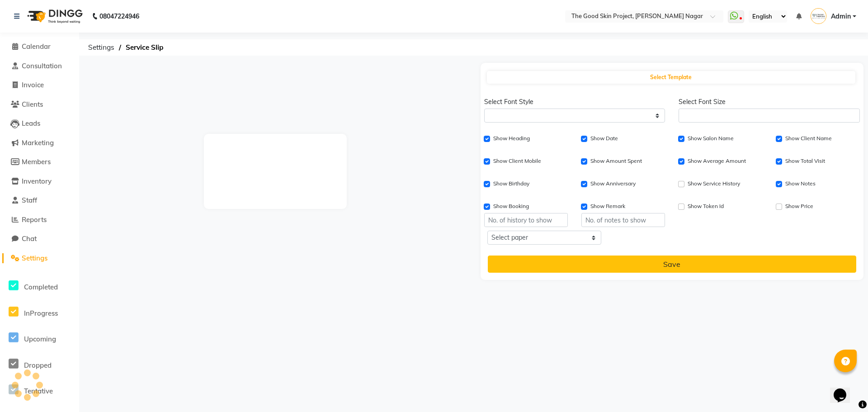
checkbox input "true"
type input "1"
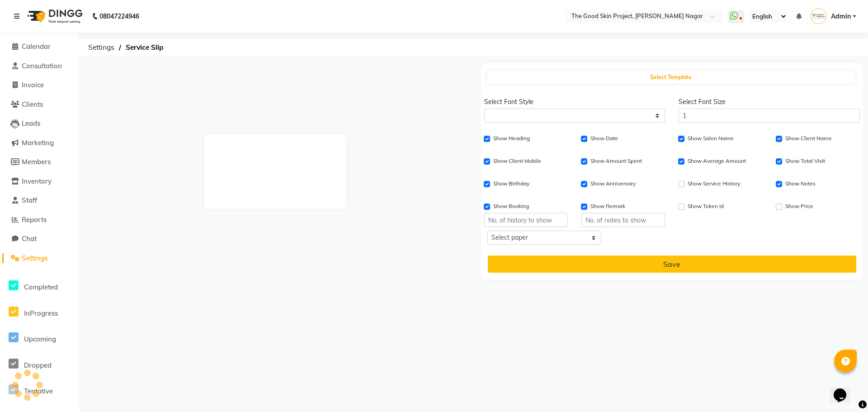
type input "1"
select select
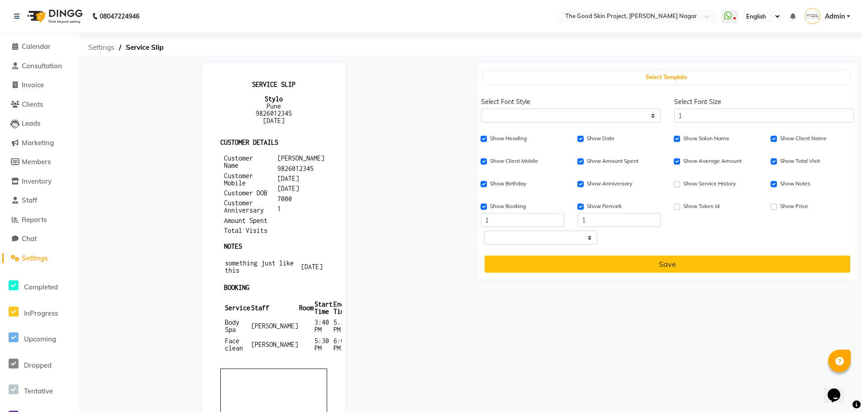
click at [109, 47] on span "Settings" at bounding box center [101, 47] width 35 height 16
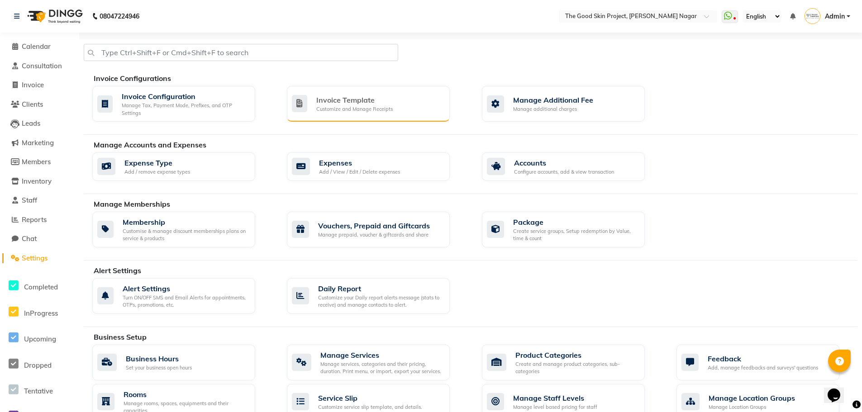
click at [336, 111] on div "Customize and Manage Receipts" at bounding box center [354, 109] width 76 height 8
select select "A4"
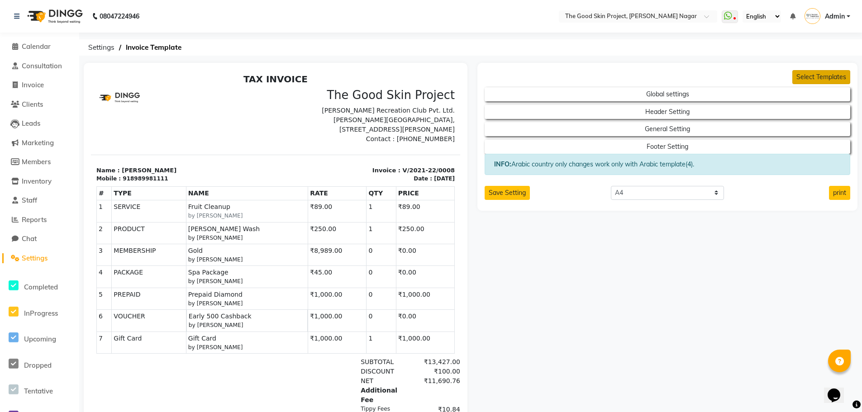
click at [818, 72] on button "Select Templates" at bounding box center [821, 77] width 58 height 14
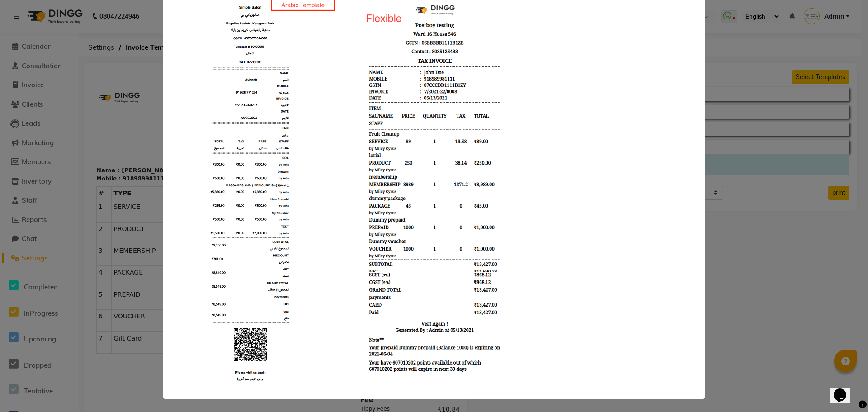
scroll to position [435, 0]
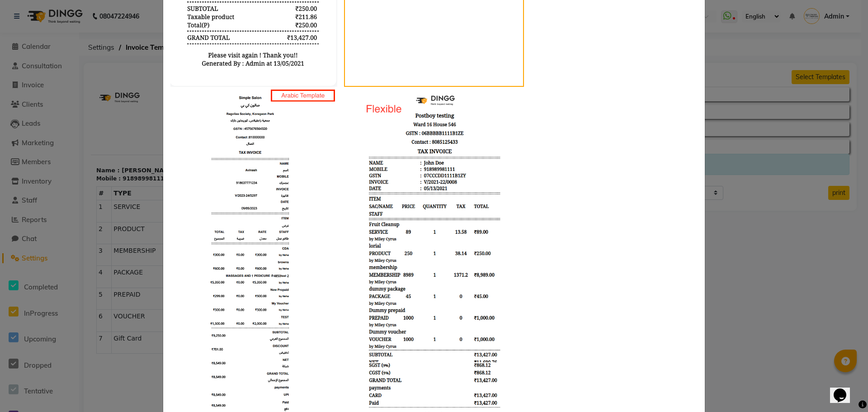
click at [428, 123] on img at bounding box center [434, 277] width 167 height 380
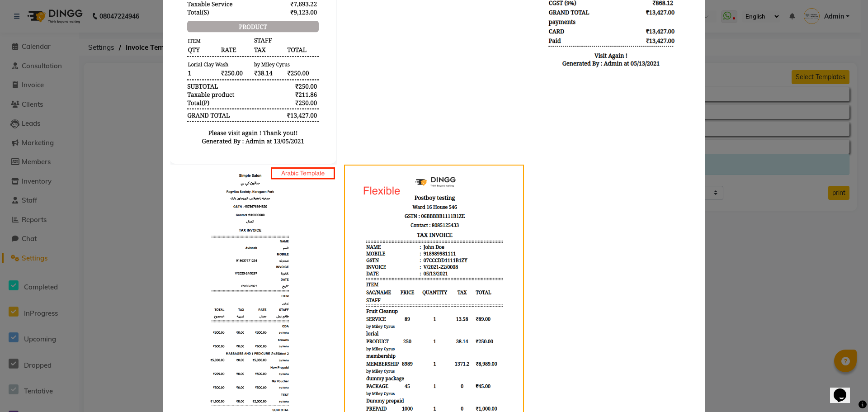
scroll to position [299, 0]
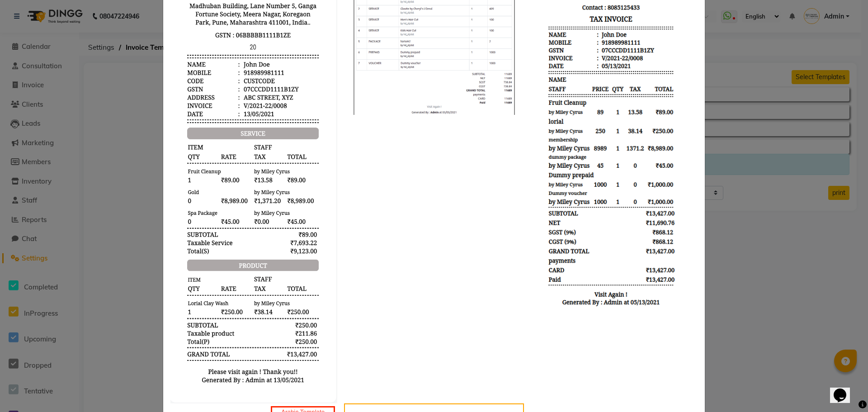
click at [420, 92] on img at bounding box center [434, 24] width 167 height 181
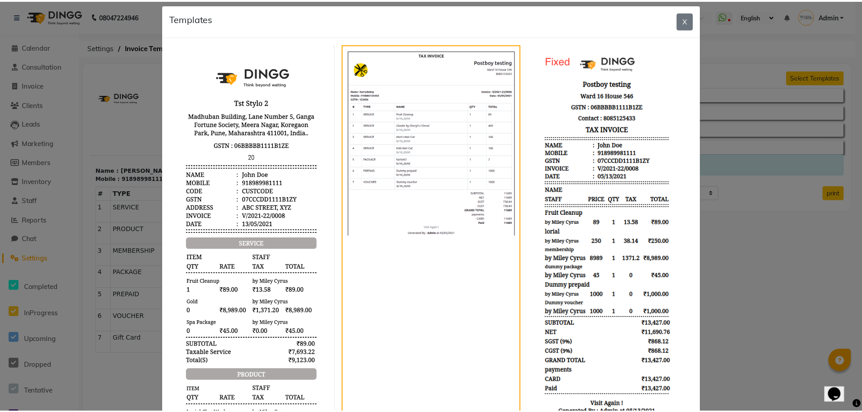
scroll to position [0, 0]
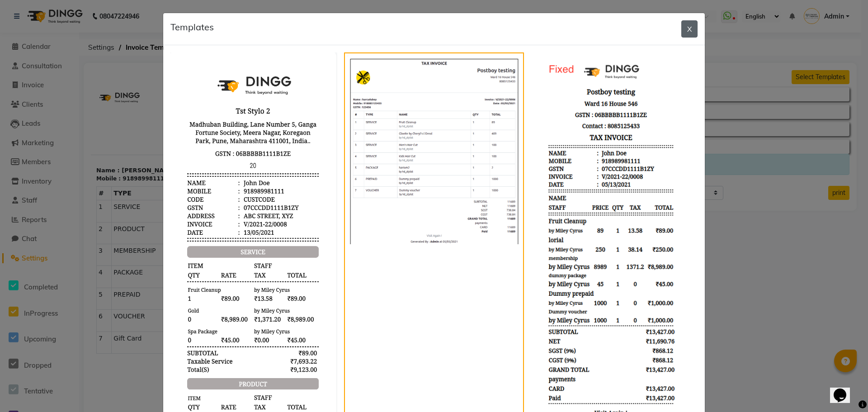
click at [684, 34] on button "X" at bounding box center [690, 28] width 16 height 17
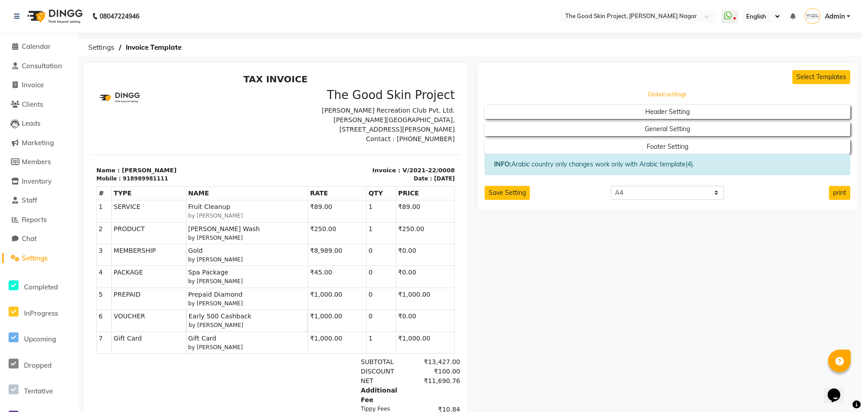
click at [583, 95] on button "Global settings" at bounding box center [666, 94] width 329 height 13
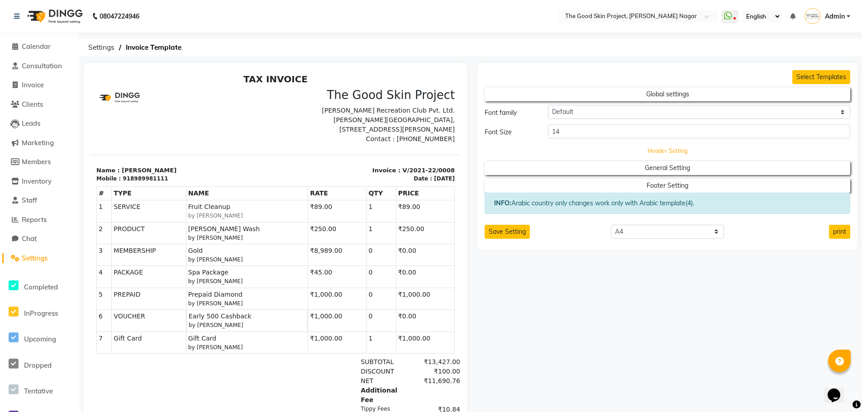
click at [593, 152] on button "Header Setting" at bounding box center [666, 150] width 329 height 13
select select "end"
select select "LL"
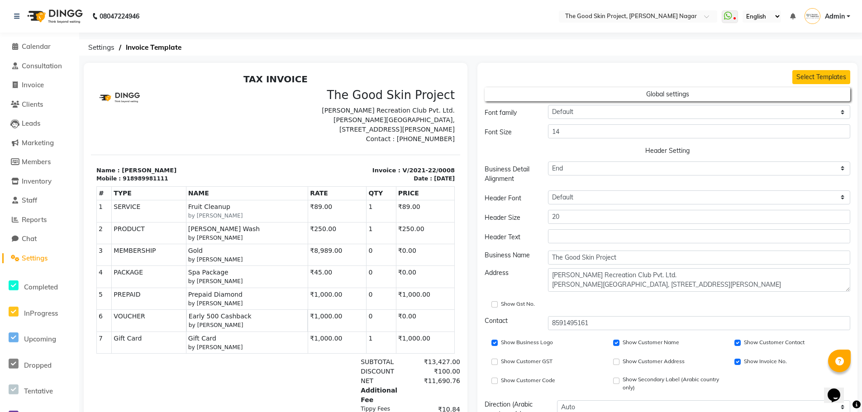
scroll to position [45, 0]
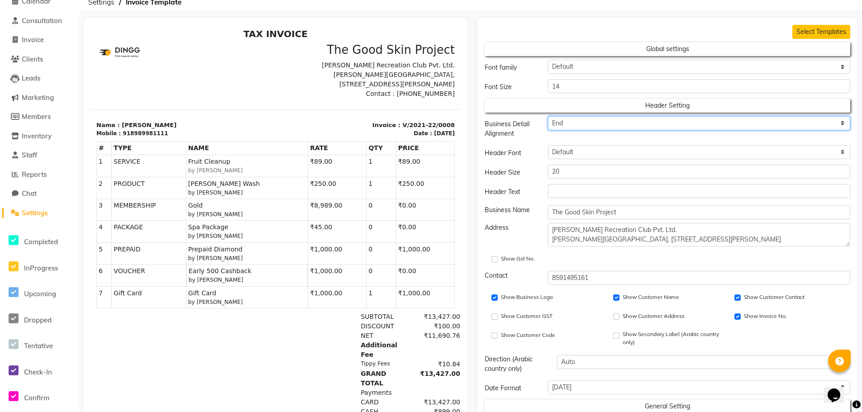
click at [647, 119] on select "Center End Start" at bounding box center [699, 123] width 302 height 14
click at [536, 124] on div "Business Detail Alignment" at bounding box center [509, 128] width 63 height 25
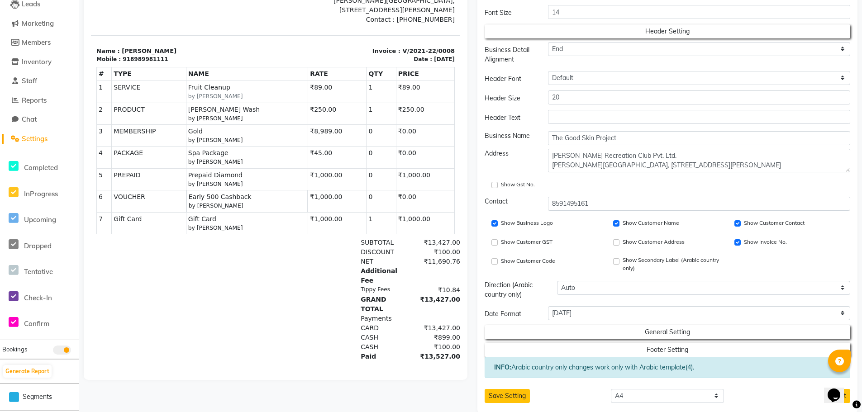
scroll to position [135, 0]
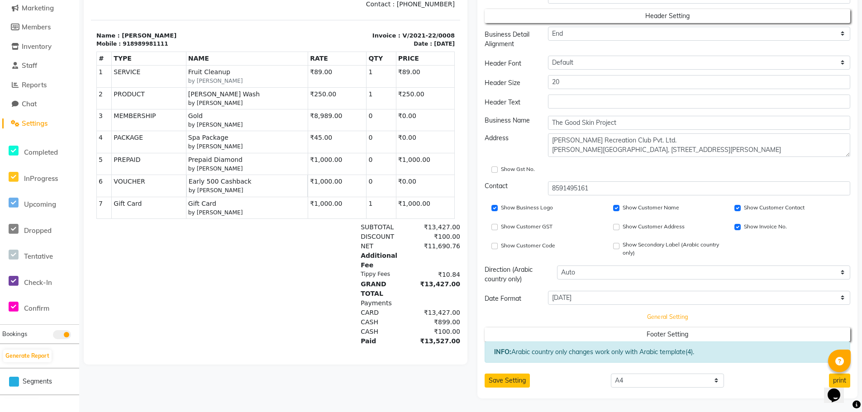
click at [538, 314] on button "General Setting" at bounding box center [666, 317] width 329 height 13
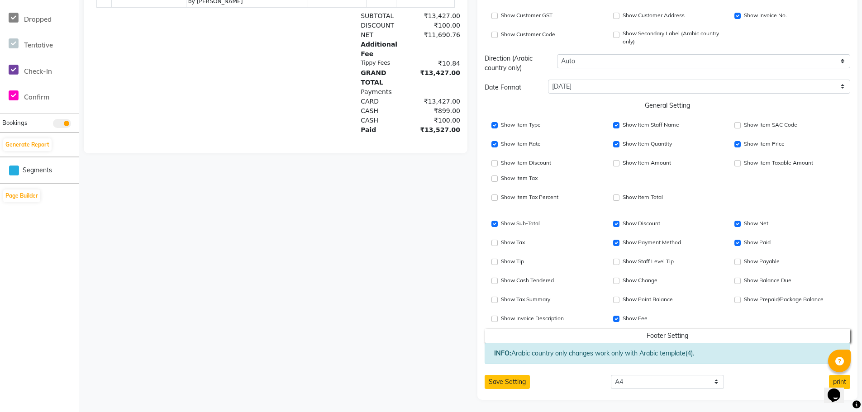
scroll to position [347, 0]
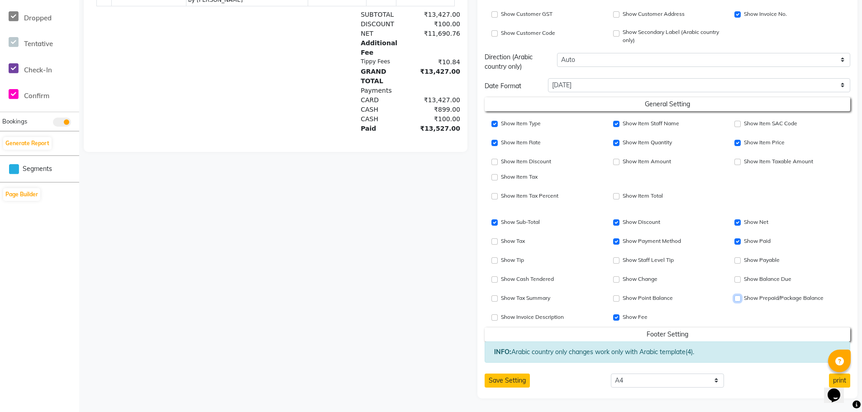
click at [738, 299] on input "Show Prepaid/Package Balance" at bounding box center [737, 298] width 6 height 6
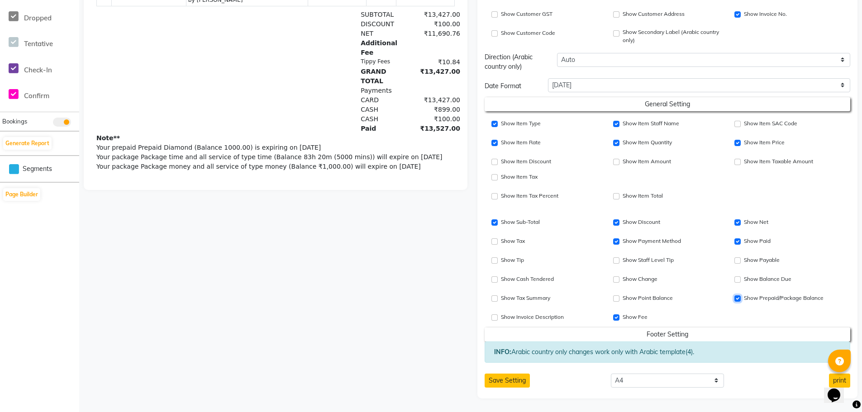
scroll to position [7, 0]
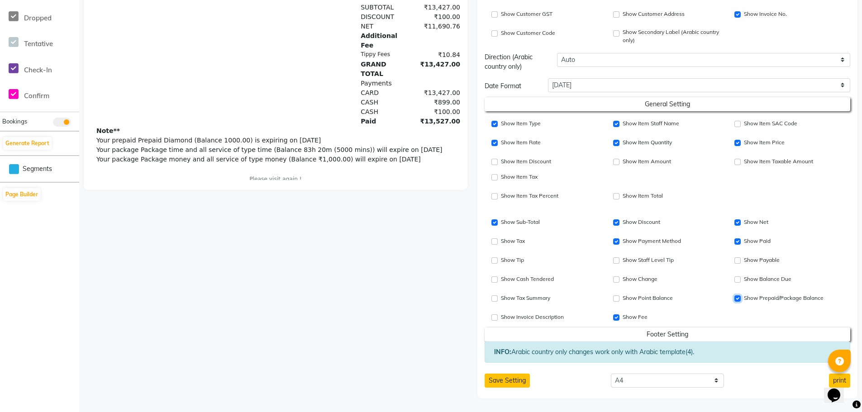
click at [738, 297] on input "Show Prepaid/Package Balance" at bounding box center [737, 298] width 6 height 6
checkbox input "false"
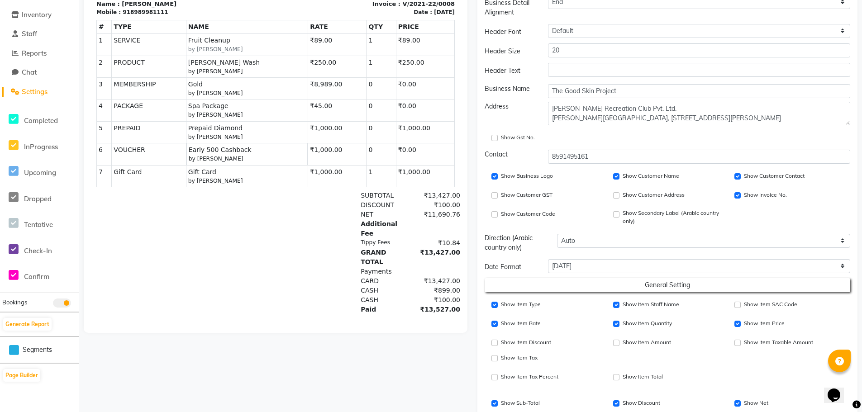
scroll to position [257, 0]
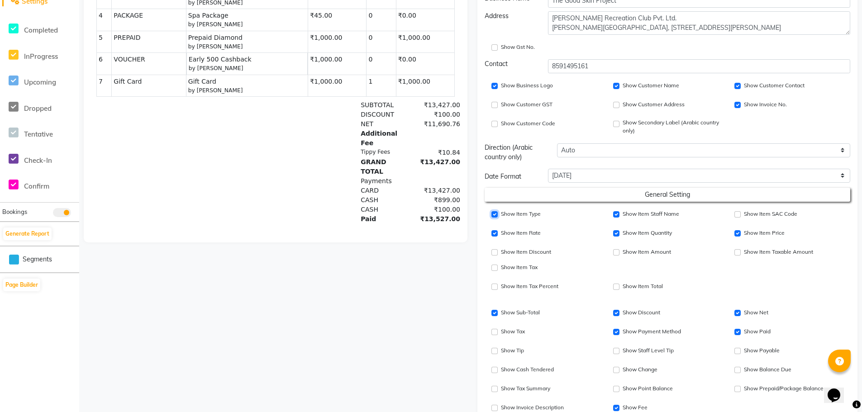
click at [497, 215] on input "Show Item Type" at bounding box center [494, 214] width 6 height 6
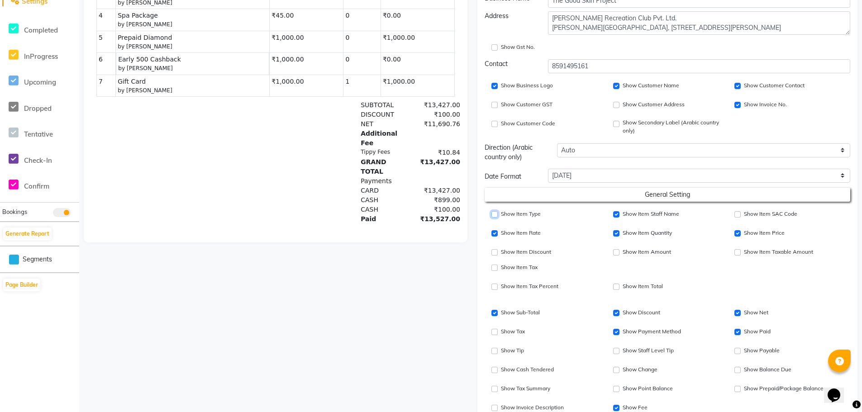
click at [495, 216] on input "Show Item Type" at bounding box center [494, 214] width 6 height 6
checkbox input "true"
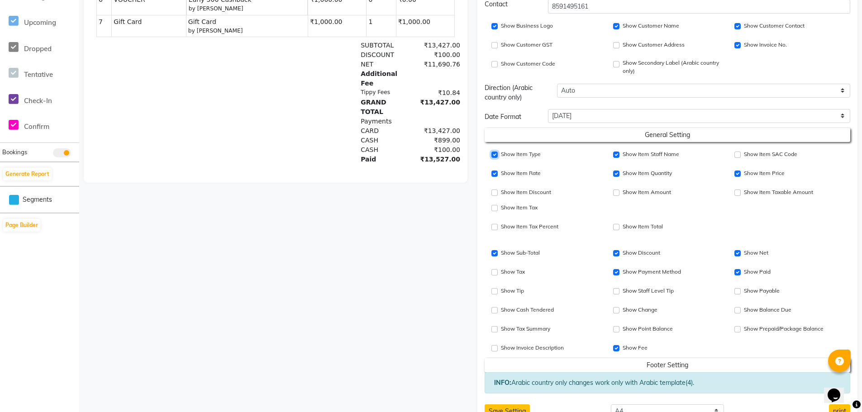
scroll to position [347, 0]
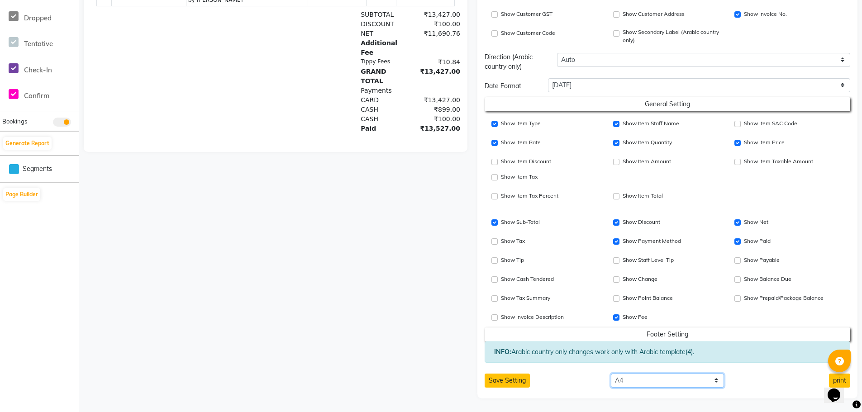
click at [648, 381] on select "Select paper A4 A5 A6 A7 Thermal Custom" at bounding box center [667, 381] width 113 height 14
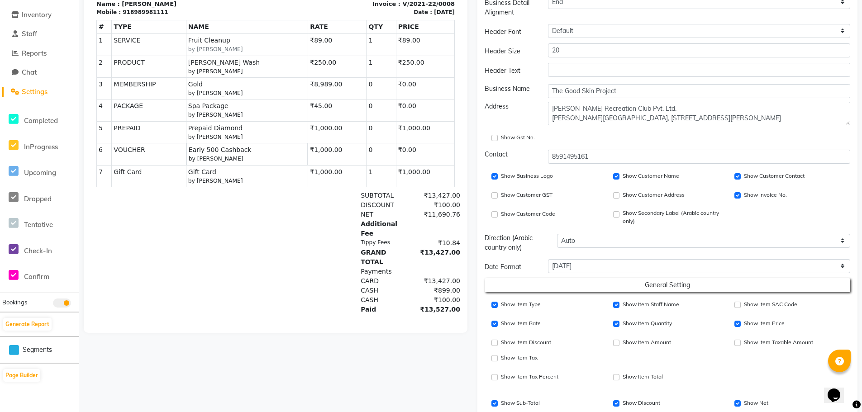
scroll to position [0, 0]
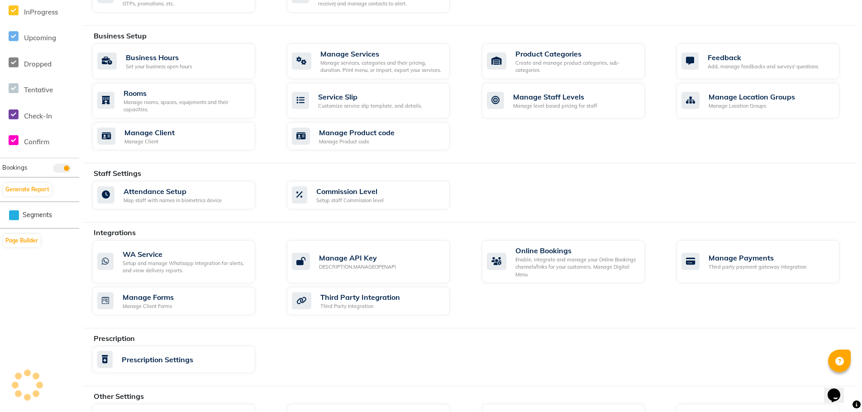
scroll to position [341, 0]
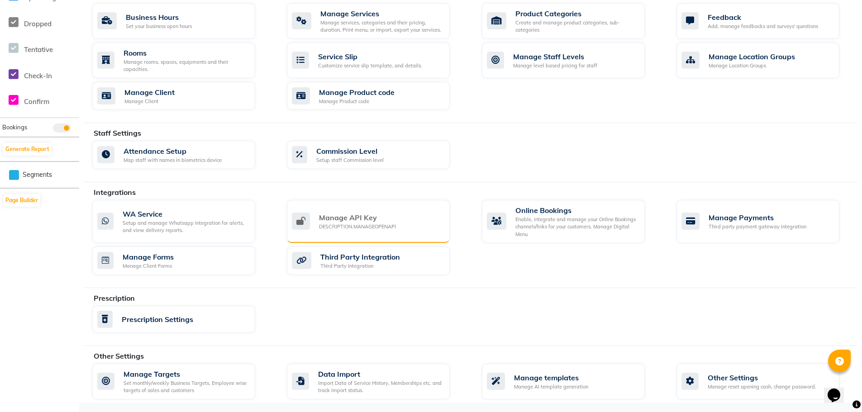
click at [306, 213] on icon at bounding box center [301, 221] width 18 height 17
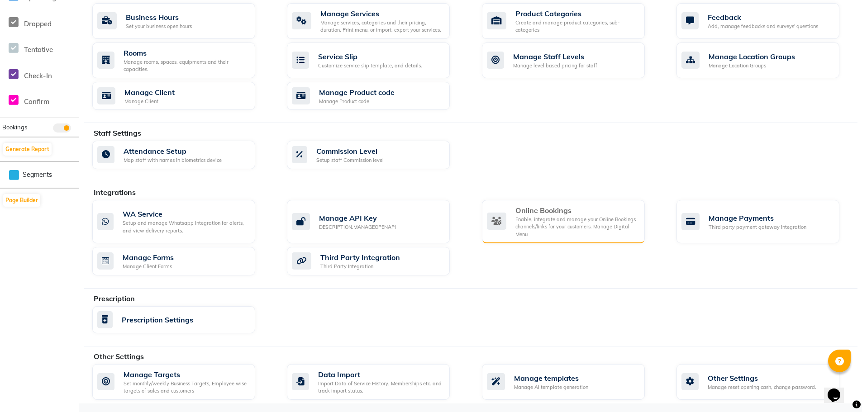
scroll to position [342, 0]
click at [573, 229] on div "Enable, integrate and manage your Online Bookings channels/links for your custo…" at bounding box center [576, 226] width 122 height 23
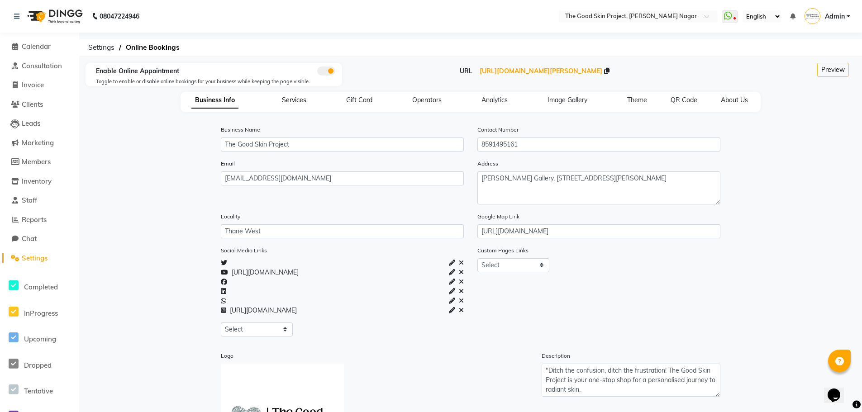
click at [294, 104] on span "Services" at bounding box center [294, 100] width 24 height 8
select select "15: 15"
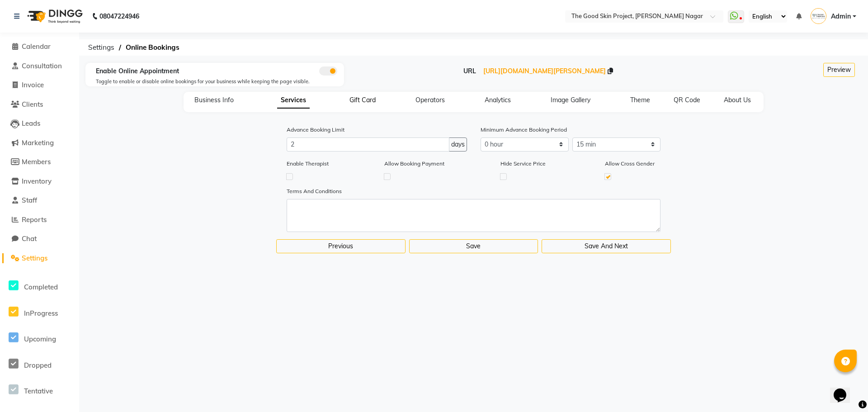
click at [364, 99] on span "Gift Card" at bounding box center [363, 100] width 26 height 8
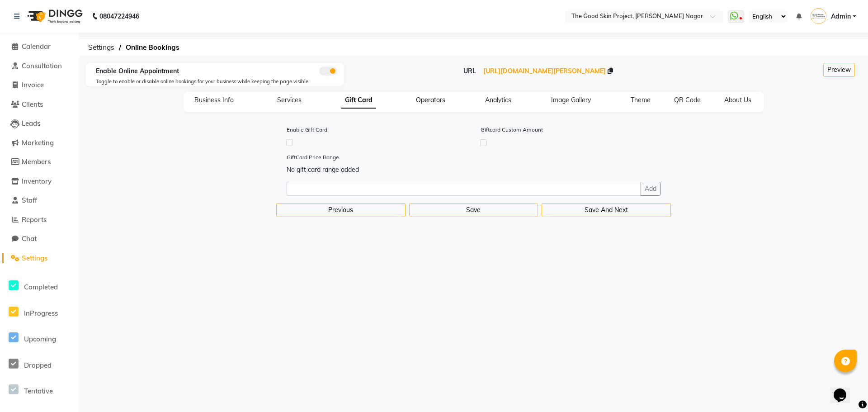
click at [437, 102] on span "Operators" at bounding box center [430, 100] width 29 height 8
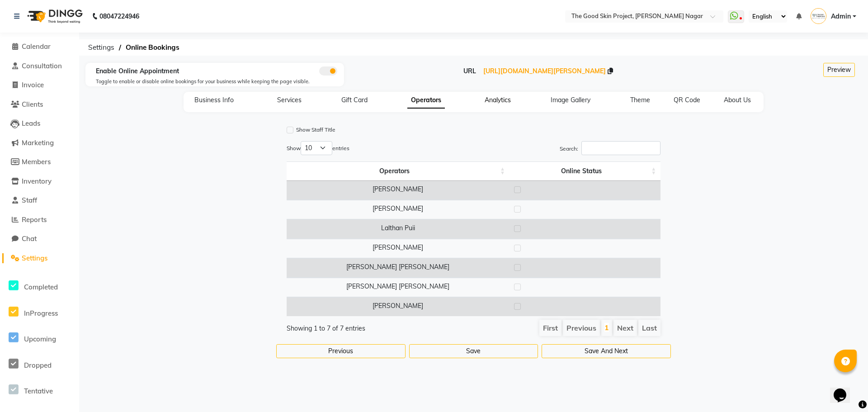
click at [502, 103] on span "Analytics" at bounding box center [498, 100] width 26 height 8
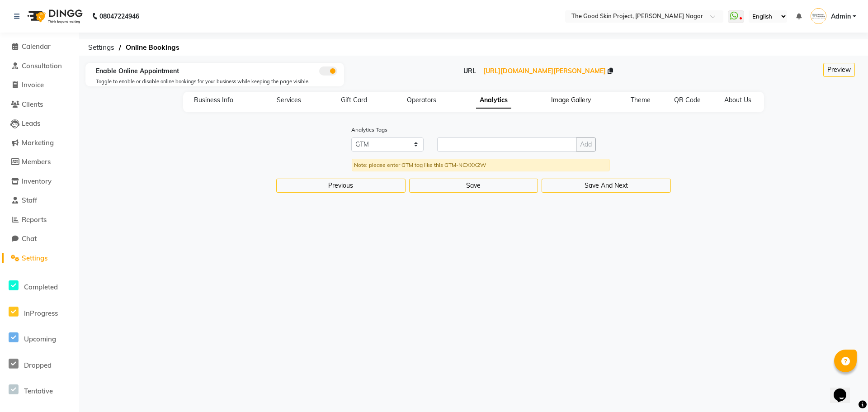
click at [578, 99] on span "Image Gallery" at bounding box center [571, 100] width 40 height 8
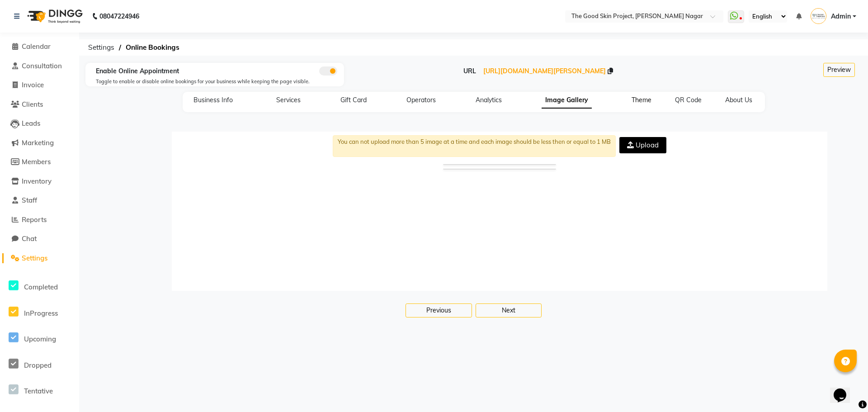
click at [638, 101] on span "Theme" at bounding box center [642, 100] width 20 height 8
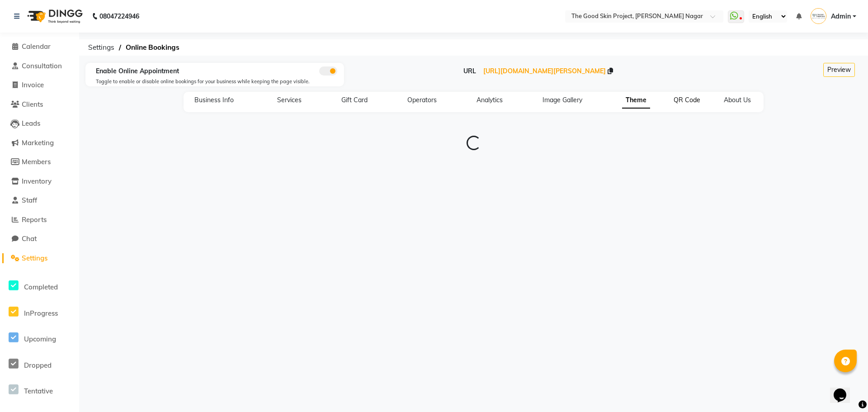
type input "#0f141a"
type input "#1e9cf1"
type input "#8dccf7"
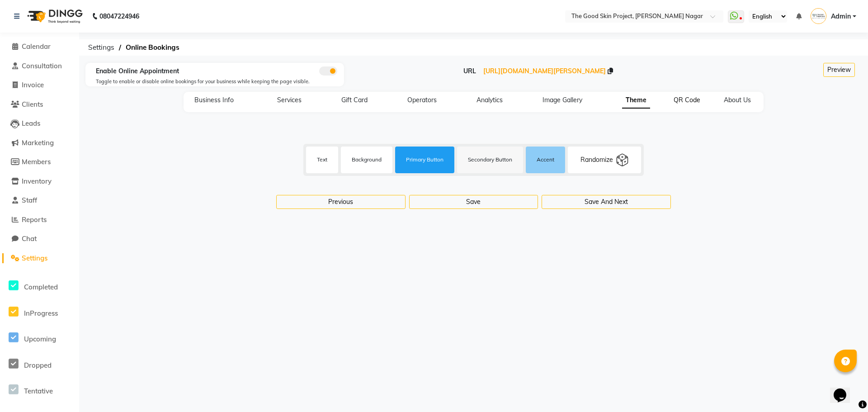
click at [685, 98] on span "QR Code" at bounding box center [687, 100] width 27 height 8
select select "256"
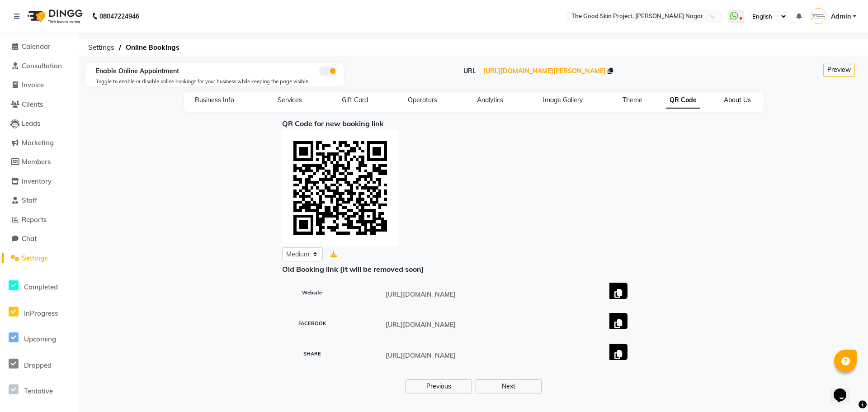
click at [730, 97] on span "About Us" at bounding box center [737, 100] width 27 height 8
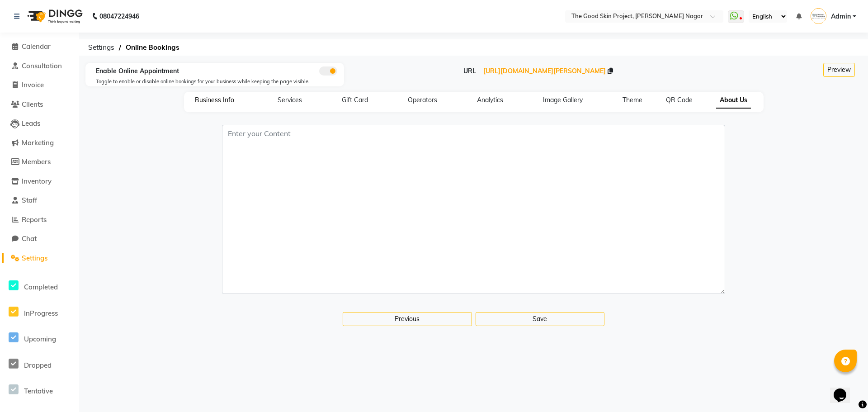
click at [208, 101] on span "Business Info" at bounding box center [214, 100] width 39 height 8
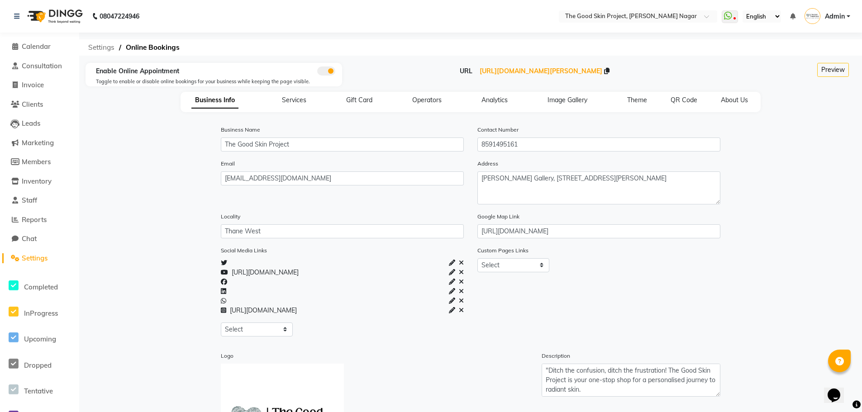
click at [98, 48] on span "Settings" at bounding box center [101, 47] width 35 height 16
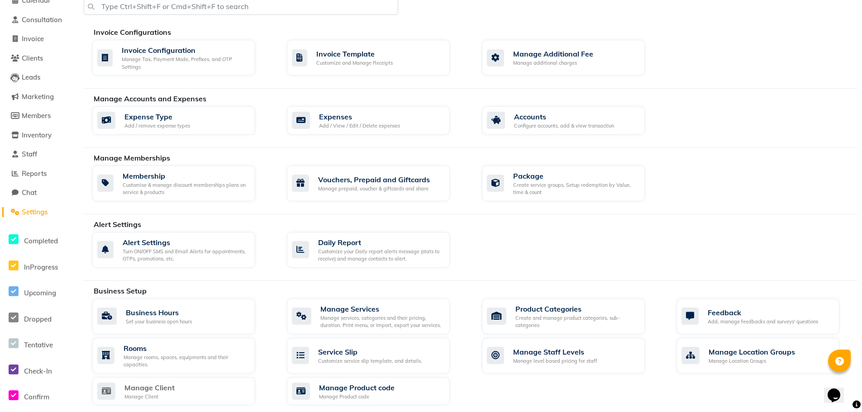
scroll to position [25, 0]
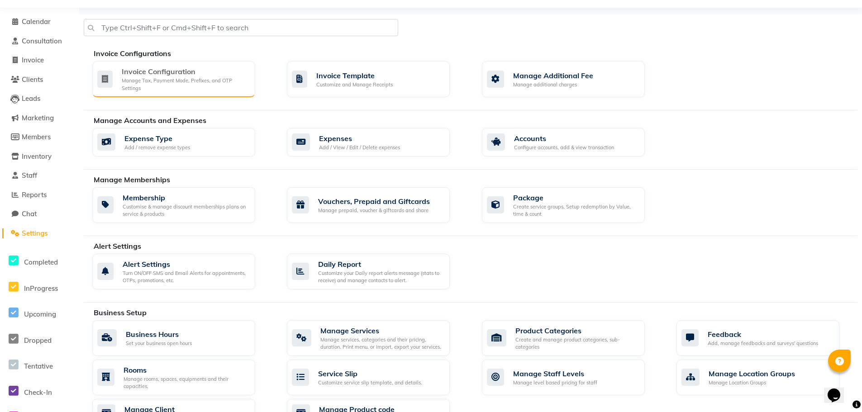
click at [194, 89] on div "Manage Tax, Payment Mode, Prefixes, and OTP Settings" at bounding box center [185, 84] width 126 height 15
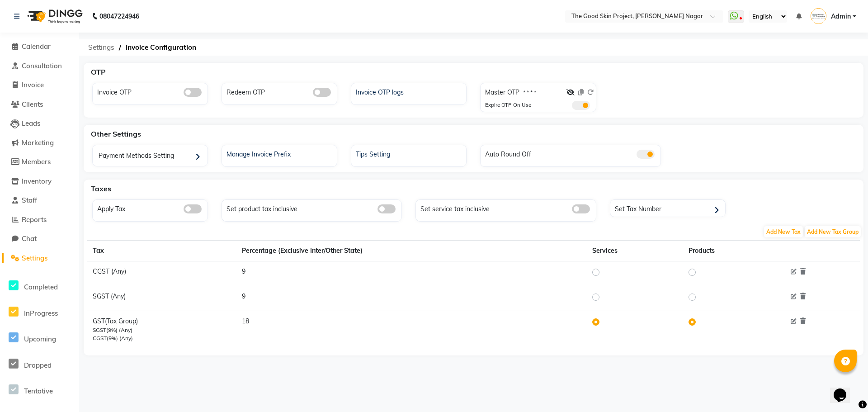
click at [106, 47] on span "Settings" at bounding box center [101, 47] width 35 height 16
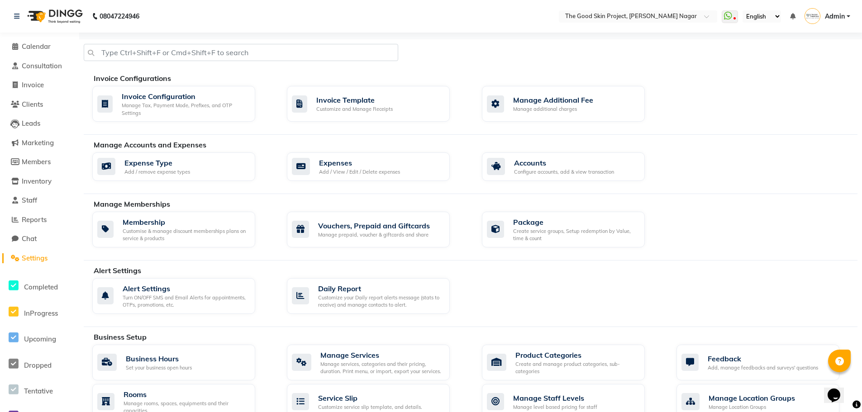
click at [828, 19] on span "Admin" at bounding box center [834, 16] width 20 height 9
click at [799, 35] on link "Manage Profile" at bounding box center [803, 37] width 83 height 14
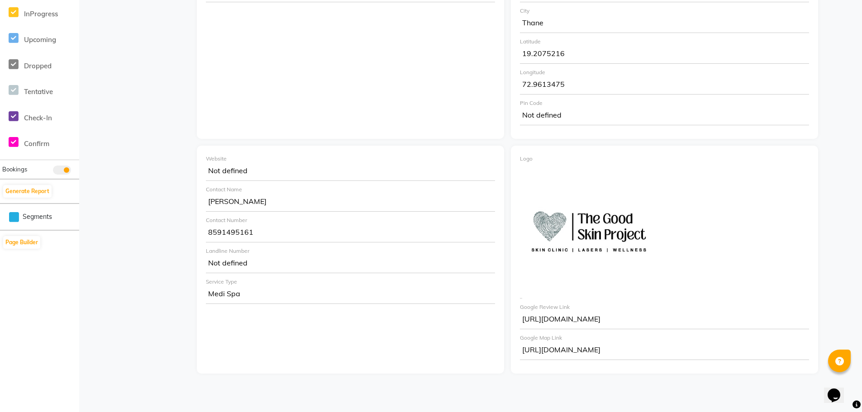
scroll to position [310, 0]
click at [221, 175] on div "Not defined" at bounding box center [350, 172] width 289 height 18
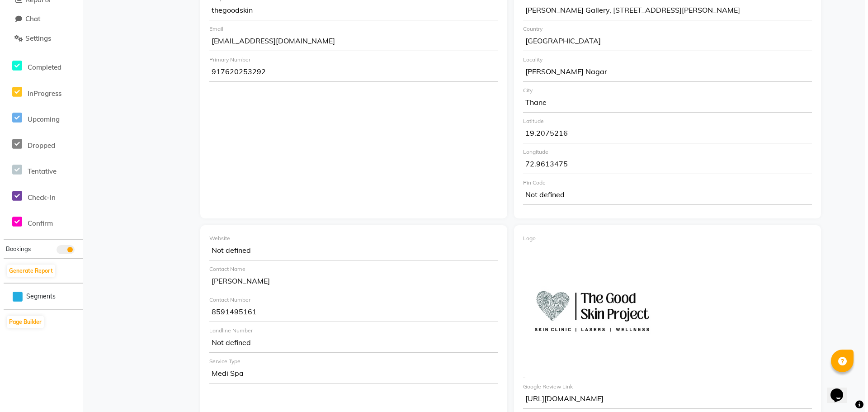
scroll to position [0, 0]
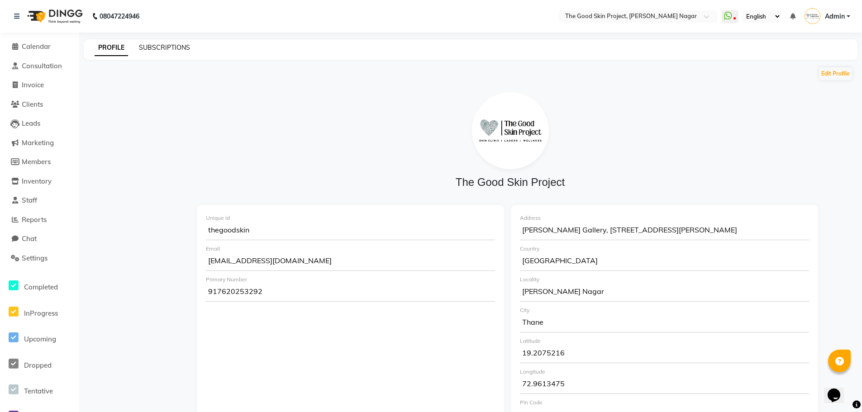
click at [163, 51] on link "SUBSCRIPTIONS" at bounding box center [164, 47] width 51 height 8
